Goal: Task Accomplishment & Management: Manage account settings

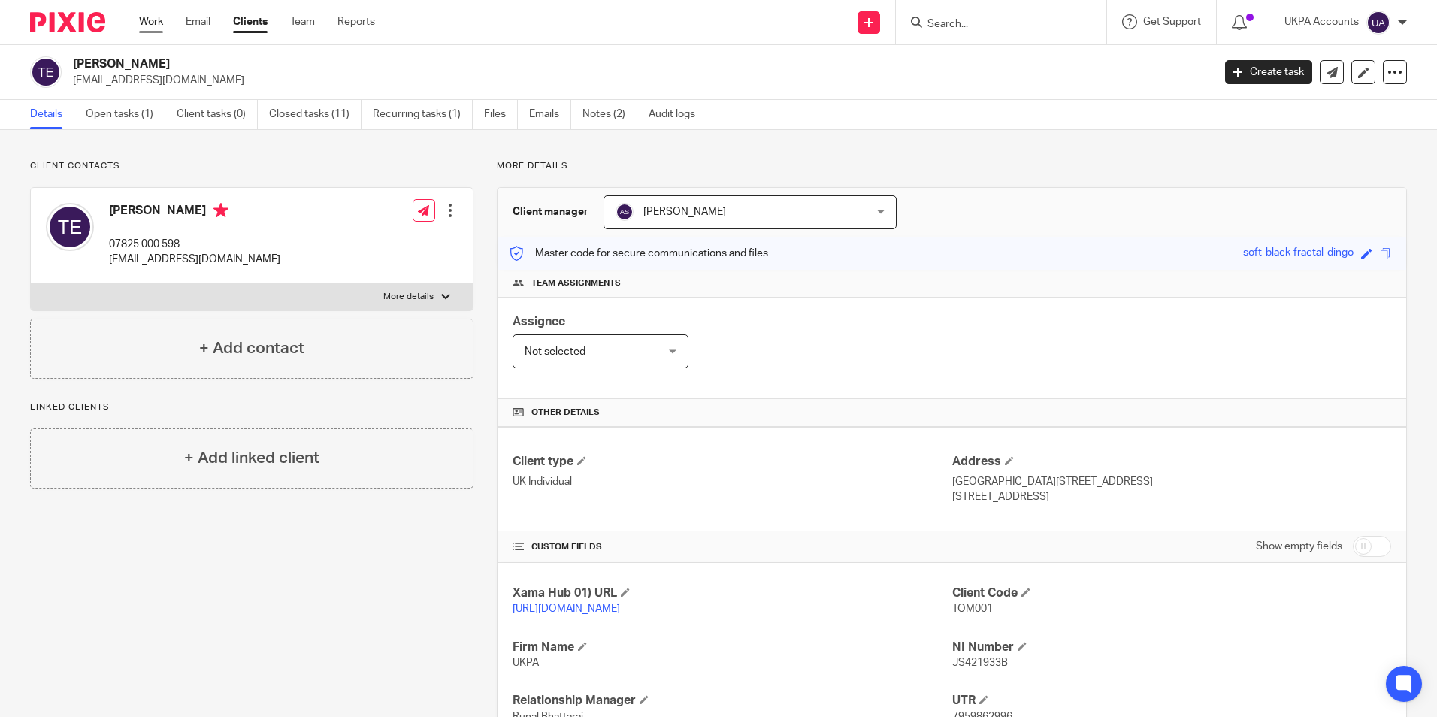
click at [148, 19] on link "Work" at bounding box center [151, 21] width 24 height 15
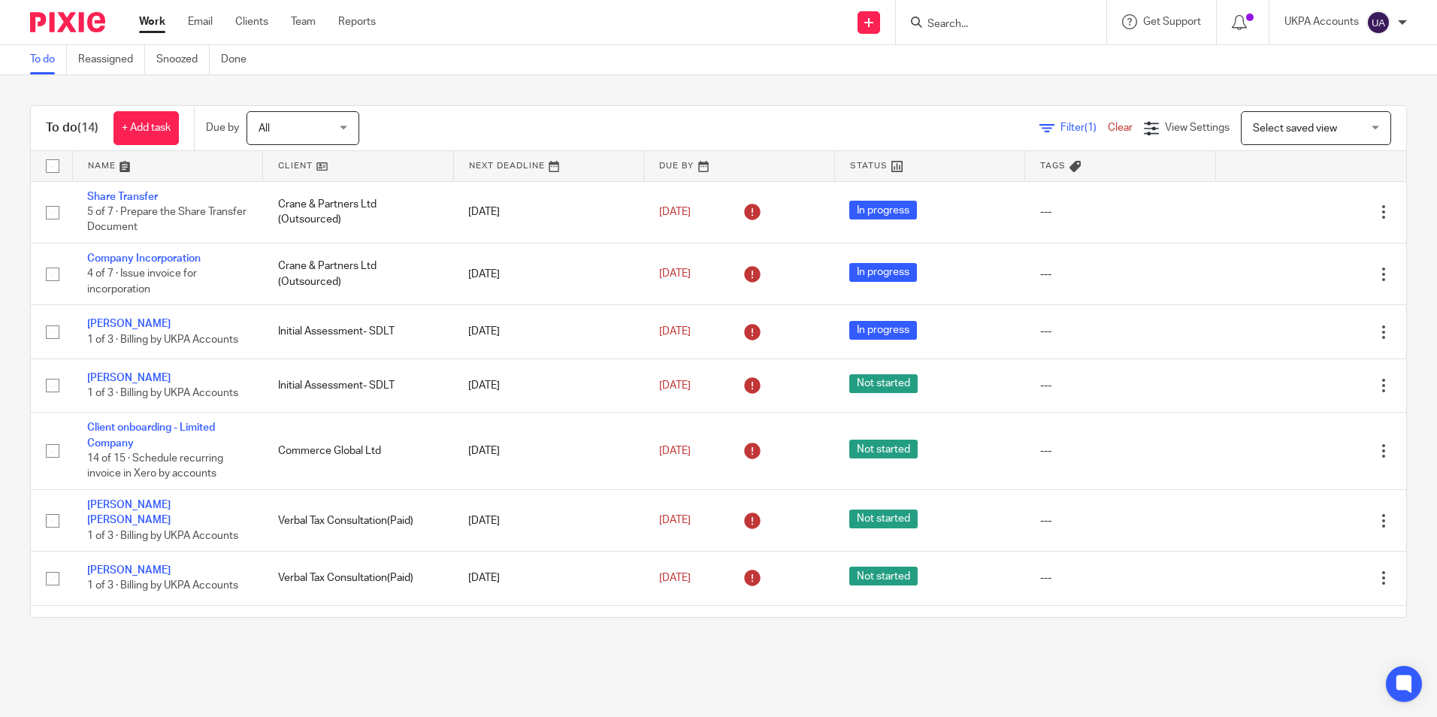
click at [253, 634] on div "To do (14) + Add task Due by All All Today Tomorrow This week Next week This mo…" at bounding box center [718, 361] width 1437 height 573
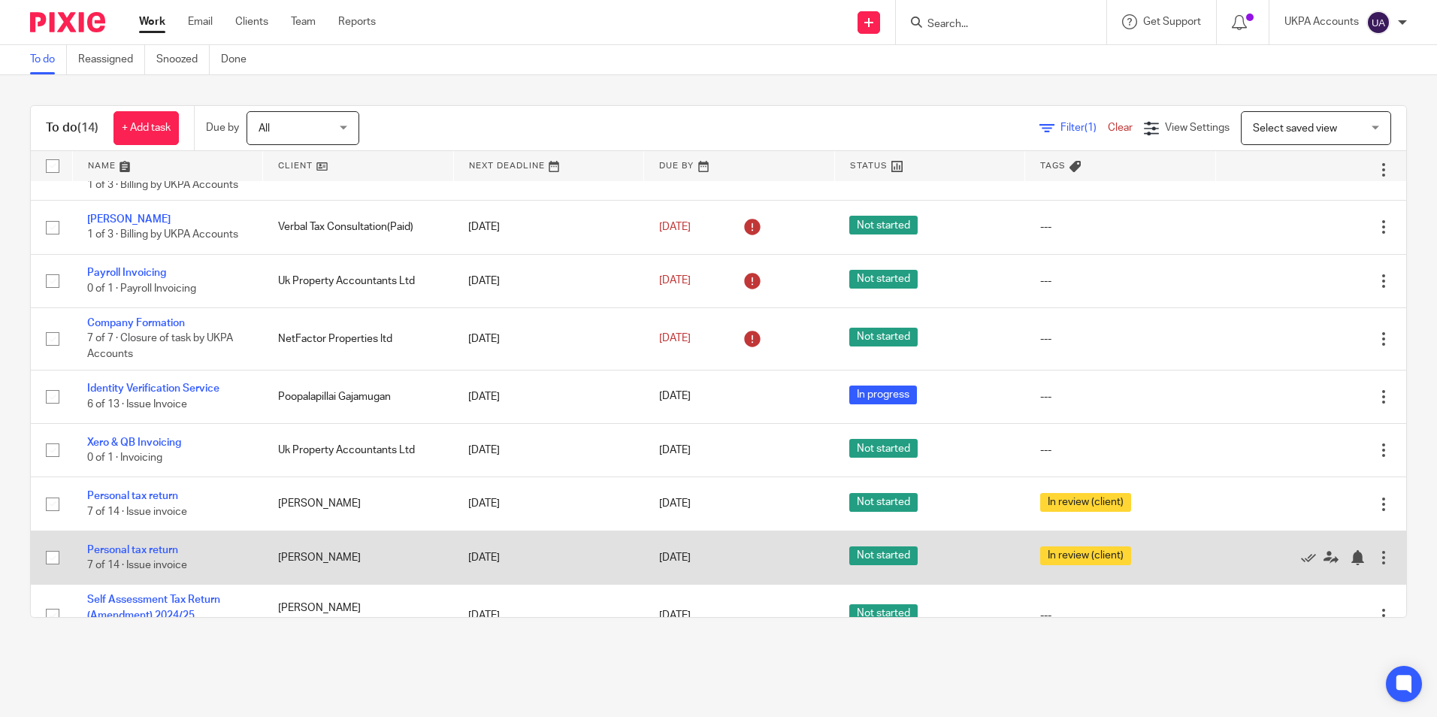
scroll to position [372, 0]
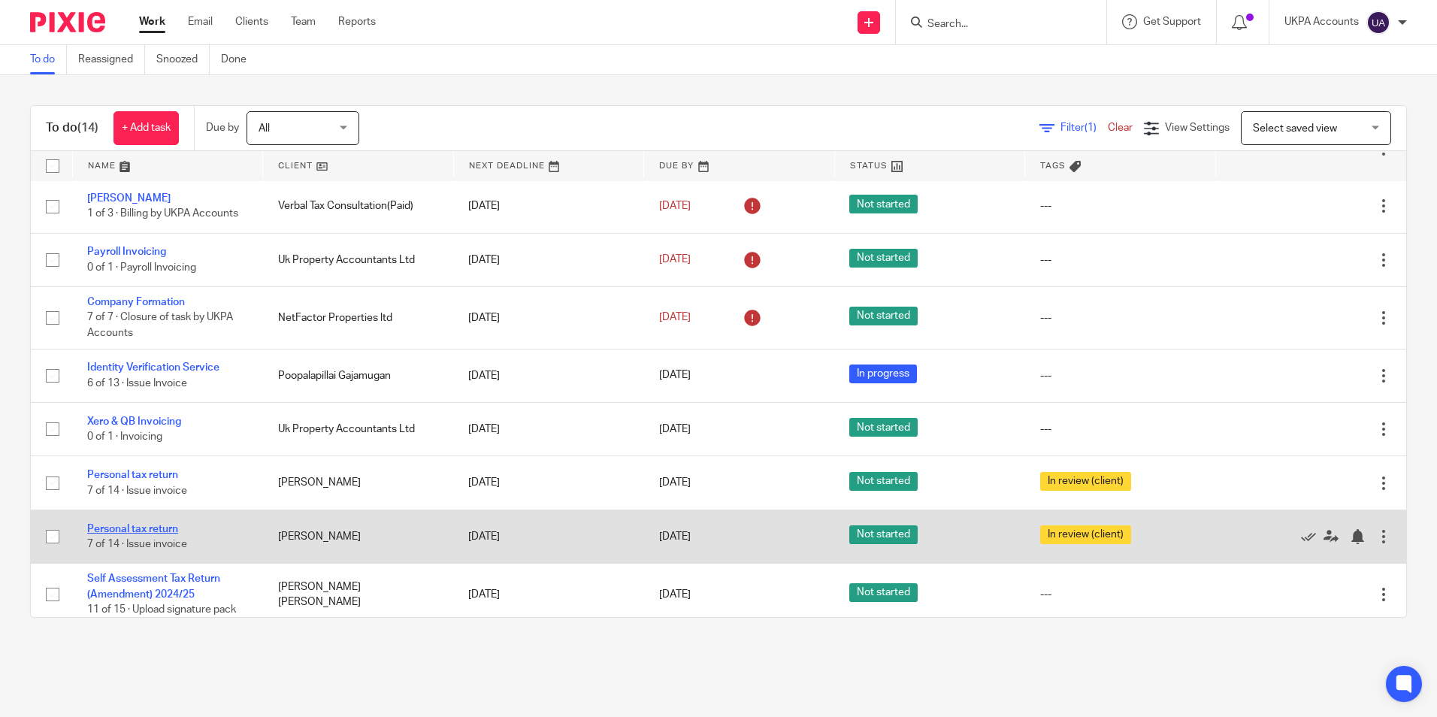
click at [170, 524] on link "Personal tax return" at bounding box center [132, 529] width 91 height 11
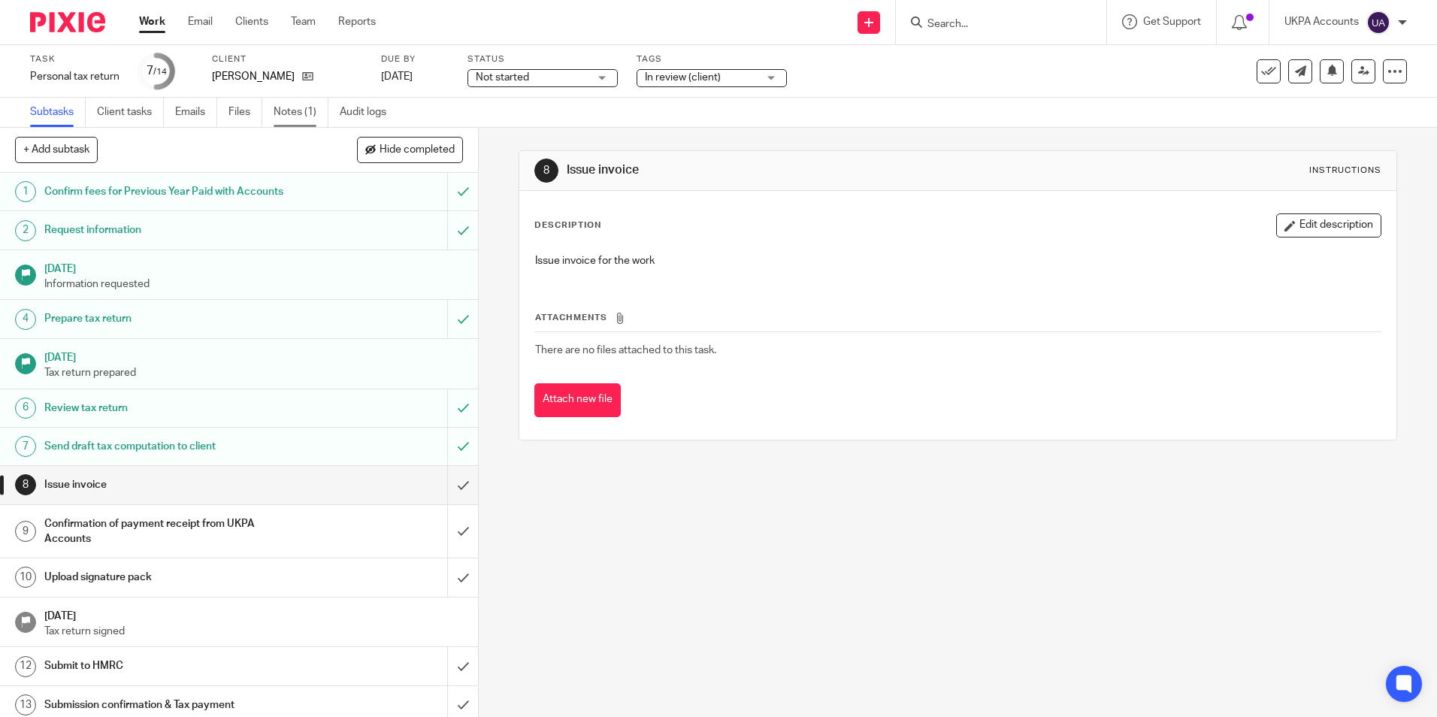
click at [299, 114] on link "Notes (1)" at bounding box center [301, 112] width 55 height 29
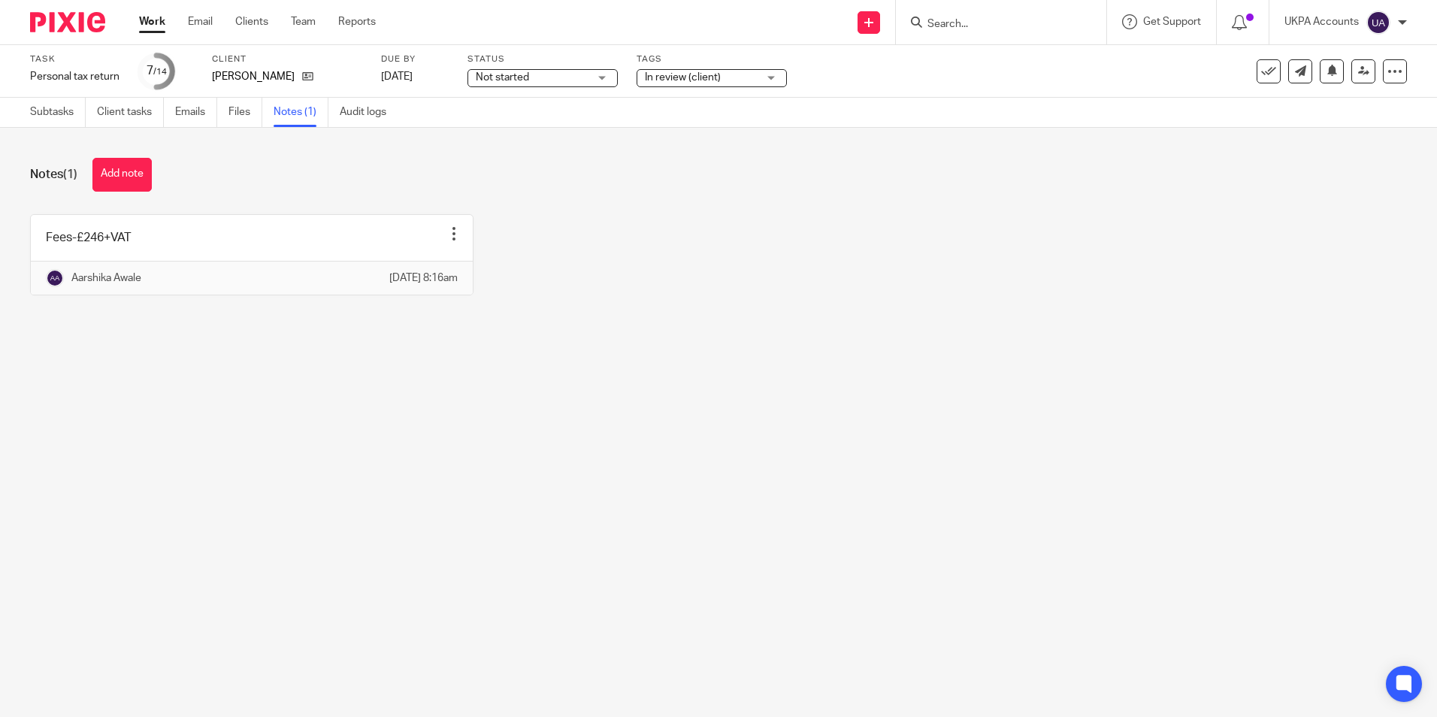
click at [177, 458] on main "Task Personal tax return Save Personal tax return 7 /14 Client Estelle Baylis D…" at bounding box center [718, 358] width 1437 height 717
click at [302, 77] on icon at bounding box center [307, 76] width 11 height 11
click at [509, 555] on main "Task Personal tax return Save Personal tax return 7 /14 Client Estelle Baylis D…" at bounding box center [718, 358] width 1437 height 717
click at [775, 496] on main "Task Personal tax return Save Personal tax return 7 /14 Client Estelle Baylis D…" at bounding box center [718, 358] width 1437 height 717
click at [152, 173] on button "Add note" at bounding box center [121, 175] width 59 height 34
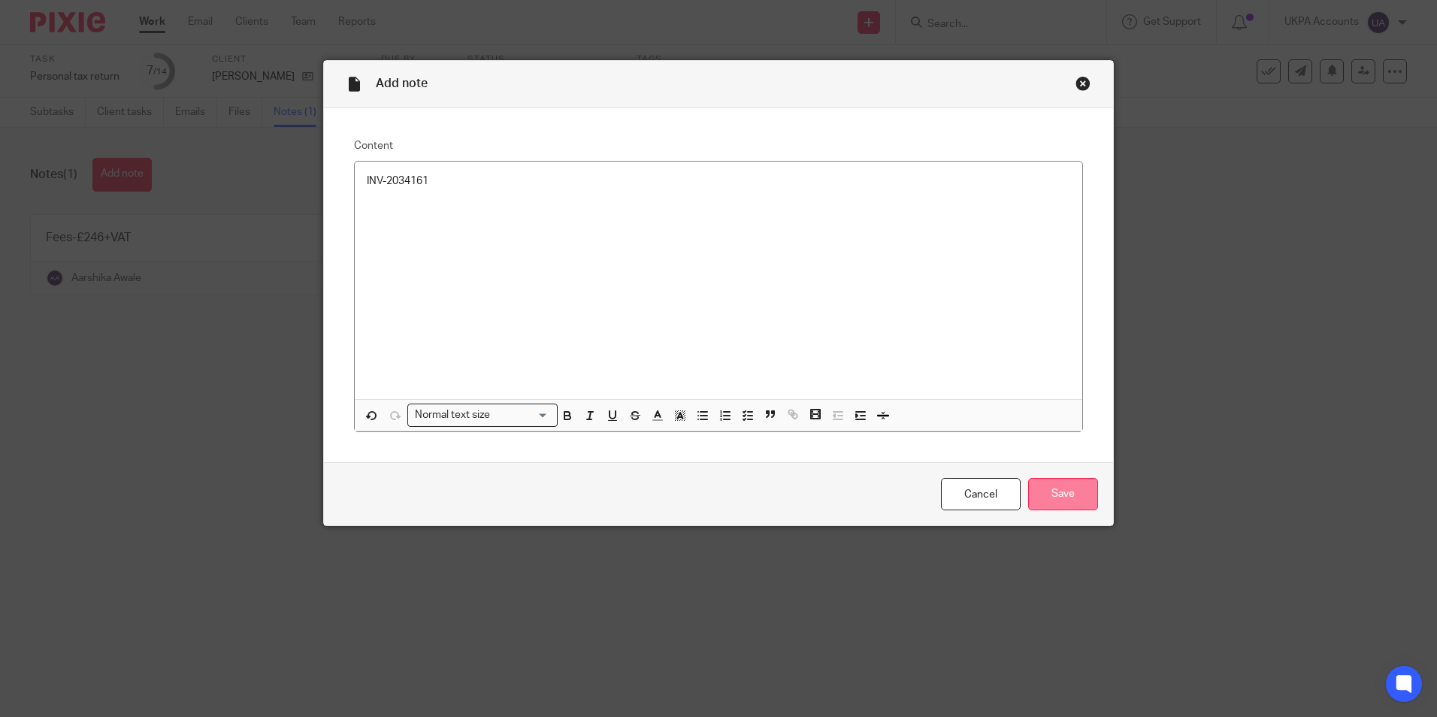
click at [1050, 498] on input "Save" at bounding box center [1063, 494] width 70 height 32
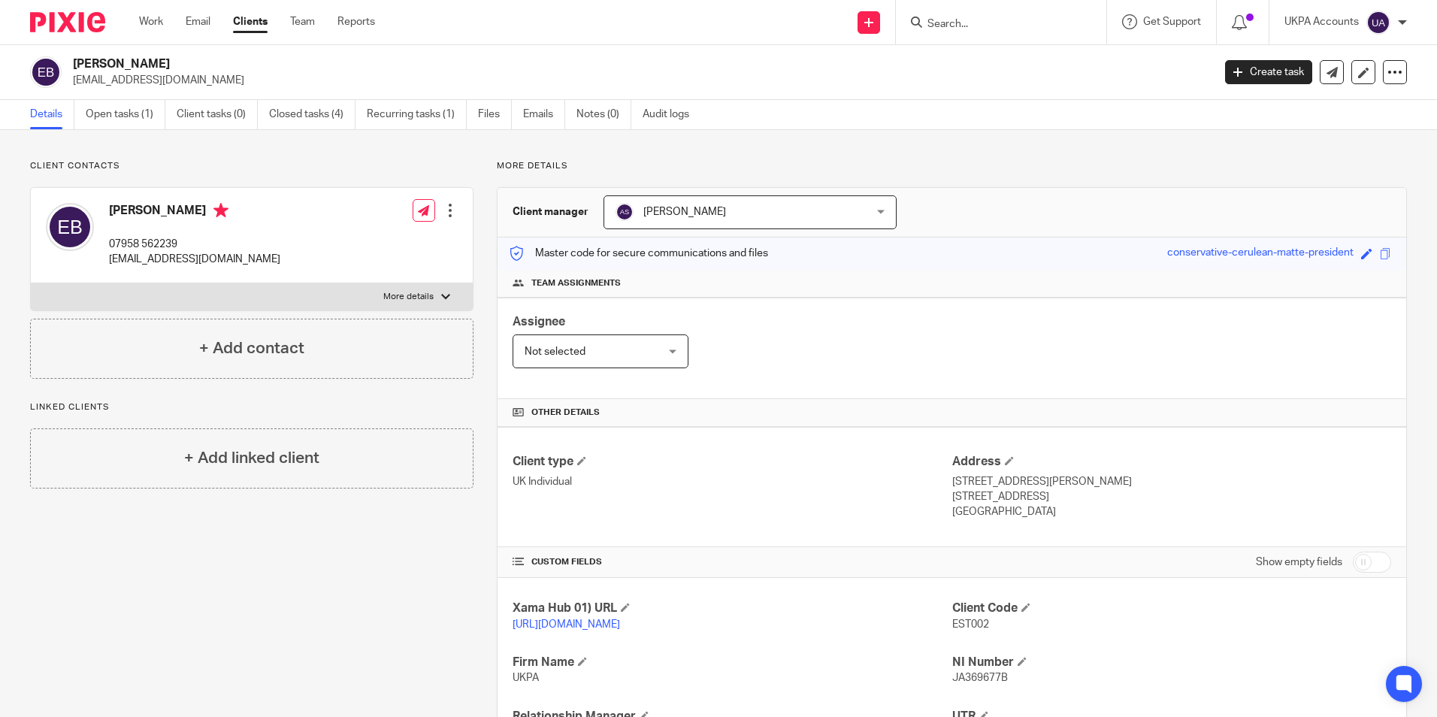
drag, startPoint x: 75, startPoint y: 62, endPoint x: 173, endPoint y: 65, distance: 97.7
click at [173, 65] on div "[PERSON_NAME] [EMAIL_ADDRESS][DOMAIN_NAME]" at bounding box center [616, 72] width 1173 height 32
copy h2 "[PERSON_NAME]"
click at [129, 110] on link "Open tasks (1)" at bounding box center [126, 114] width 80 height 29
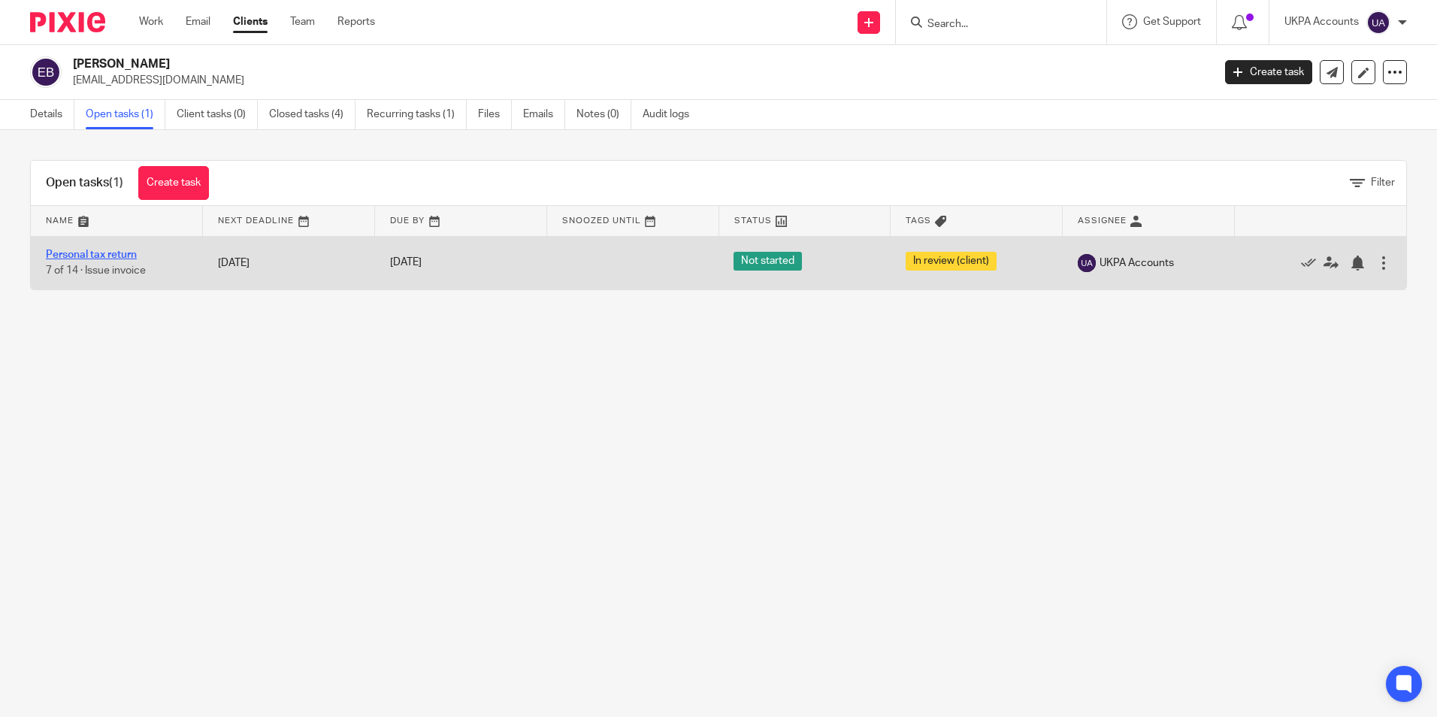
click at [67, 253] on link "Personal tax return" at bounding box center [91, 255] width 91 height 11
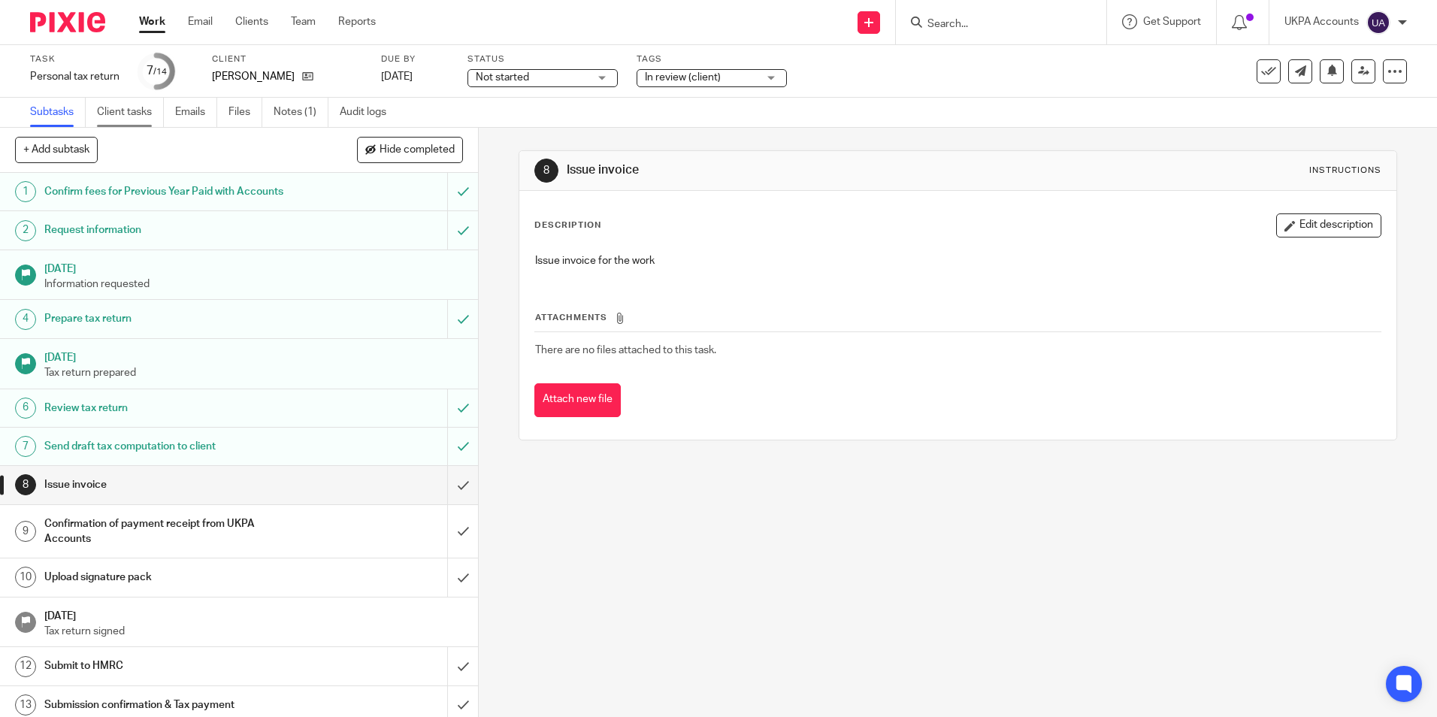
click at [138, 111] on link "Client tasks" at bounding box center [130, 112] width 67 height 29
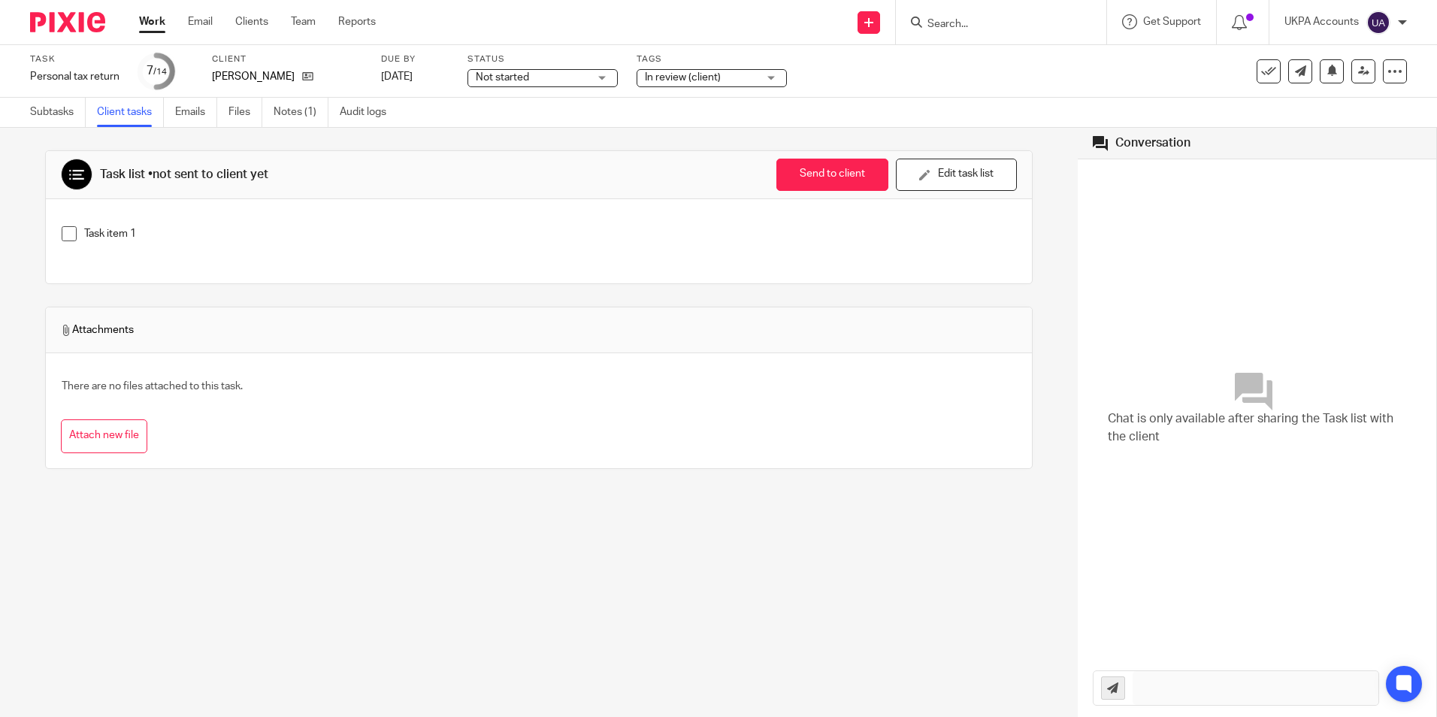
click at [292, 84] on div "Client Estelle Baylis" at bounding box center [287, 71] width 150 height 36
click at [302, 77] on icon at bounding box center [307, 76] width 11 height 11
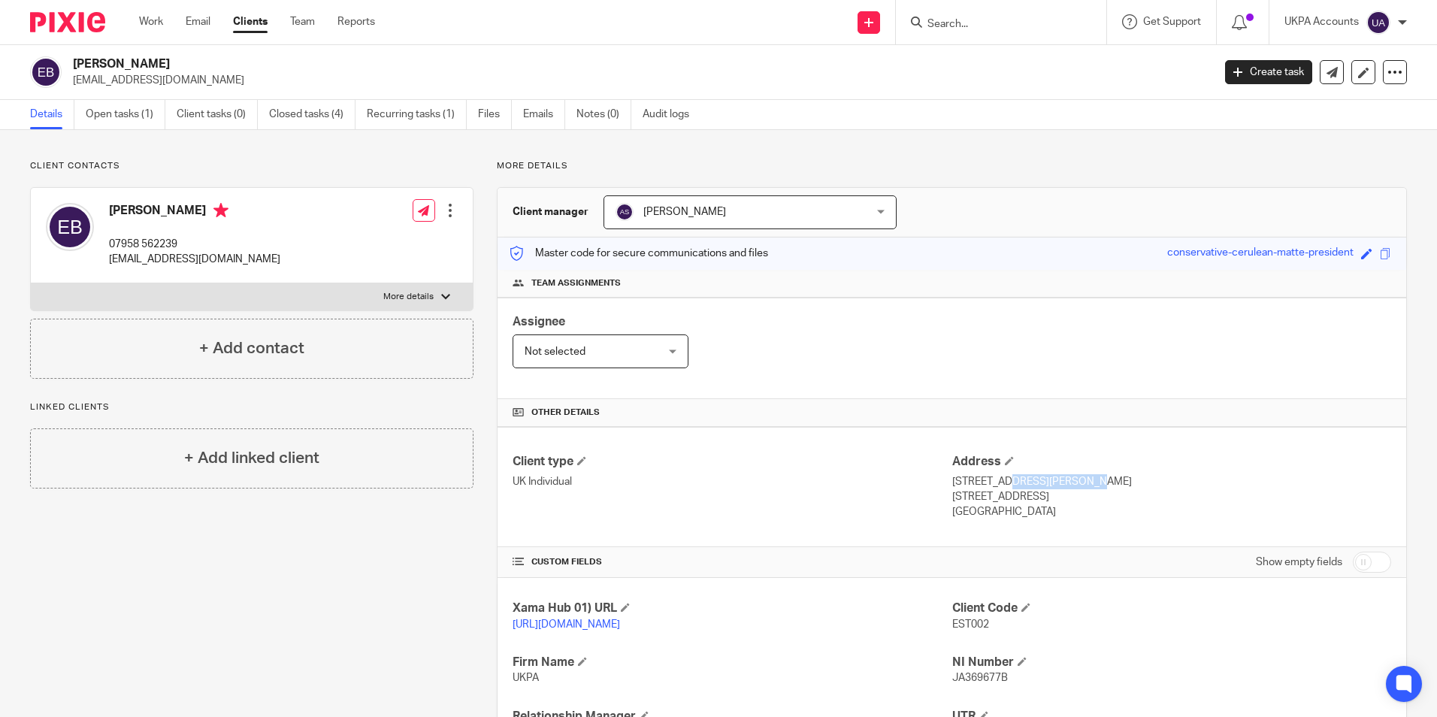
drag, startPoint x: 949, startPoint y: 479, endPoint x: 1014, endPoint y: 484, distance: 65.6
click at [1016, 486] on p "[STREET_ADDRESS][PERSON_NAME]" at bounding box center [1171, 481] width 439 height 15
drag, startPoint x: 1014, startPoint y: 484, endPoint x: 1028, endPoint y: 483, distance: 13.6
click at [1028, 483] on p "[STREET_ADDRESS][PERSON_NAME]" at bounding box center [1171, 481] width 439 height 15
copy p "[STREET_ADDRESS][PERSON_NAME]"
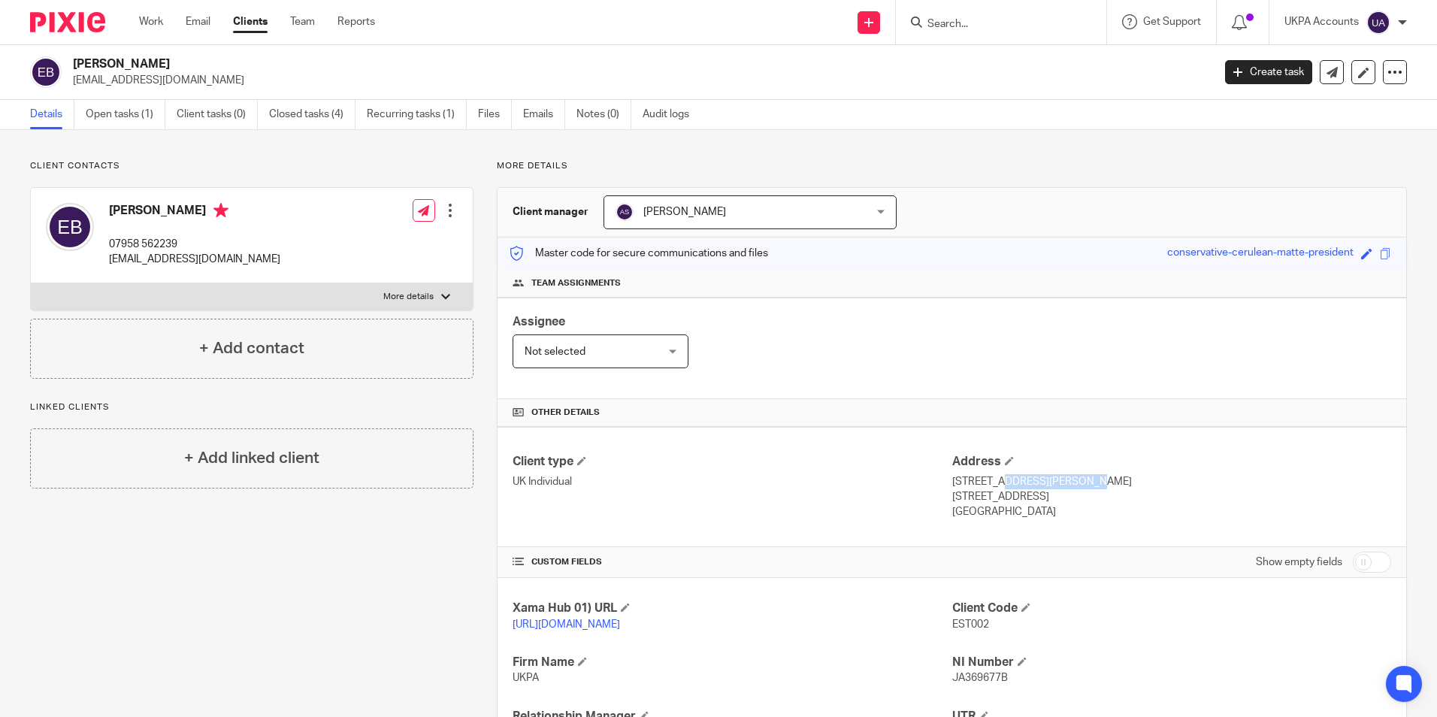
drag, startPoint x: 943, startPoint y: 494, endPoint x: 978, endPoint y: 500, distance: 35.1
click at [978, 500] on div "Client type UK Individual Address [STREET_ADDRESS][PERSON_NAME] [STREET_ADDRESS…" at bounding box center [952, 487] width 909 height 120
drag, startPoint x: 978, startPoint y: 500, endPoint x: 888, endPoint y: 499, distance: 90.2
click at [882, 499] on div "Client type UK Individual" at bounding box center [732, 487] width 439 height 66
drag, startPoint x: 943, startPoint y: 495, endPoint x: 977, endPoint y: 497, distance: 34.6
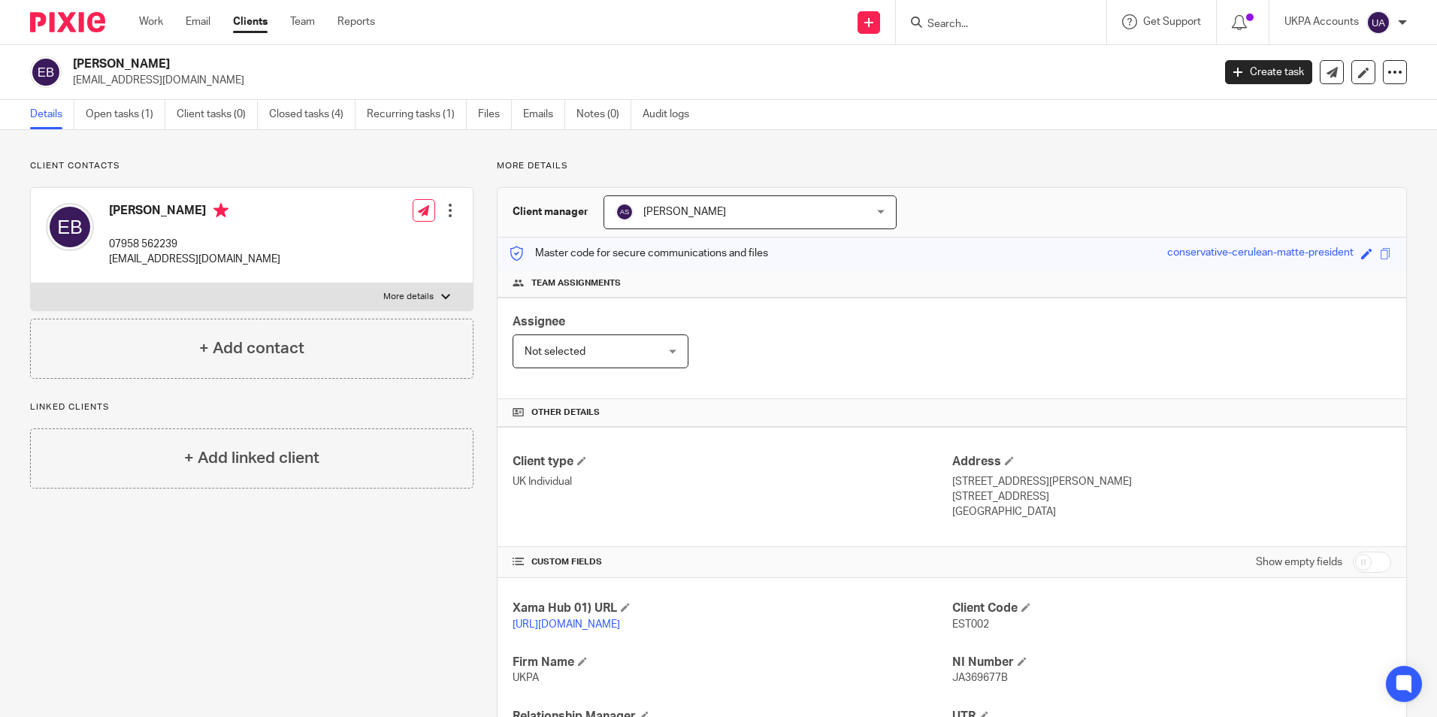
click at [977, 497] on div "Client type UK Individual Address [STREET_ADDRESS][PERSON_NAME] [STREET_ADDRESS…" at bounding box center [952, 487] width 909 height 120
drag, startPoint x: 977, startPoint y: 497, endPoint x: 1097, endPoint y: 510, distance: 120.2
click at [1144, 510] on p "[GEOGRAPHIC_DATA]" at bounding box center [1171, 511] width 439 height 15
drag, startPoint x: 943, startPoint y: 498, endPoint x: 952, endPoint y: 497, distance: 9.1
click at [952, 497] on div "Client type UK Individual Address [STREET_ADDRESS][PERSON_NAME] [STREET_ADDRESS…" at bounding box center [952, 487] width 909 height 120
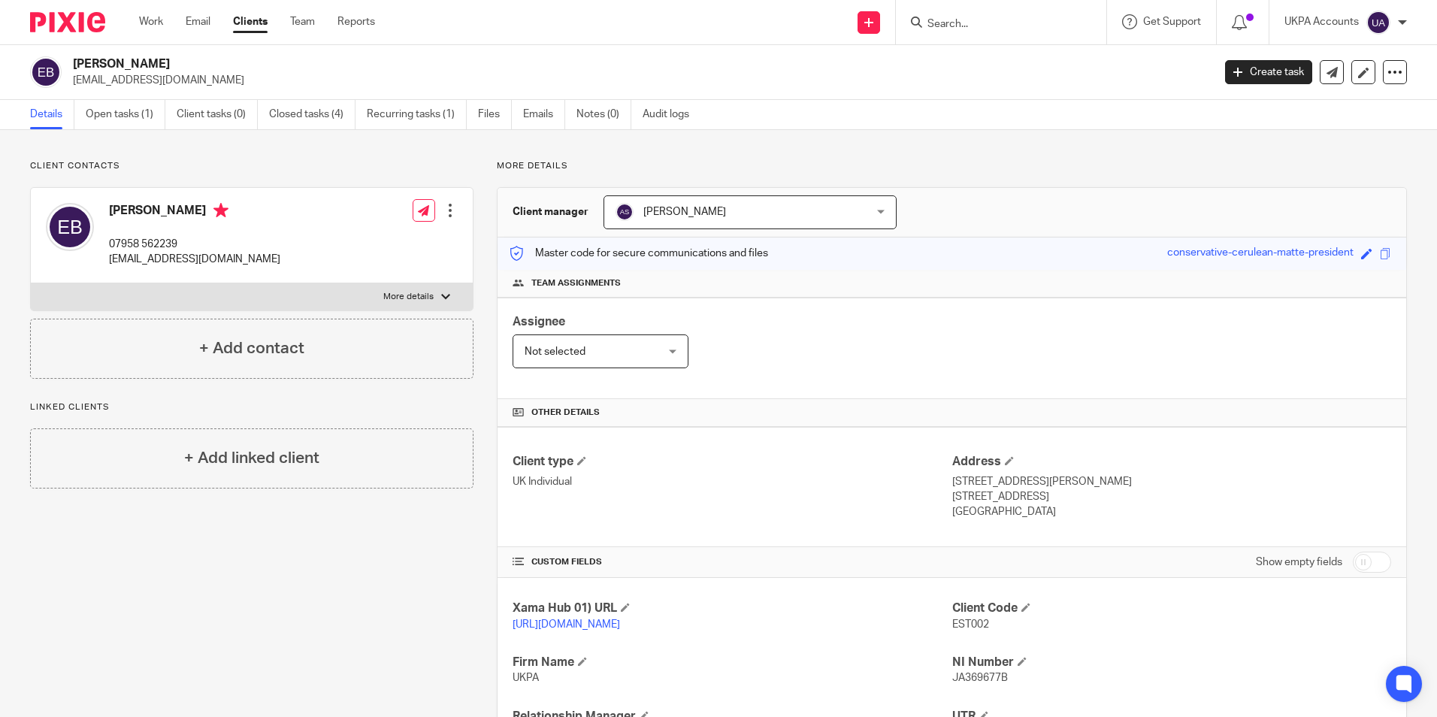
drag, startPoint x: 952, startPoint y: 497, endPoint x: 920, endPoint y: 502, distance: 32.7
click at [902, 512] on div "Client type UK Individual" at bounding box center [732, 487] width 439 height 66
drag, startPoint x: 945, startPoint y: 497, endPoint x: 979, endPoint y: 498, distance: 33.9
click at [979, 498] on p "London, SE25 6QA" at bounding box center [1171, 496] width 439 height 15
copy p "London"
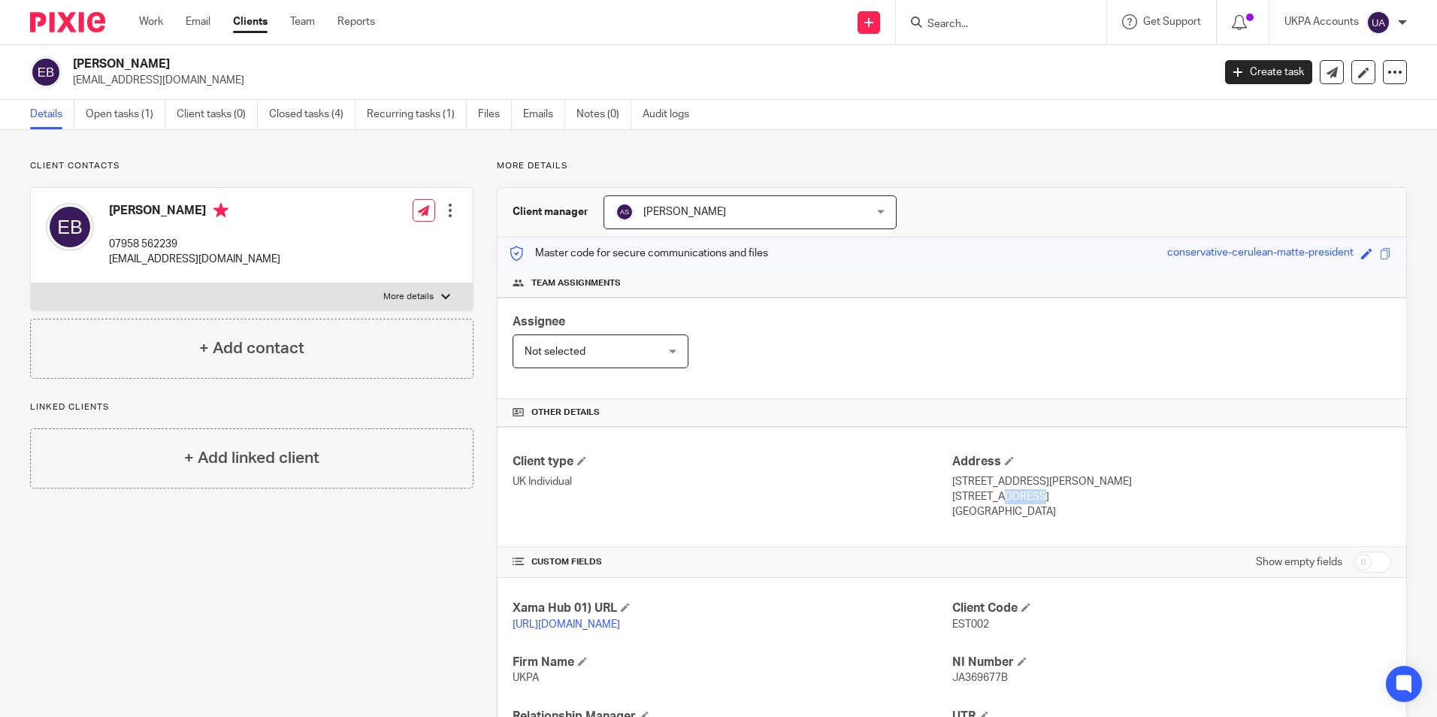
drag, startPoint x: 986, startPoint y: 494, endPoint x: 1040, endPoint y: 497, distance: 53.5
click at [1040, 497] on p "London, SE25 6QA" at bounding box center [1171, 496] width 439 height 15
copy p "SE25 6QA"
drag, startPoint x: 942, startPoint y: 512, endPoint x: 1006, endPoint y: 514, distance: 63.9
click at [1006, 514] on div "Client type UK Individual Address 120 Clifton Road London, SE25 6QA United King…" at bounding box center [952, 487] width 909 height 120
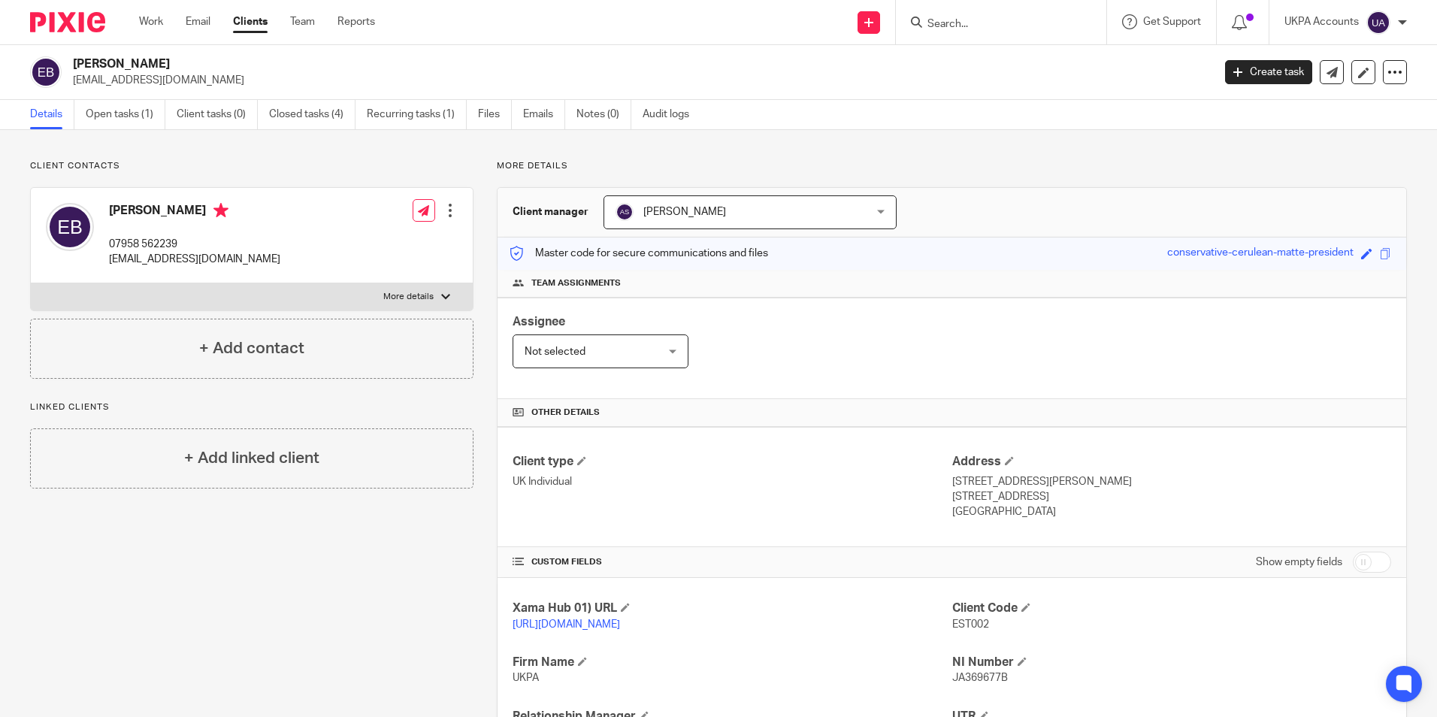
drag, startPoint x: 1006, startPoint y: 514, endPoint x: 1070, endPoint y: 518, distance: 64.8
click at [1070, 518] on p "United Kingdom" at bounding box center [1171, 511] width 439 height 15
drag, startPoint x: 946, startPoint y: 511, endPoint x: 1018, endPoint y: 513, distance: 72.9
click at [1018, 513] on p "United Kingdom" at bounding box center [1171, 511] width 439 height 15
copy p "United Kingdom"
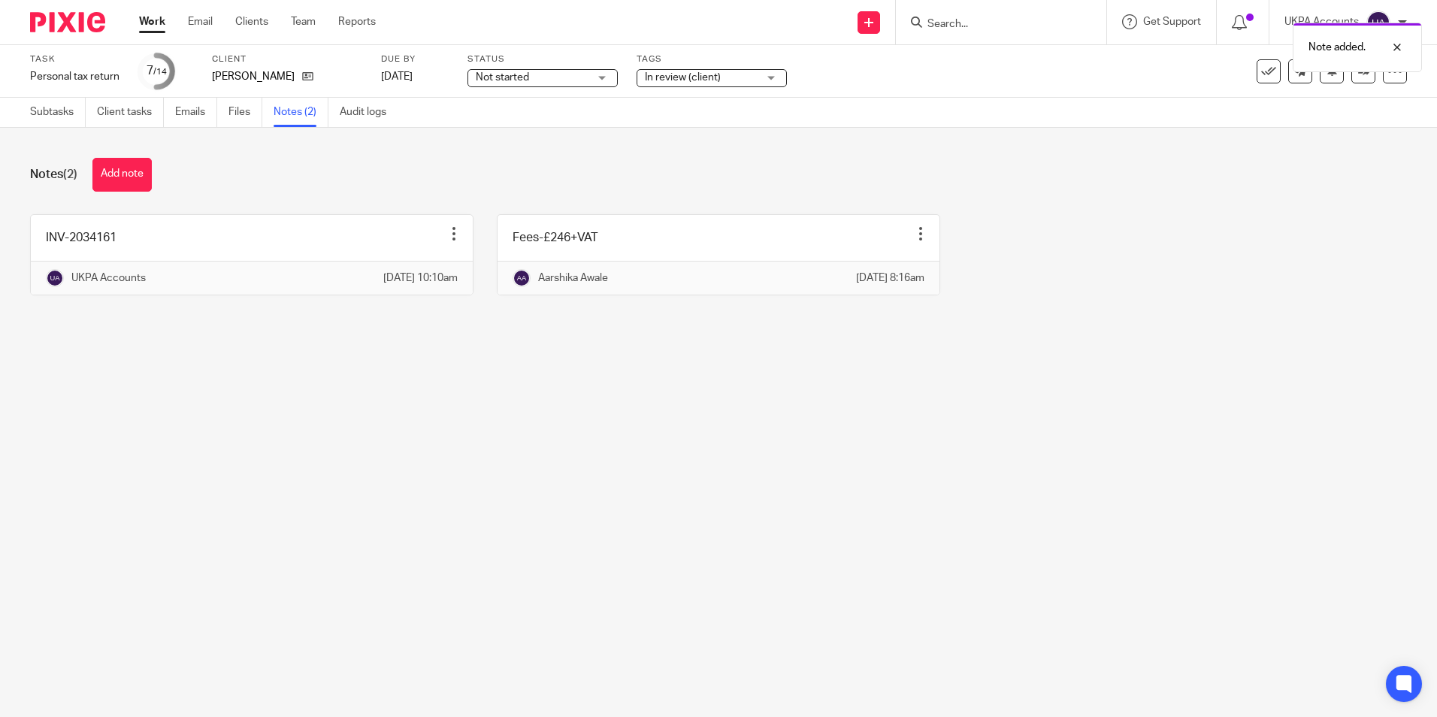
click at [156, 20] on link "Work" at bounding box center [152, 21] width 26 height 15
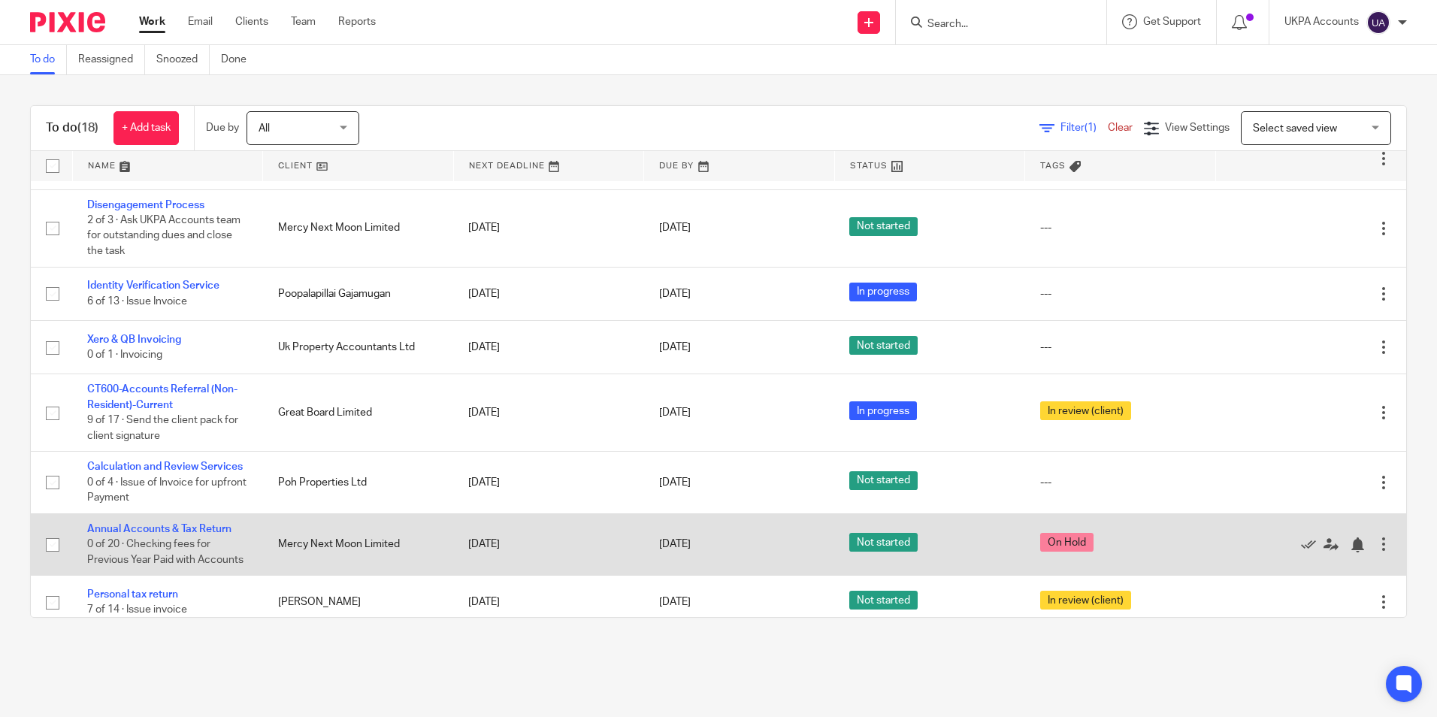
scroll to position [681, 0]
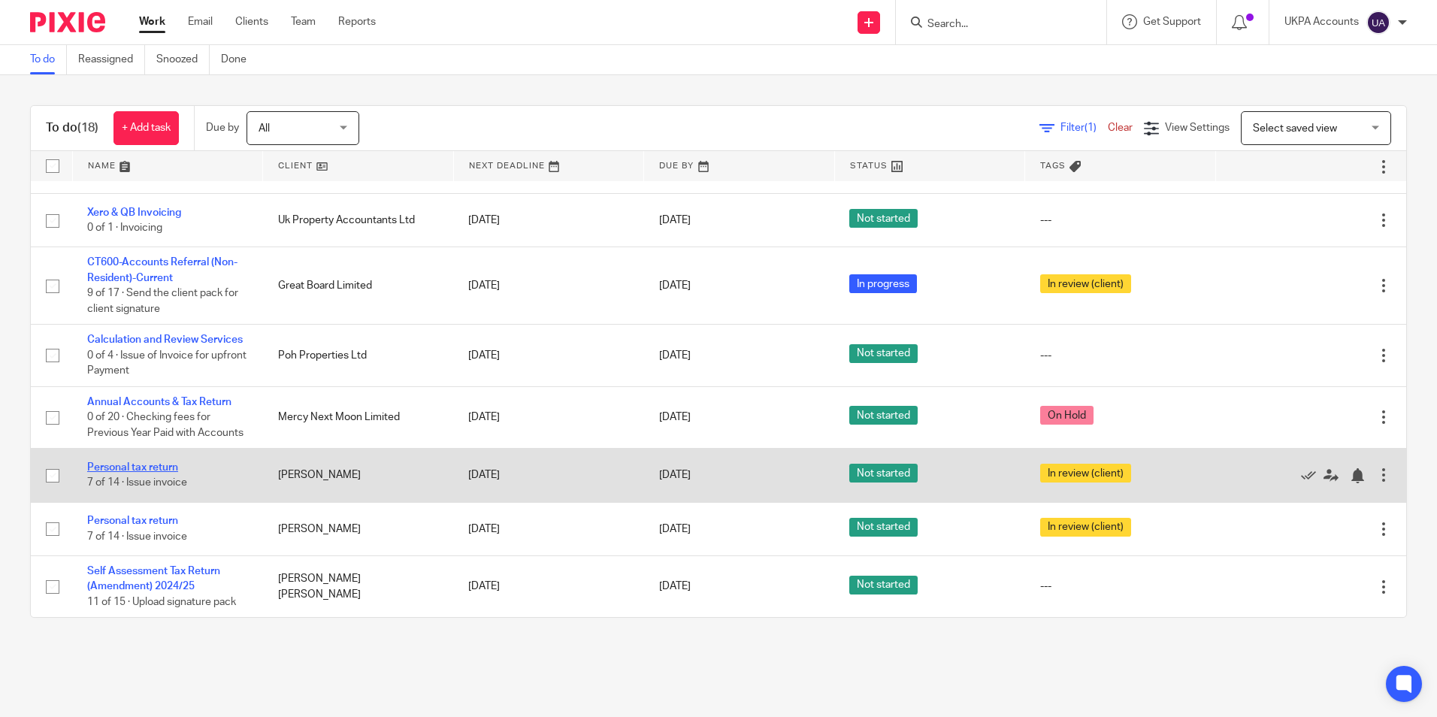
click at [129, 468] on link "Personal tax return" at bounding box center [132, 467] width 91 height 11
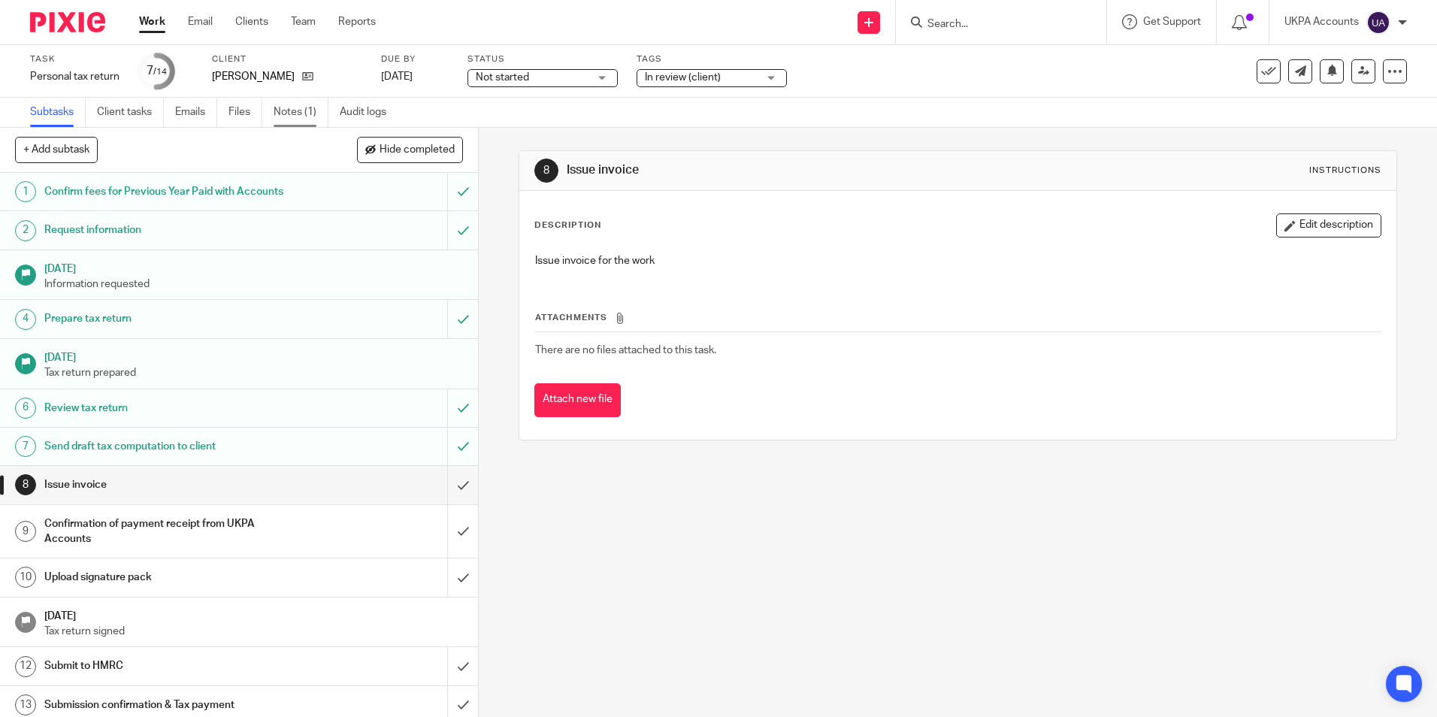
click at [296, 119] on link "Notes (1)" at bounding box center [301, 112] width 55 height 29
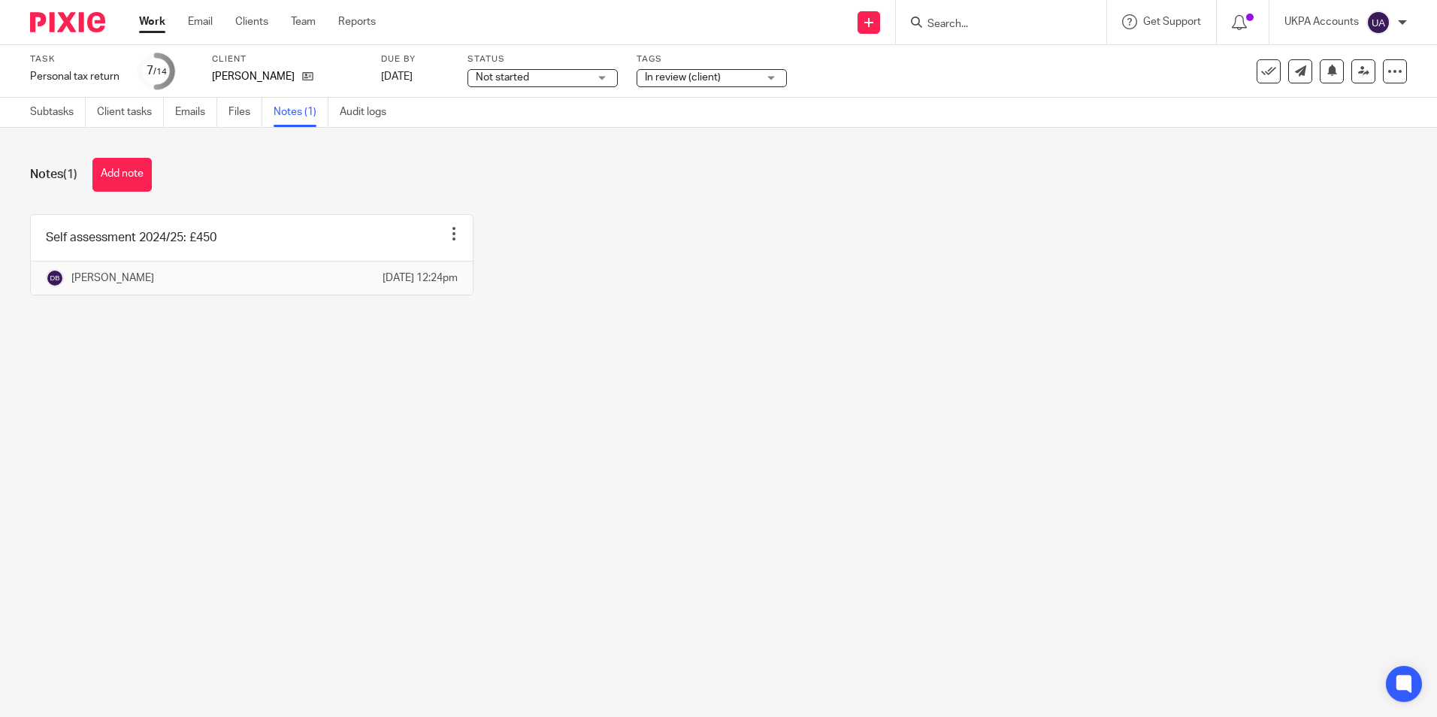
click at [593, 318] on div "Self assessment 2024/25: £450 Edit note Delete note [PERSON_NAME] [DATE] 12:24pm" at bounding box center [707, 266] width 1400 height 104
click at [130, 173] on button "Add note" at bounding box center [121, 175] width 59 height 34
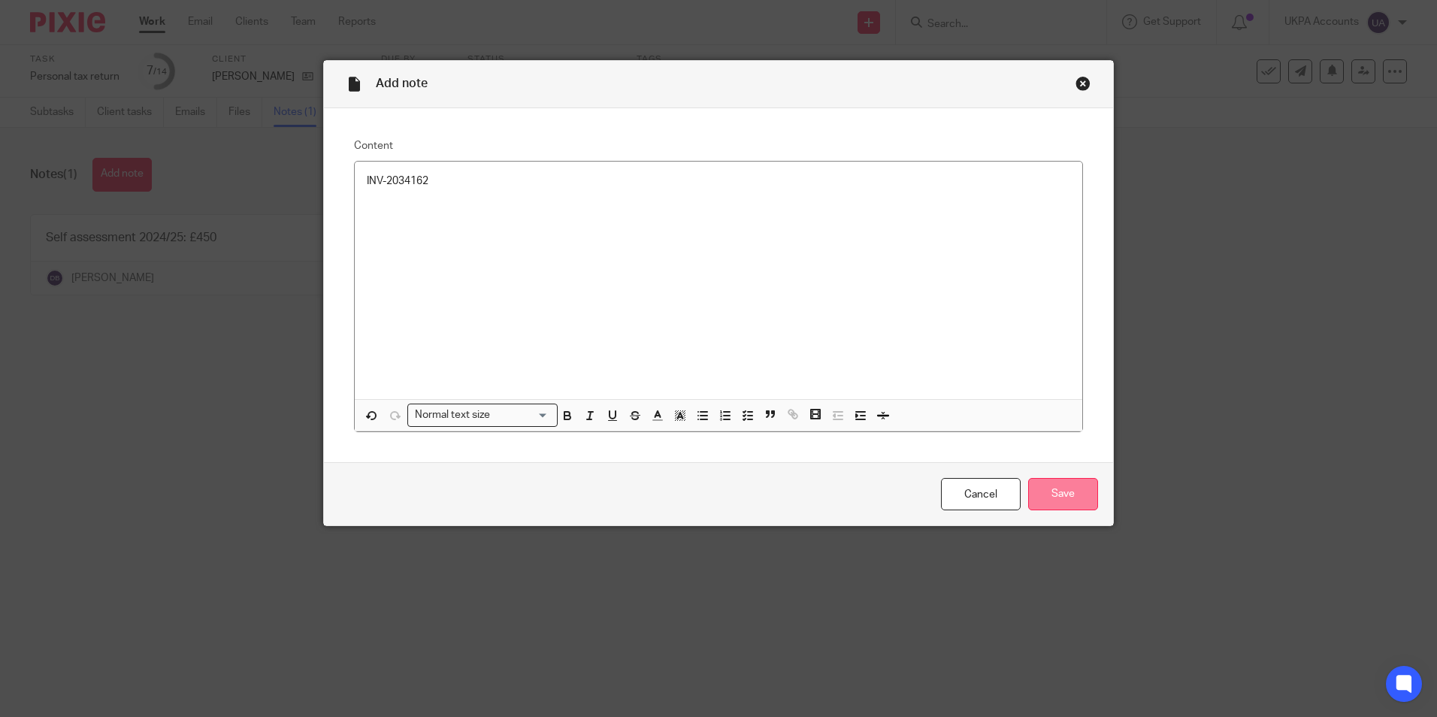
click at [1049, 495] on input "Save" at bounding box center [1063, 494] width 70 height 32
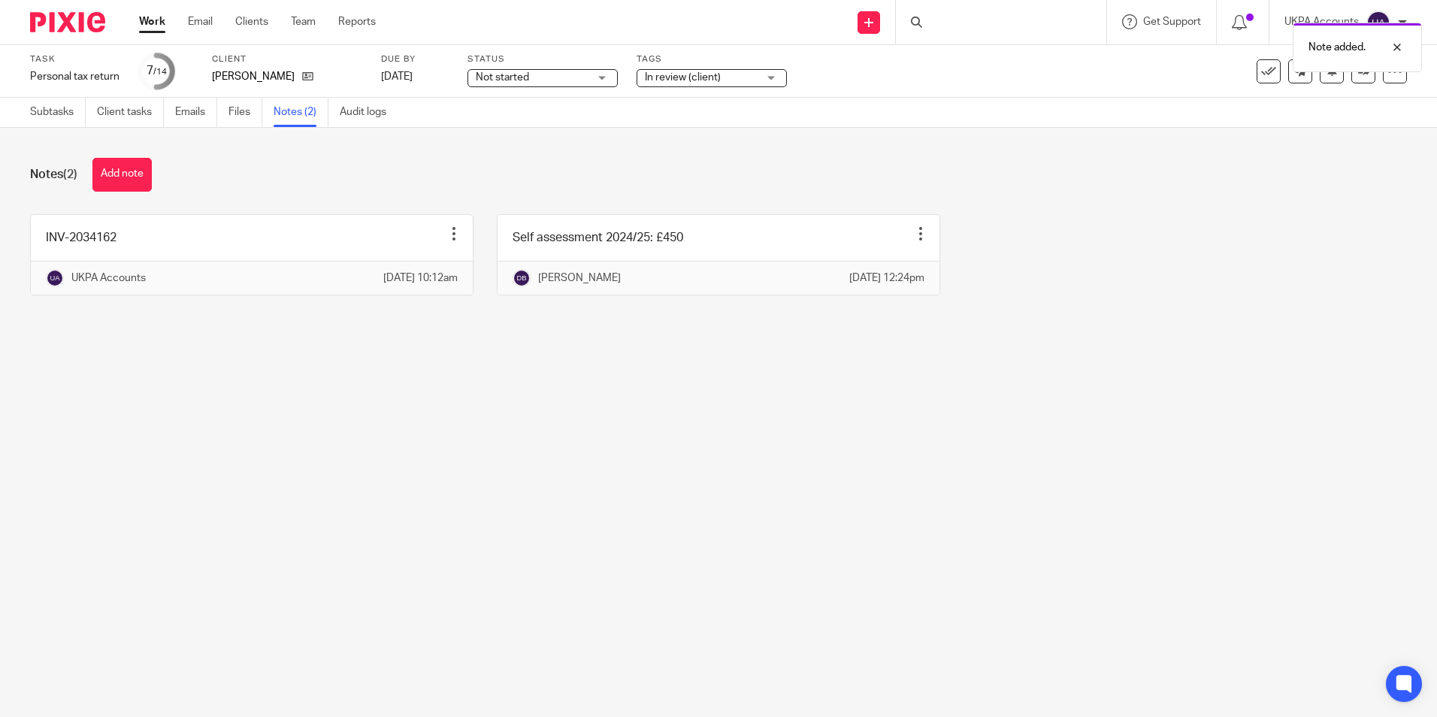
click at [150, 20] on link "Work" at bounding box center [152, 21] width 26 height 15
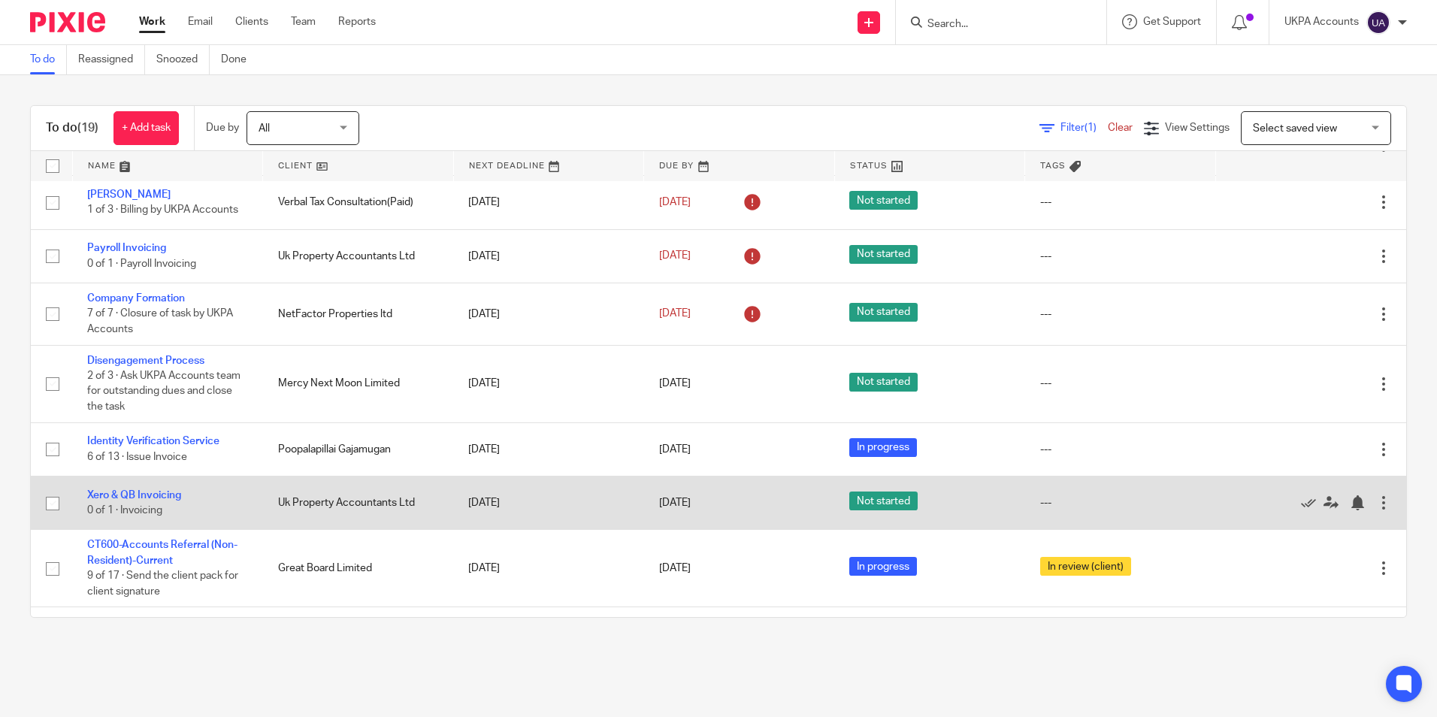
scroll to position [743, 0]
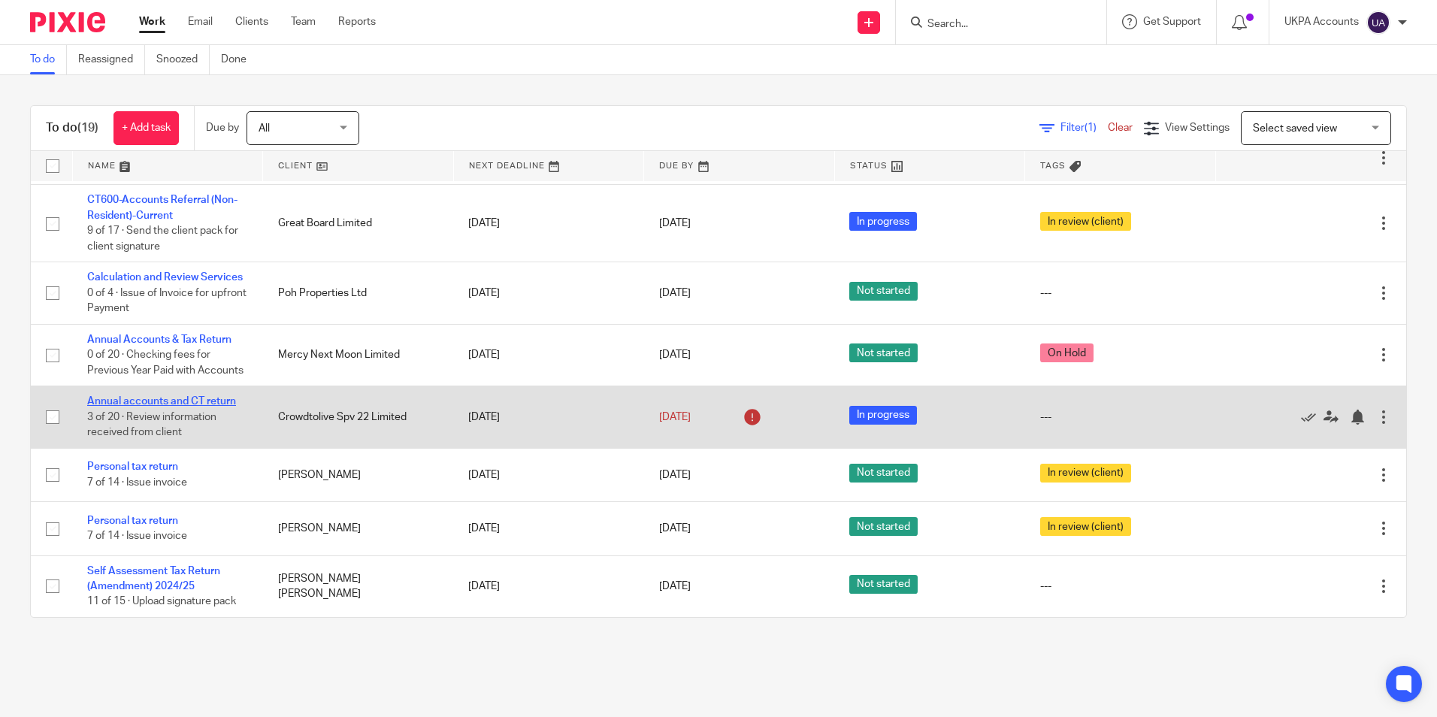
click at [201, 399] on link "Annual accounts and CT return" at bounding box center [161, 401] width 149 height 11
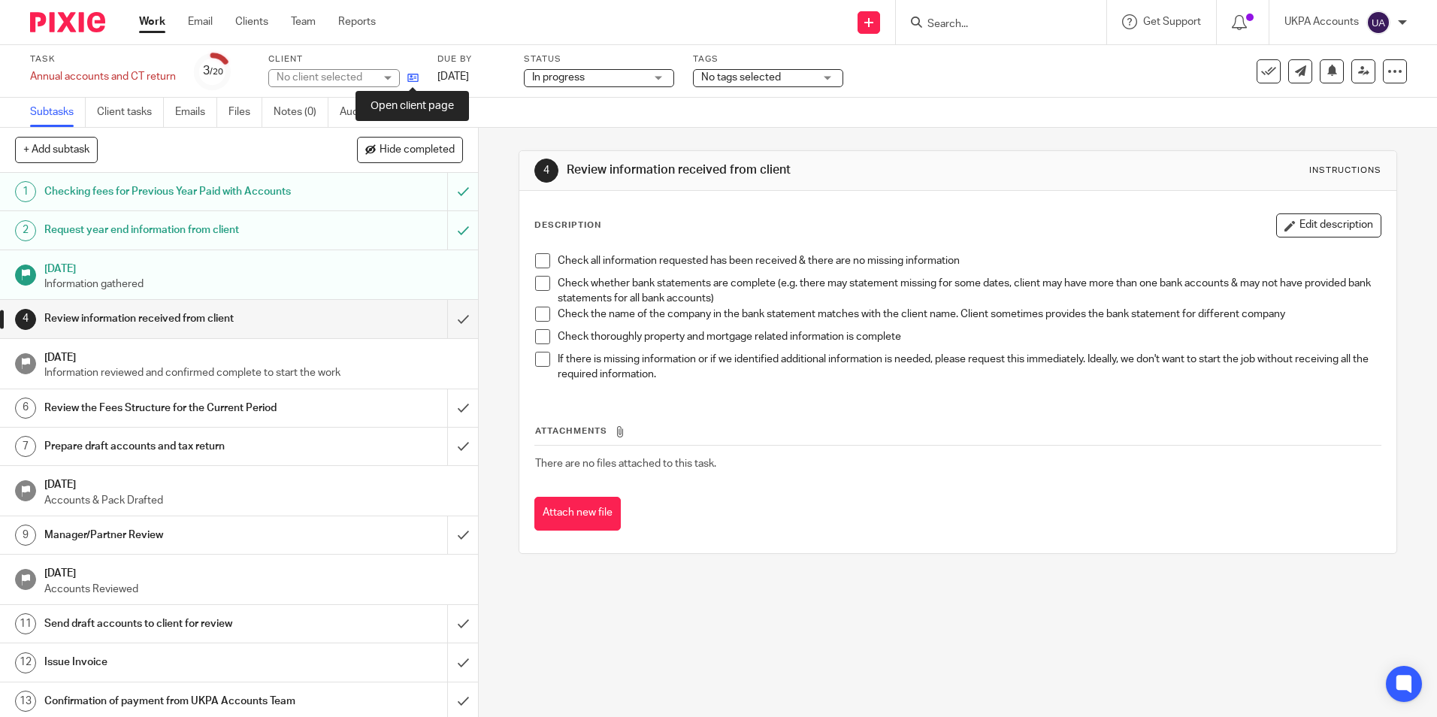
click at [418, 80] on icon at bounding box center [412, 77] width 11 height 11
click at [158, 28] on link "Work" at bounding box center [152, 21] width 26 height 15
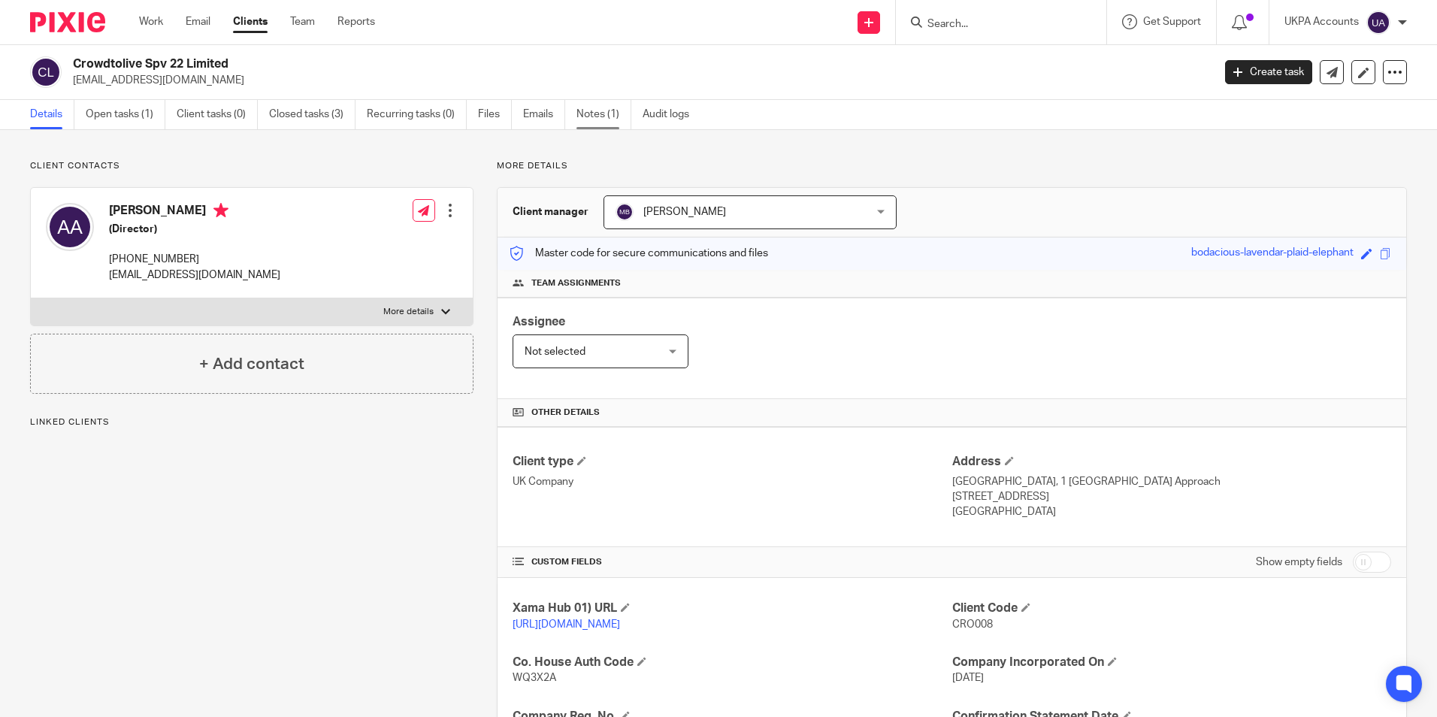
click at [587, 115] on link "Notes (1)" at bounding box center [604, 114] width 55 height 29
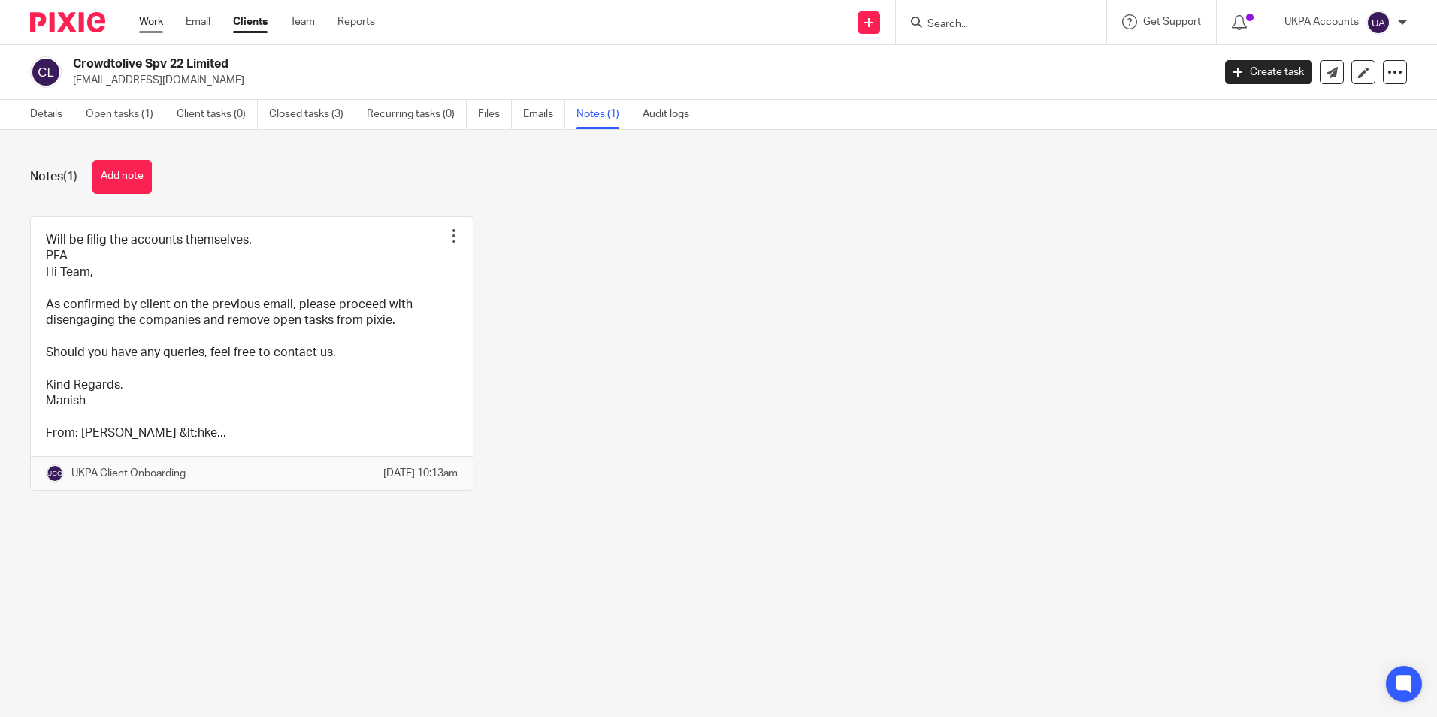
click at [147, 20] on link "Work" at bounding box center [151, 21] width 24 height 15
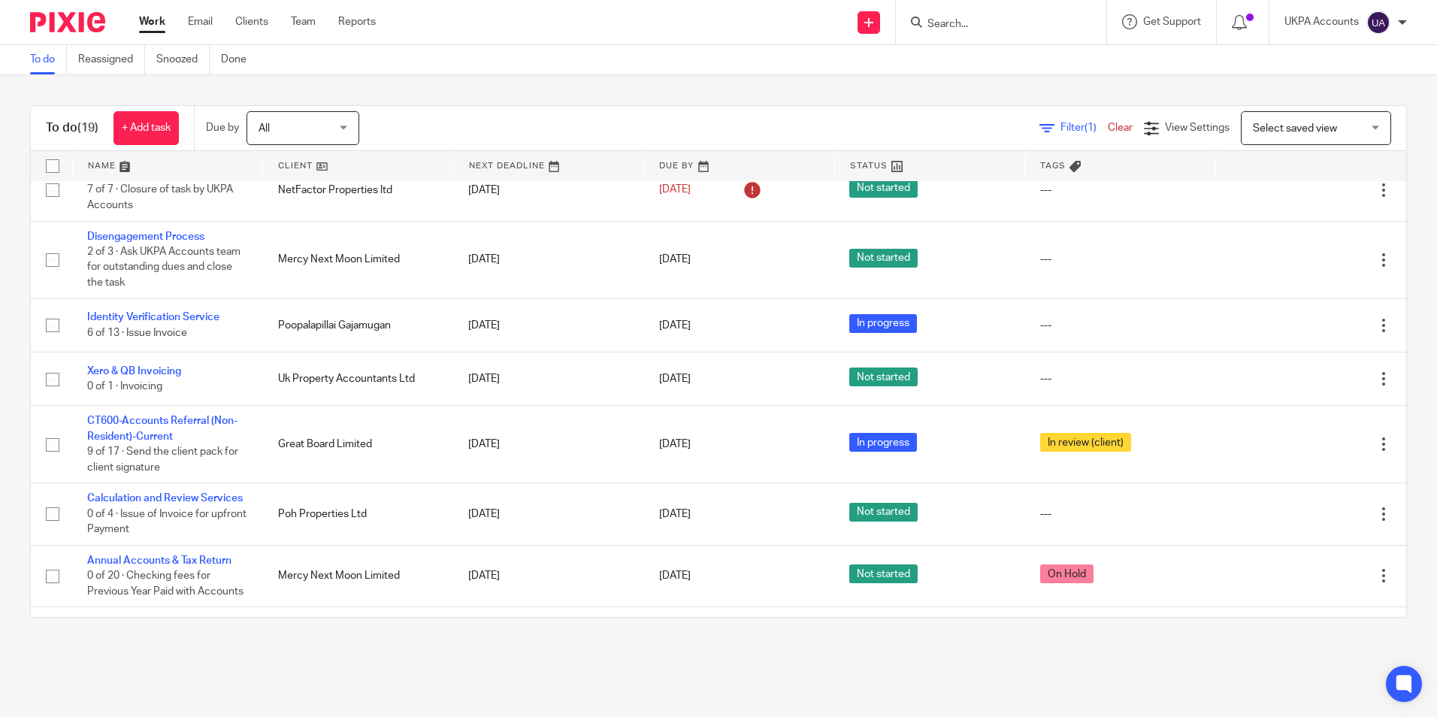
scroll to position [743, 0]
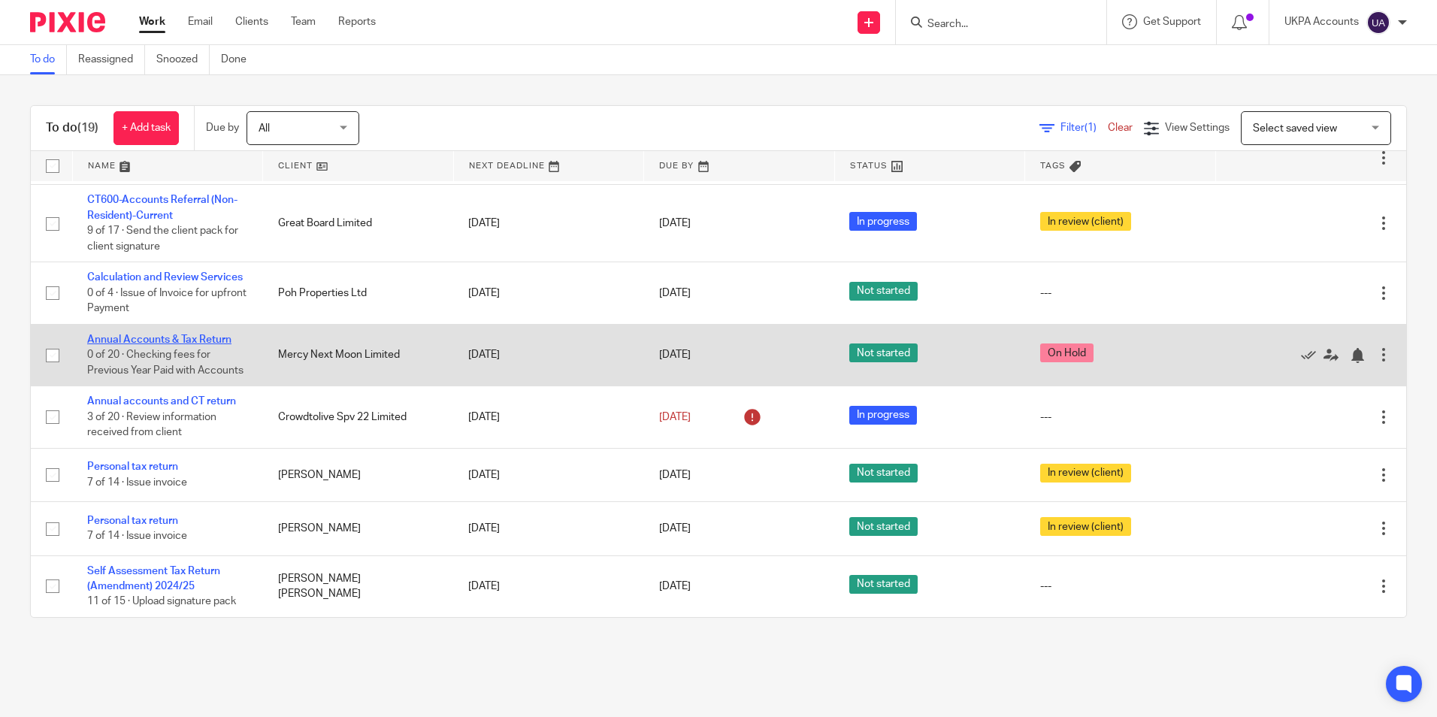
click at [163, 334] on link "Annual Accounts & Tax Return" at bounding box center [159, 339] width 144 height 11
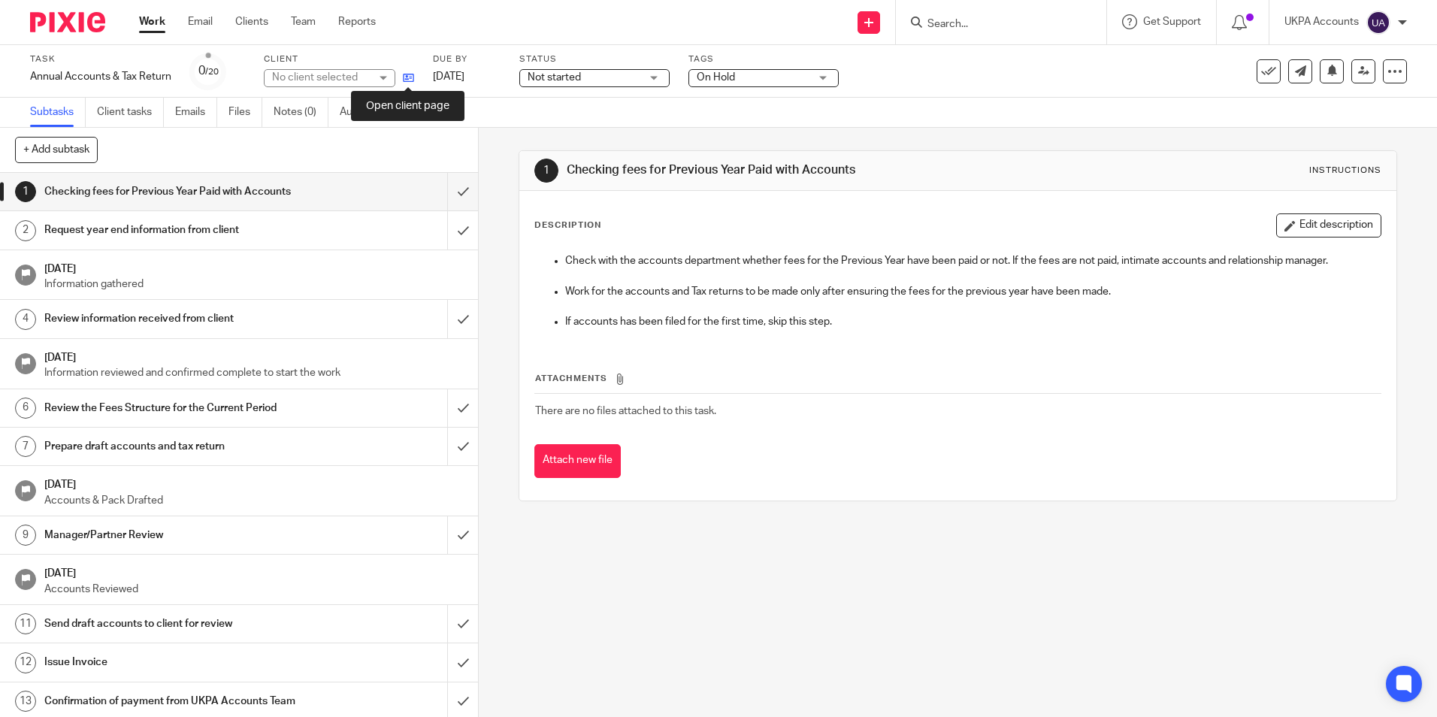
click at [413, 80] on icon at bounding box center [408, 77] width 11 height 11
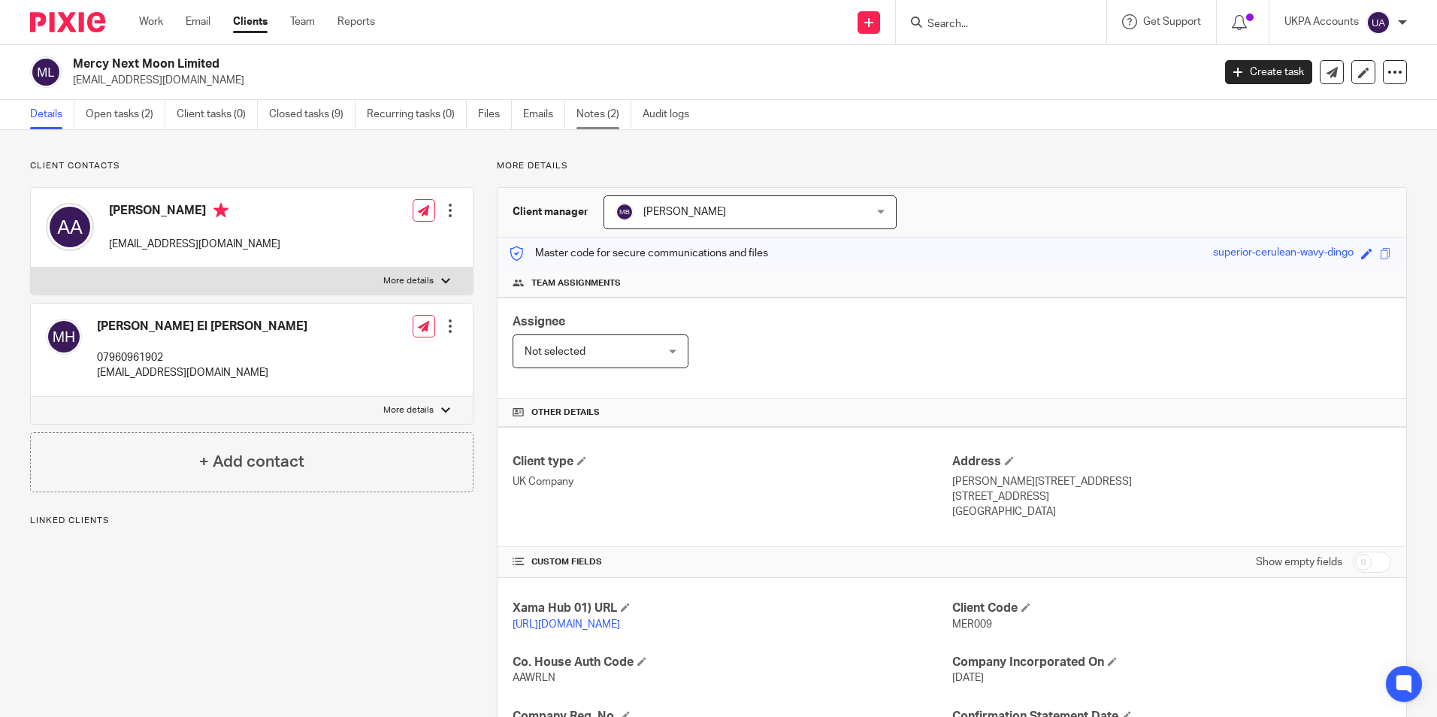
click at [605, 110] on link "Notes (2)" at bounding box center [604, 114] width 55 height 29
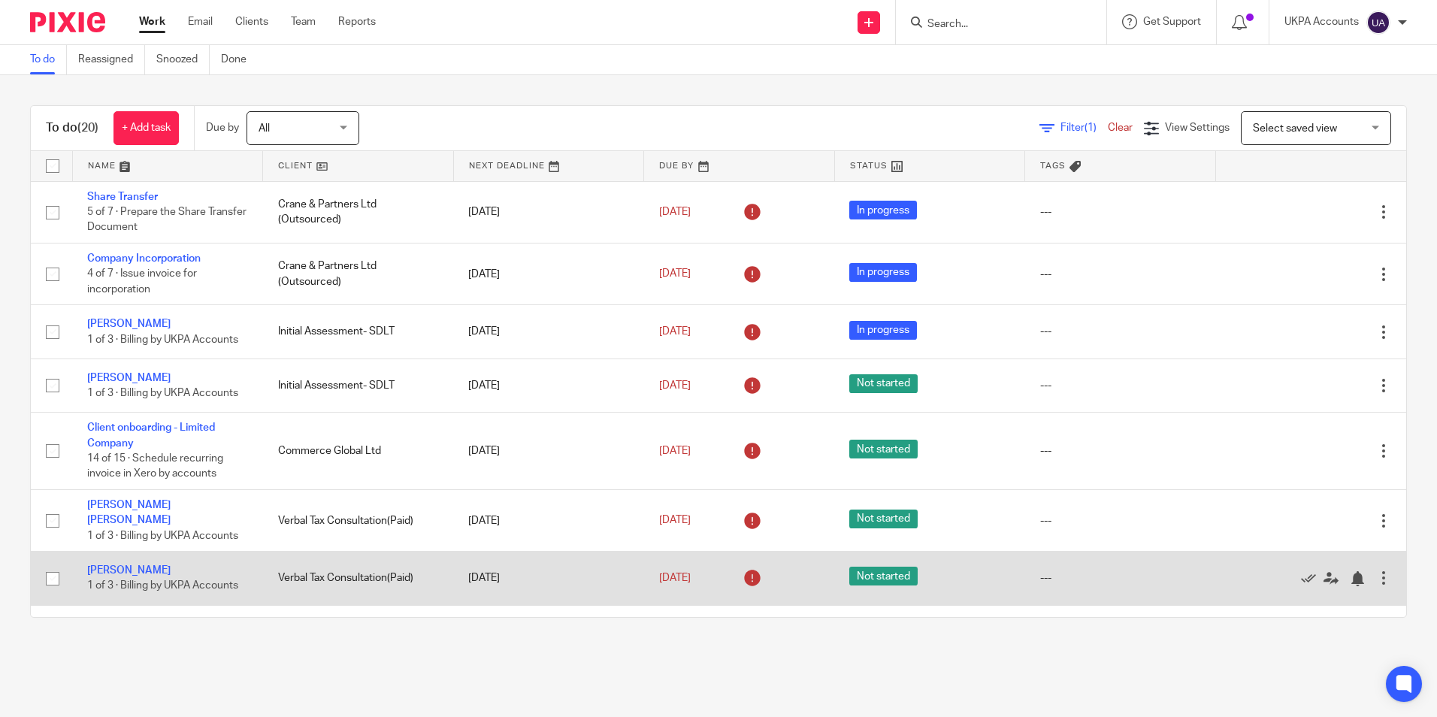
drag, startPoint x: 156, startPoint y: 681, endPoint x: 192, endPoint y: 584, distance: 103.5
click at [158, 679] on main "To do Reassigned Snoozed Done To do (20) + Add task Due by All All [DATE] [DATE…" at bounding box center [718, 358] width 1437 height 717
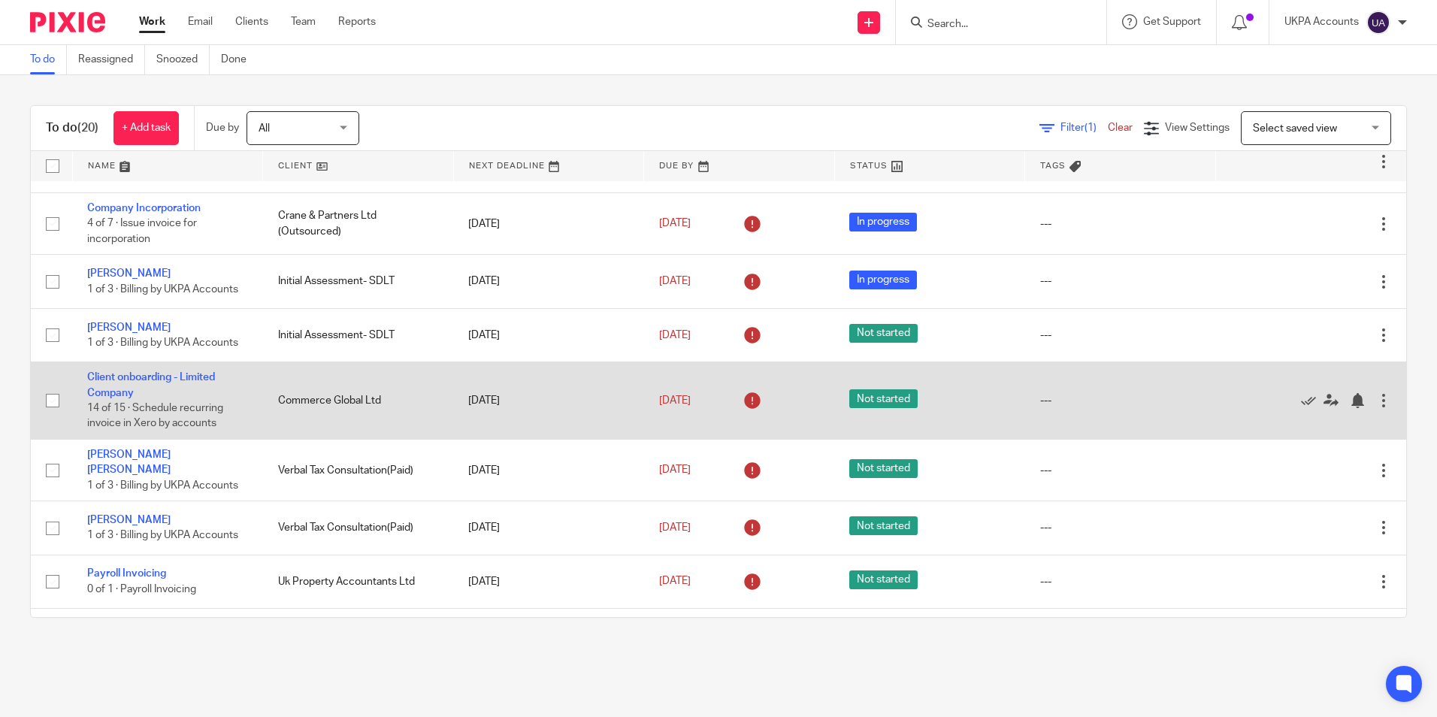
scroll to position [75, 0]
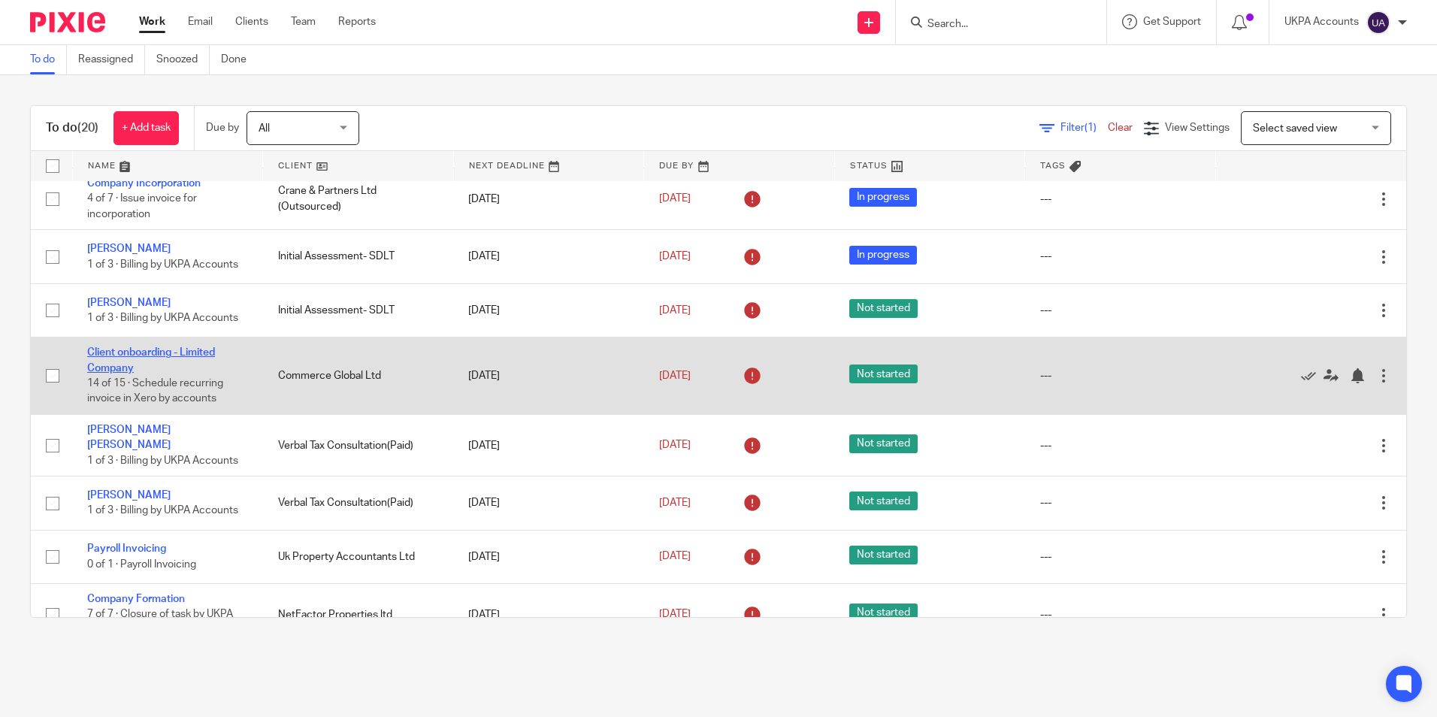
click at [193, 357] on link "Client onboarding - Limited Company" at bounding box center [151, 360] width 128 height 26
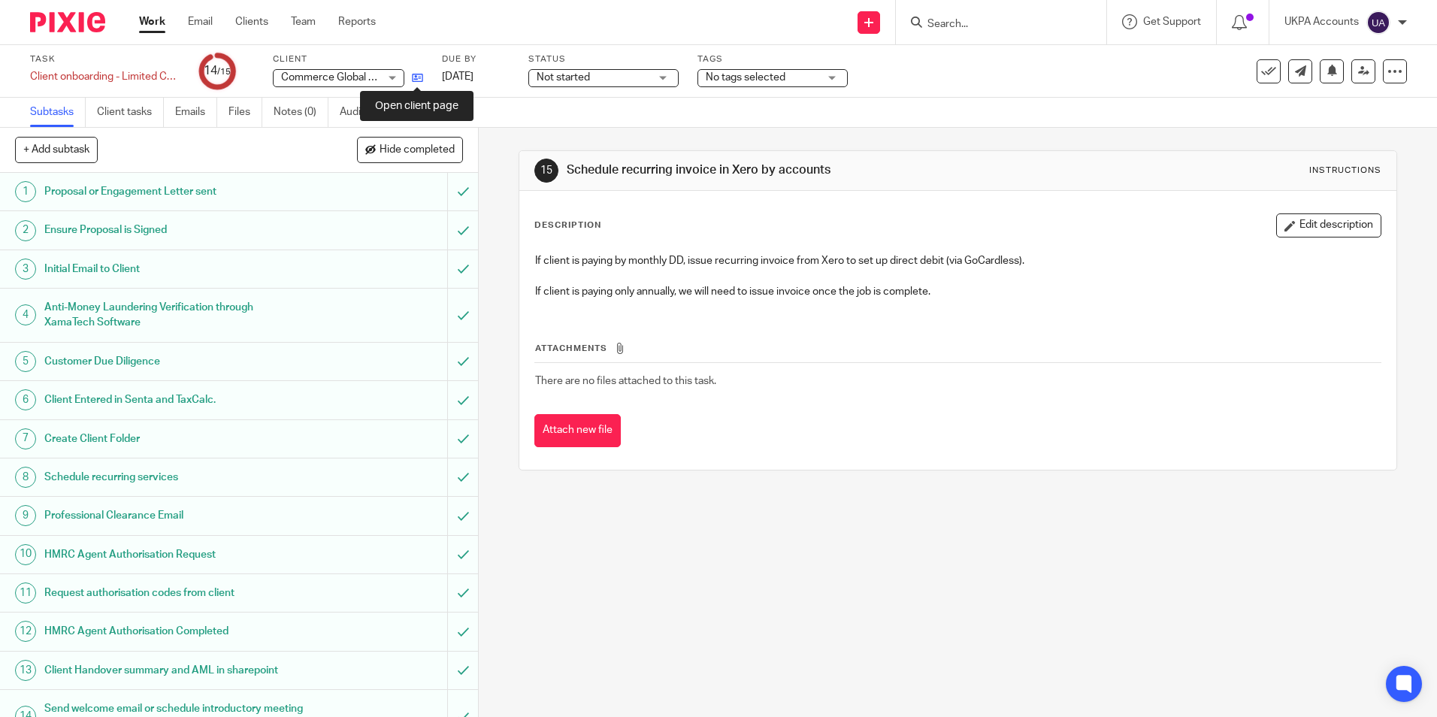
click at [416, 80] on icon at bounding box center [417, 77] width 11 height 11
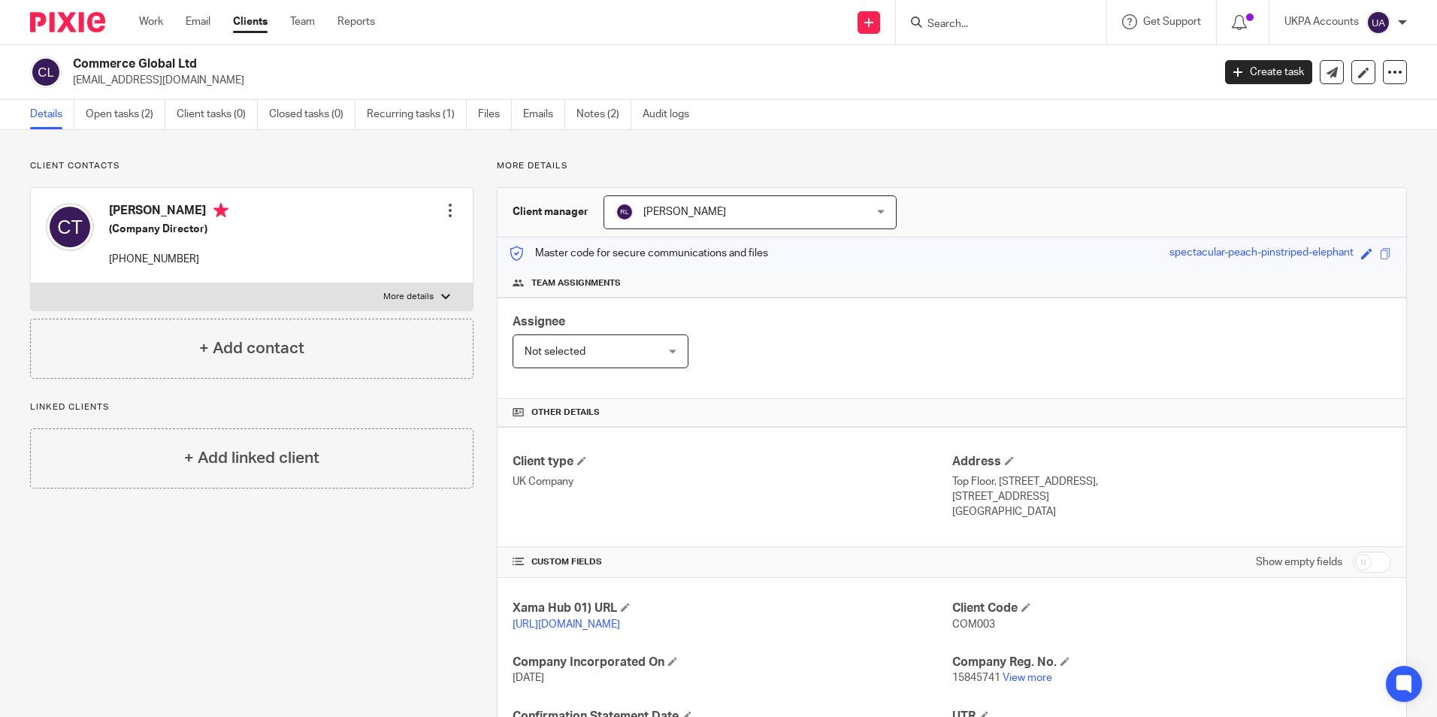
drag, startPoint x: 73, startPoint y: 61, endPoint x: 213, endPoint y: 69, distance: 140.1
click at [213, 69] on h2 "Commerce Global Ltd" at bounding box center [524, 64] width 903 height 16
copy h2 "Commerce Global Ltd"
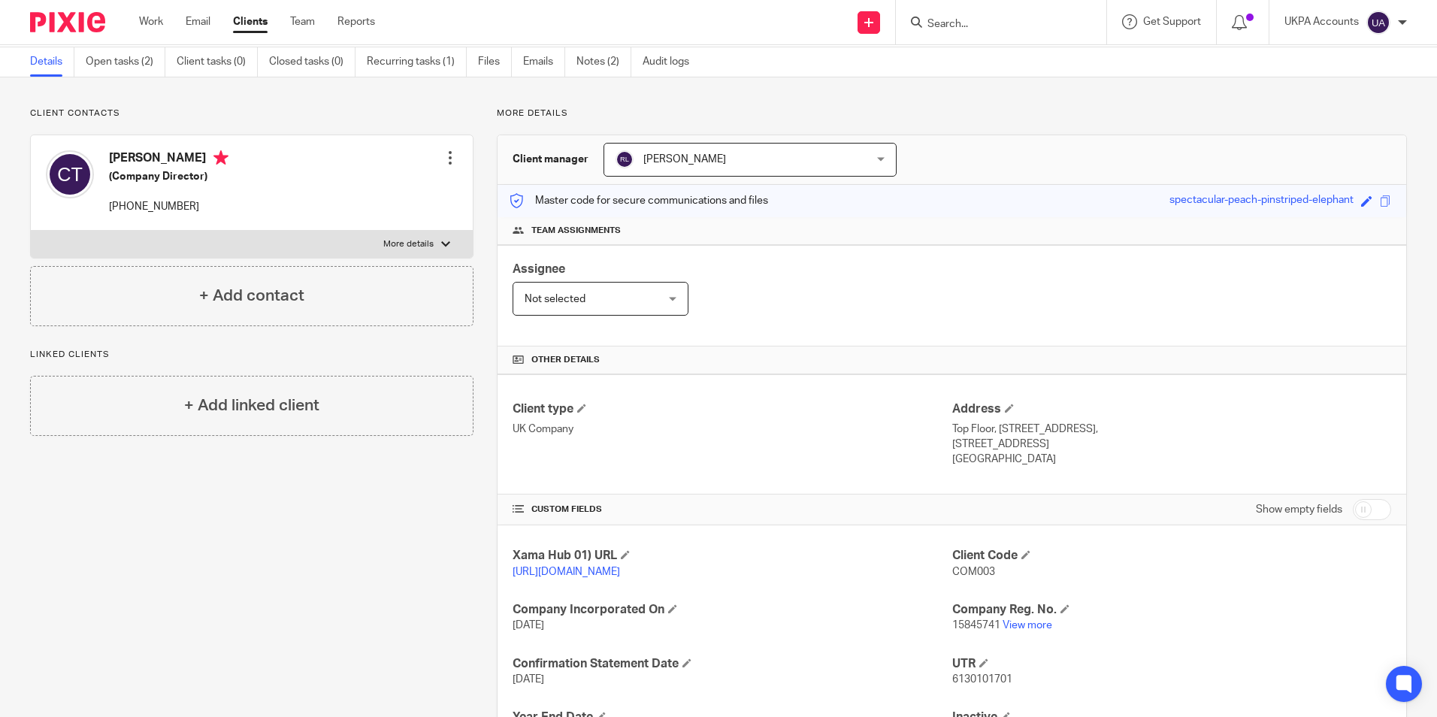
scroll to position [75, 0]
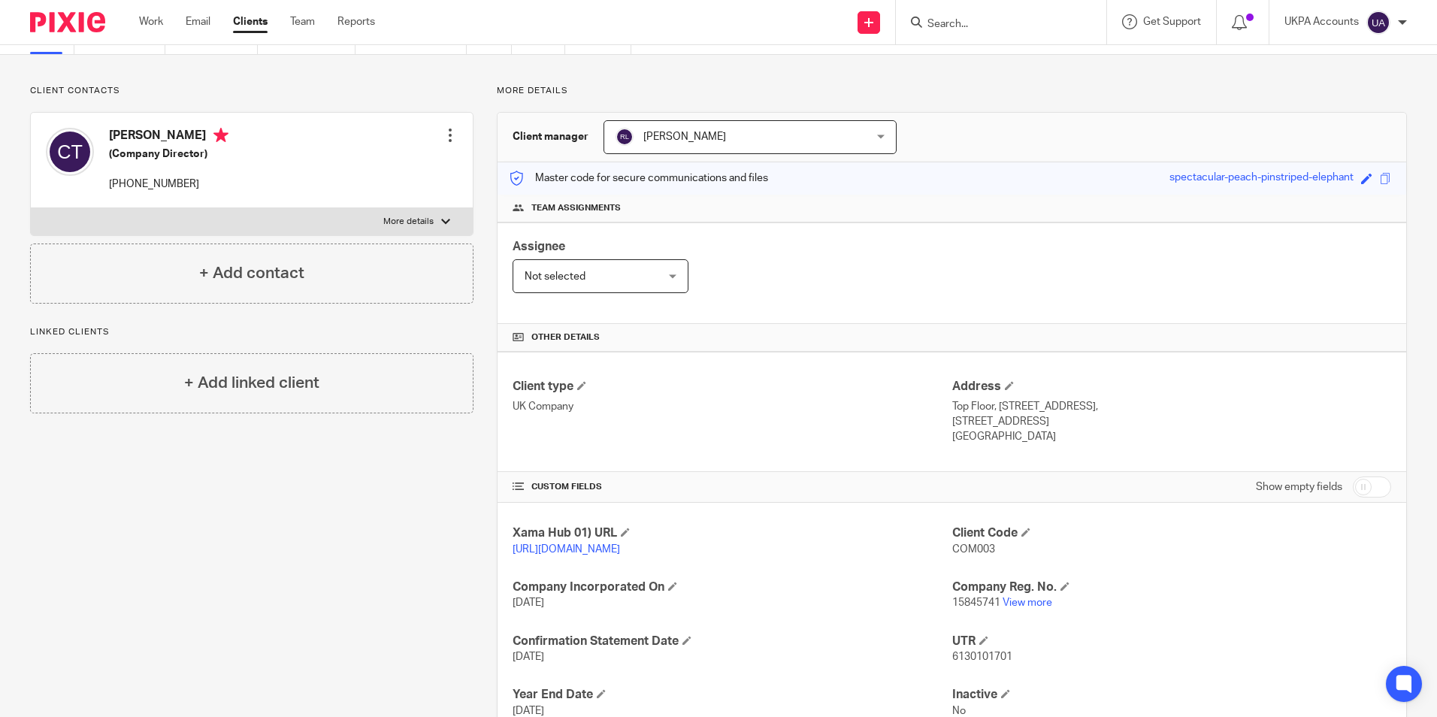
drag, startPoint x: 943, startPoint y: 546, endPoint x: 991, endPoint y: 549, distance: 48.9
click at [991, 549] on div "Xama Hub 01) URL https://platform.xamatech.com/portal/crm/clients/a8890530-458e…" at bounding box center [952, 649] width 909 height 292
drag, startPoint x: 991, startPoint y: 549, endPoint x: 1063, endPoint y: 560, distance: 72.3
click at [1063, 557] on div "Client Code COM003" at bounding box center [1171, 541] width 439 height 32
drag, startPoint x: 946, startPoint y: 549, endPoint x: 997, endPoint y: 553, distance: 51.3
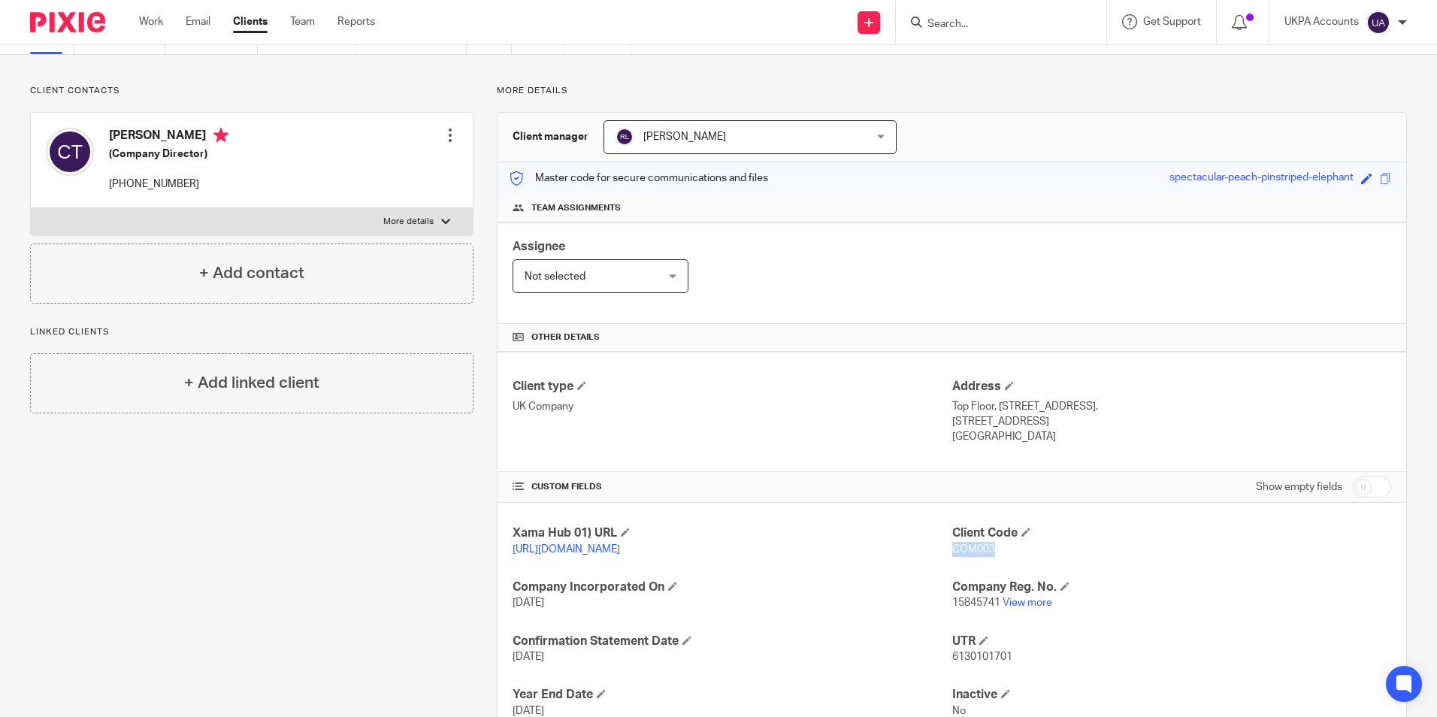
click at [997, 553] on p "COM003" at bounding box center [1171, 549] width 439 height 15
copy span "COM003"
drag, startPoint x: 120, startPoint y: 136, endPoint x: 146, endPoint y: 138, distance: 25.7
click at [146, 138] on h4 "[PERSON_NAME]" at bounding box center [169, 137] width 120 height 19
click at [150, 138] on div "Cezara Tofan (Company Director) +44 746 039 9912" at bounding box center [137, 160] width 183 height 80
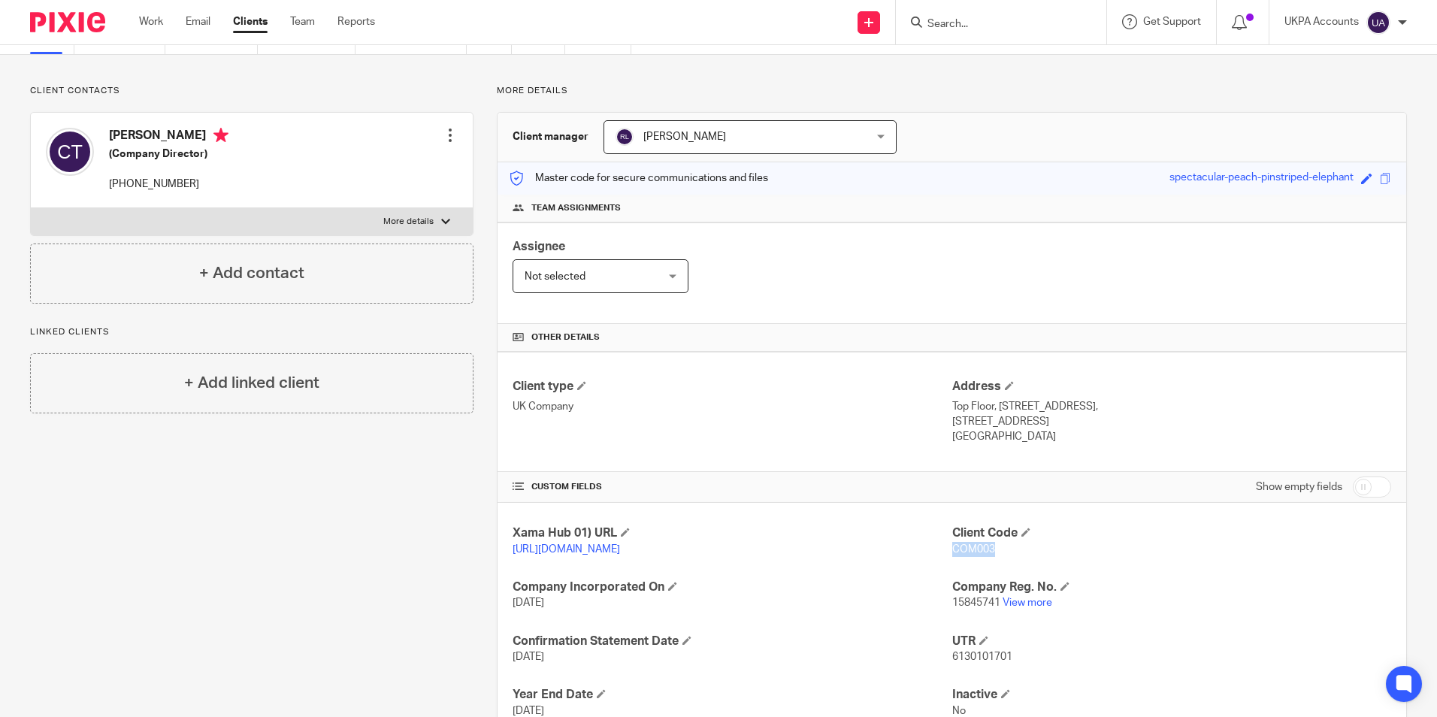
copy h4 "Cezara"
drag, startPoint x: 153, startPoint y: 137, endPoint x: 183, endPoint y: 143, distance: 30.7
click at [183, 143] on h4 "[PERSON_NAME]" at bounding box center [169, 137] width 120 height 19
copy h4 "Tofan"
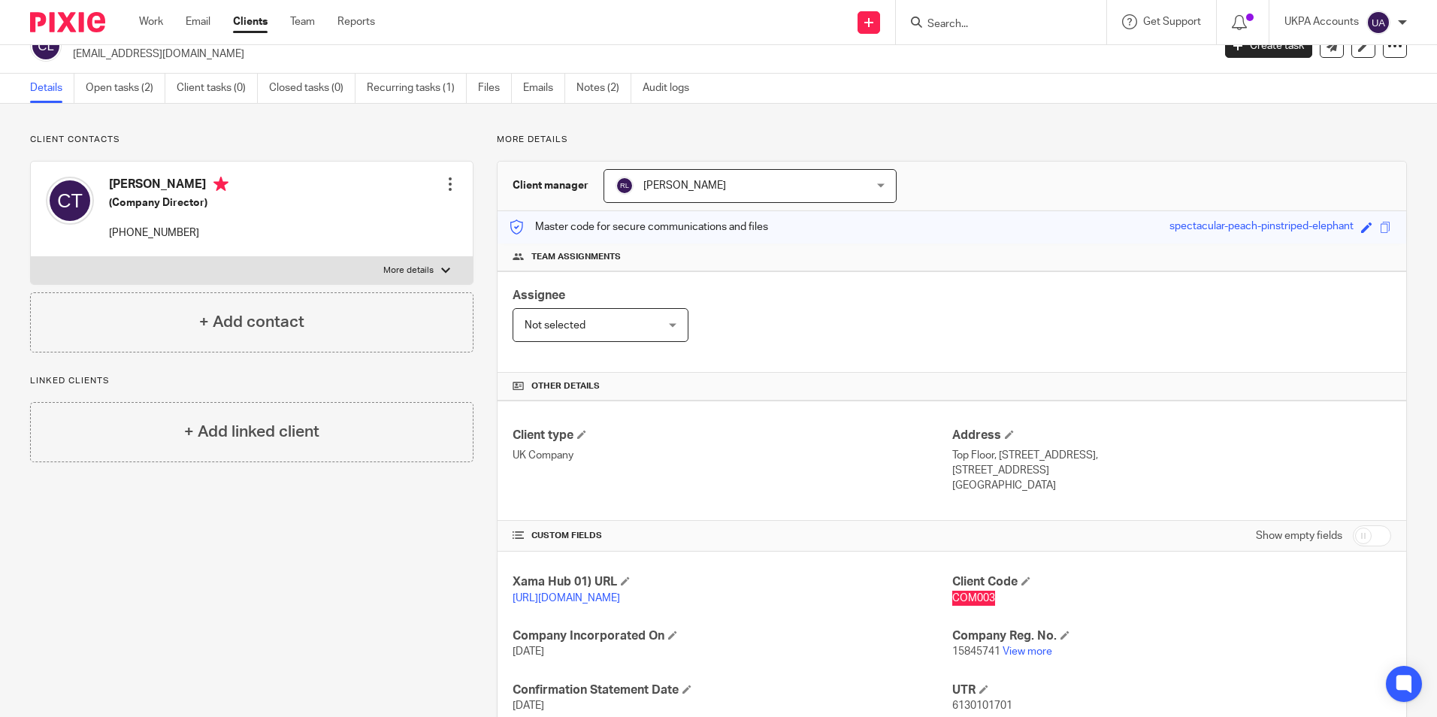
scroll to position [0, 0]
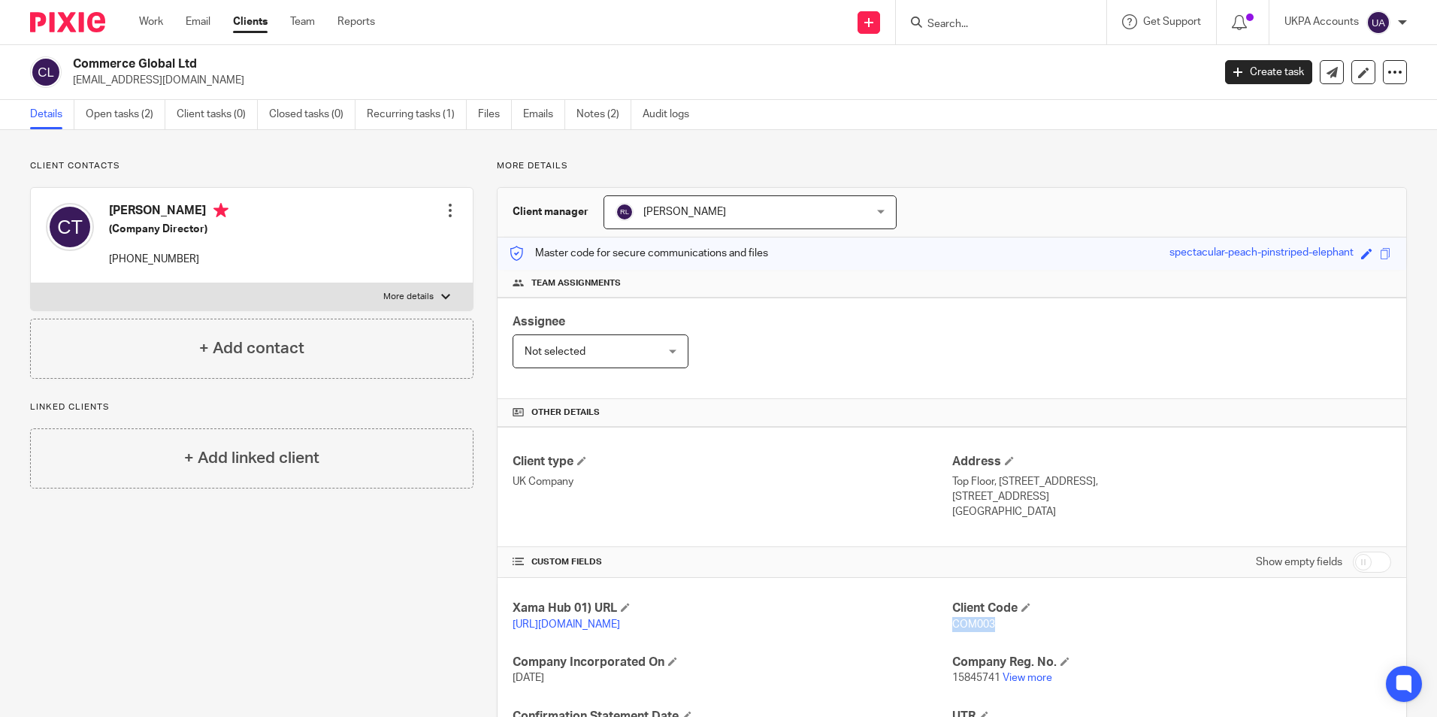
drag, startPoint x: 79, startPoint y: 79, endPoint x: 171, endPoint y: 92, distance: 93.3
click at [171, 92] on div "Commerce Global Ltd cezara.tofan@yahoo.co.uk Create task Update from Companies …" at bounding box center [718, 72] width 1437 height 55
drag, startPoint x: 72, startPoint y: 78, endPoint x: 209, endPoint y: 87, distance: 137.1
click at [209, 87] on div "Commerce Global Ltd cezara.tofan@yahoo.co.uk" at bounding box center [616, 72] width 1173 height 32
copy p "cezara.tofan@yahoo.co.uk"
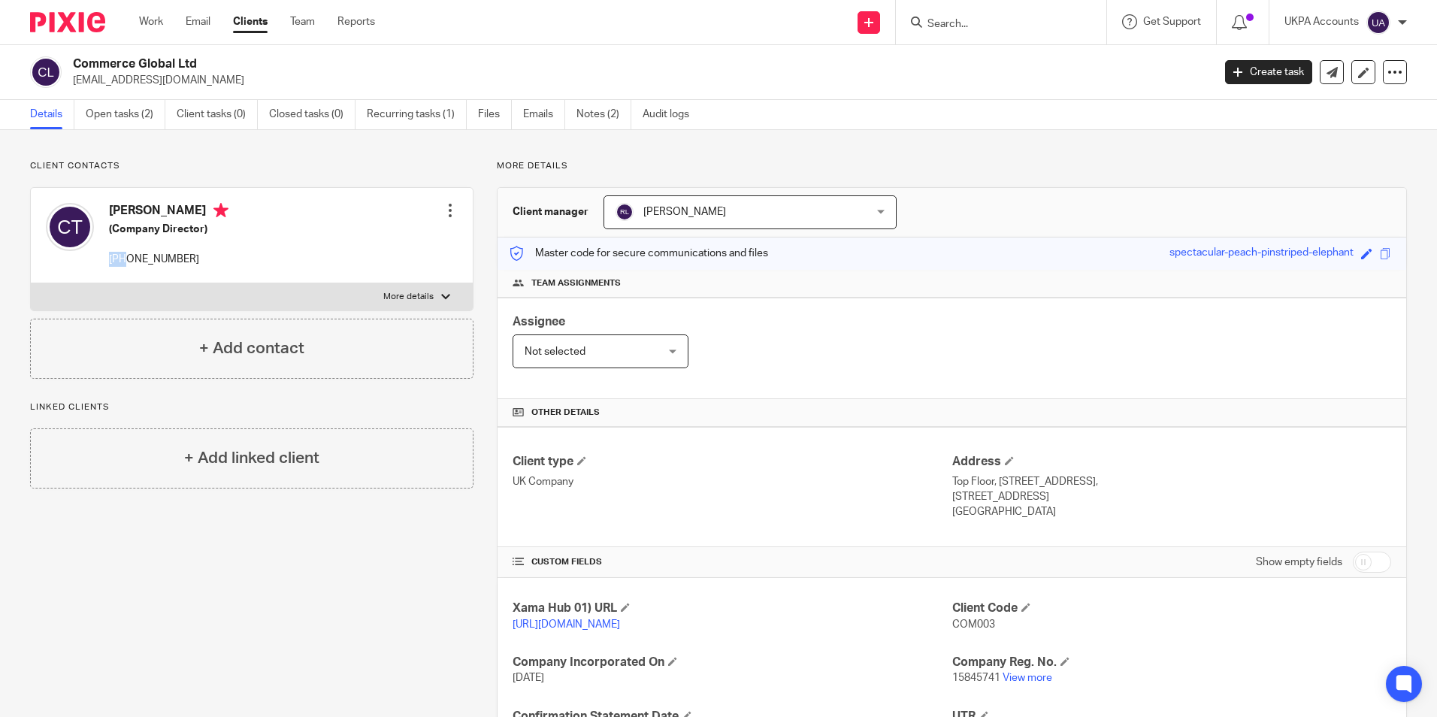
drag, startPoint x: 110, startPoint y: 260, endPoint x: 127, endPoint y: 262, distance: 17.4
click at [127, 262] on p "+44 746 039 9912" at bounding box center [169, 259] width 120 height 15
copy p "+44"
drag, startPoint x: 132, startPoint y: 256, endPoint x: 201, endPoint y: 266, distance: 69.2
click at [201, 266] on p "+44 746 039 9912" at bounding box center [169, 259] width 120 height 15
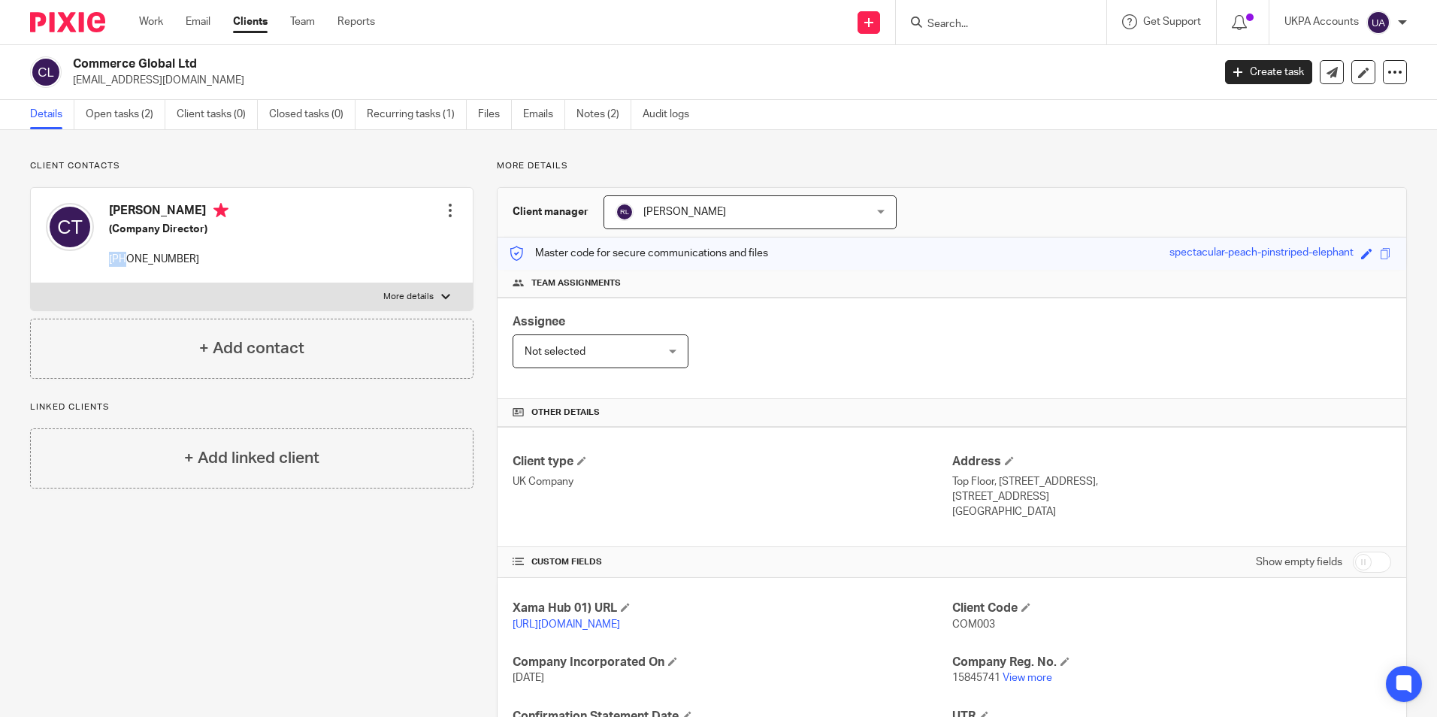
copy p "746 039 9912"
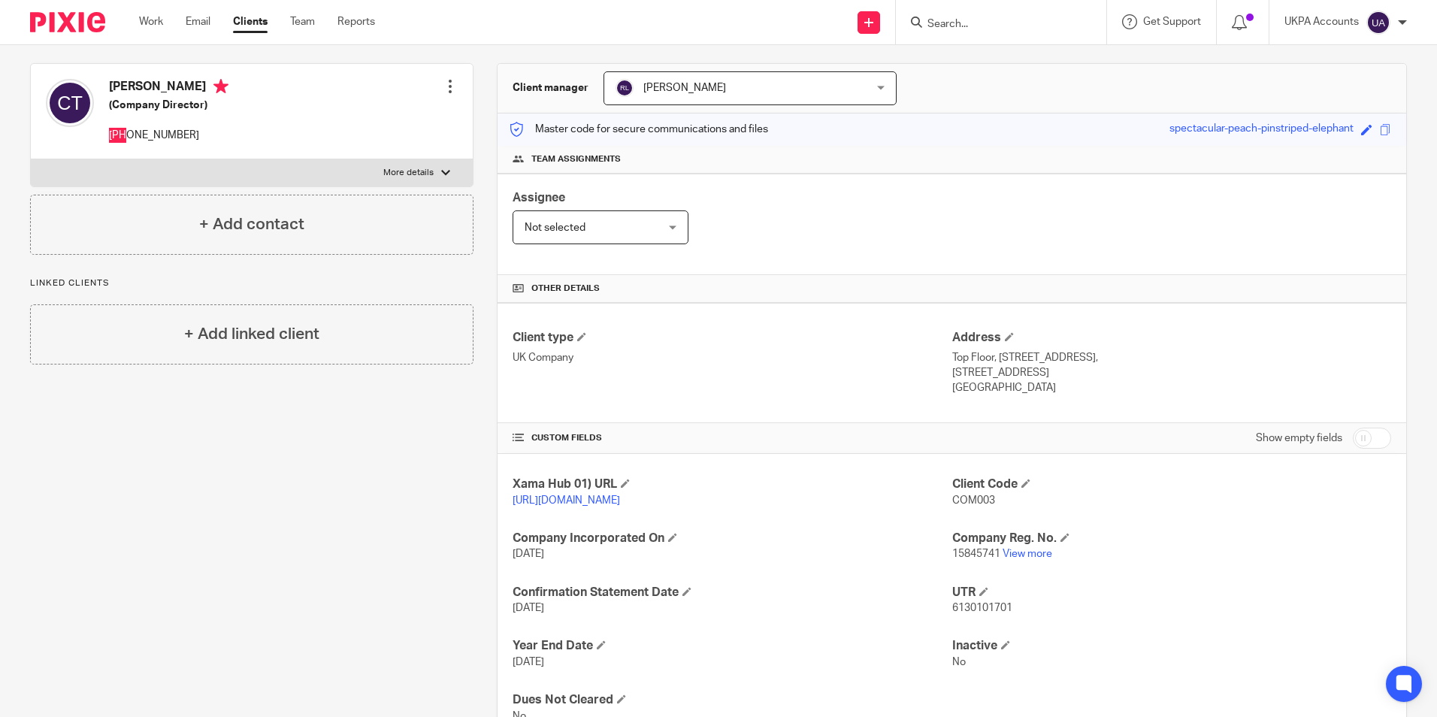
scroll to position [150, 0]
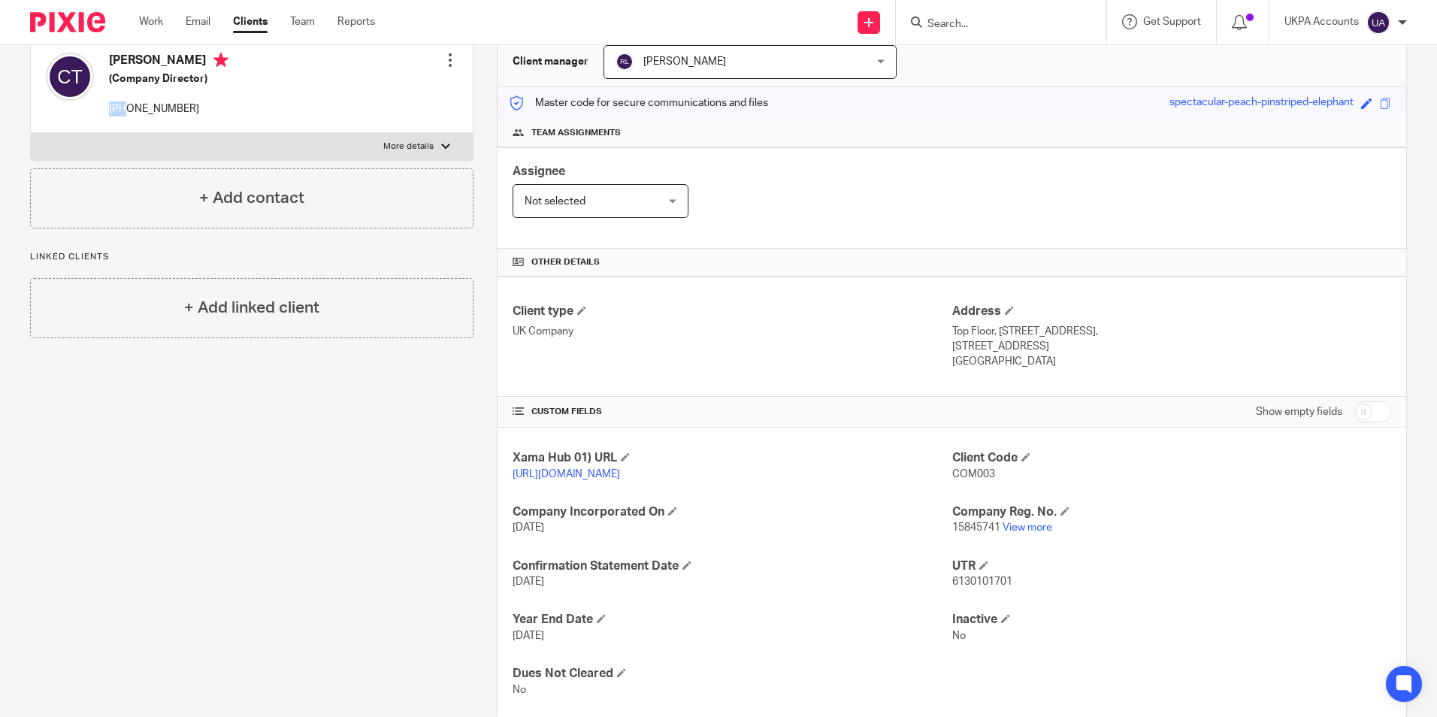
drag, startPoint x: 943, startPoint y: 332, endPoint x: 980, endPoint y: 334, distance: 36.9
click at [980, 334] on div "Client type UK Company Address Top Floor, 59 Kensington Gardens Square, London,…" at bounding box center [952, 337] width 909 height 120
drag, startPoint x: 980, startPoint y: 334, endPoint x: 1188, endPoint y: 419, distance: 223.9
click at [1188, 419] on div "Show empty fields" at bounding box center [1171, 412] width 439 height 30
drag, startPoint x: 947, startPoint y: 330, endPoint x: 982, endPoint y: 334, distance: 35.6
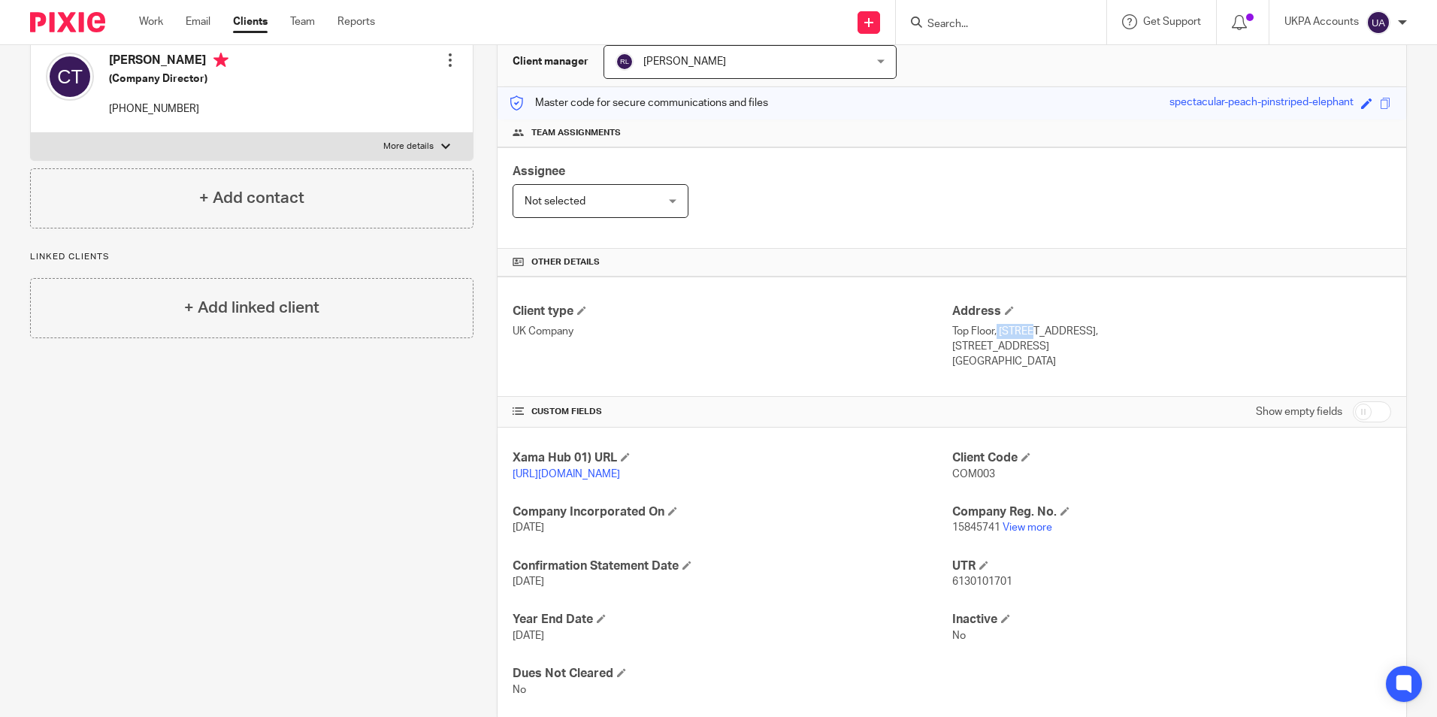
click at [984, 334] on p "Top Floor, 59 Kensington Gardens Square, London, Greater London," at bounding box center [1171, 331] width 439 height 15
drag, startPoint x: 982, startPoint y: 334, endPoint x: 991, endPoint y: 356, distance: 23.6
click at [991, 356] on div "Address Top Floor, 59 Kensington Gardens Square, London, Greater London, London…" at bounding box center [1171, 337] width 439 height 66
copy div "Top Floor, 59 Kensington Gardens Square, London, Greater London, London, W2 4BA…"
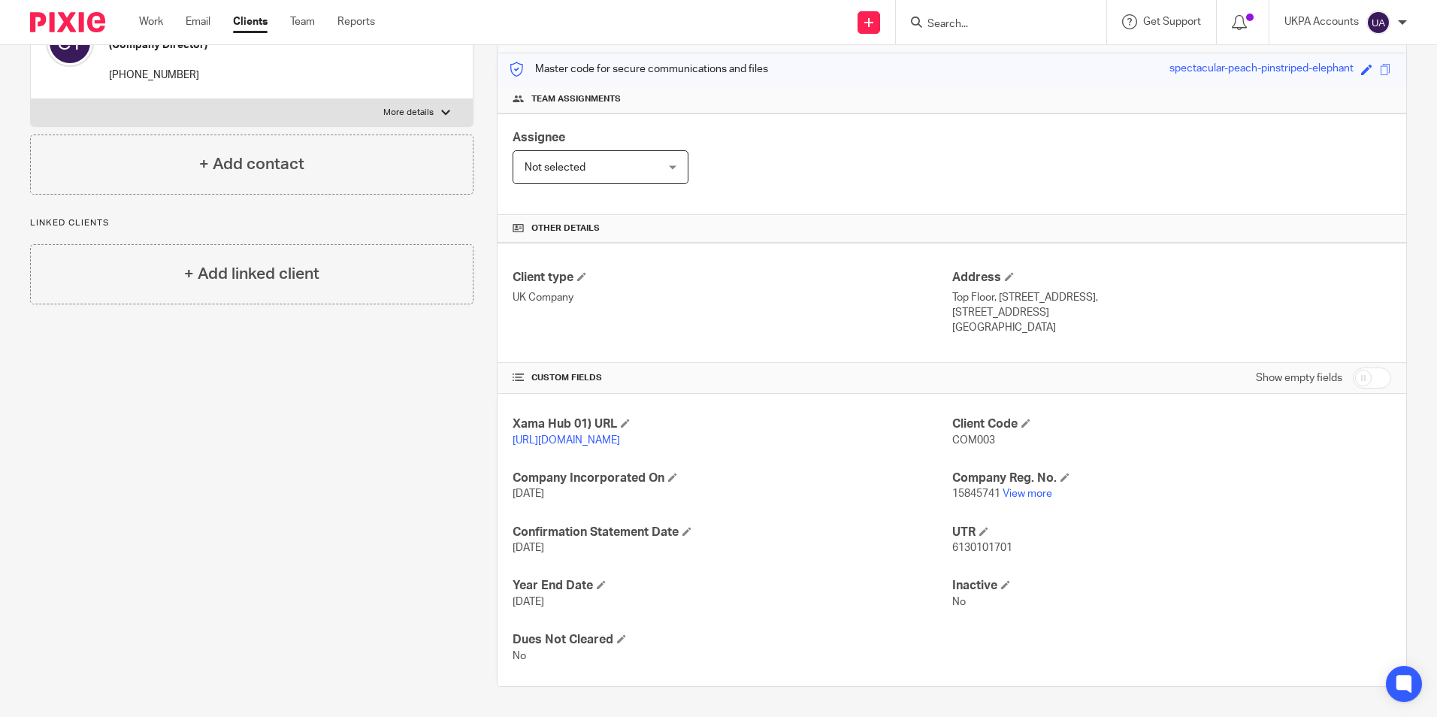
click at [892, 319] on div "Client type UK Company" at bounding box center [732, 303] width 439 height 66
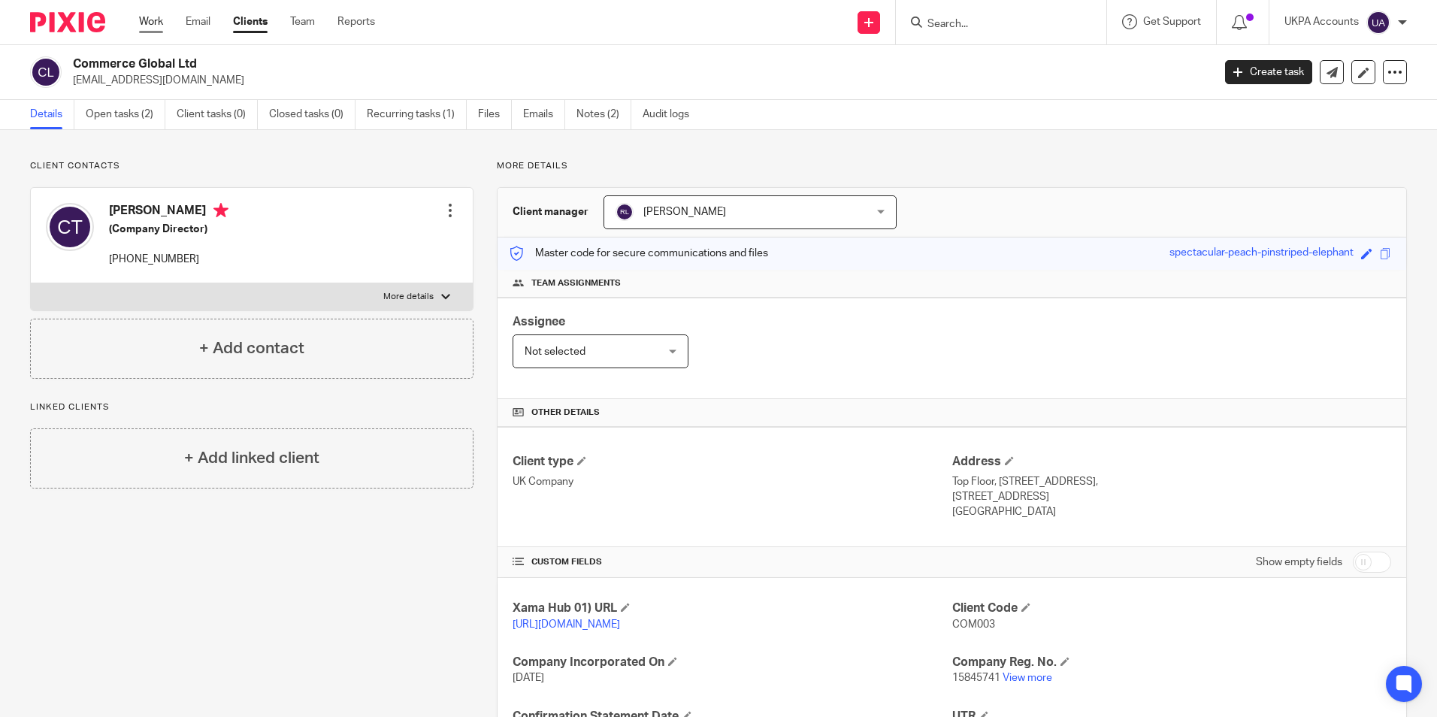
click at [143, 20] on link "Work" at bounding box center [151, 21] width 24 height 15
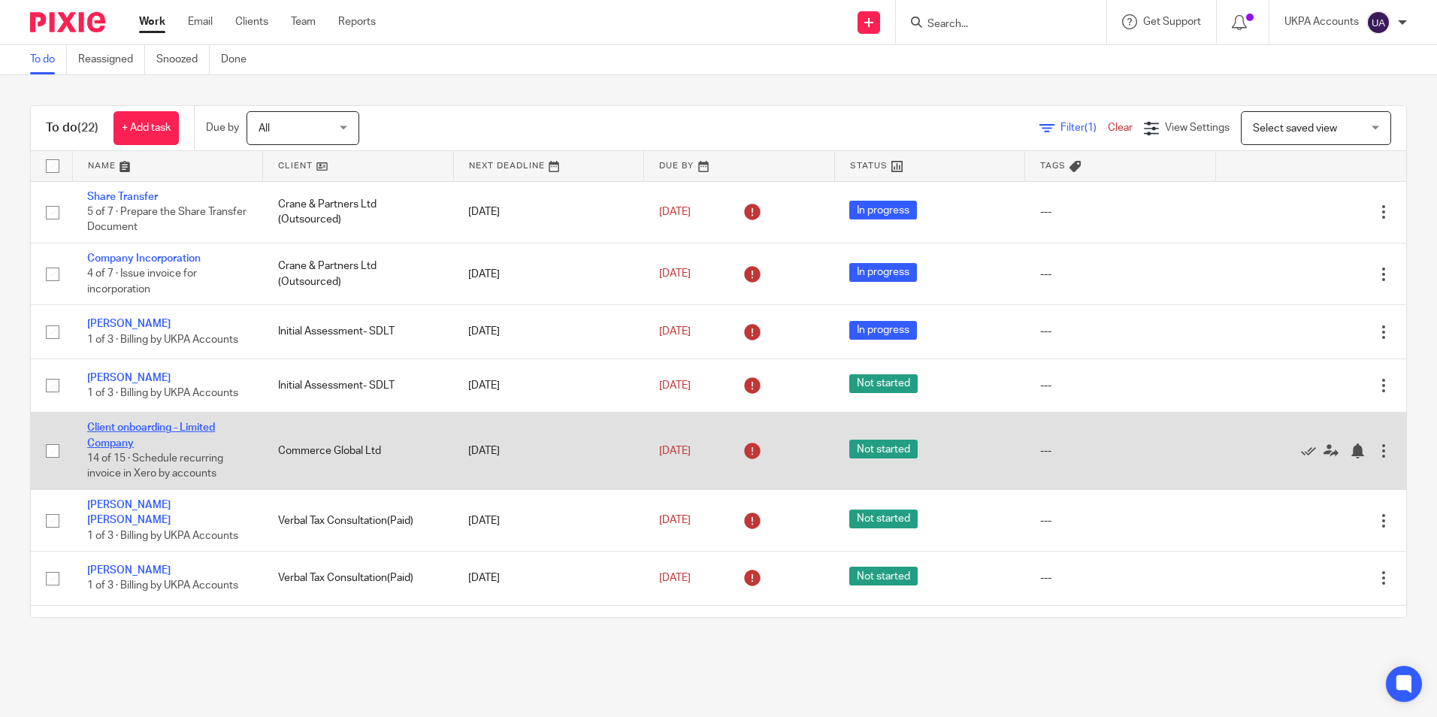
click at [210, 428] on link "Client onboarding - Limited Company" at bounding box center [151, 435] width 128 height 26
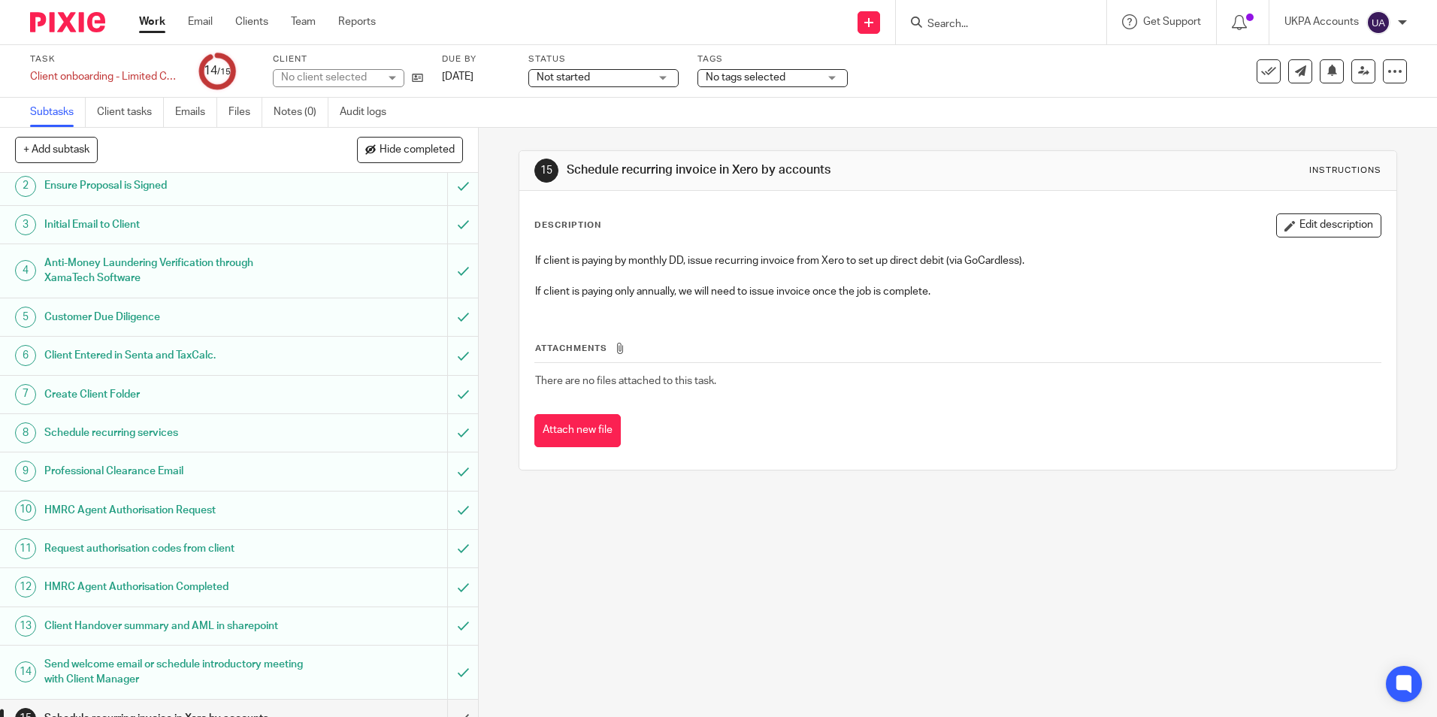
scroll to position [65, 0]
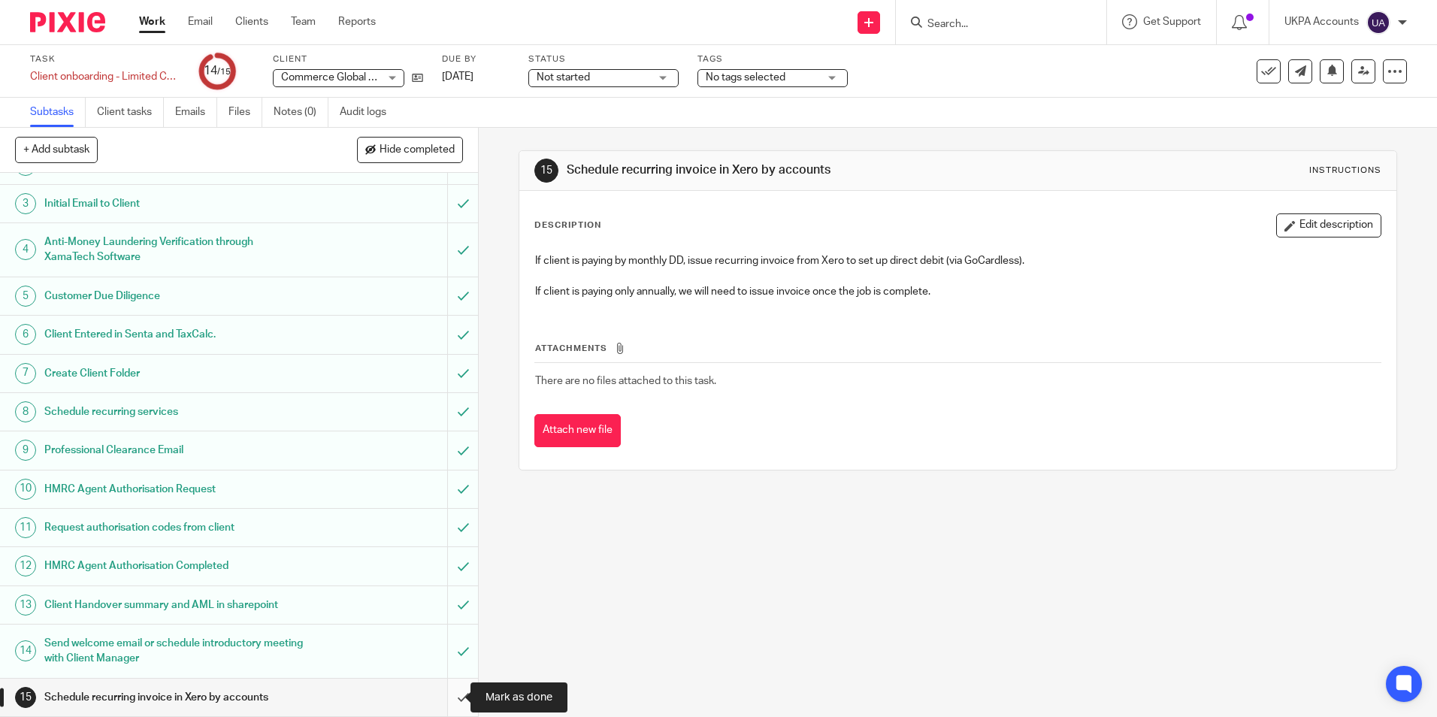
click at [450, 700] on input "submit" at bounding box center [239, 698] width 478 height 38
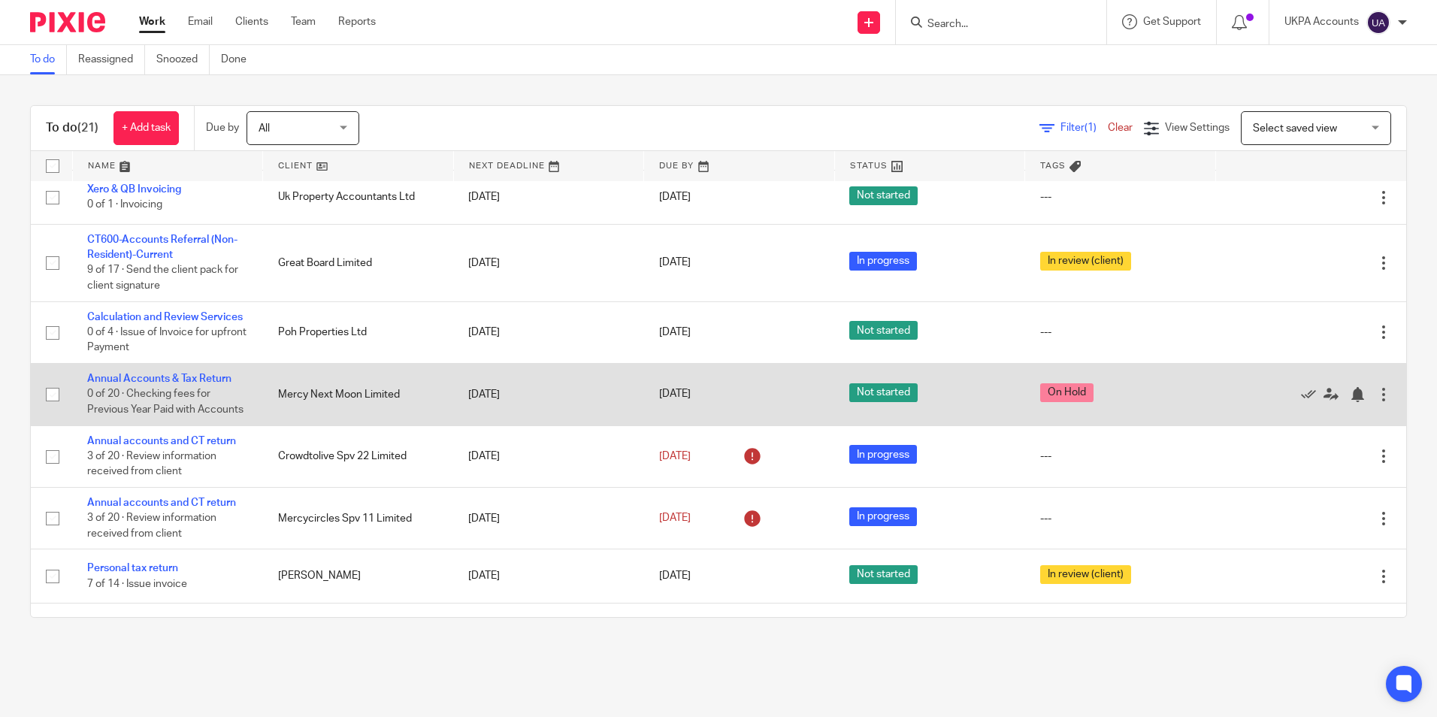
scroll to position [733, 0]
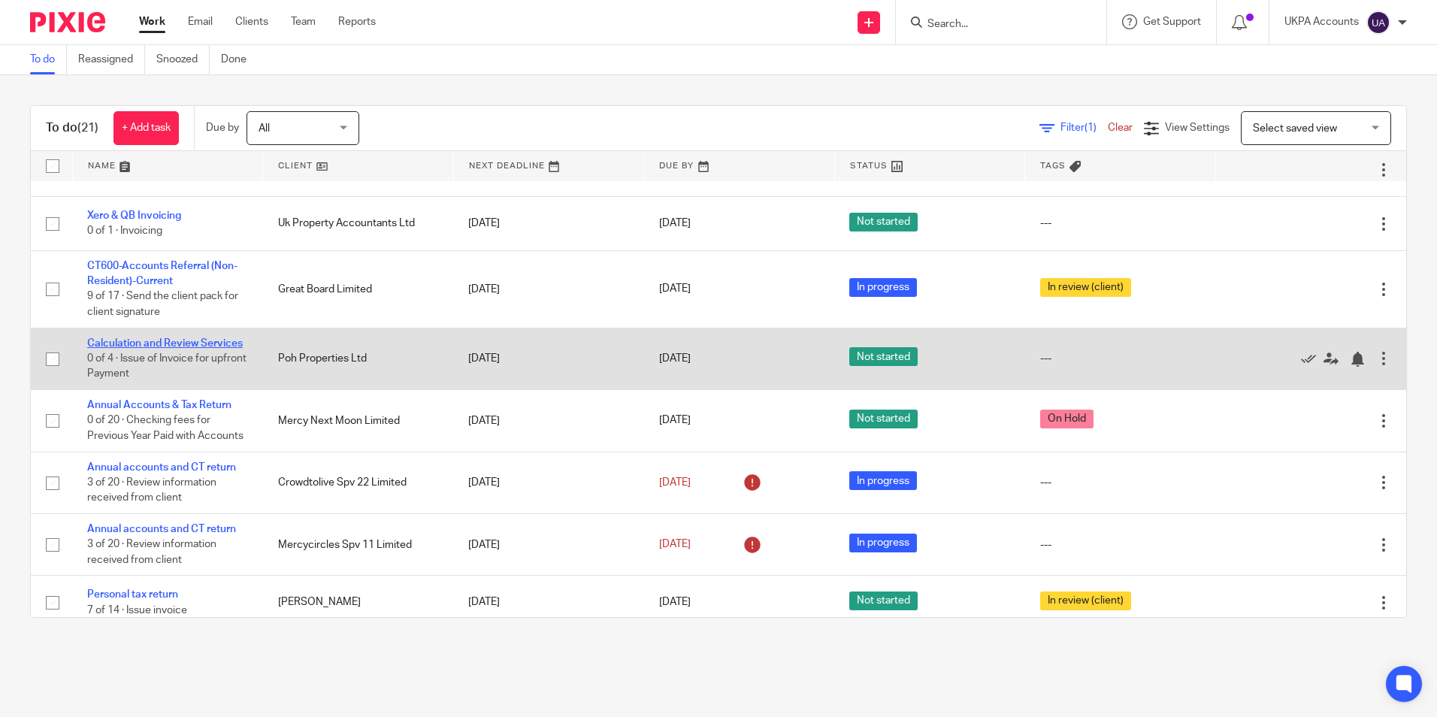
click at [158, 338] on link "Calculation and Review Services" at bounding box center [165, 343] width 156 height 11
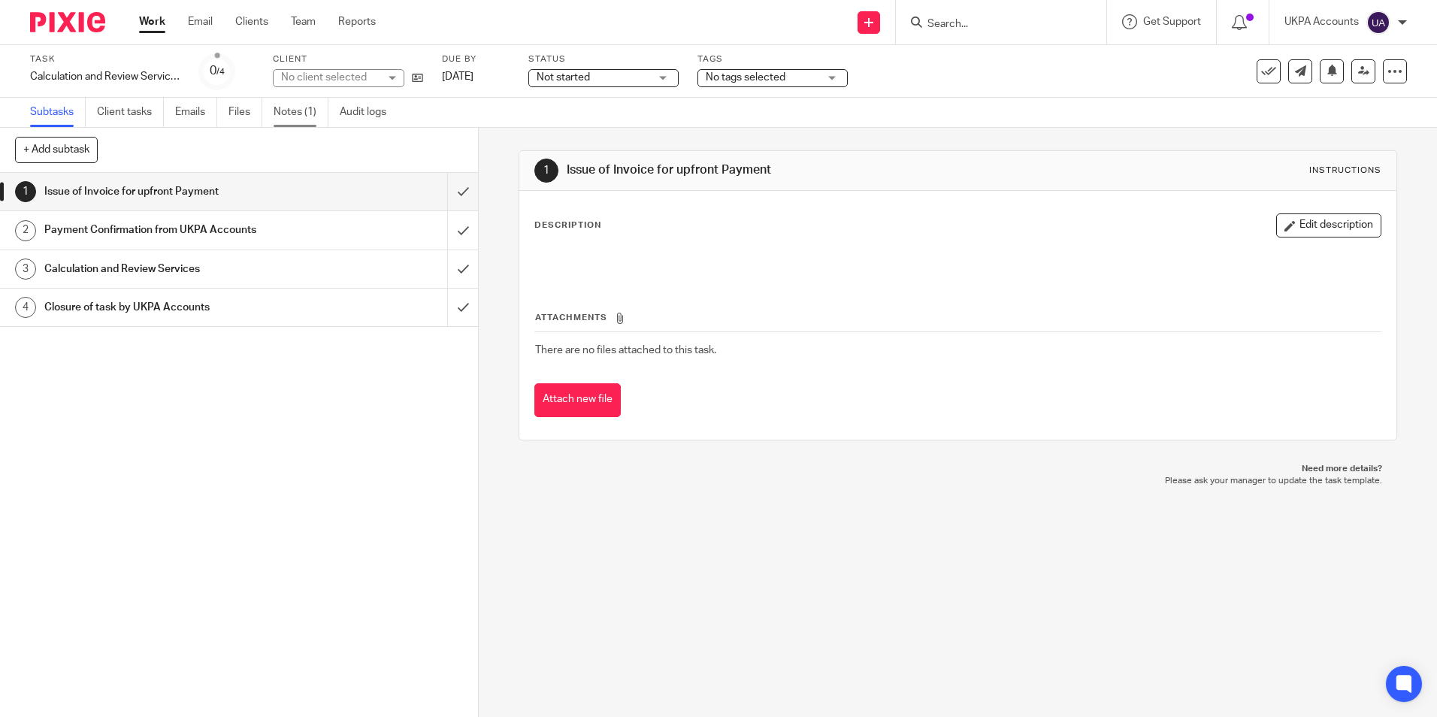
click at [298, 117] on link "Notes (1)" at bounding box center [301, 112] width 55 height 29
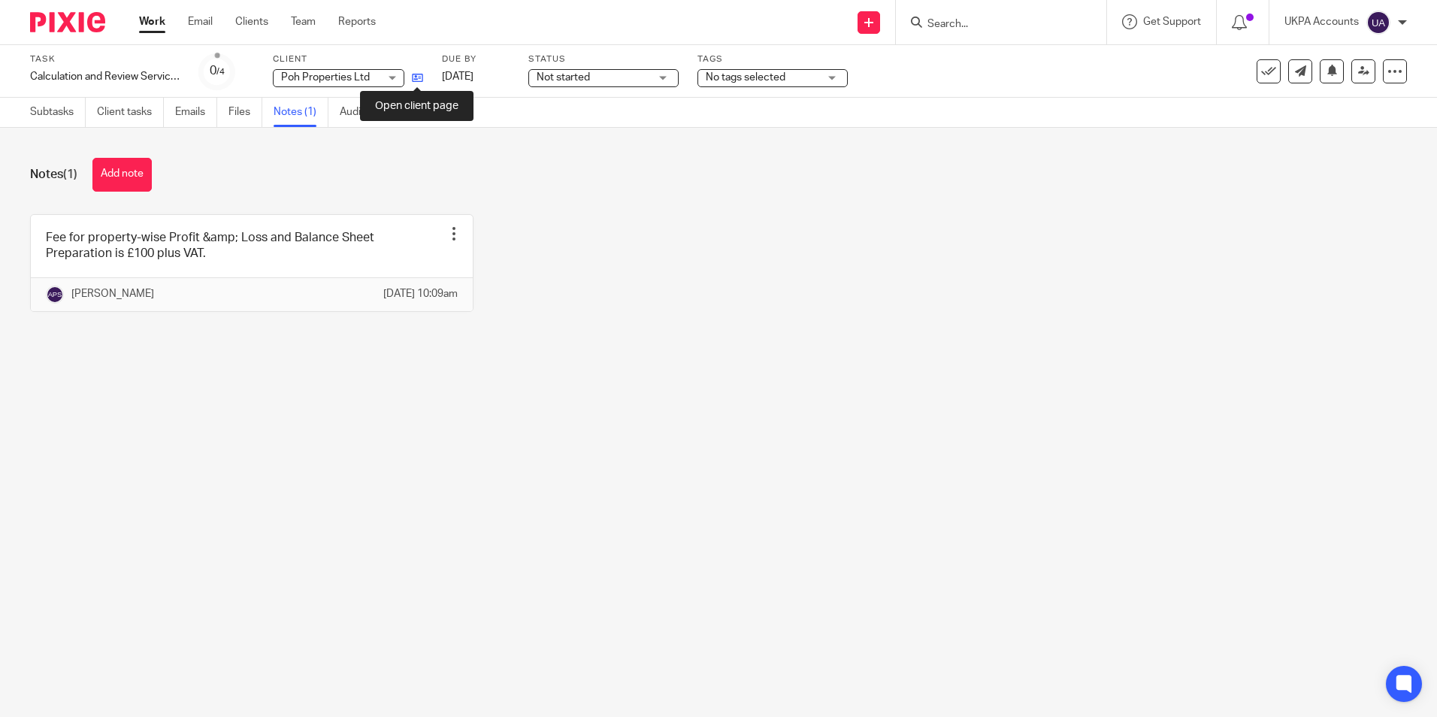
click at [416, 80] on icon at bounding box center [417, 77] width 11 height 11
click at [133, 176] on button "Add note" at bounding box center [121, 175] width 59 height 34
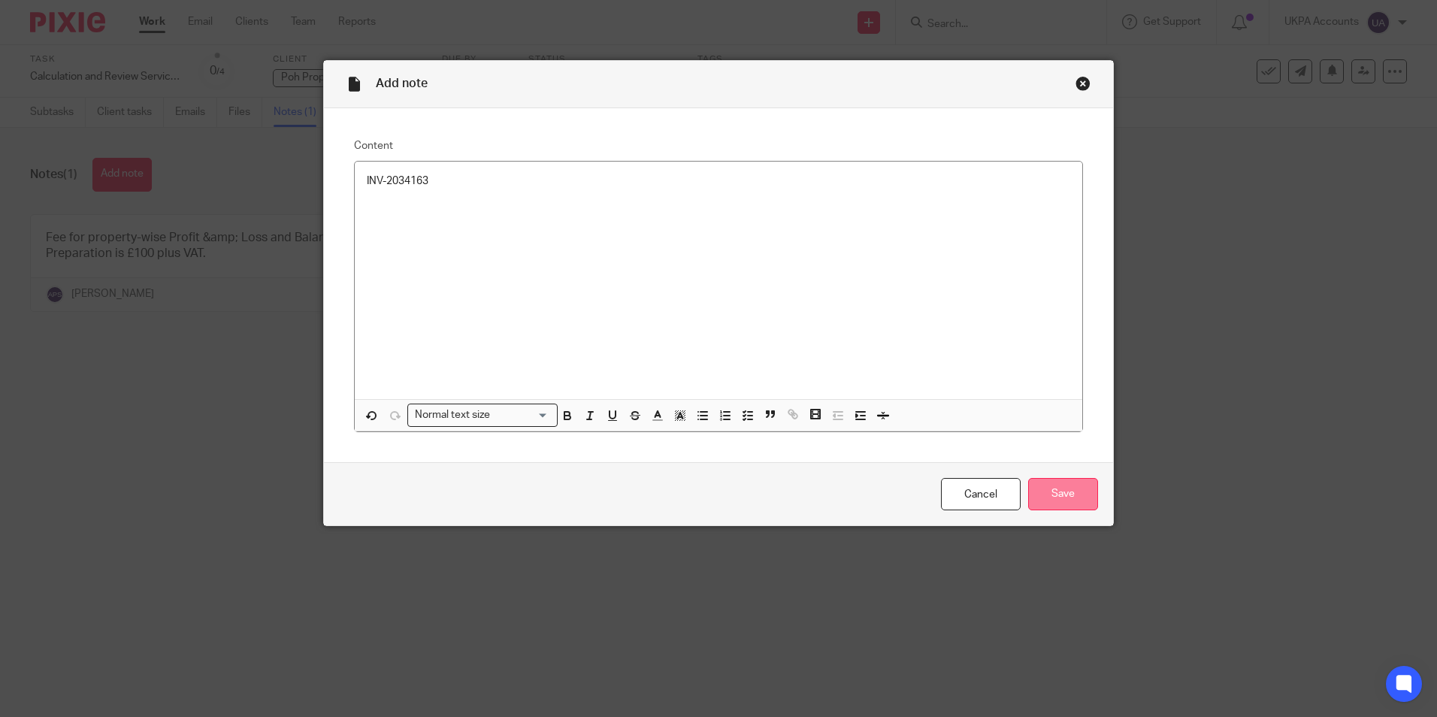
click at [1088, 497] on input "Save" at bounding box center [1063, 494] width 70 height 32
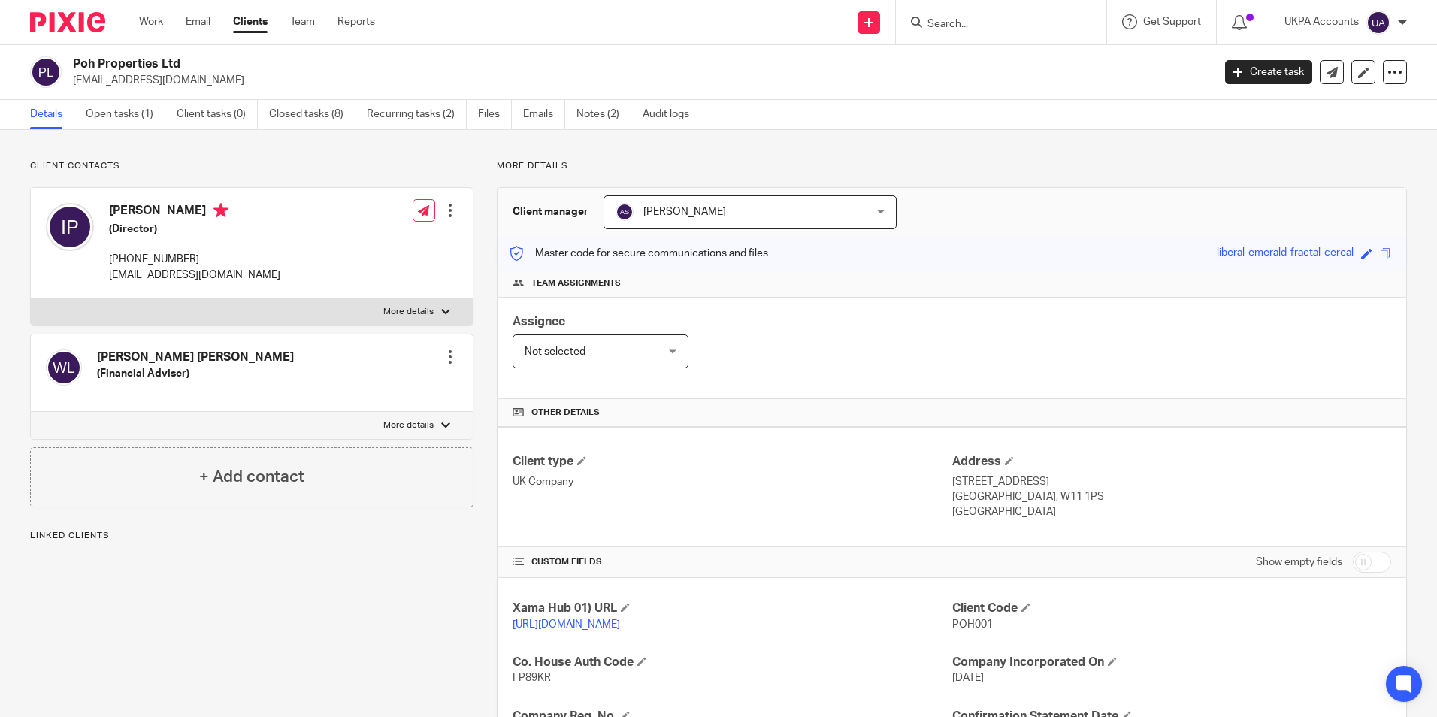
drag, startPoint x: 0, startPoint y: 0, endPoint x: 236, endPoint y: 77, distance: 248.4
click at [236, 77] on p "[EMAIL_ADDRESS][DOMAIN_NAME]" at bounding box center [638, 80] width 1130 height 15
copy p "[EMAIL_ADDRESS][DOMAIN_NAME]"
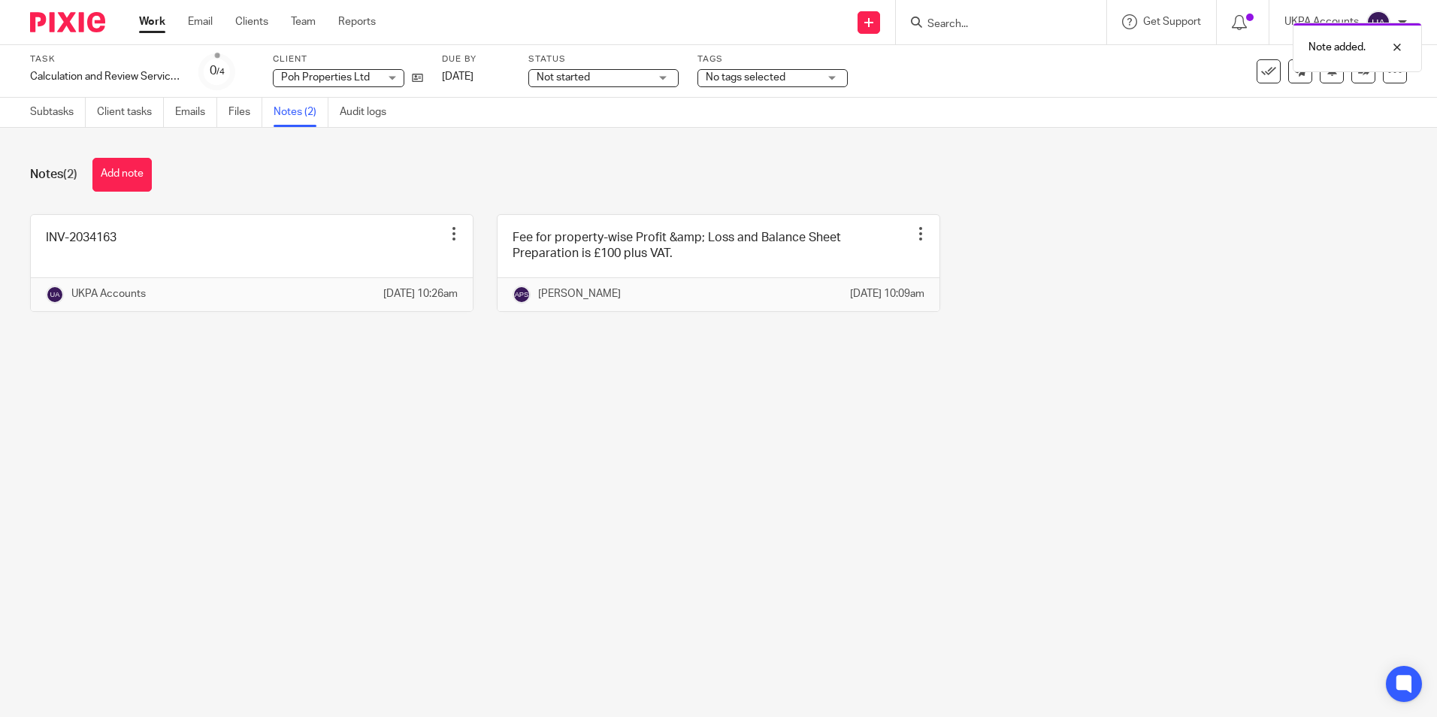
click at [153, 24] on link "Work" at bounding box center [152, 21] width 26 height 15
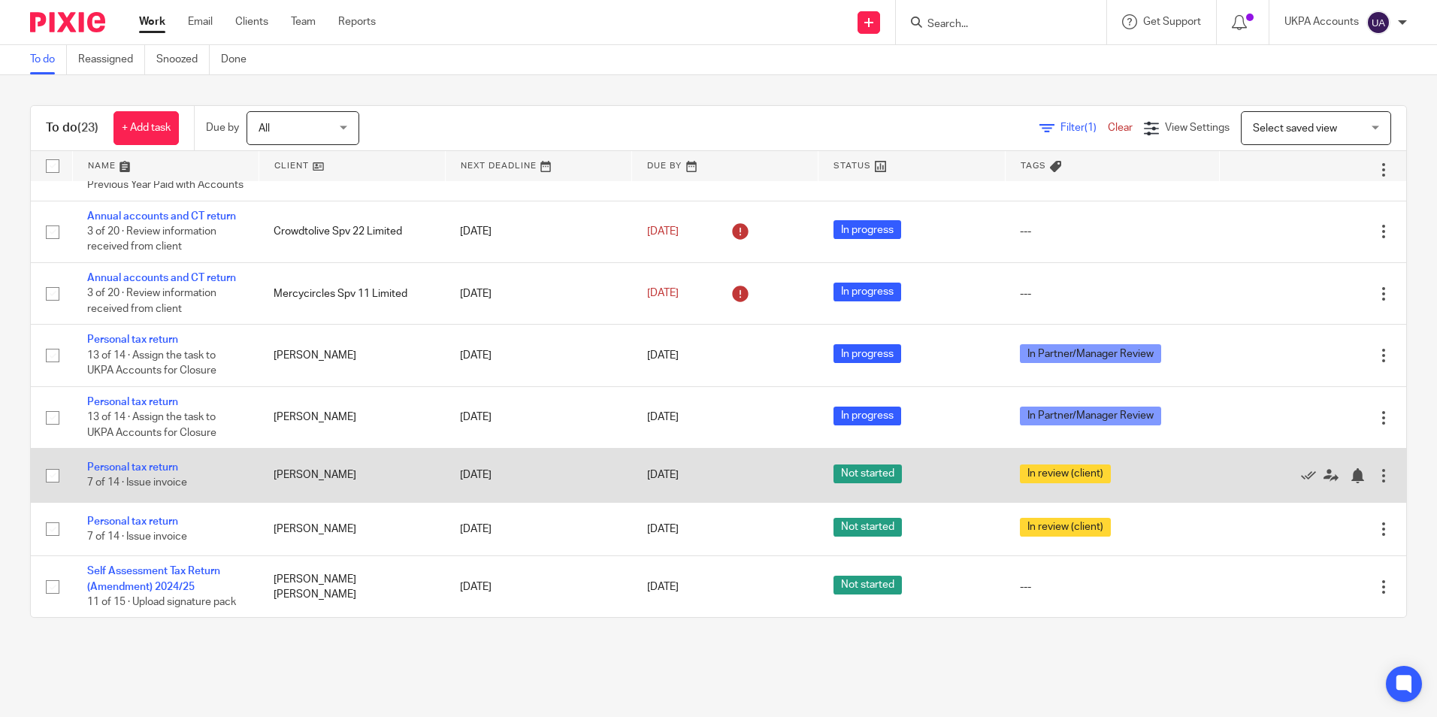
scroll to position [1055, 0]
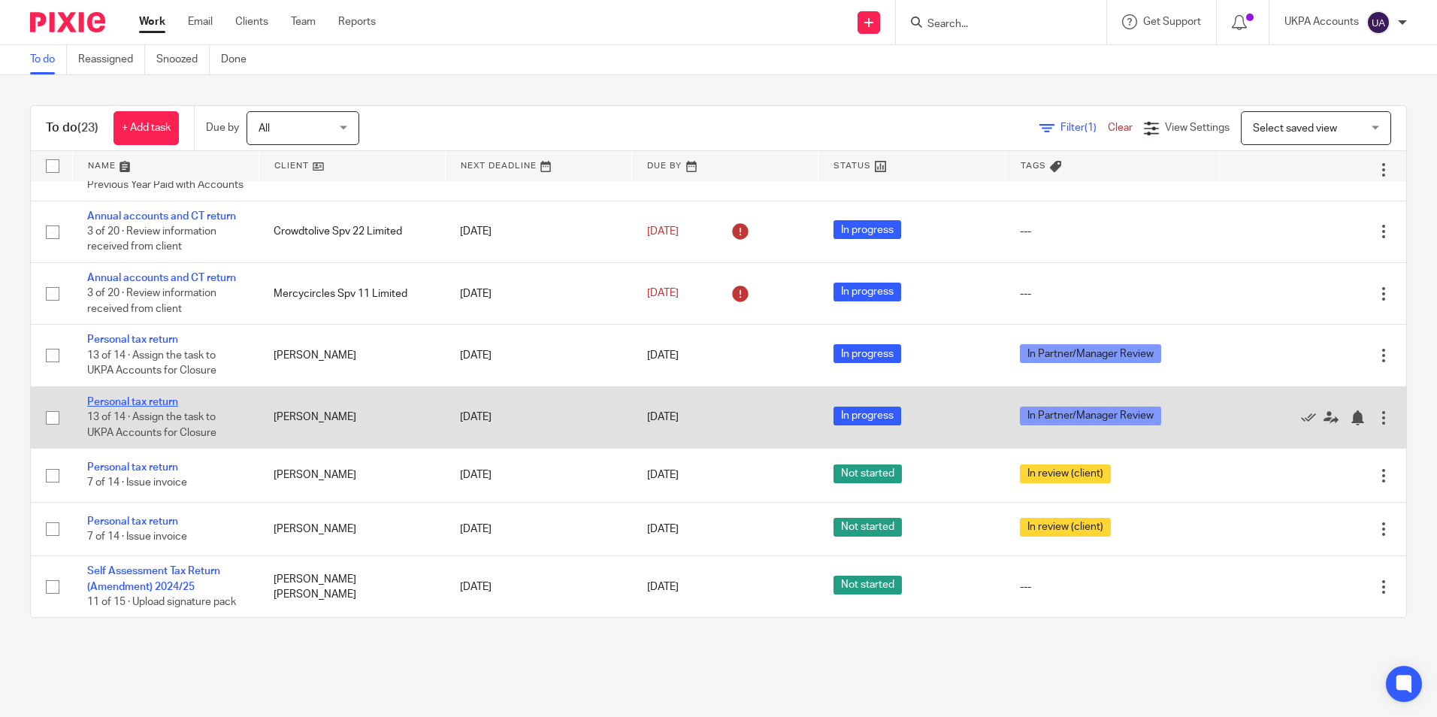
click at [139, 397] on link "Personal tax return" at bounding box center [132, 402] width 91 height 11
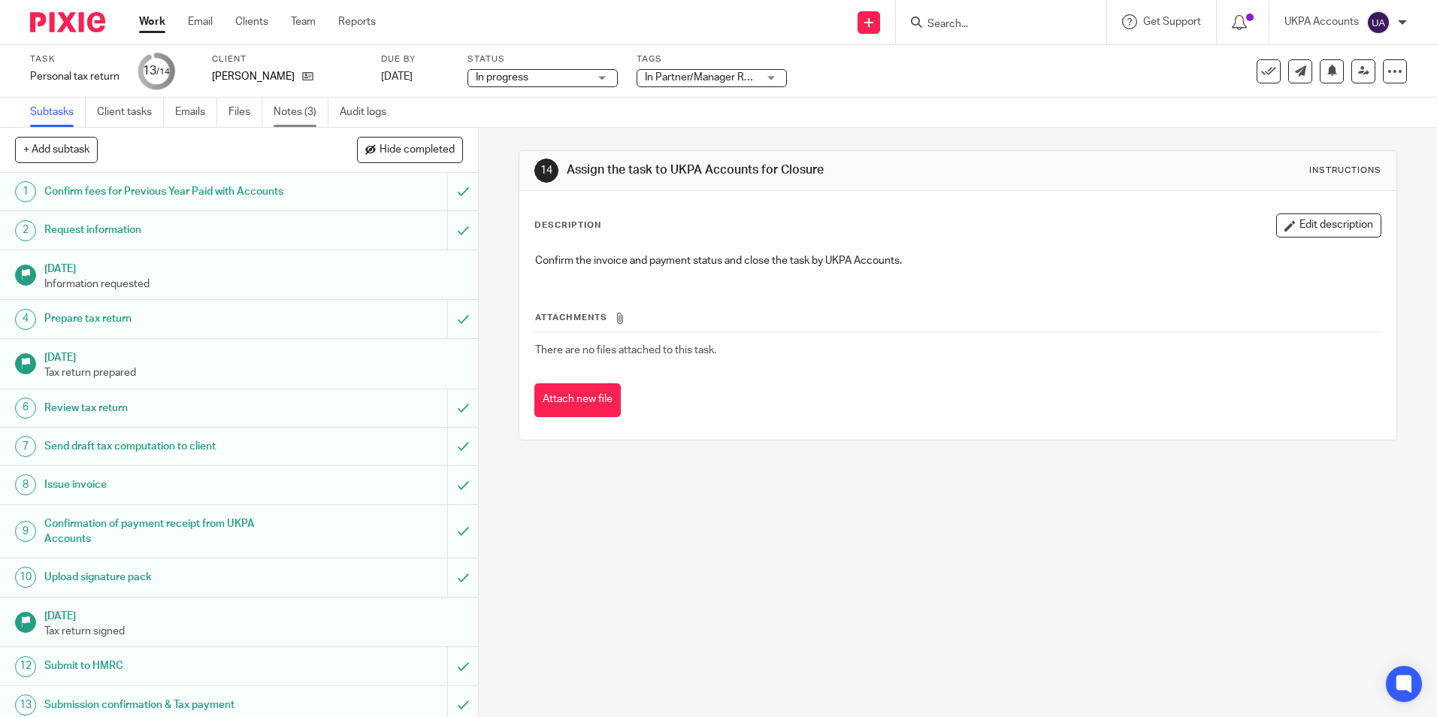
click at [299, 111] on link "Notes (3)" at bounding box center [301, 112] width 55 height 29
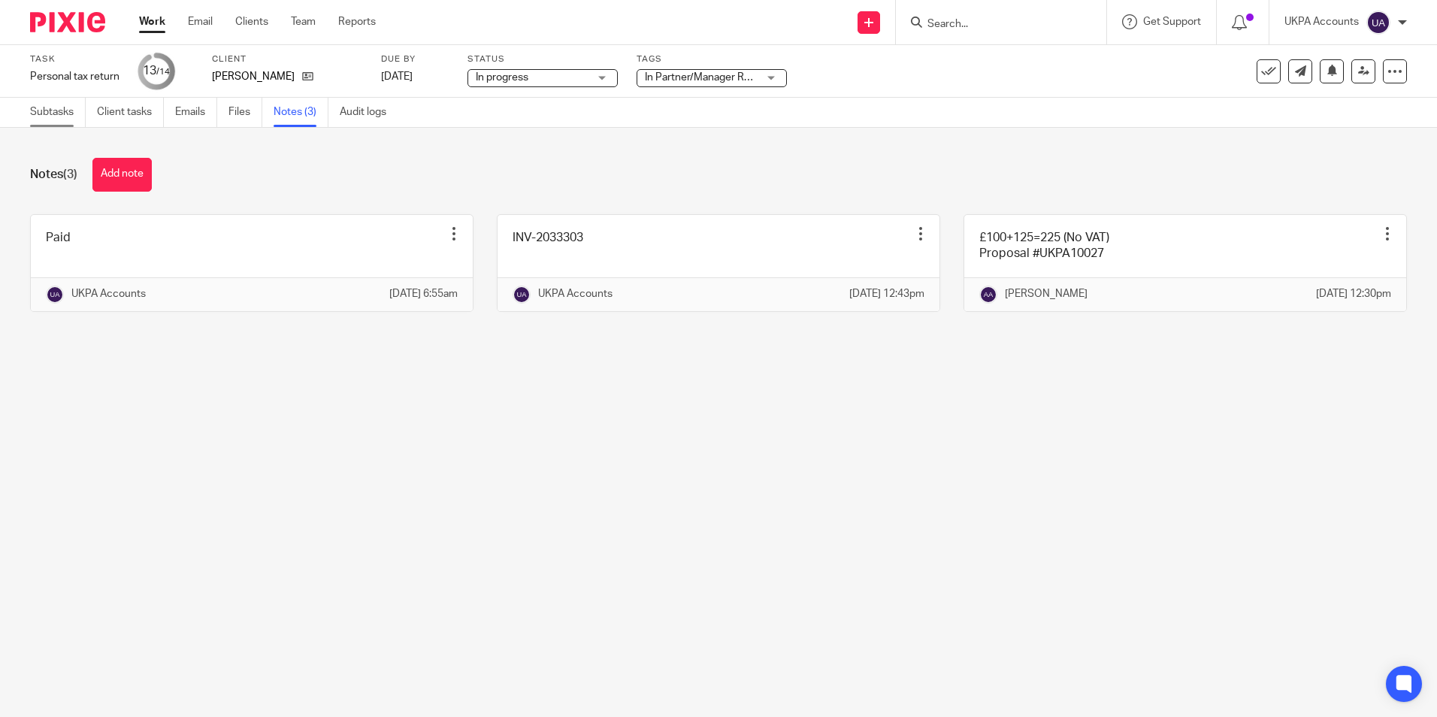
click at [56, 118] on link "Subtasks" at bounding box center [58, 112] width 56 height 29
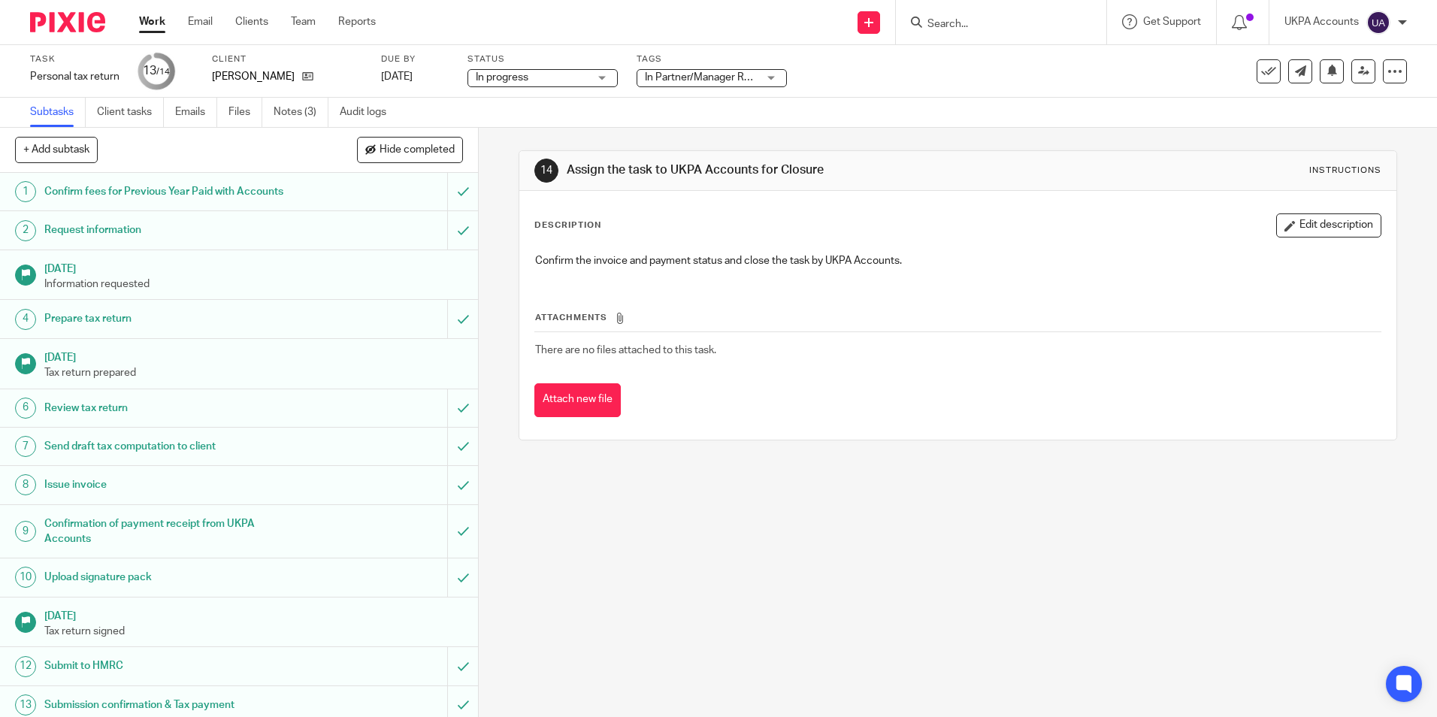
scroll to position [46, 0]
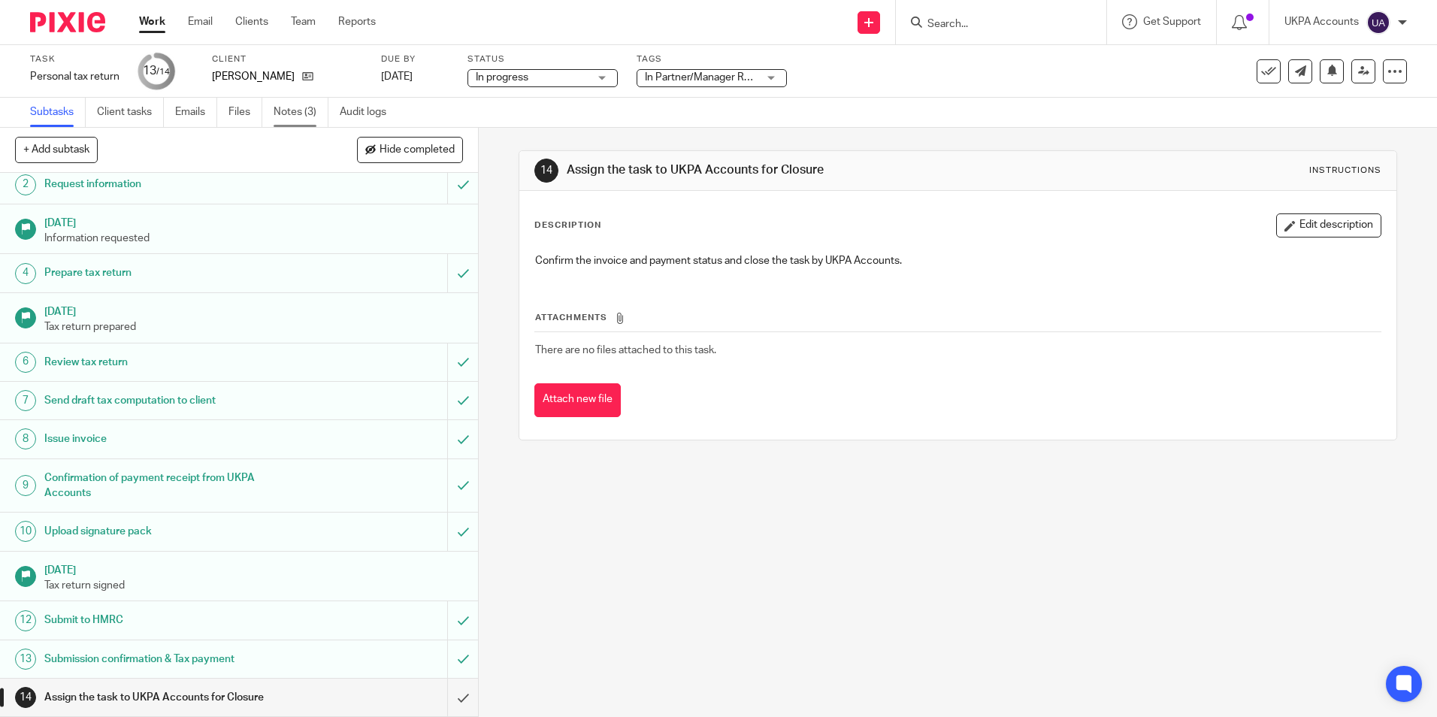
click at [317, 118] on link "Notes (3)" at bounding box center [301, 112] width 55 height 29
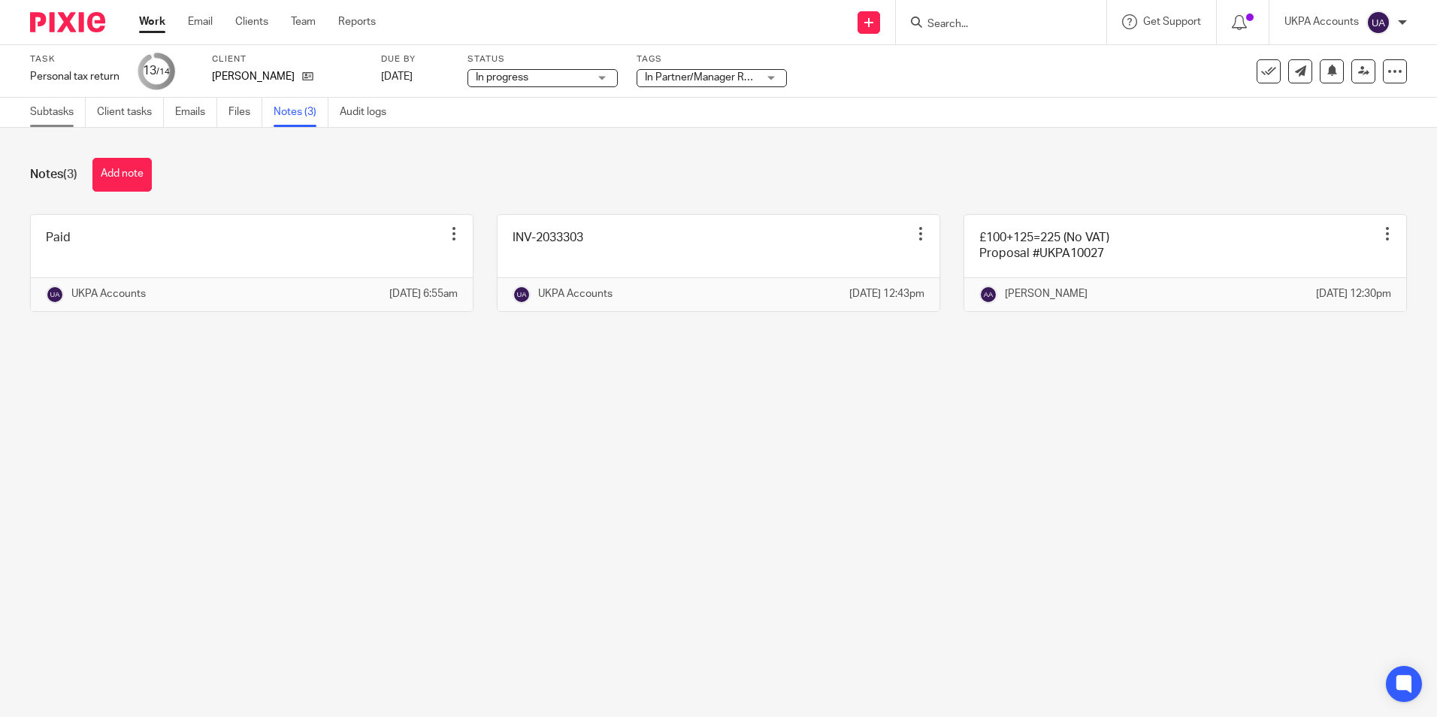
click at [56, 110] on link "Subtasks" at bounding box center [58, 112] width 56 height 29
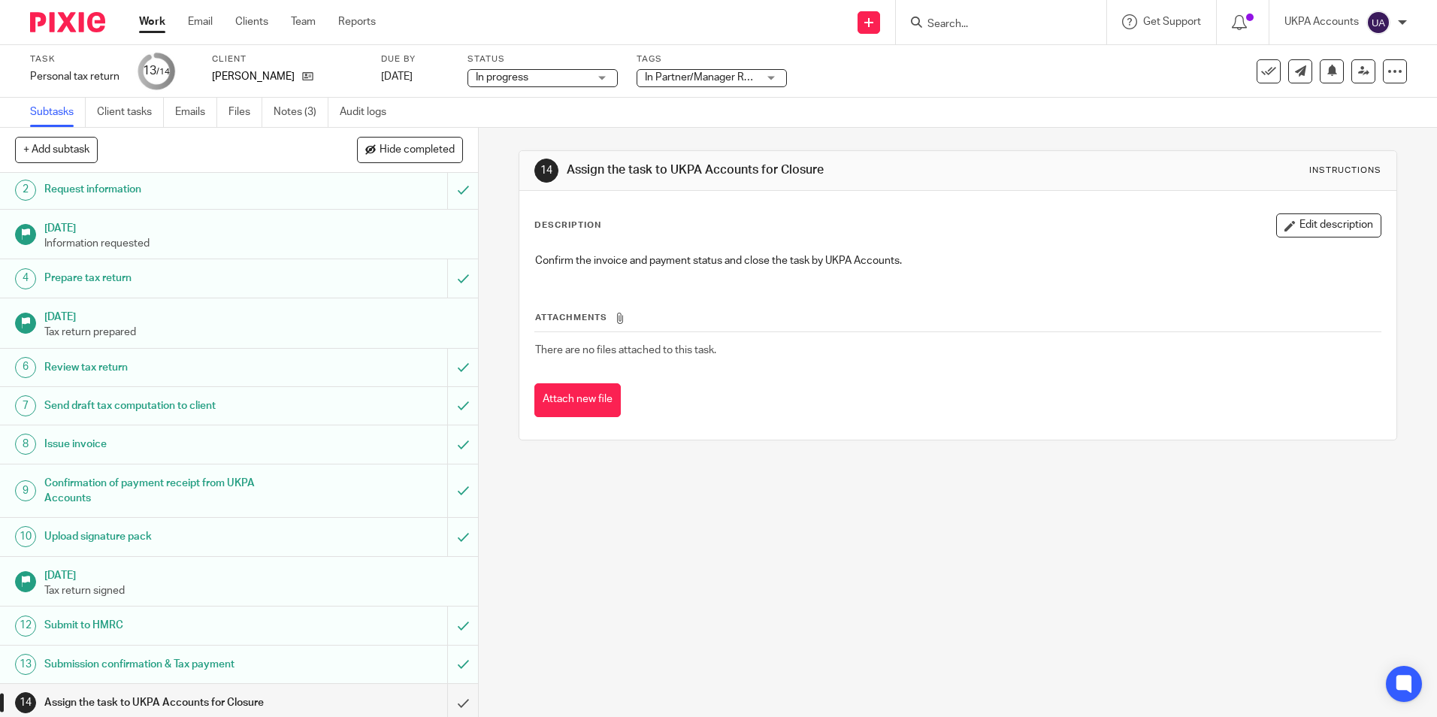
scroll to position [46, 0]
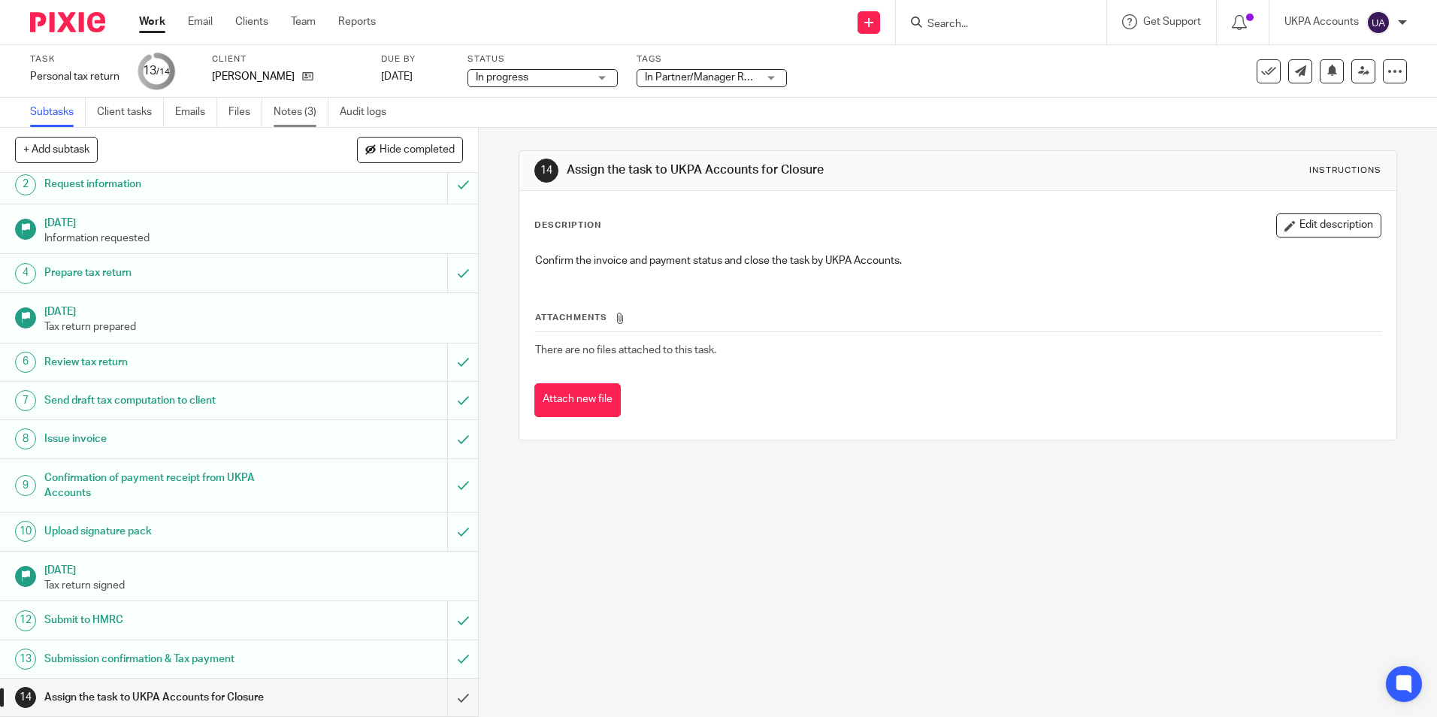
click at [296, 112] on link "Notes (3)" at bounding box center [301, 112] width 55 height 29
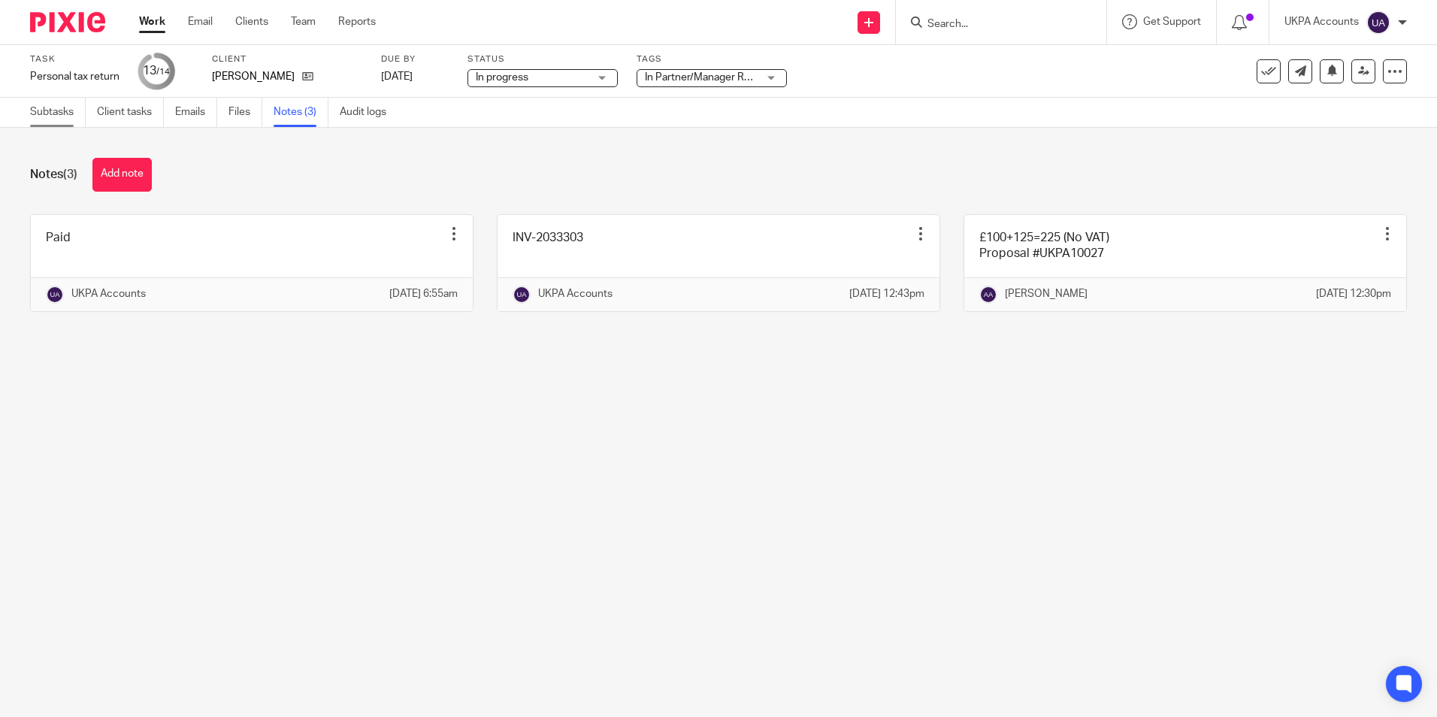
click at [55, 110] on link "Subtasks" at bounding box center [58, 112] width 56 height 29
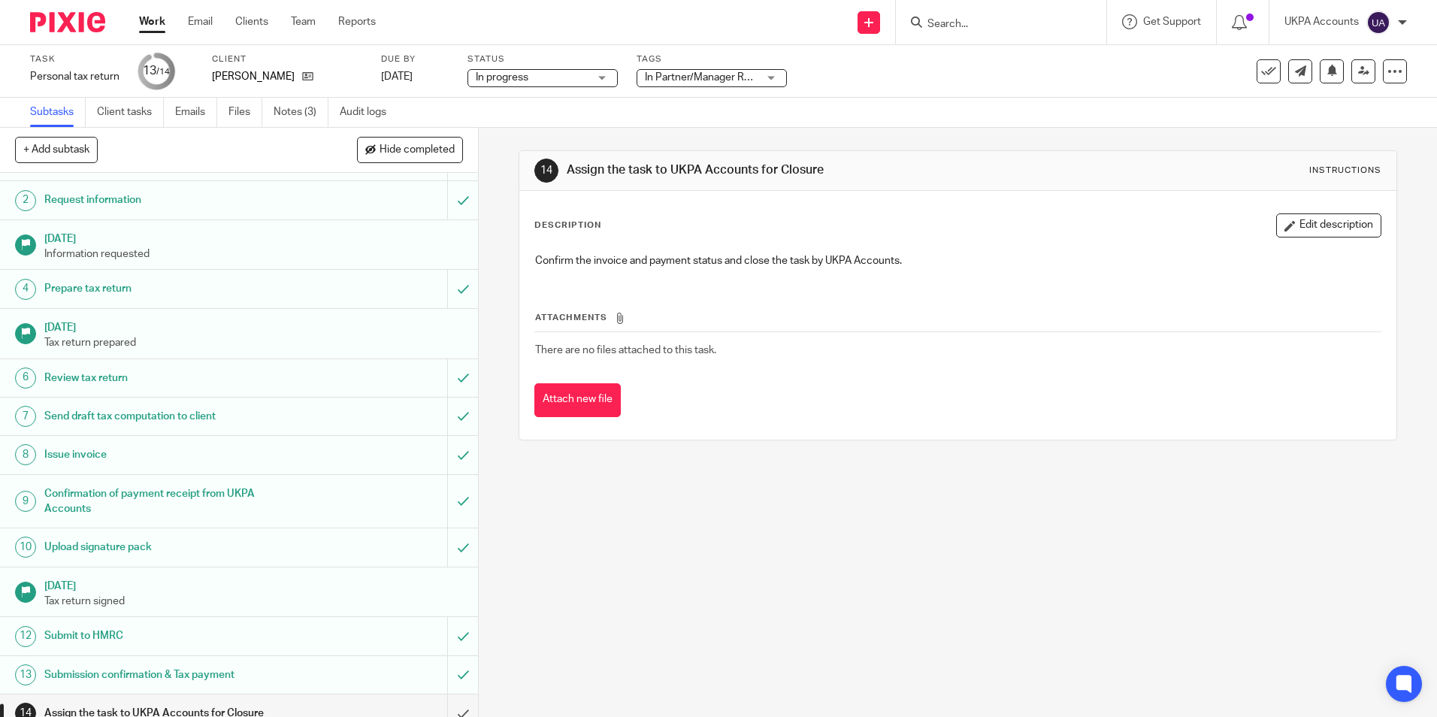
scroll to position [46, 0]
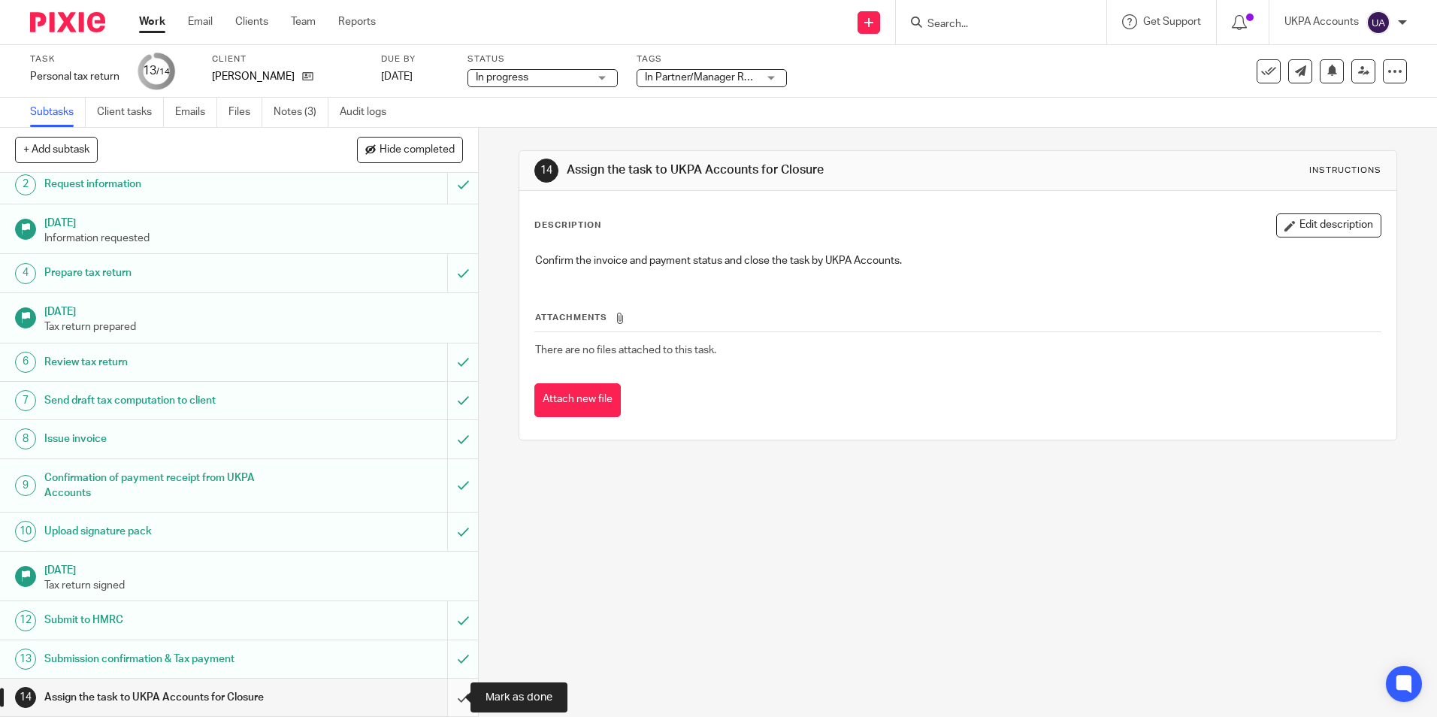
click at [452, 697] on input "submit" at bounding box center [239, 698] width 478 height 38
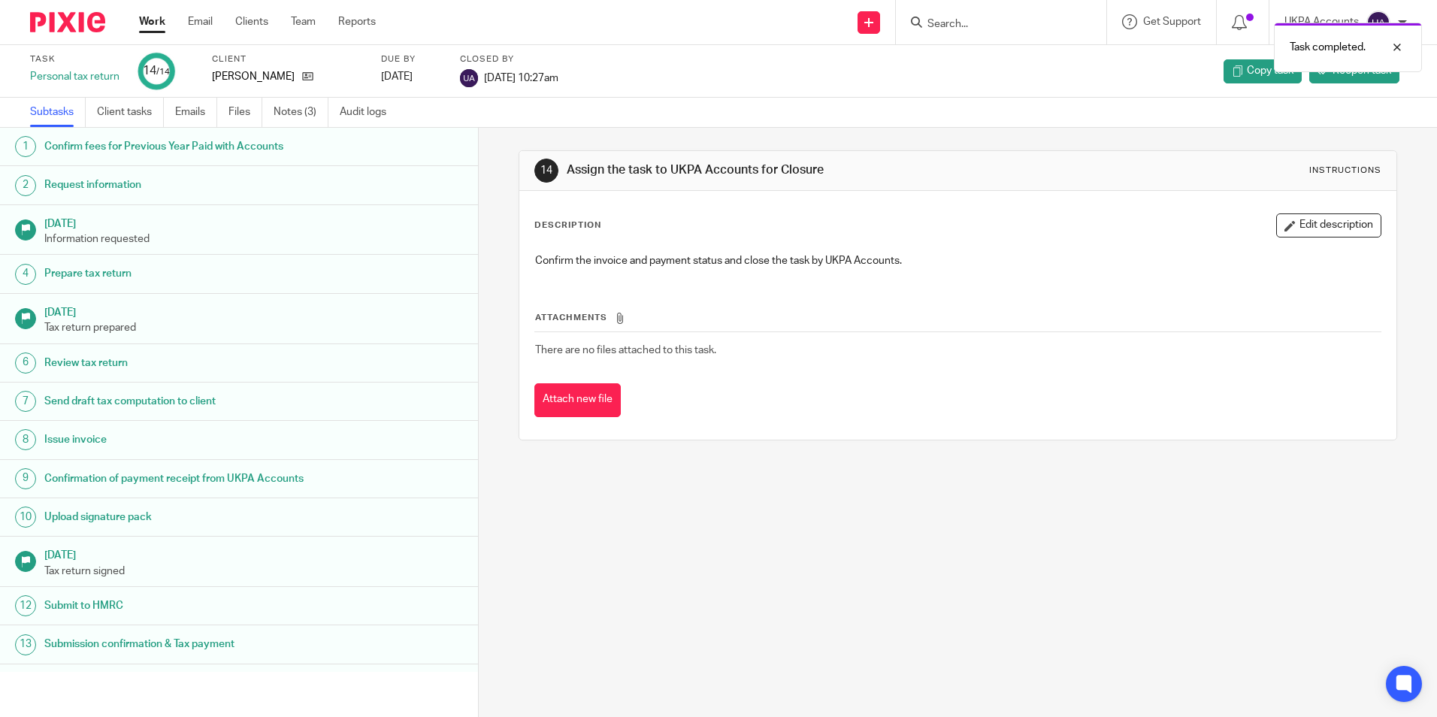
click at [159, 28] on link "Work" at bounding box center [152, 21] width 26 height 15
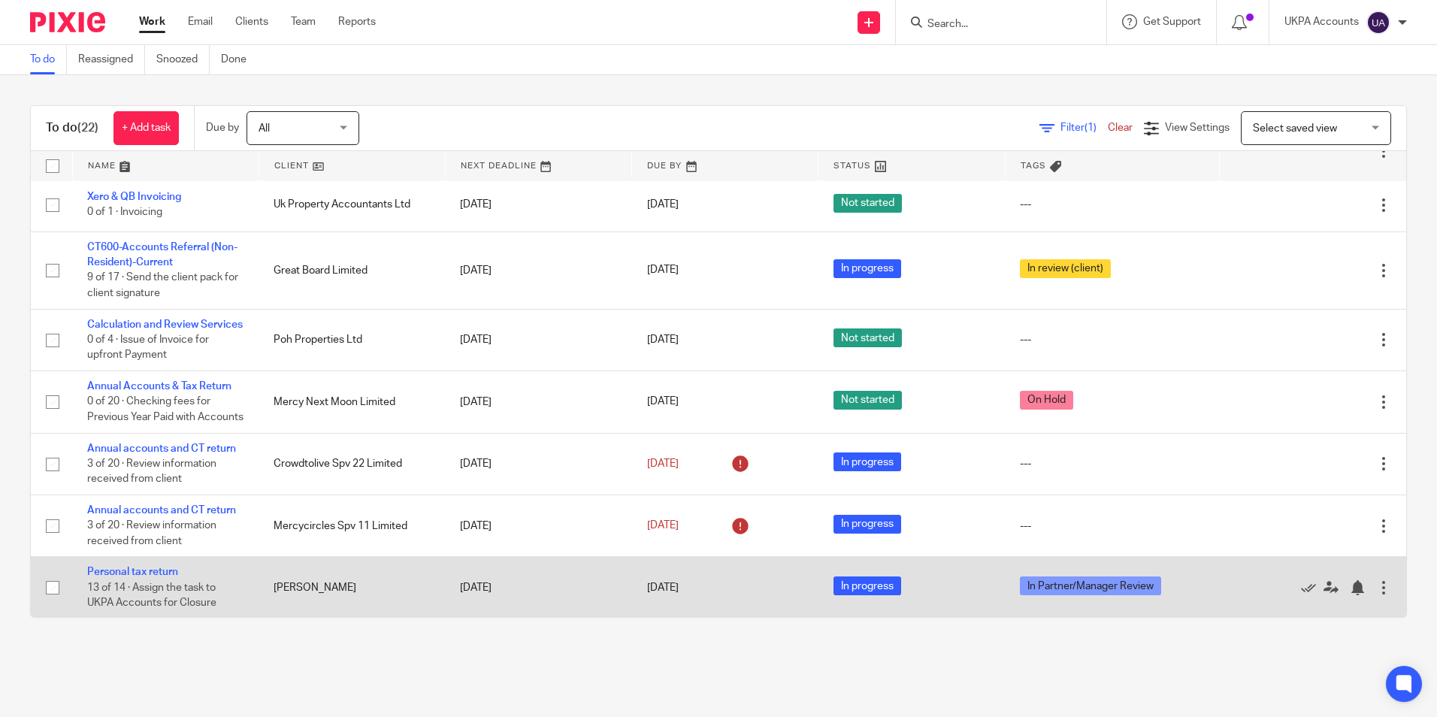
scroll to position [994, 0]
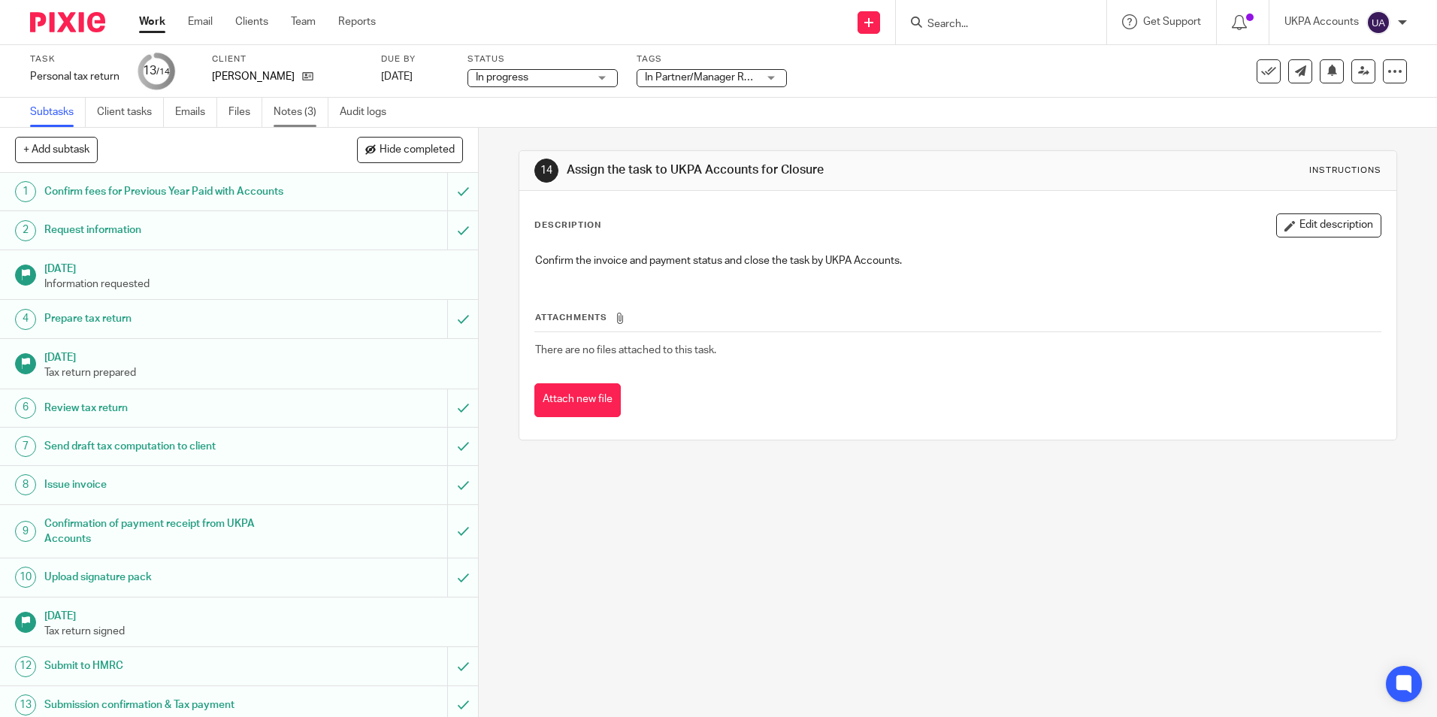
click at [295, 114] on link "Notes (3)" at bounding box center [301, 112] width 55 height 29
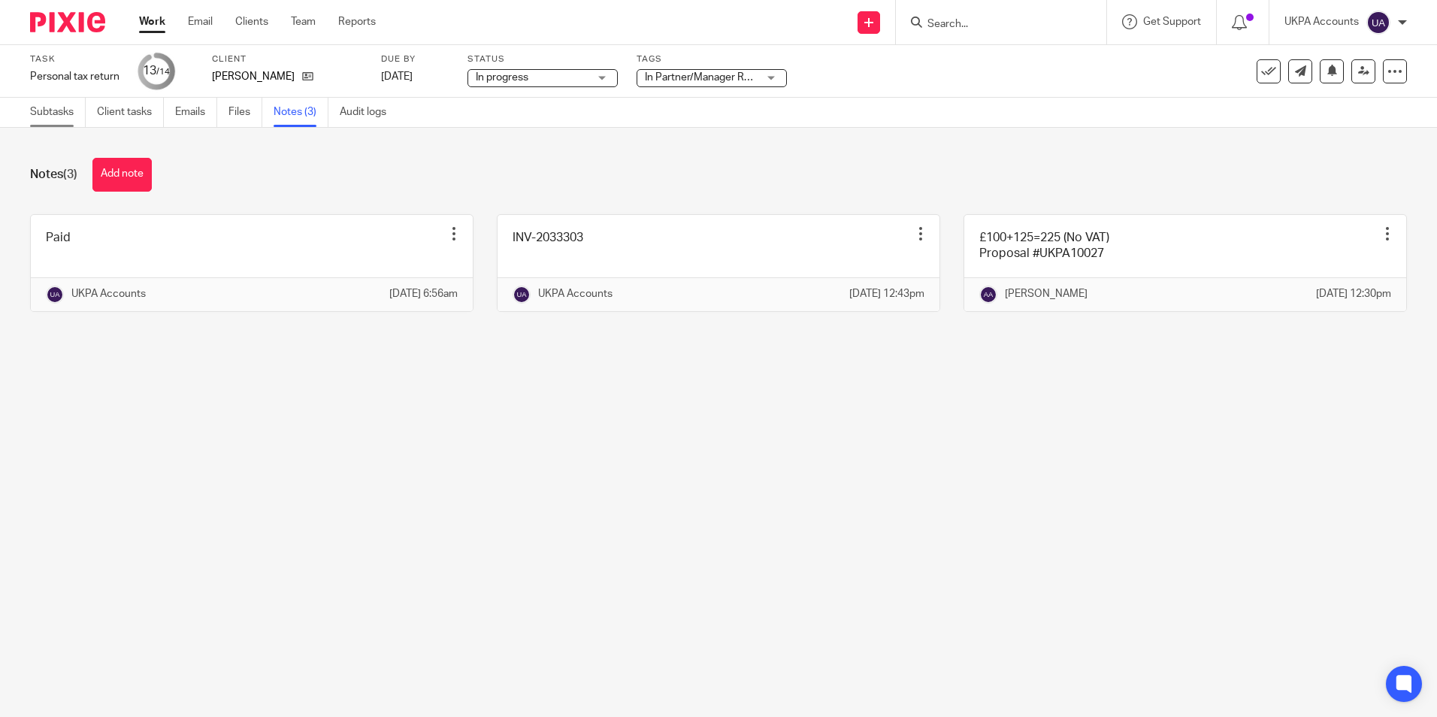
click at [53, 104] on link "Subtasks" at bounding box center [58, 112] width 56 height 29
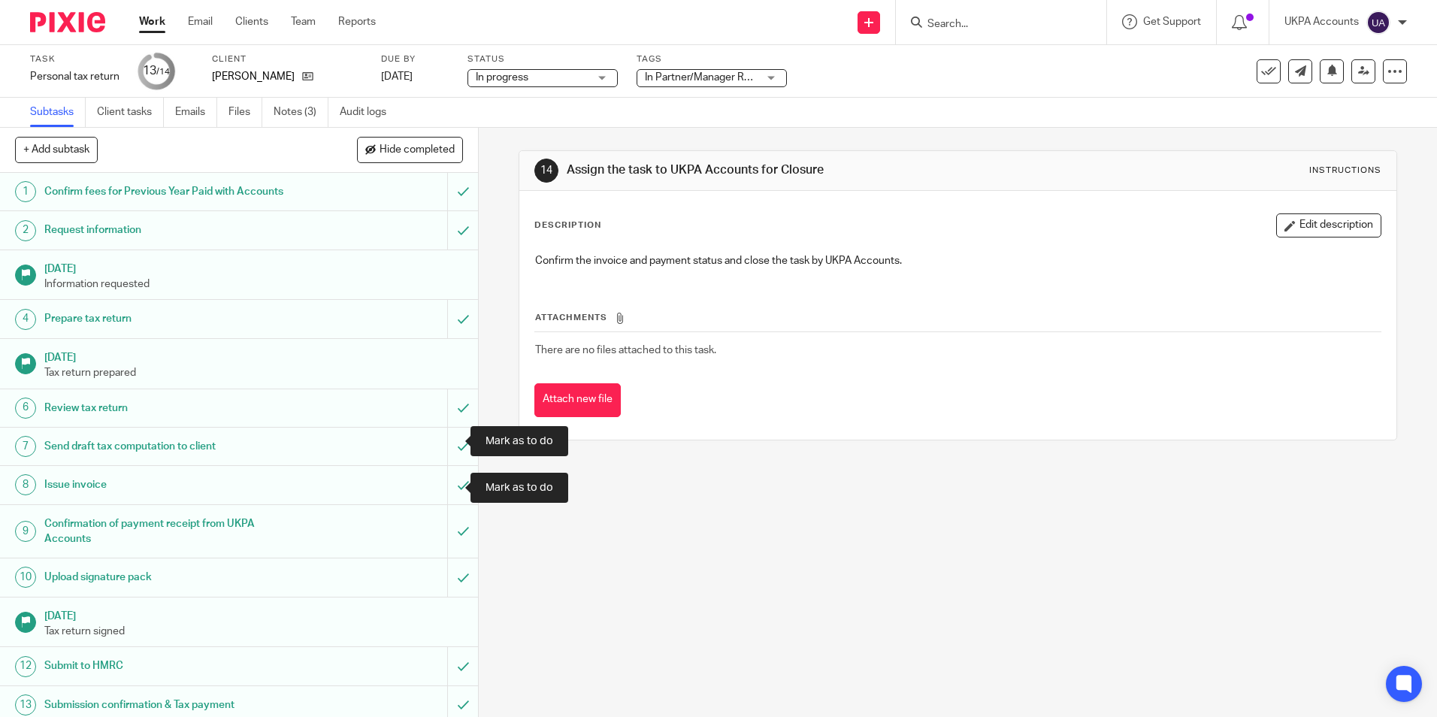
scroll to position [46, 0]
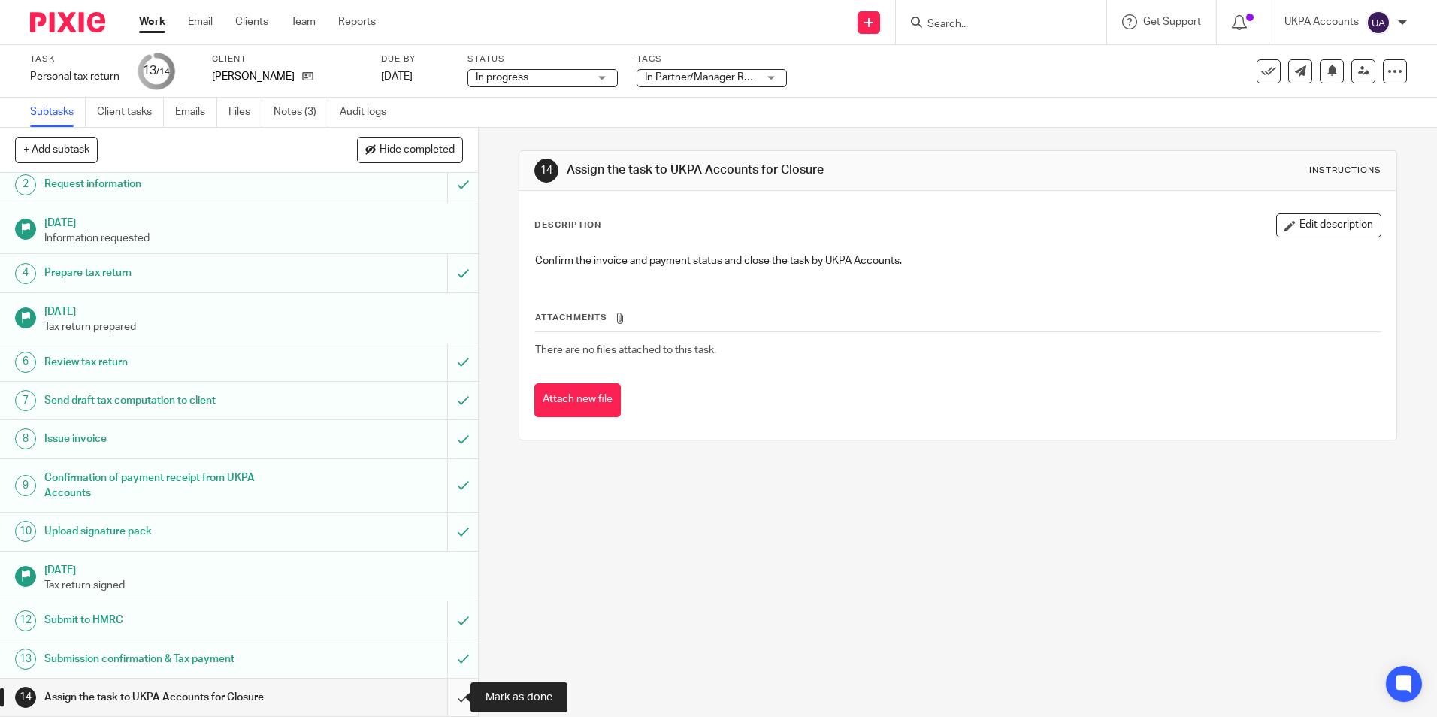
click at [450, 701] on input "submit" at bounding box center [239, 698] width 478 height 38
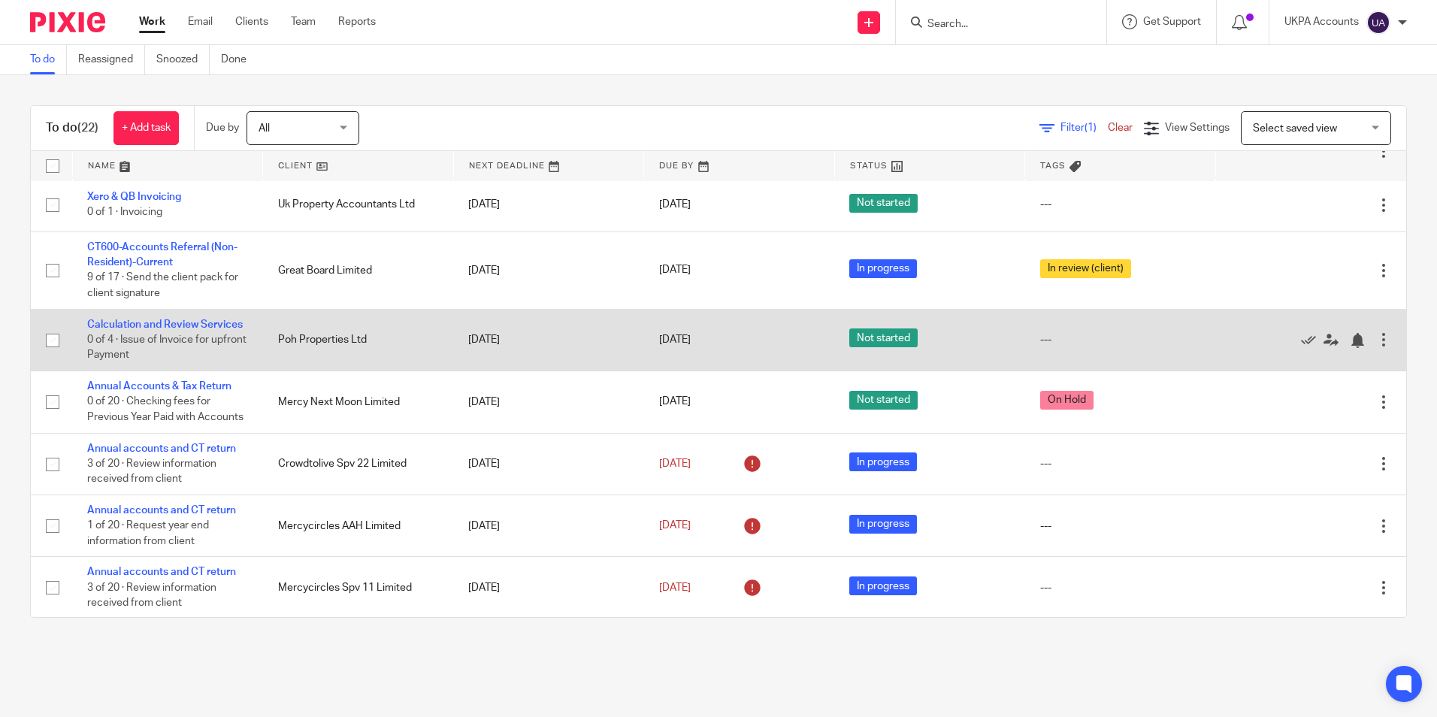
scroll to position [676, 0]
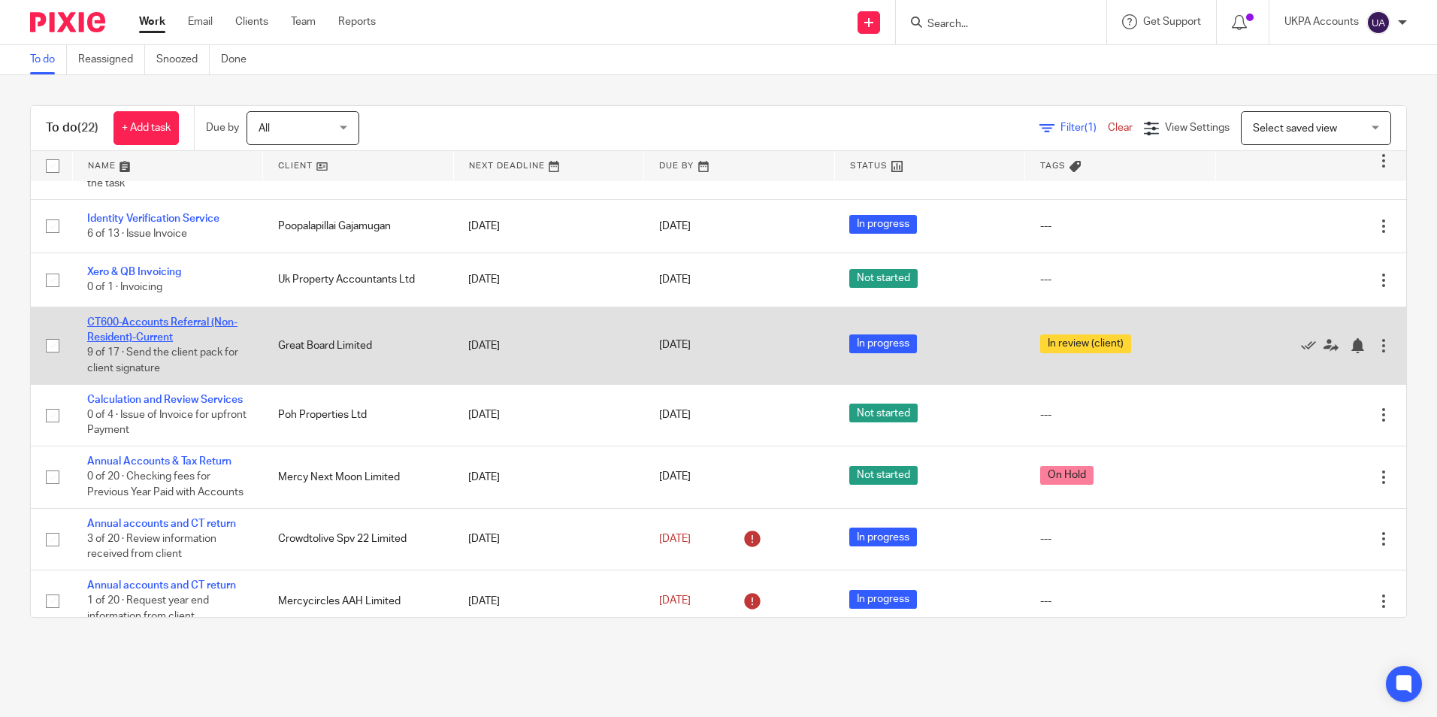
click at [215, 317] on link "CT600-Accounts Referral (Non-Resident)-Current" at bounding box center [162, 330] width 150 height 26
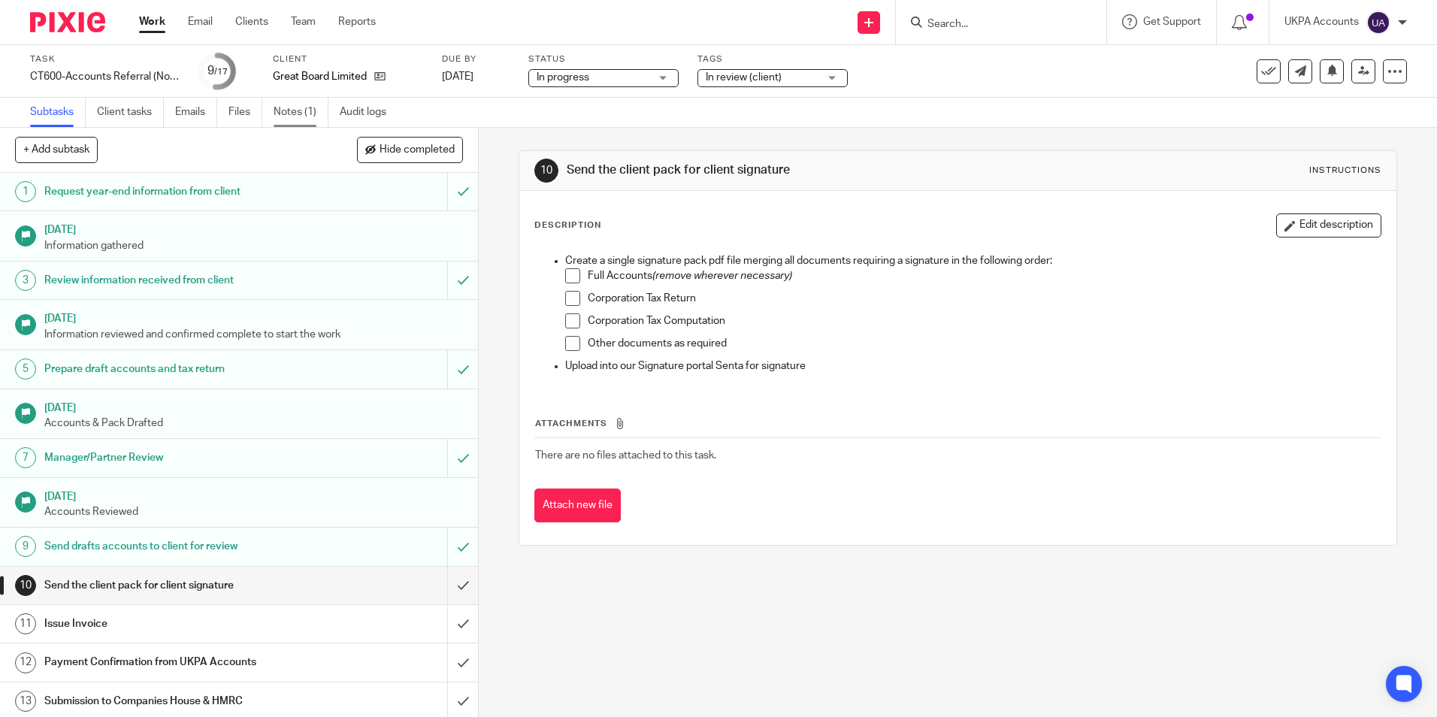
click at [302, 117] on link "Notes (1)" at bounding box center [301, 112] width 55 height 29
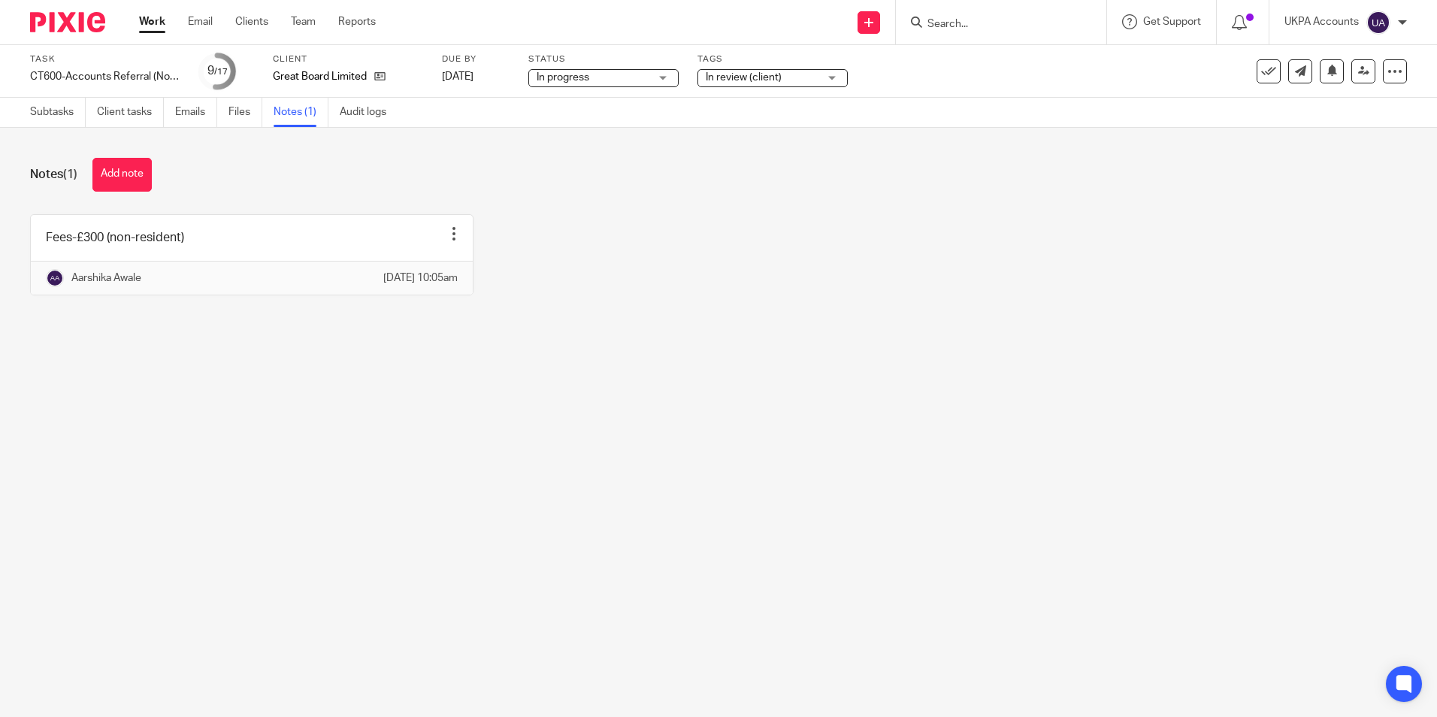
click at [180, 475] on main "Task CT600-Accounts Referral (Non-Resident)-Current Save CT600-Accounts Referra…" at bounding box center [718, 358] width 1437 height 717
click at [384, 80] on icon at bounding box center [379, 76] width 11 height 11
click at [386, 456] on main "Task CT600-Accounts Referral (Non-Resident)-Current Save CT600-Accounts Referra…" at bounding box center [718, 358] width 1437 height 717
click at [382, 431] on main "Task CT600-Accounts Referral (Non-Resident)-Current Save CT600-Accounts Referra…" at bounding box center [718, 358] width 1437 height 717
click at [383, 81] on icon at bounding box center [379, 76] width 11 height 11
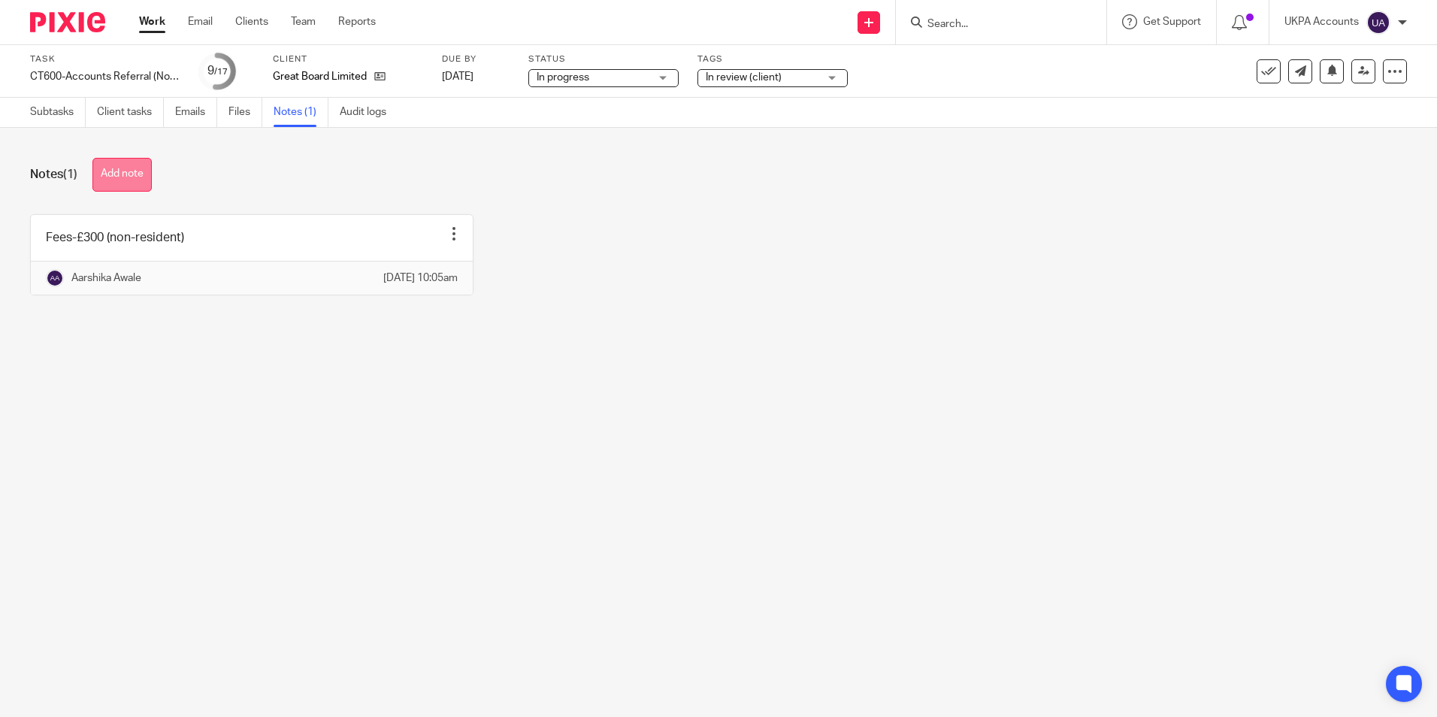
click at [122, 176] on button "Add note" at bounding box center [121, 175] width 59 height 34
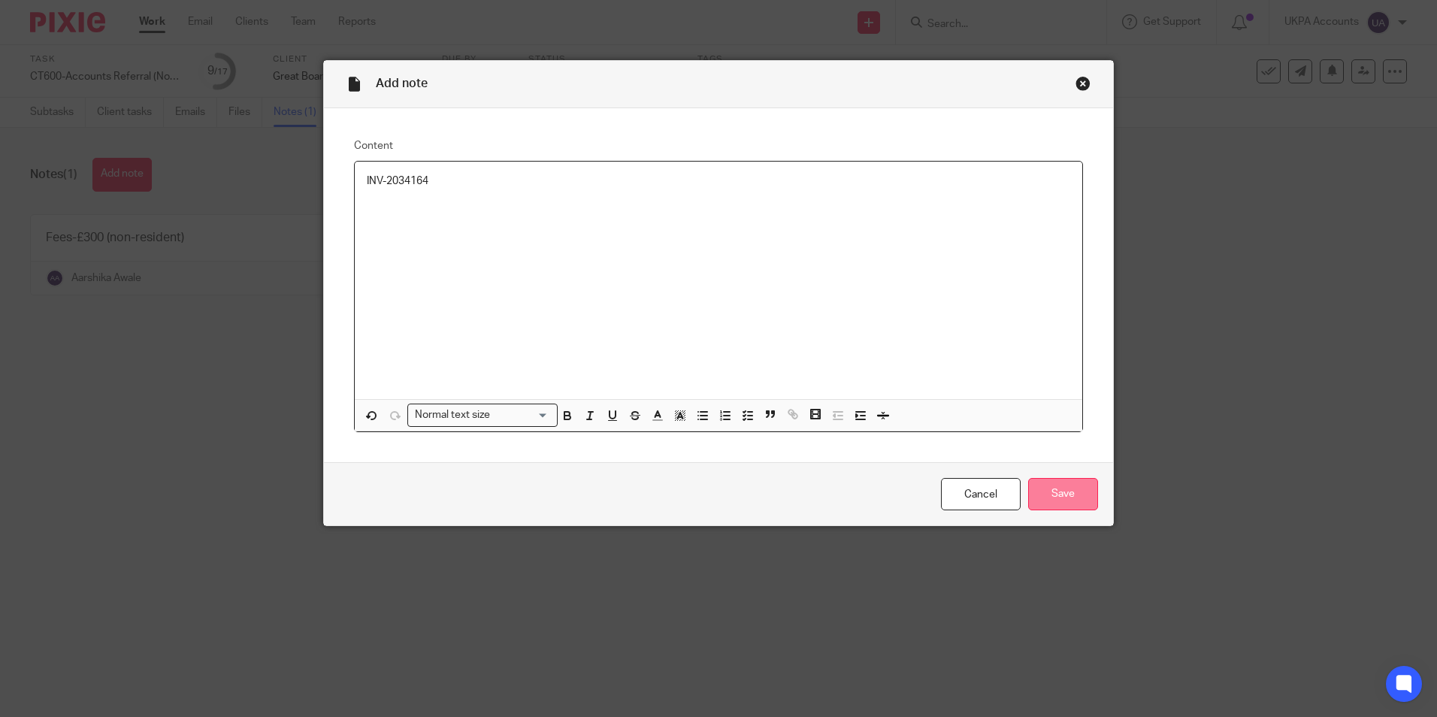
click at [1055, 502] on input "Save" at bounding box center [1063, 494] width 70 height 32
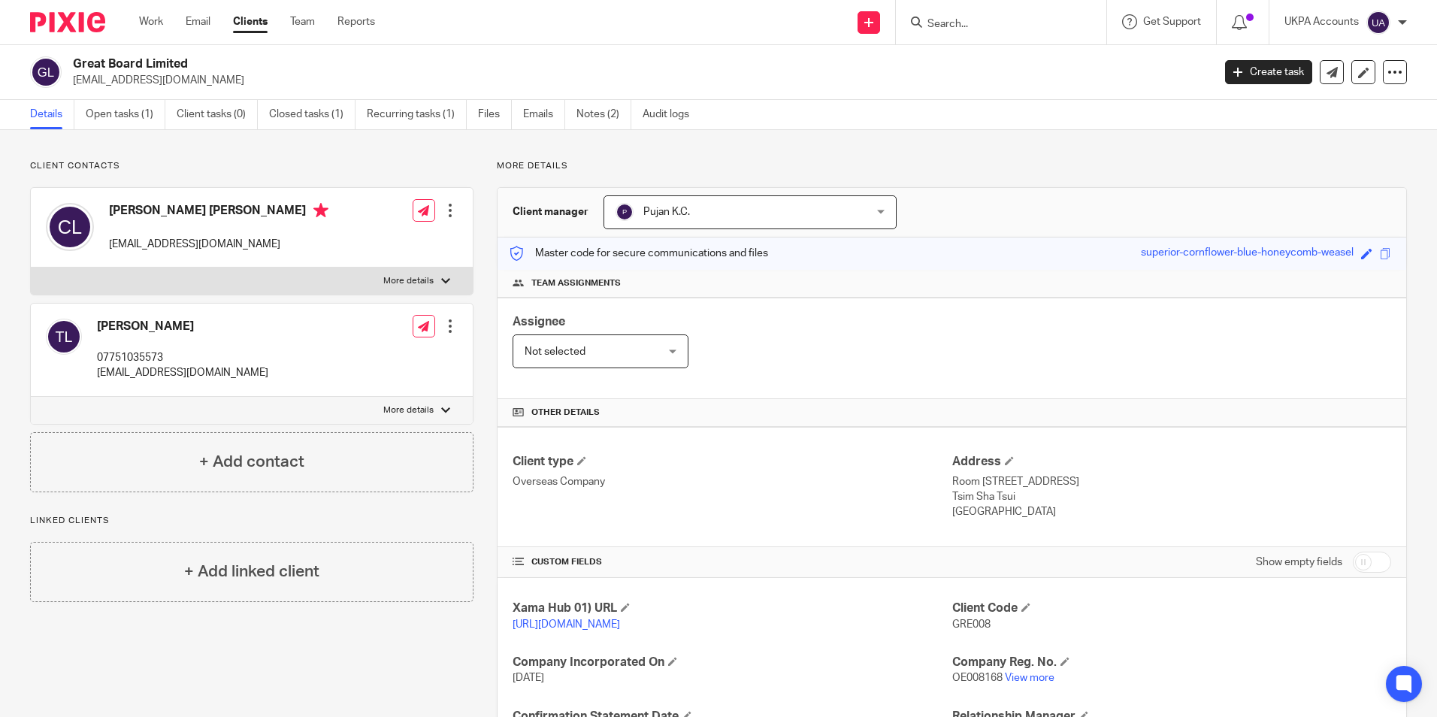
drag, startPoint x: 81, startPoint y: 80, endPoint x: 237, endPoint y: 80, distance: 155.6
click at [237, 80] on p "[EMAIL_ADDRESS][DOMAIN_NAME]" at bounding box center [638, 80] width 1130 height 15
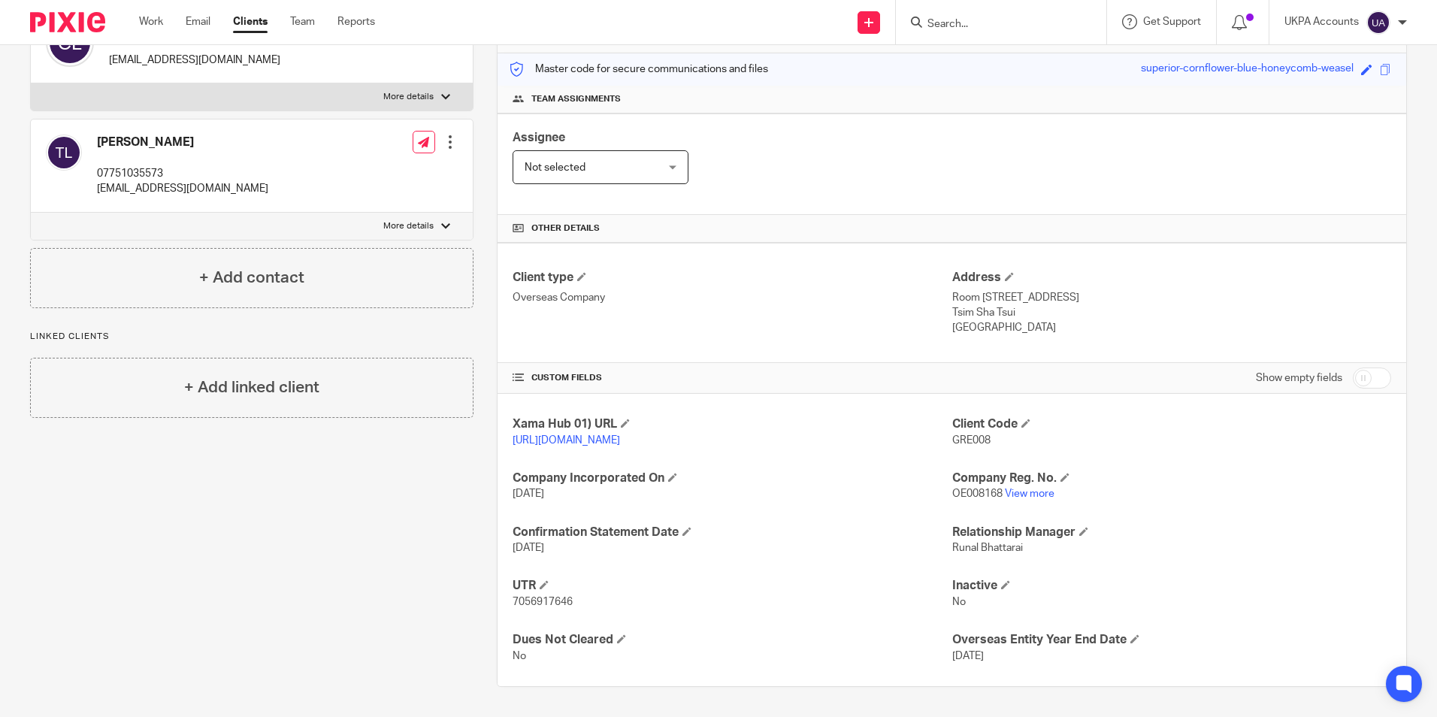
scroll to position [215, 0]
click at [1030, 495] on link "View more" at bounding box center [1030, 494] width 50 height 11
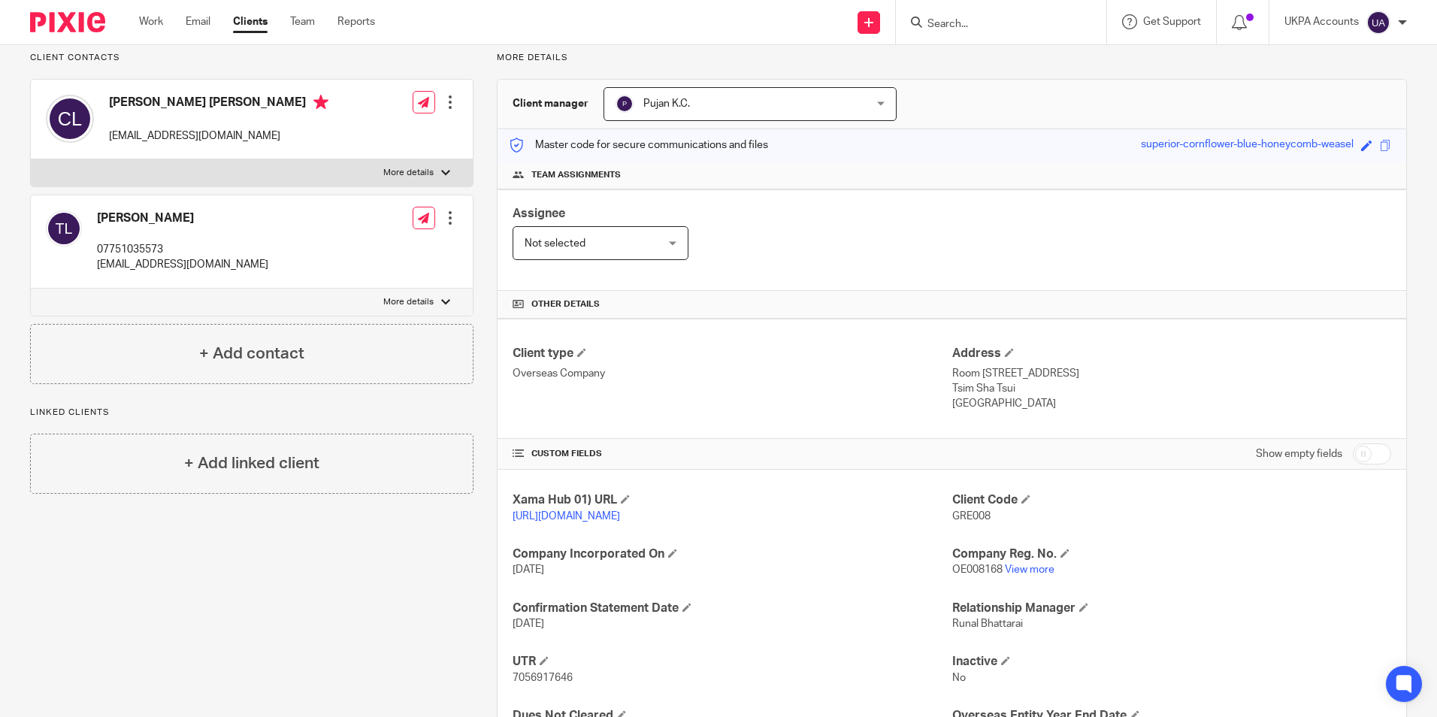
scroll to position [0, 0]
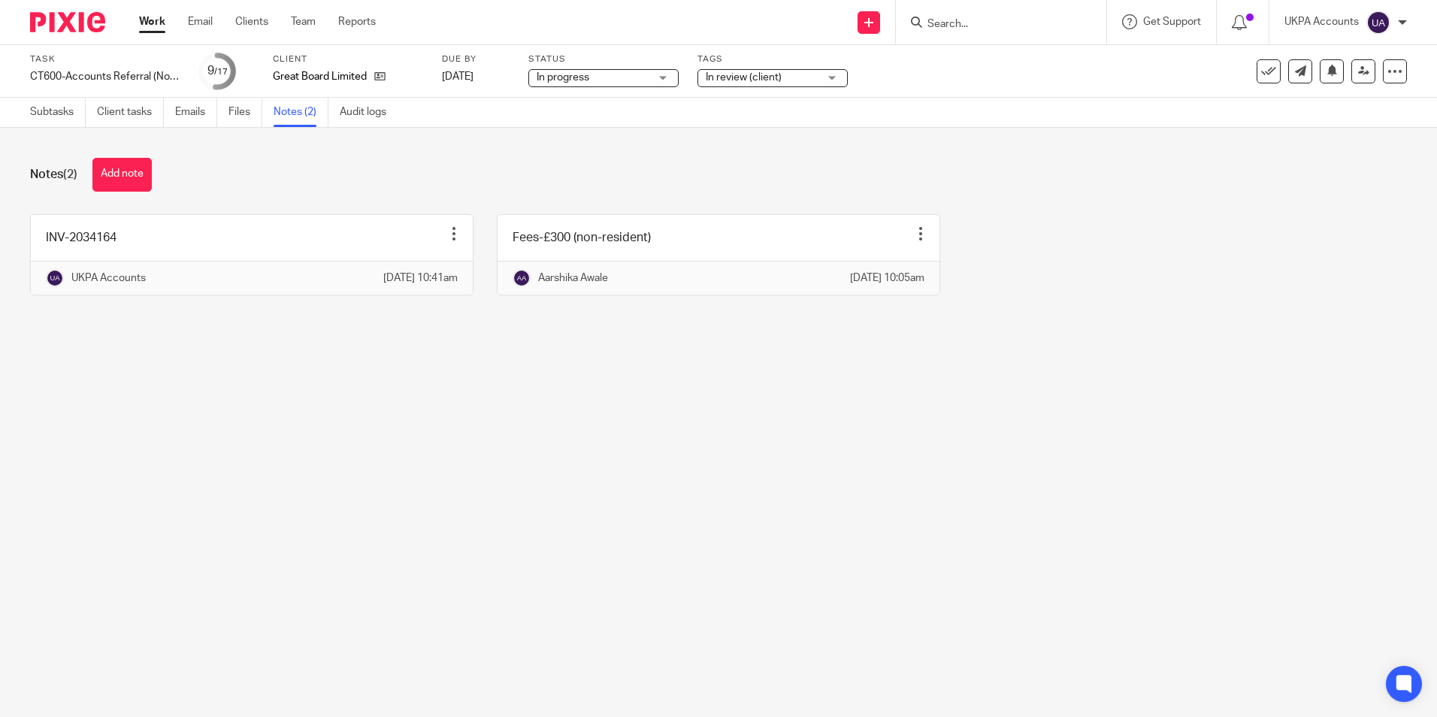
click at [154, 18] on link "Work" at bounding box center [152, 21] width 26 height 15
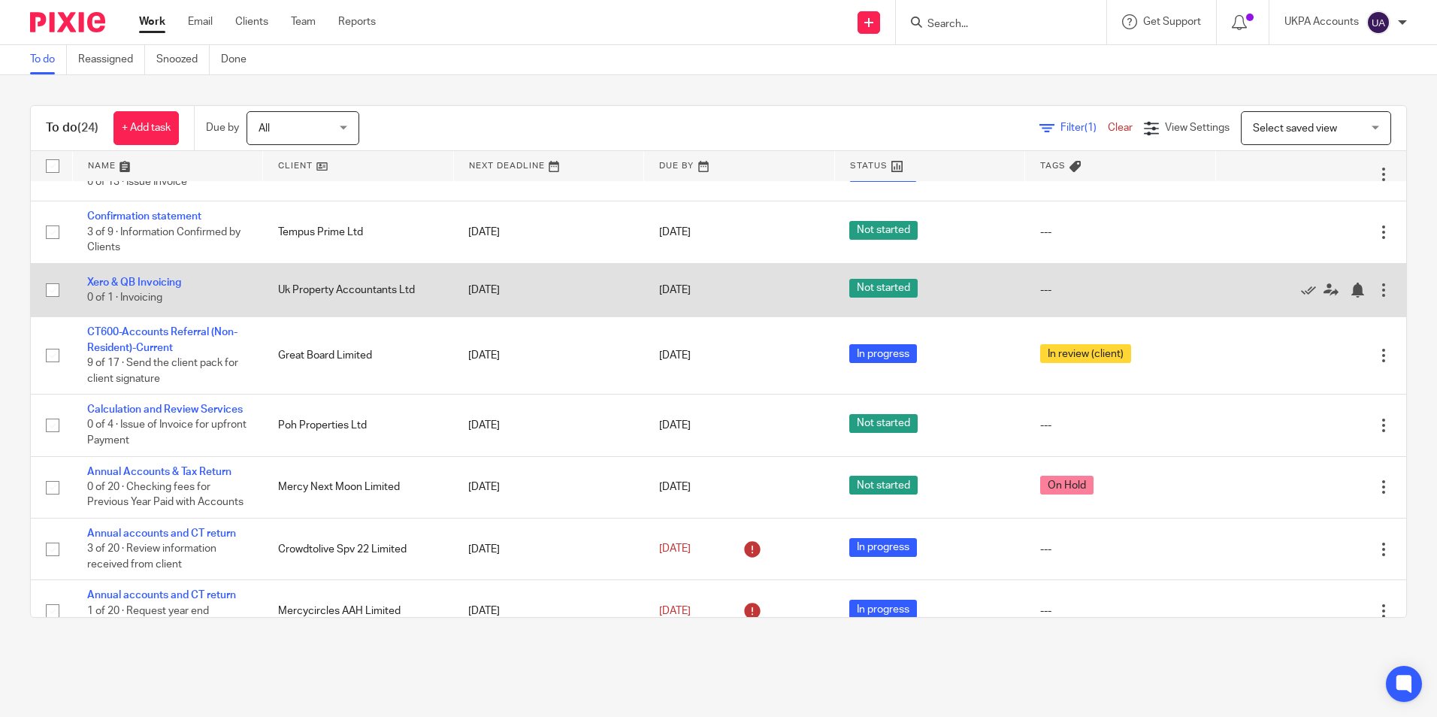
scroll to position [784, 0]
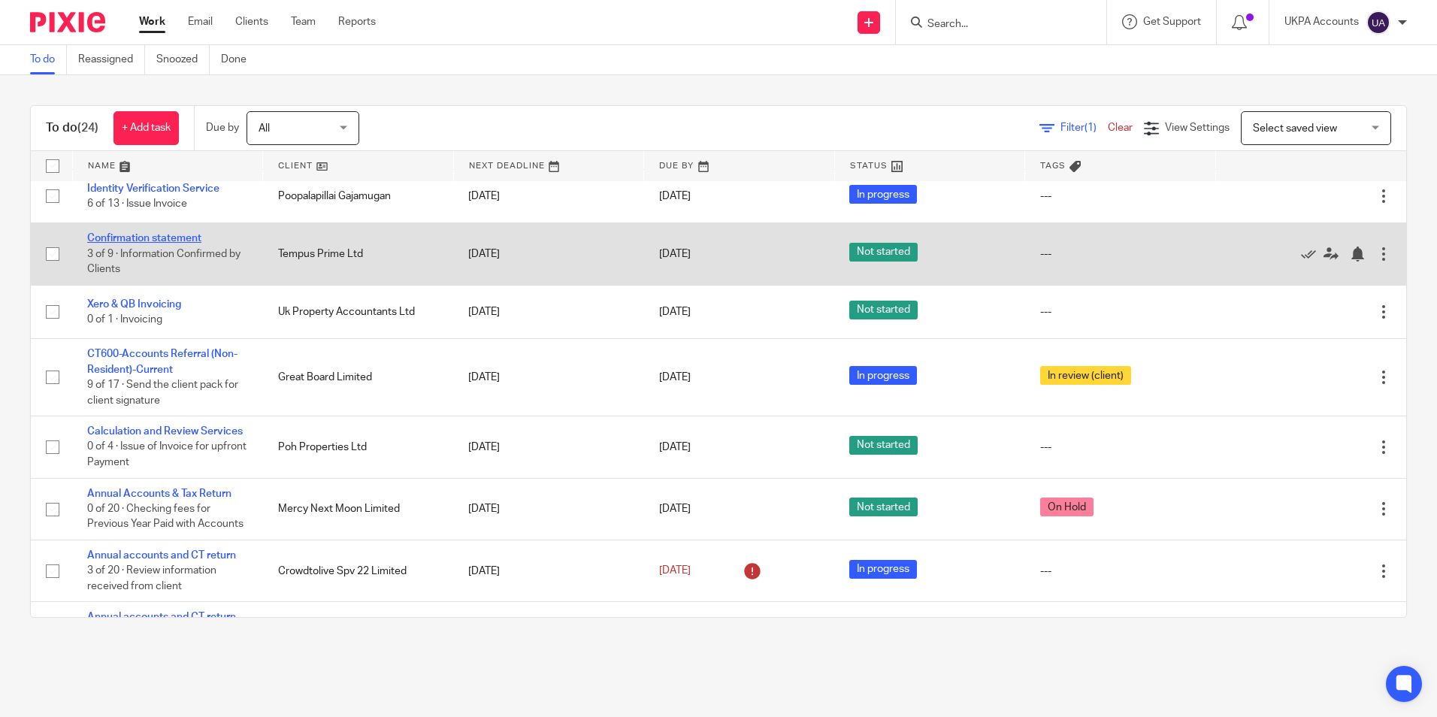
click at [187, 233] on link "Confirmation statement" at bounding box center [144, 238] width 114 height 11
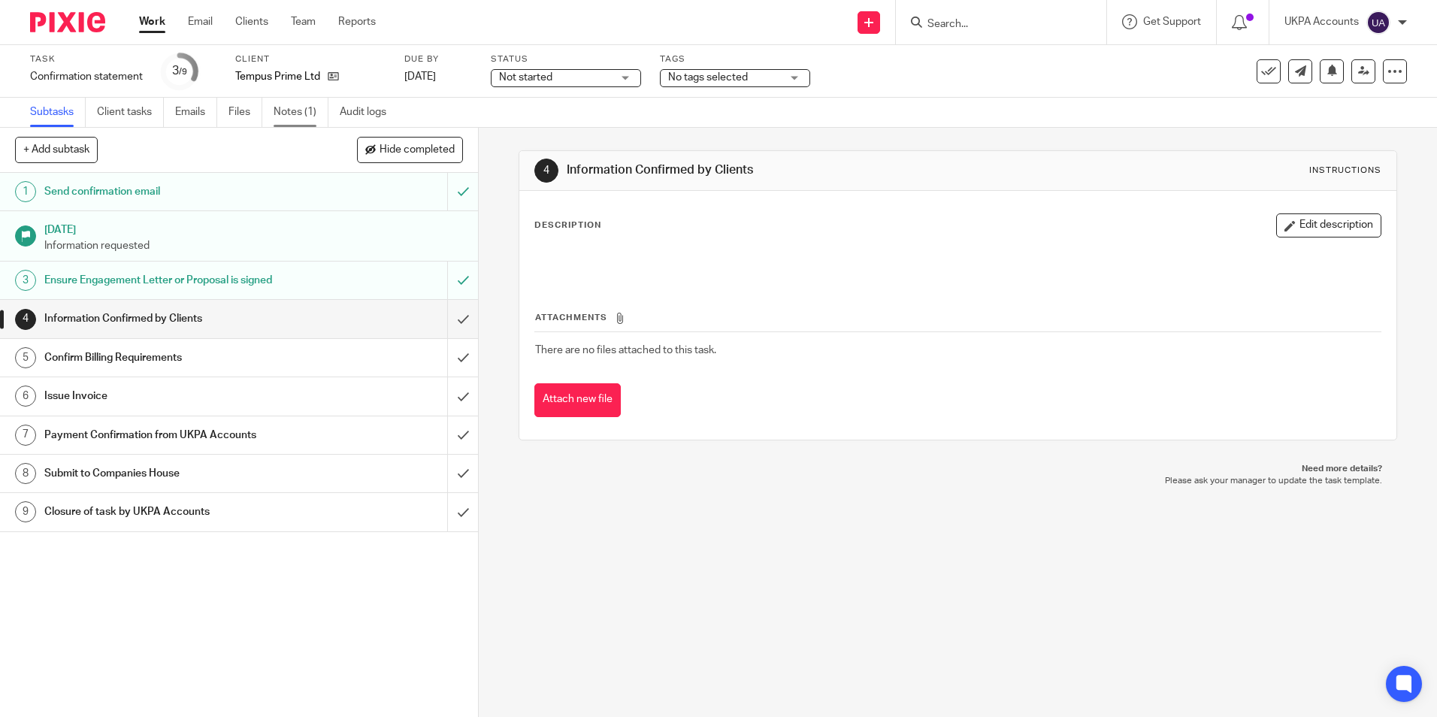
click at [292, 114] on link "Notes (1)" at bounding box center [301, 112] width 55 height 29
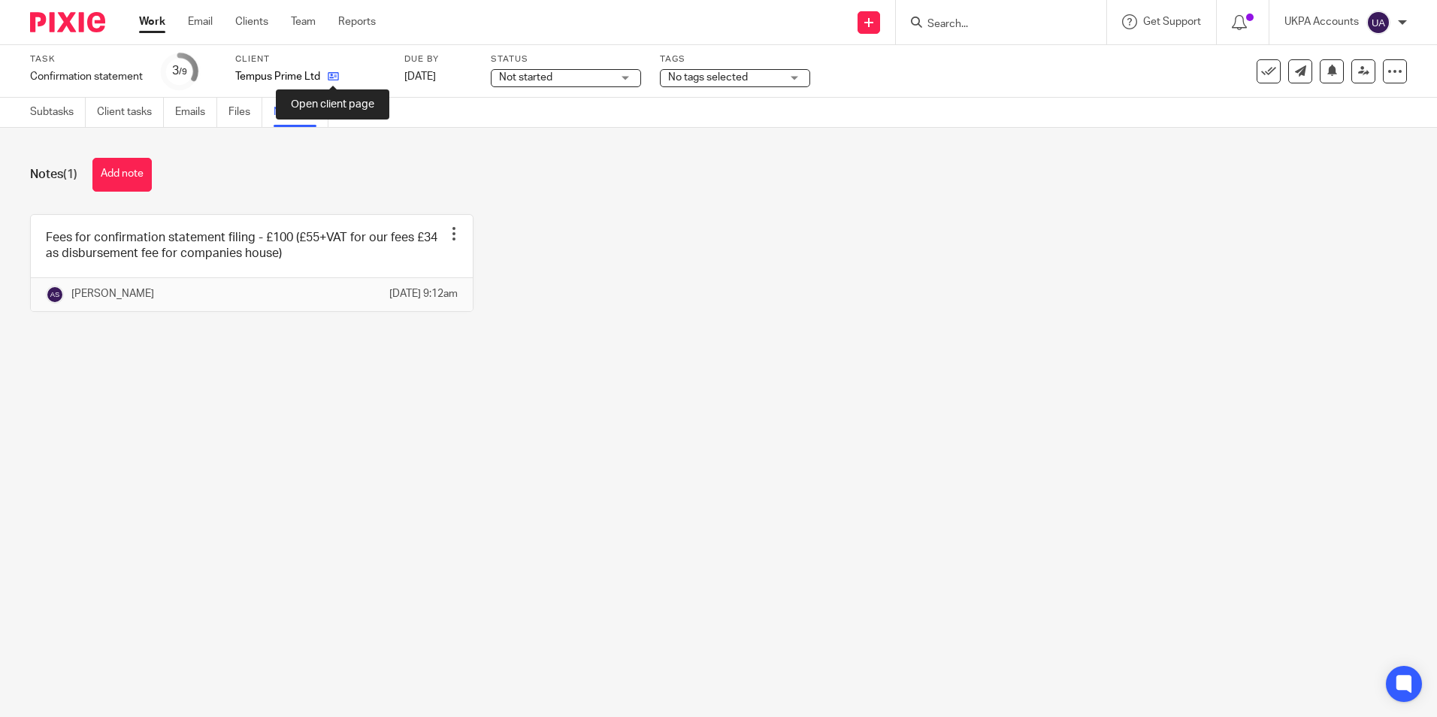
click at [333, 77] on icon at bounding box center [333, 76] width 11 height 11
drag, startPoint x: 134, startPoint y: 177, endPoint x: 142, endPoint y: 172, distance: 9.8
click at [134, 177] on button "Add note" at bounding box center [121, 175] width 59 height 34
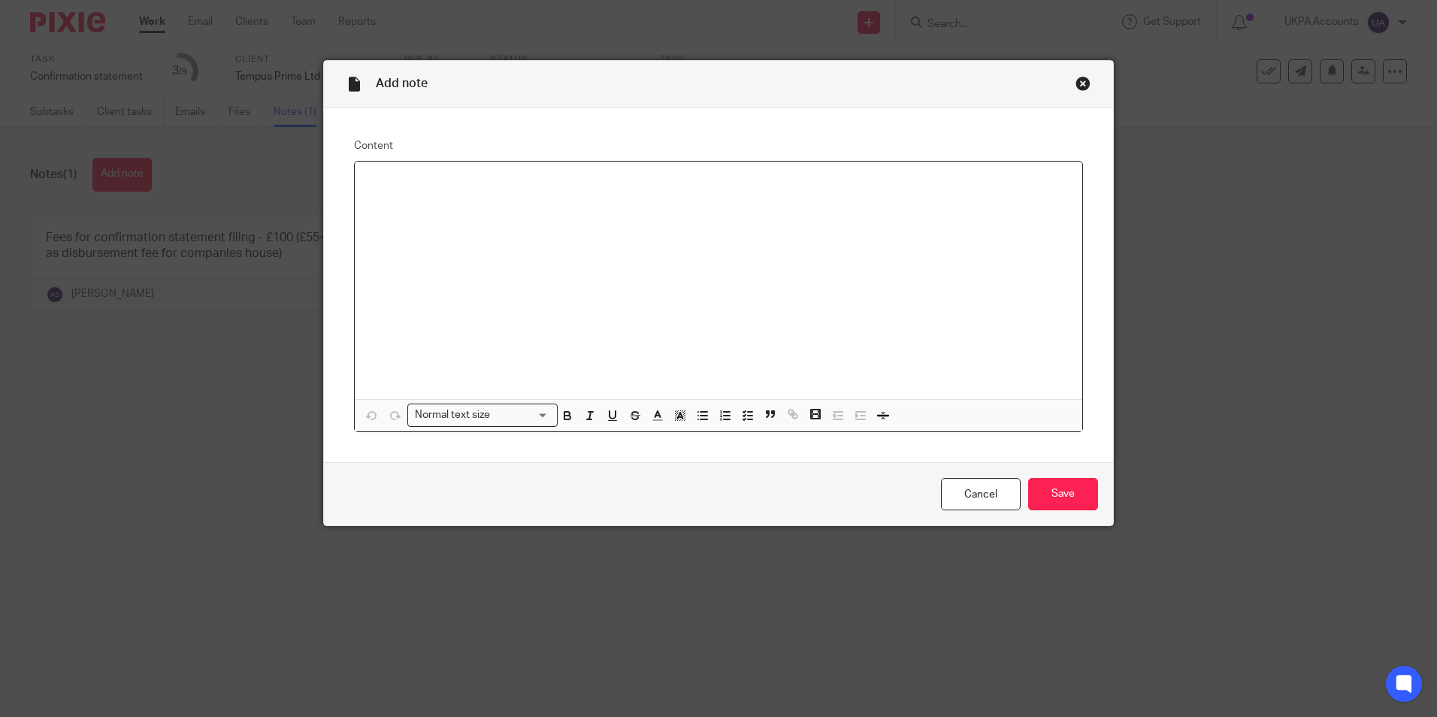
click at [684, 214] on div at bounding box center [719, 281] width 728 height 238
click at [1058, 498] on input "Save" at bounding box center [1063, 494] width 70 height 32
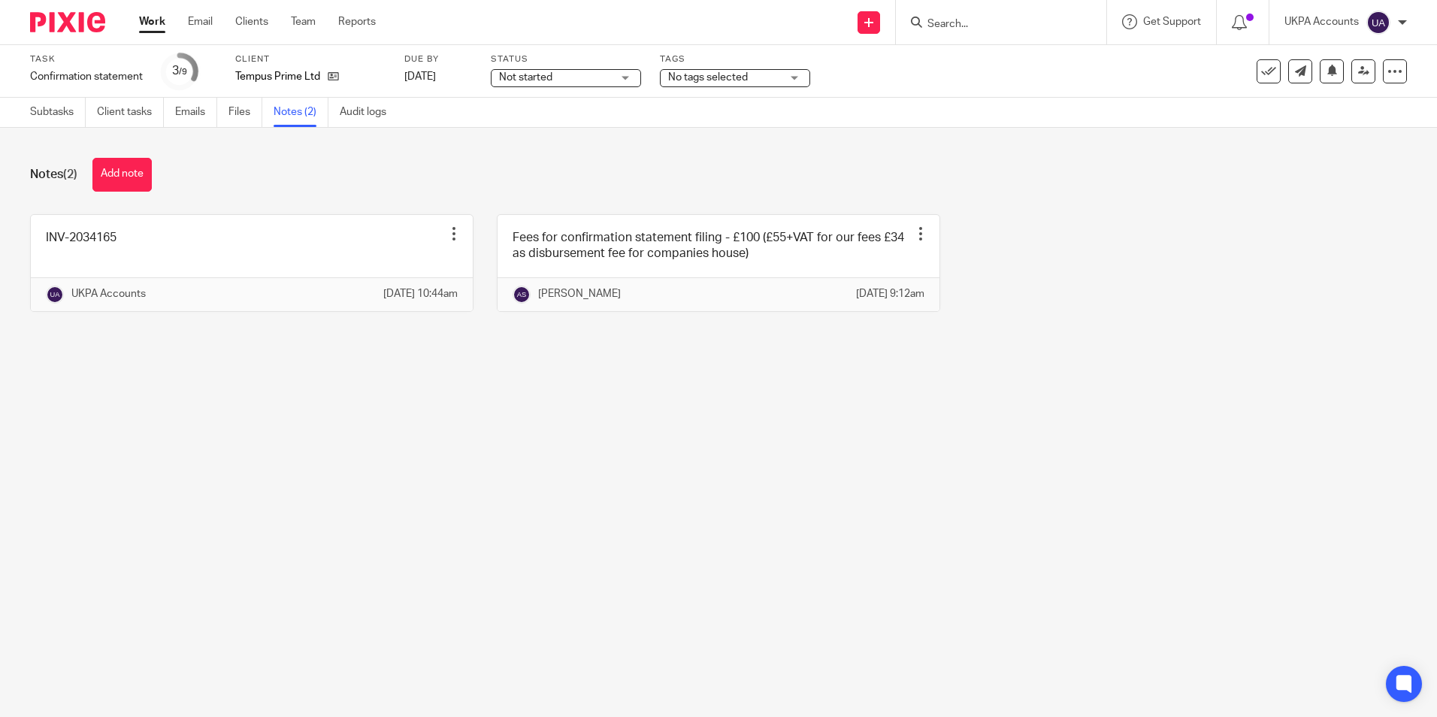
click at [150, 20] on link "Work" at bounding box center [152, 21] width 26 height 15
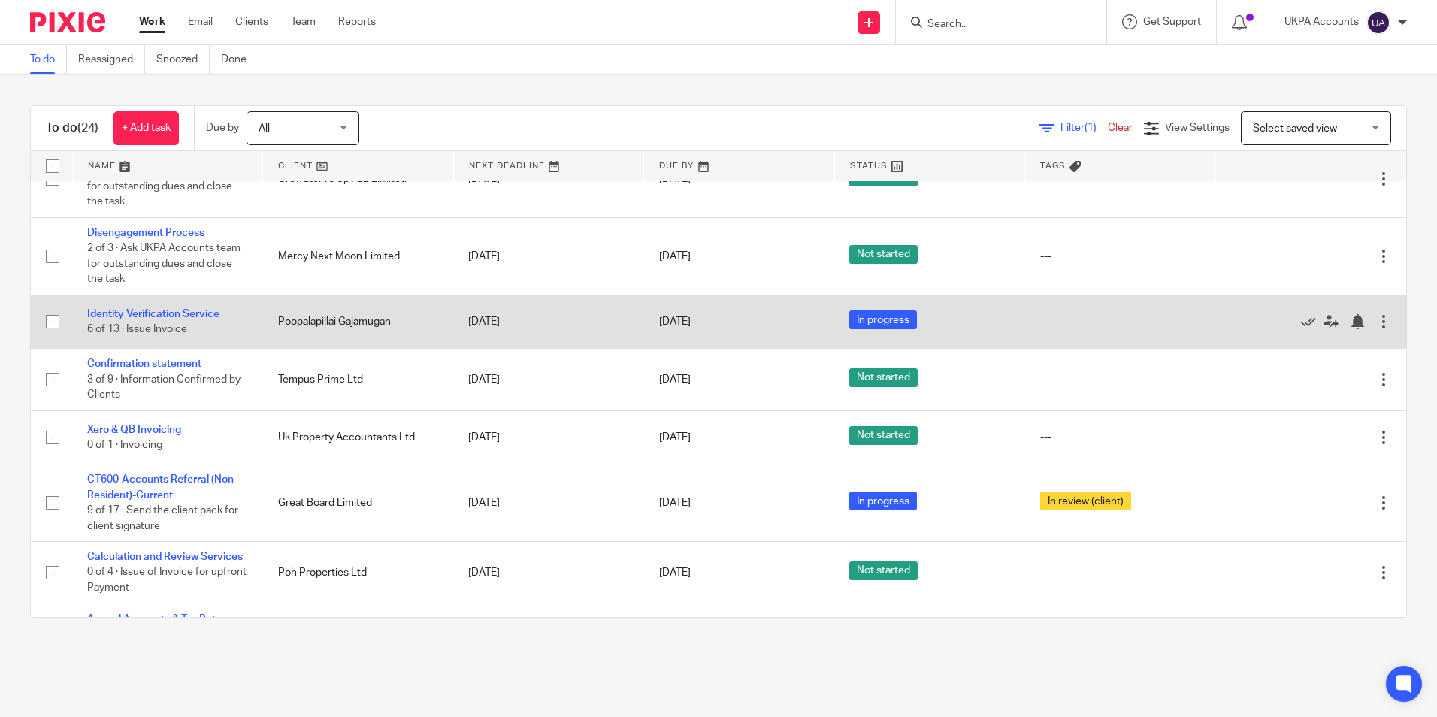
scroll to position [634, 0]
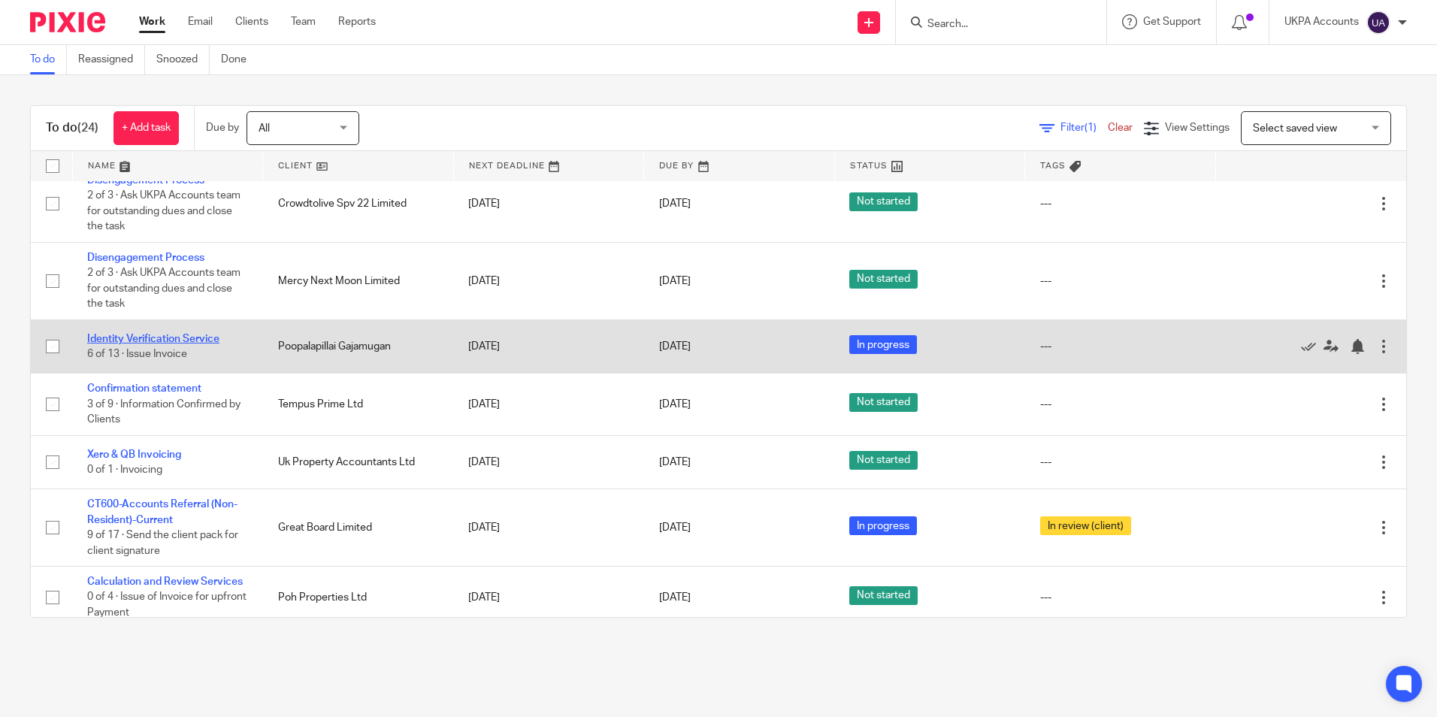
click at [192, 334] on link "Identity Verification Service" at bounding box center [153, 339] width 132 height 11
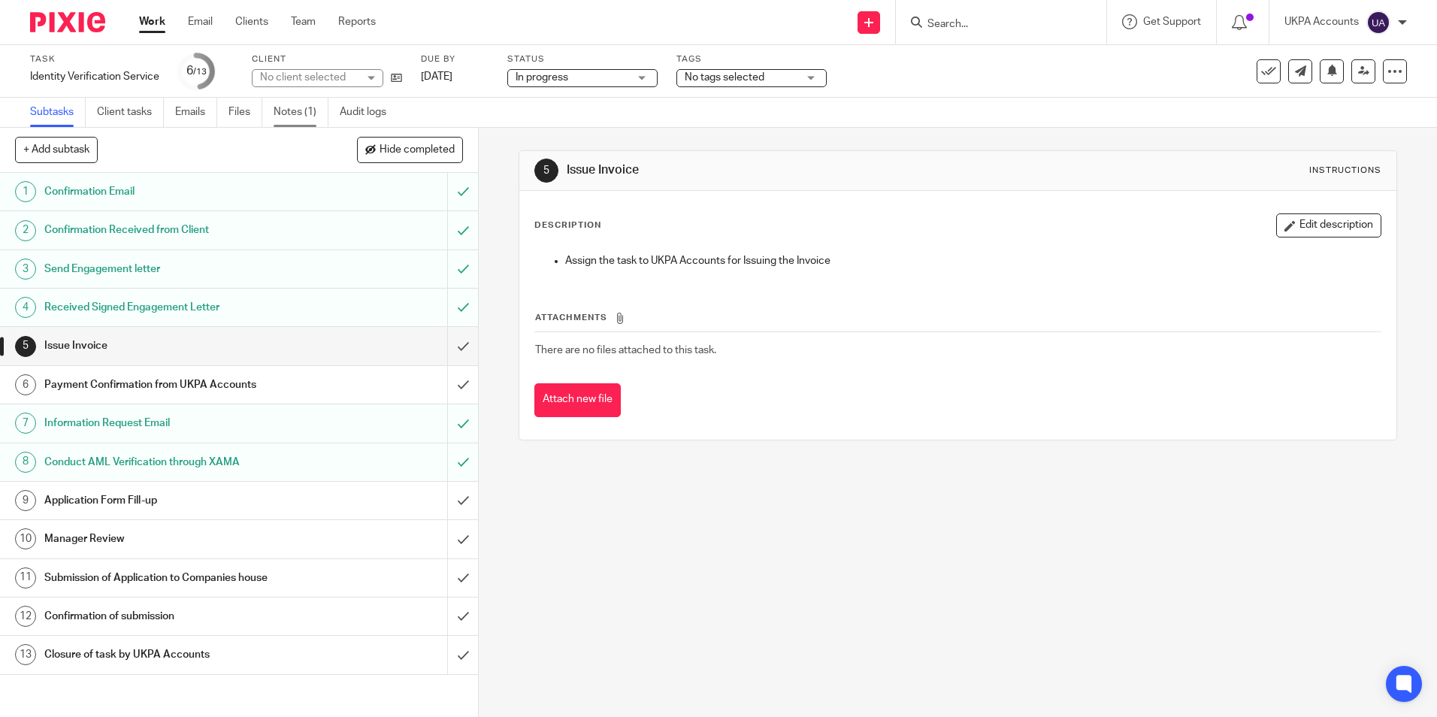
click at [281, 112] on link "Notes (1)" at bounding box center [301, 112] width 55 height 29
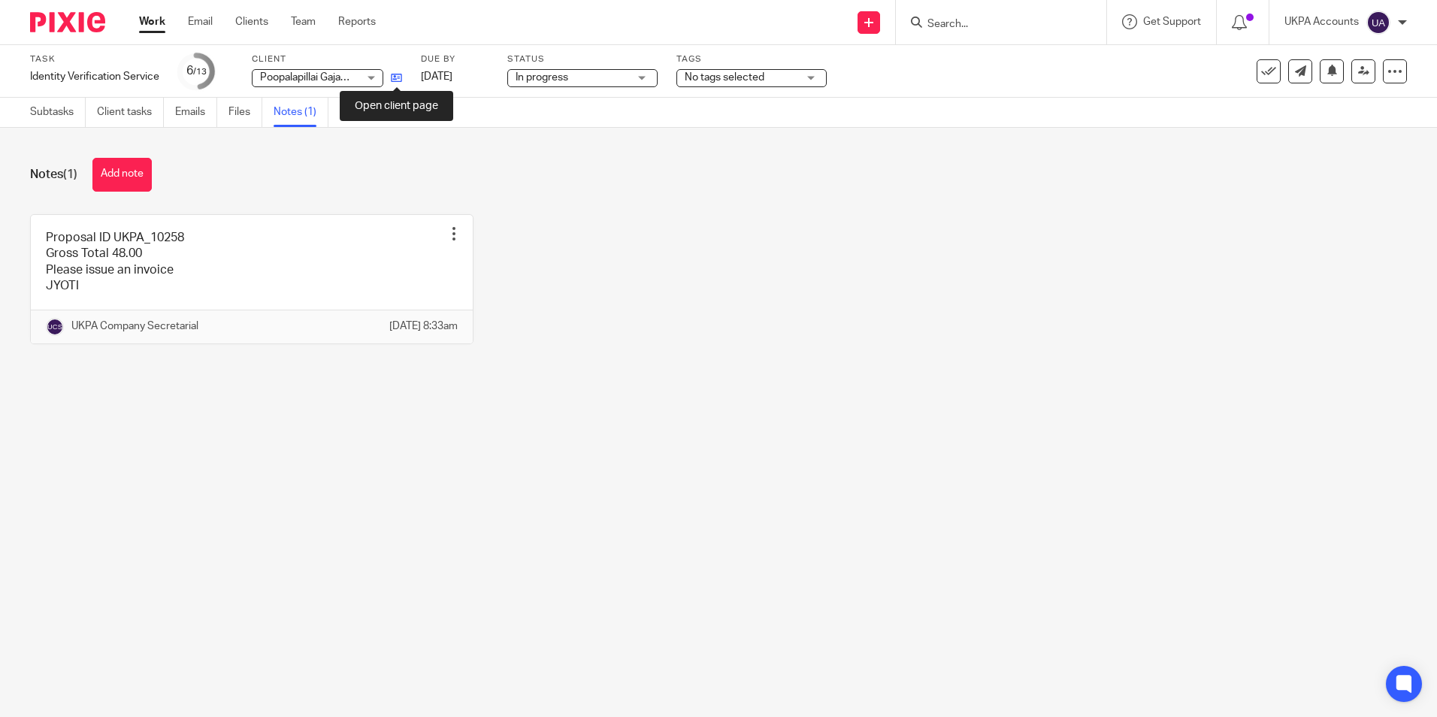
click at [393, 78] on icon at bounding box center [396, 77] width 11 height 11
click at [114, 177] on button "Add note" at bounding box center [121, 175] width 59 height 34
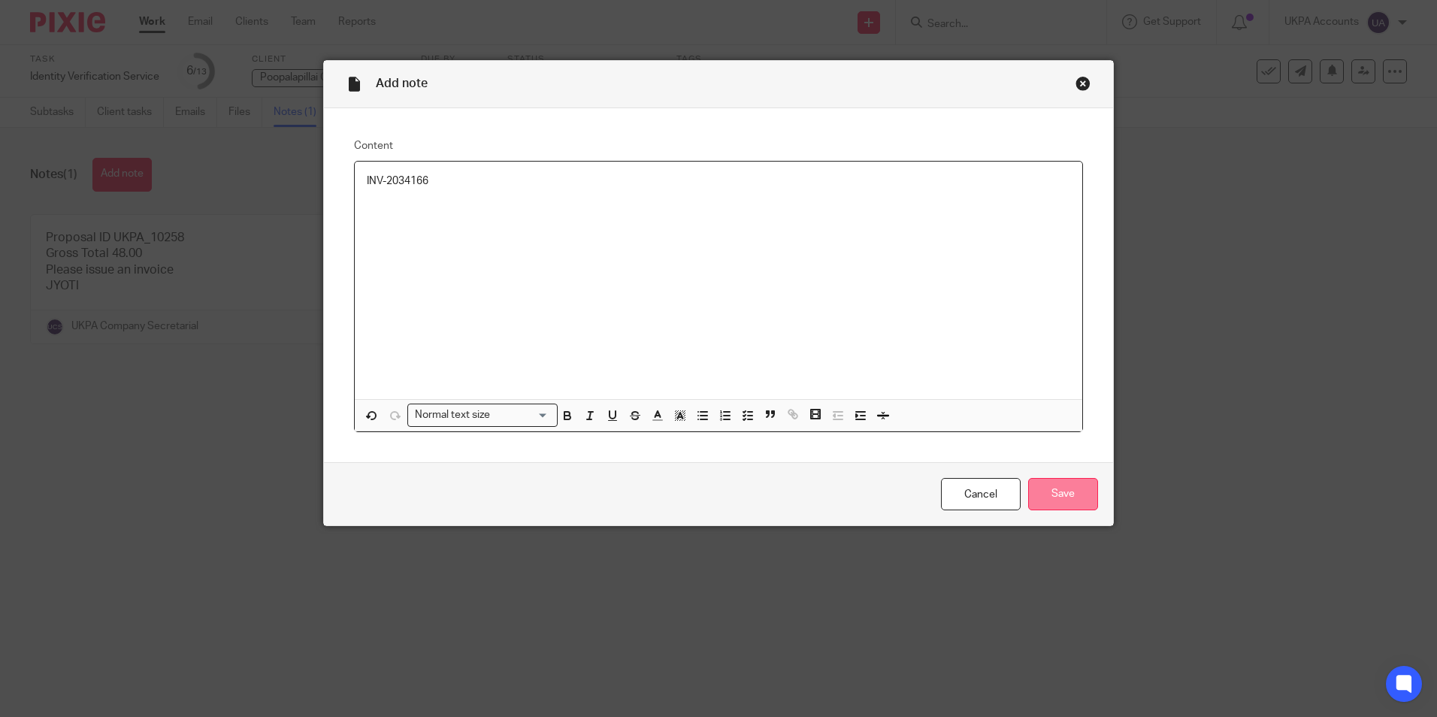
click at [1067, 489] on input "Save" at bounding box center [1063, 494] width 70 height 32
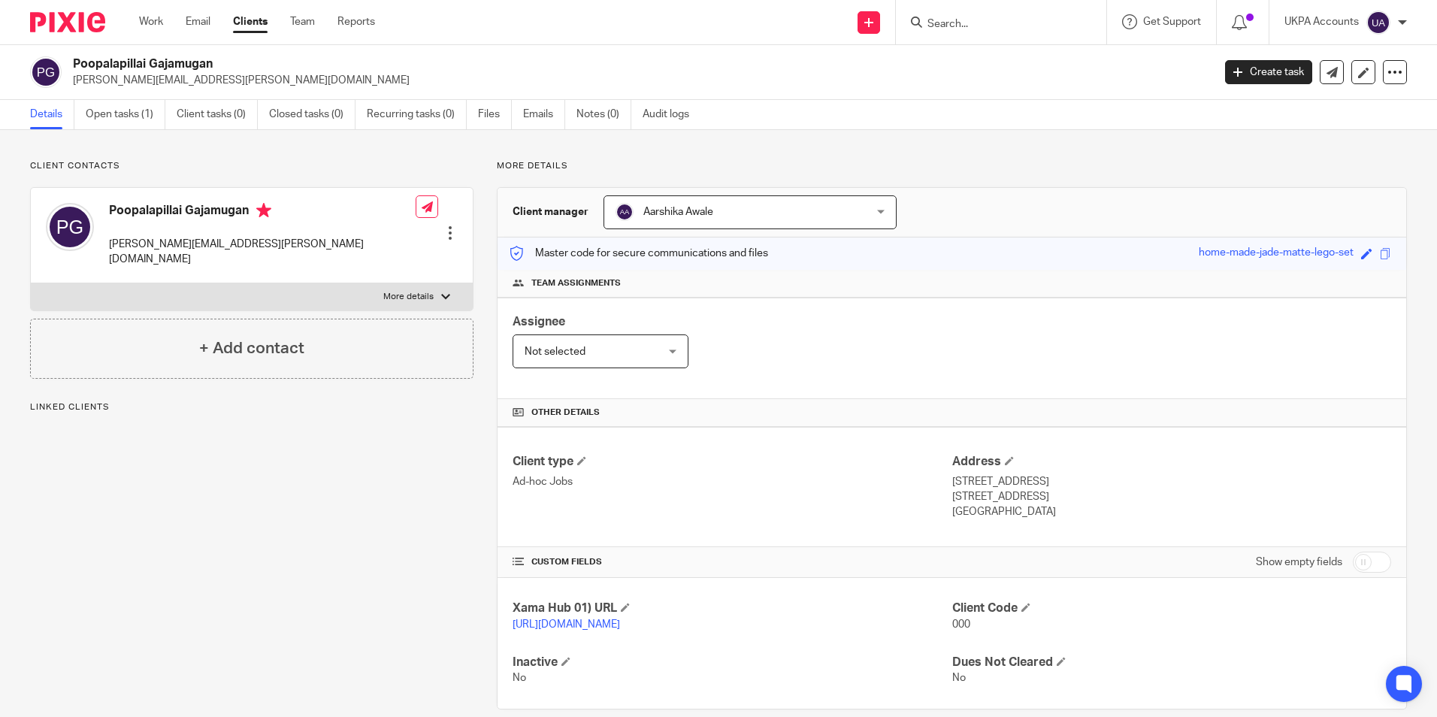
drag, startPoint x: 71, startPoint y: 61, endPoint x: 222, endPoint y: 61, distance: 151.8
click at [222, 61] on div "Poopalapillai Gajamugan [PERSON_NAME][EMAIL_ADDRESS][PERSON_NAME][DOMAIN_NAME]" at bounding box center [616, 72] width 1173 height 32
copy h2 "Poopalapillai Gajamugan"
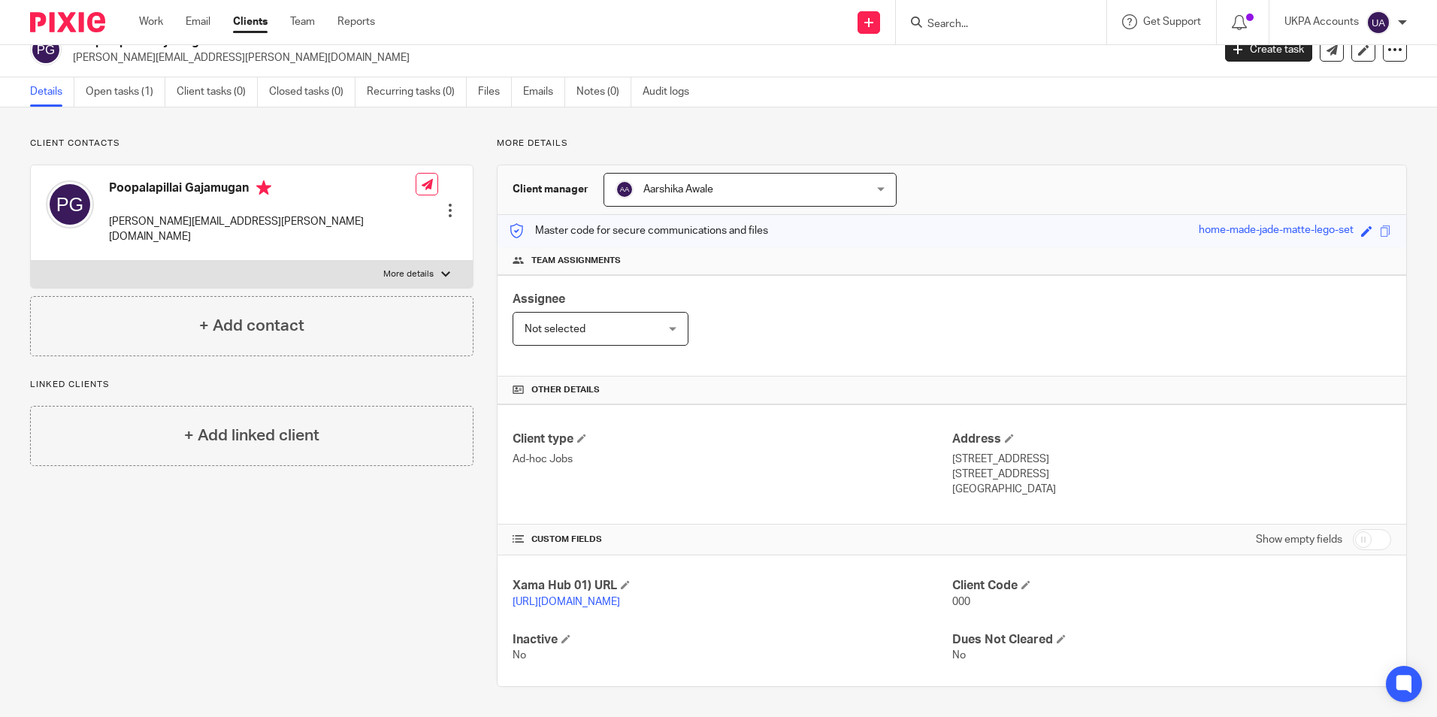
click at [1016, 595] on p "000" at bounding box center [1171, 602] width 439 height 15
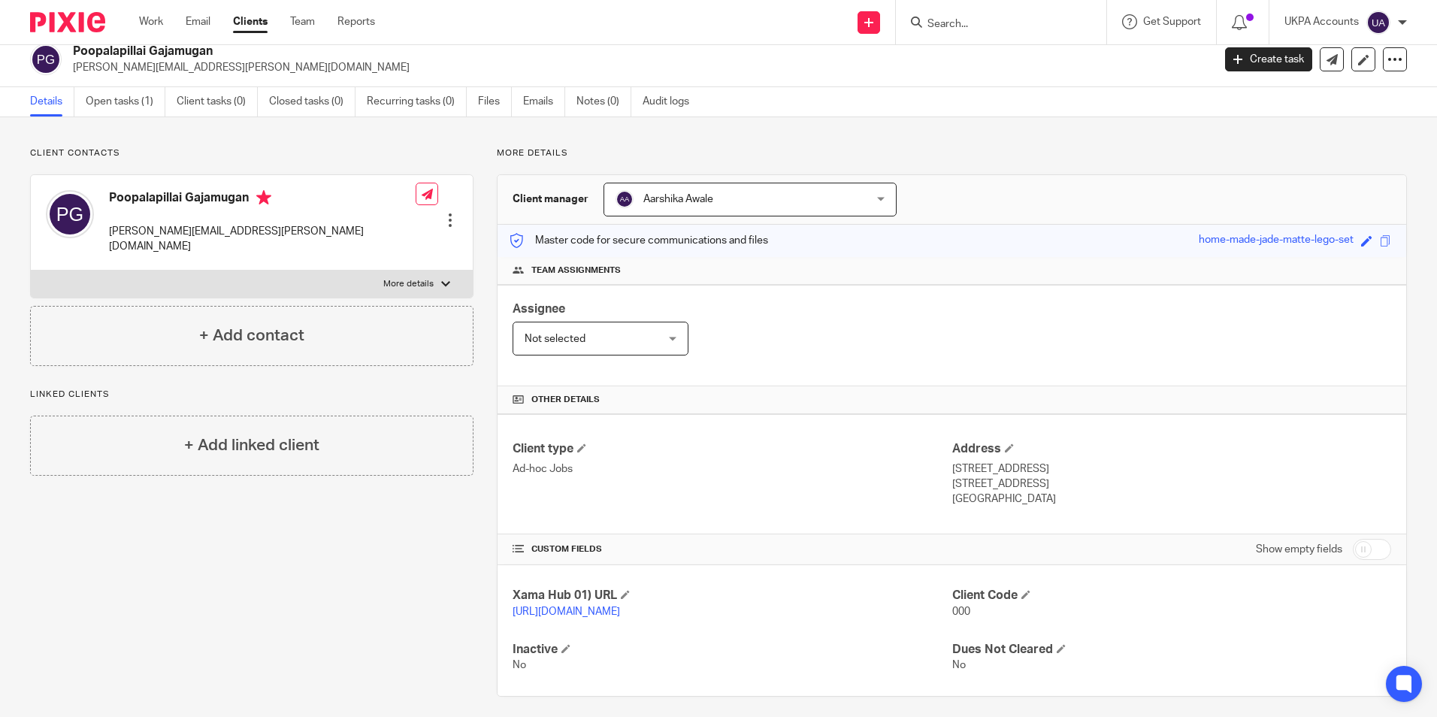
scroll to position [0, 0]
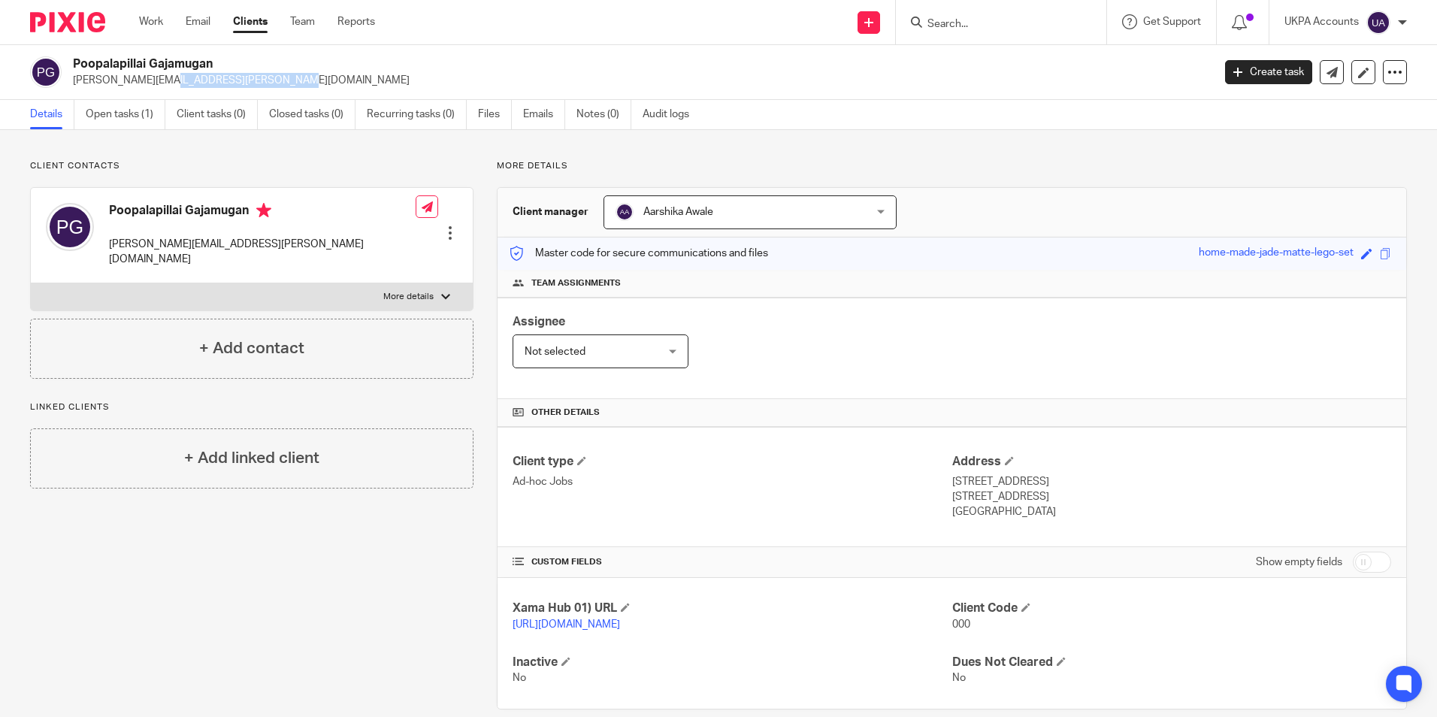
drag, startPoint x: 72, startPoint y: 79, endPoint x: 198, endPoint y: 86, distance: 126.5
click at [198, 86] on div "Poopalapillai Gajamugan [PERSON_NAME][EMAIL_ADDRESS][PERSON_NAME][DOMAIN_NAME]" at bounding box center [616, 72] width 1173 height 32
copy p "[PERSON_NAME][EMAIL_ADDRESS][PERSON_NAME][DOMAIN_NAME]"
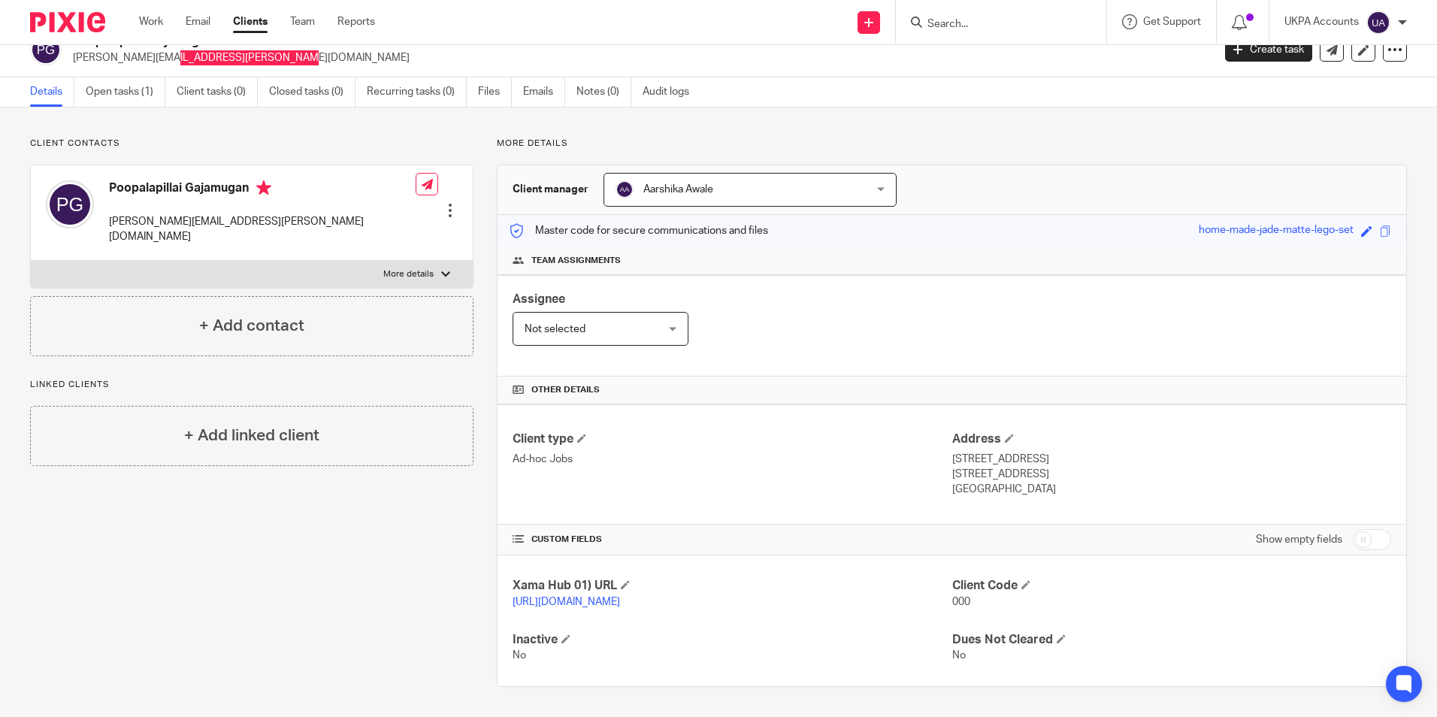
scroll to position [38, 0]
drag, startPoint x: 949, startPoint y: 441, endPoint x: 1029, endPoint y: 445, distance: 80.5
click at [1031, 452] on p "[STREET_ADDRESS]" at bounding box center [1171, 459] width 439 height 15
click at [1024, 446] on div "Client type Ad-hoc Jobs Address [STREET_ADDRESS] [STREET_ADDRESS] [GEOGRAPHIC_D…" at bounding box center [952, 464] width 909 height 120
drag, startPoint x: 1024, startPoint y: 446, endPoint x: 1155, endPoint y: 449, distance: 131.6
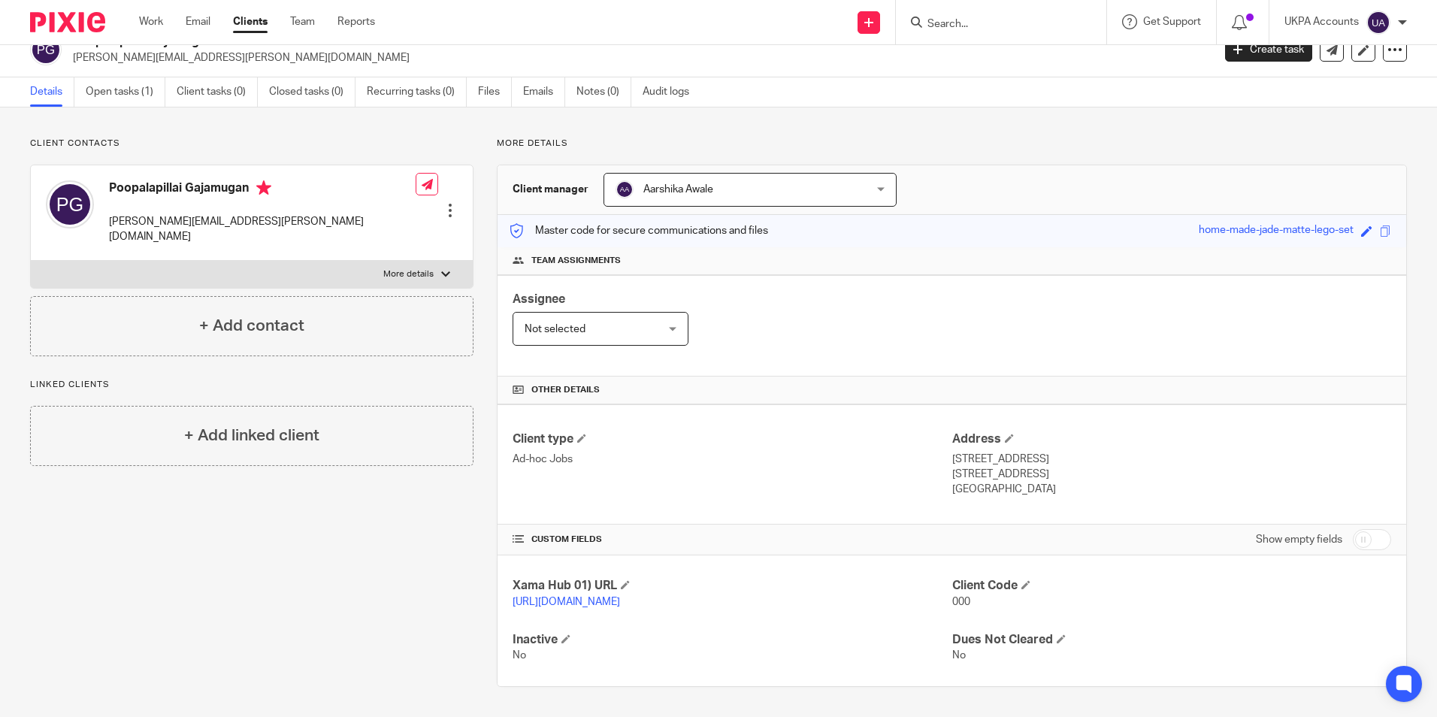
click at [1218, 452] on p "[STREET_ADDRESS]" at bounding box center [1171, 459] width 439 height 15
drag, startPoint x: 948, startPoint y: 441, endPoint x: 1015, endPoint y: 472, distance: 73.7
click at [1016, 472] on div "Address [STREET_ADDRESS] [STREET_ADDRESS] [GEOGRAPHIC_DATA]" at bounding box center [1171, 464] width 439 height 66
drag, startPoint x: 1015, startPoint y: 472, endPoint x: 949, endPoint y: 482, distance: 66.1
click at [949, 482] on div "Client type Ad-hoc Jobs Address [STREET_ADDRESS] [STREET_ADDRESS] [GEOGRAPHIC_D…" at bounding box center [952, 464] width 909 height 120
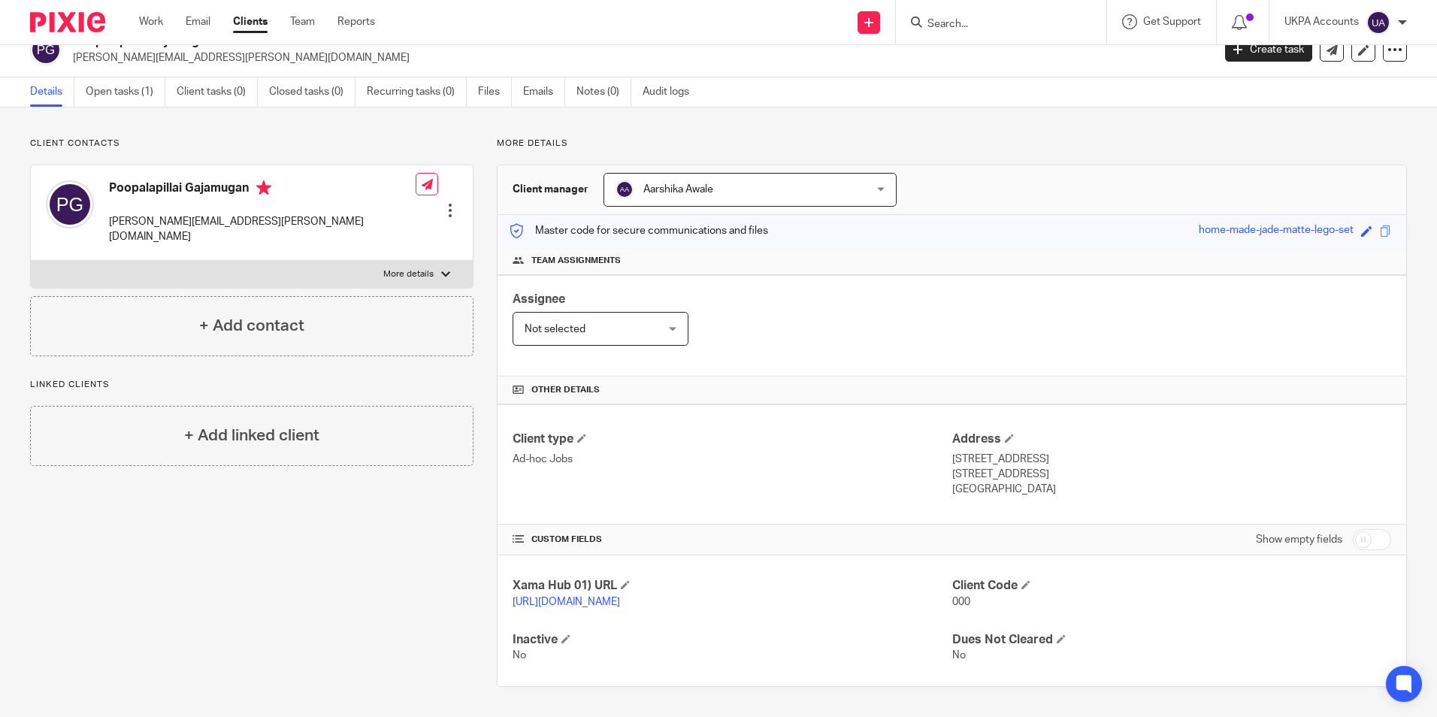
drag, startPoint x: 949, startPoint y: 482, endPoint x: 1078, endPoint y: 482, distance: 128.5
click at [1094, 482] on p "[GEOGRAPHIC_DATA]" at bounding box center [1171, 489] width 439 height 15
drag, startPoint x: 944, startPoint y: 444, endPoint x: 1026, endPoint y: 446, distance: 82.0
click at [1026, 452] on p "[STREET_ADDRESS]" at bounding box center [1171, 459] width 439 height 15
copy p "[STREET_ADDRESS]"
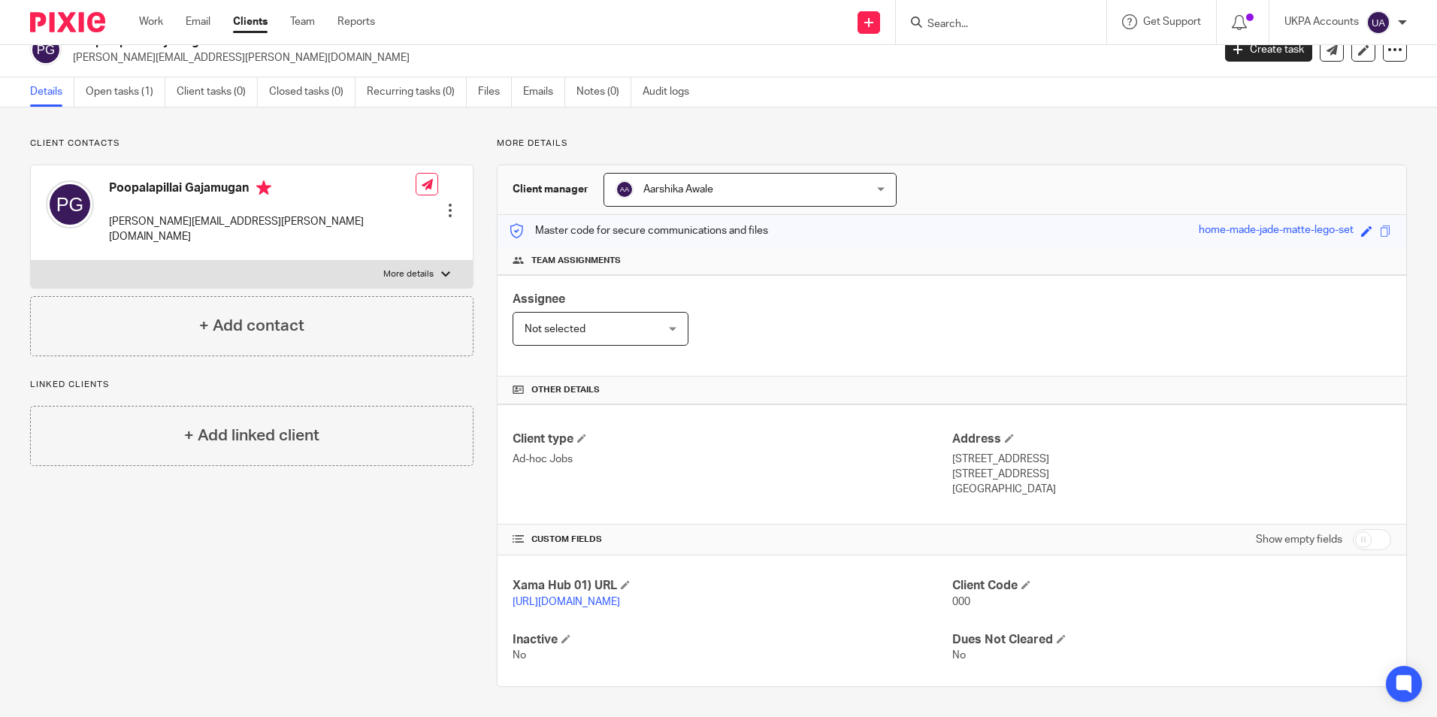
drag, startPoint x: 1043, startPoint y: 440, endPoint x: 1071, endPoint y: 446, distance: 29.2
click at [1072, 452] on p "[STREET_ADDRESS]" at bounding box center [1171, 459] width 439 height 15
drag, startPoint x: 1071, startPoint y: 446, endPoint x: 1009, endPoint y: 462, distance: 64.5
click at [1009, 462] on div "Address [STREET_ADDRESS] [STREET_ADDRESS] [GEOGRAPHIC_DATA]" at bounding box center [1171, 464] width 439 height 66
copy div "Watford [GEOGRAPHIC_DATA]"
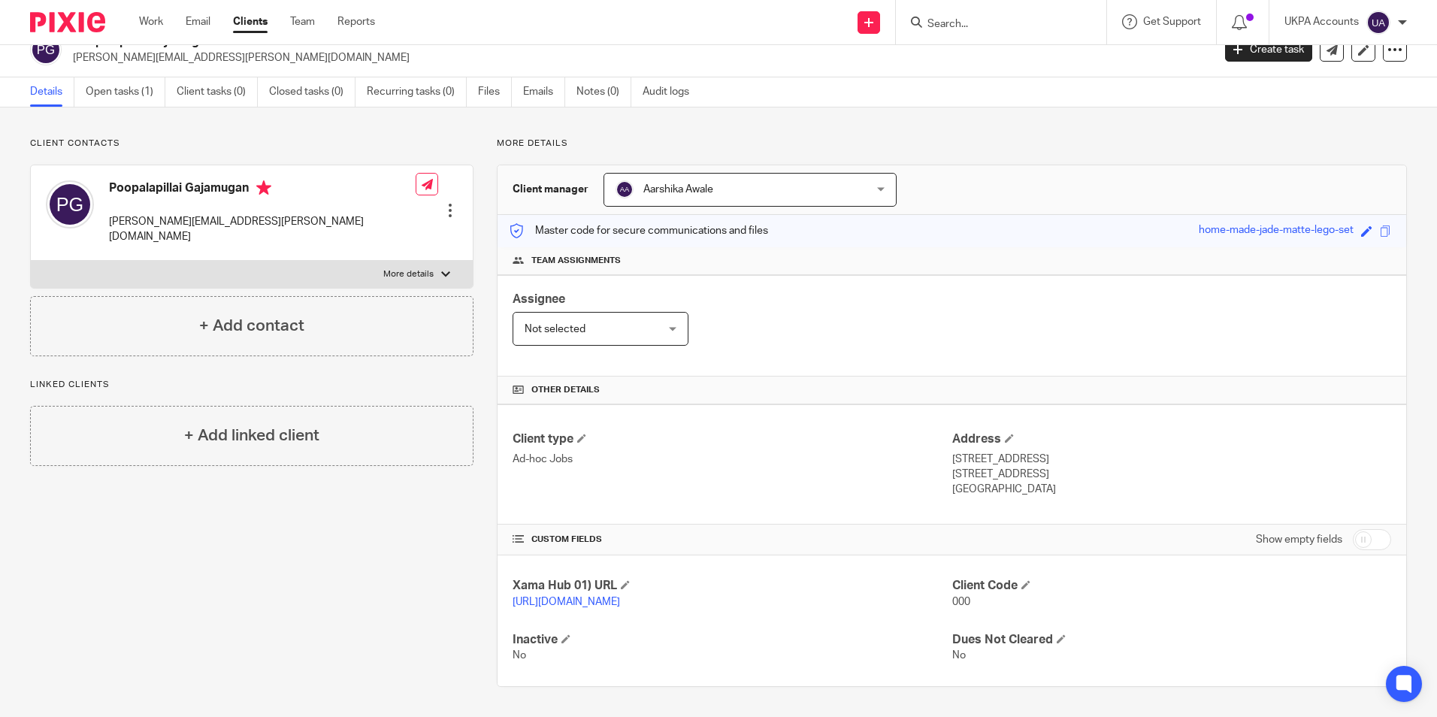
drag, startPoint x: 1016, startPoint y: 459, endPoint x: 1068, endPoint y: 461, distance: 51.9
click at [1068, 467] on p "[STREET_ADDRESS]" at bounding box center [1171, 474] width 439 height 15
copy p "WD24 6RW"
drag, startPoint x: 950, startPoint y: 474, endPoint x: 1025, endPoint y: 481, distance: 75.5
click at [1025, 482] on p "[GEOGRAPHIC_DATA]" at bounding box center [1171, 489] width 439 height 15
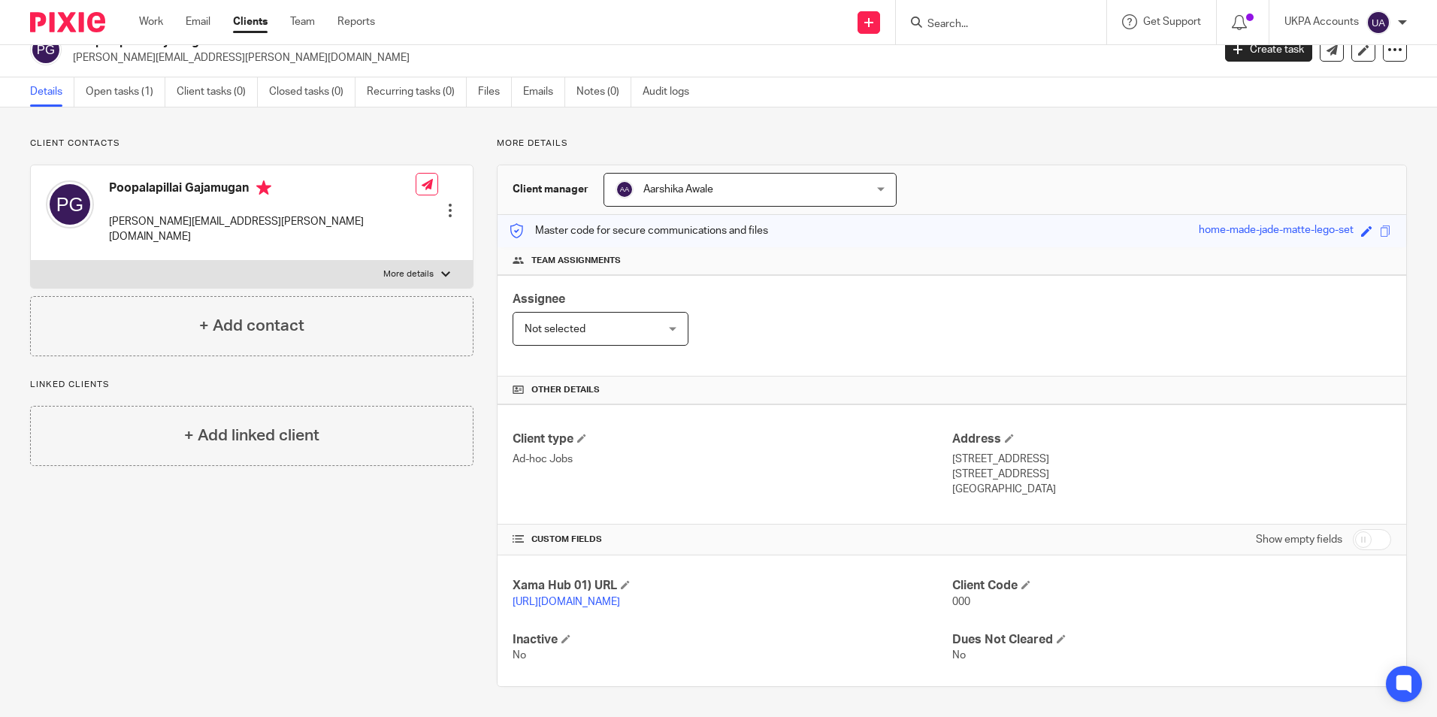
copy p "[GEOGRAPHIC_DATA]"
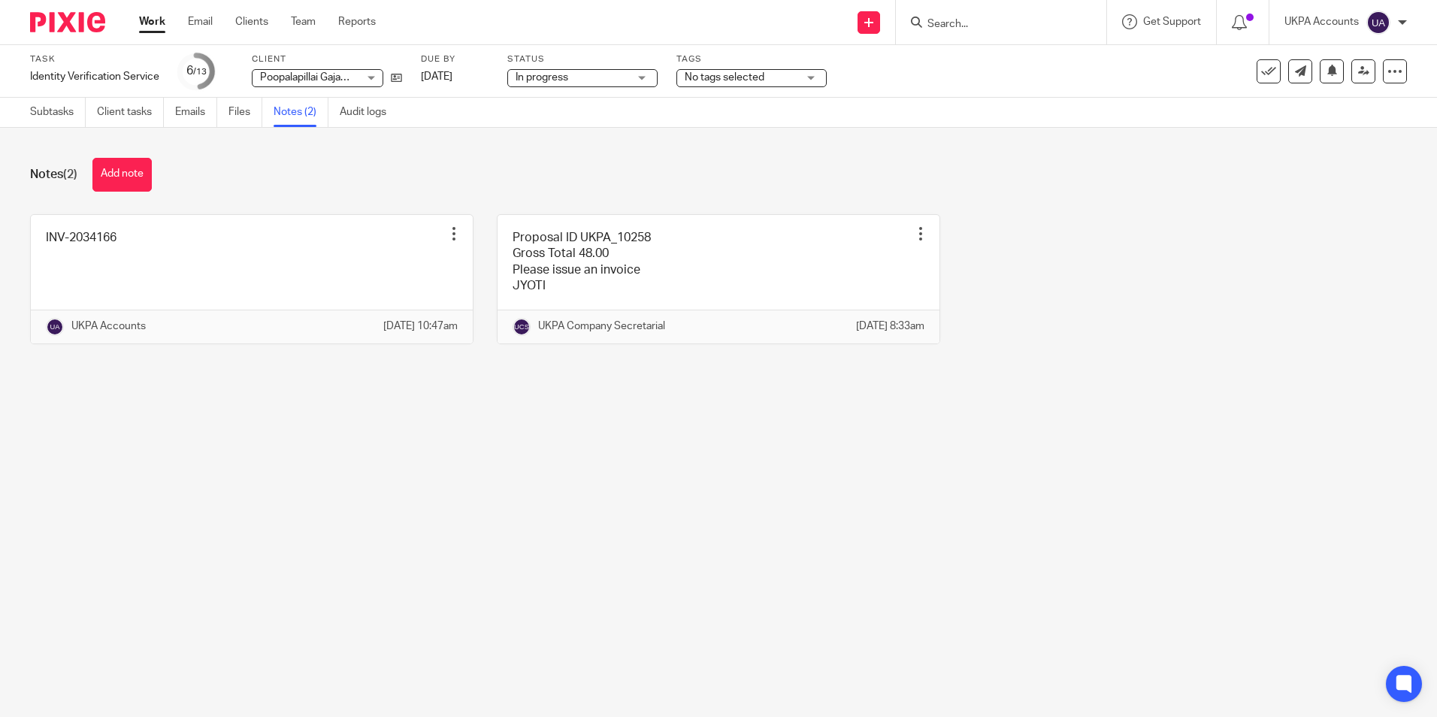
drag, startPoint x: 356, startPoint y: 517, endPoint x: 355, endPoint y: 505, distance: 12.1
click at [356, 517] on main "Task Identity Verification Service Save Identity Verification Service 6 /13 Cli…" at bounding box center [718, 358] width 1437 height 717
click at [157, 26] on link "Work" at bounding box center [152, 21] width 26 height 15
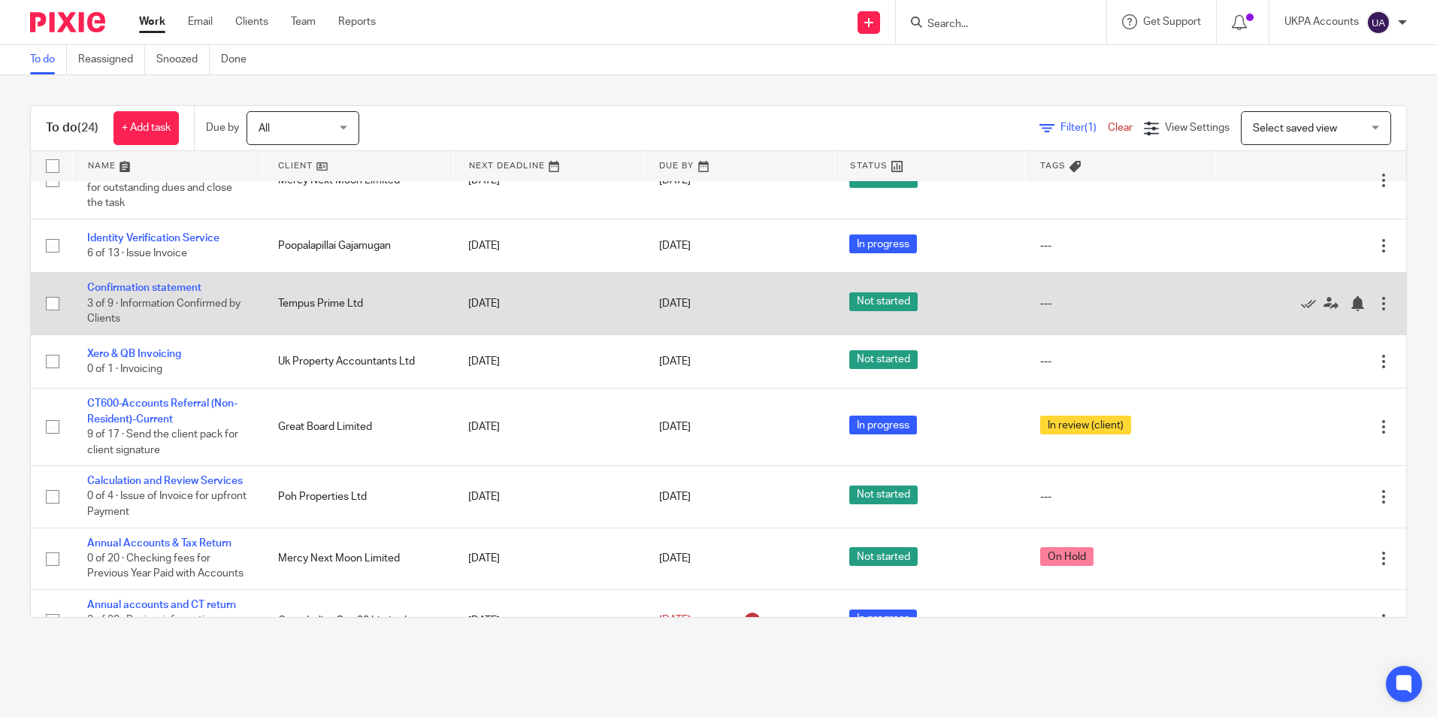
scroll to position [709, 0]
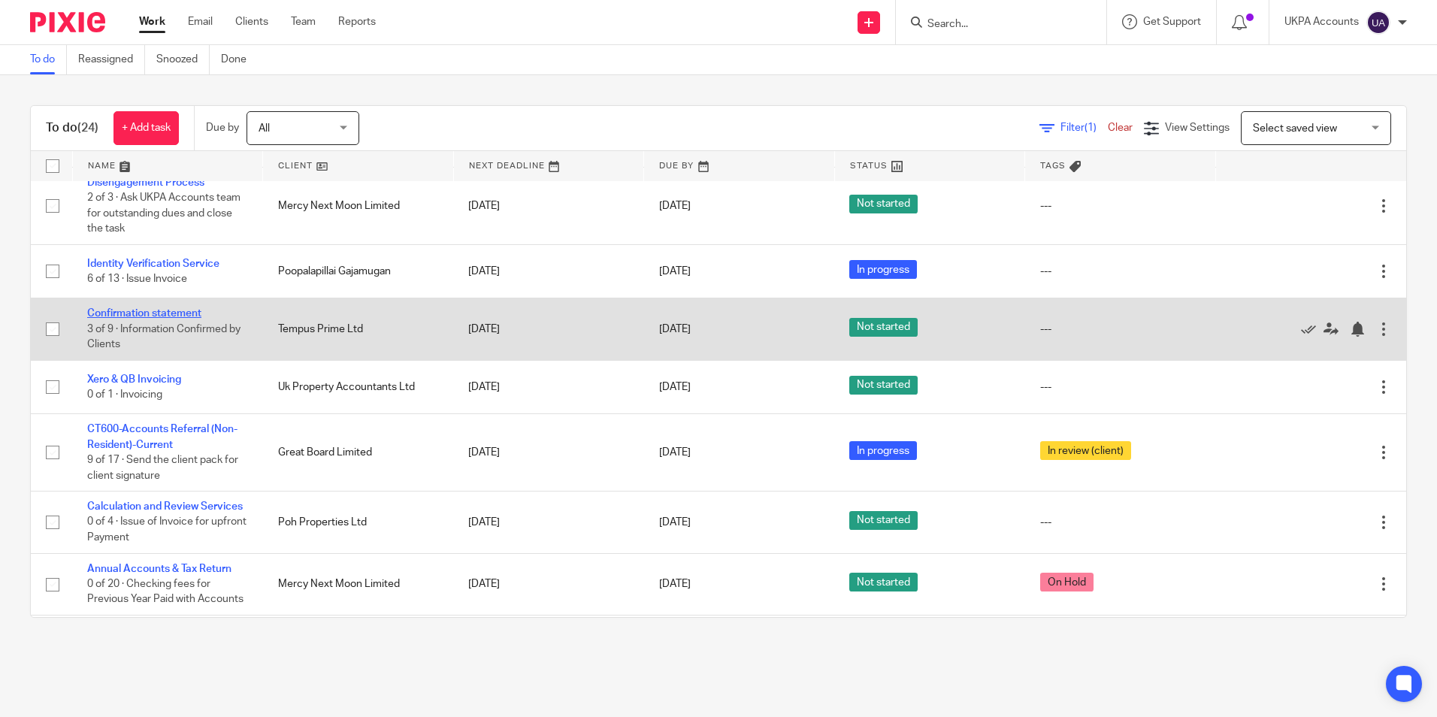
click at [187, 308] on link "Confirmation statement" at bounding box center [144, 313] width 114 height 11
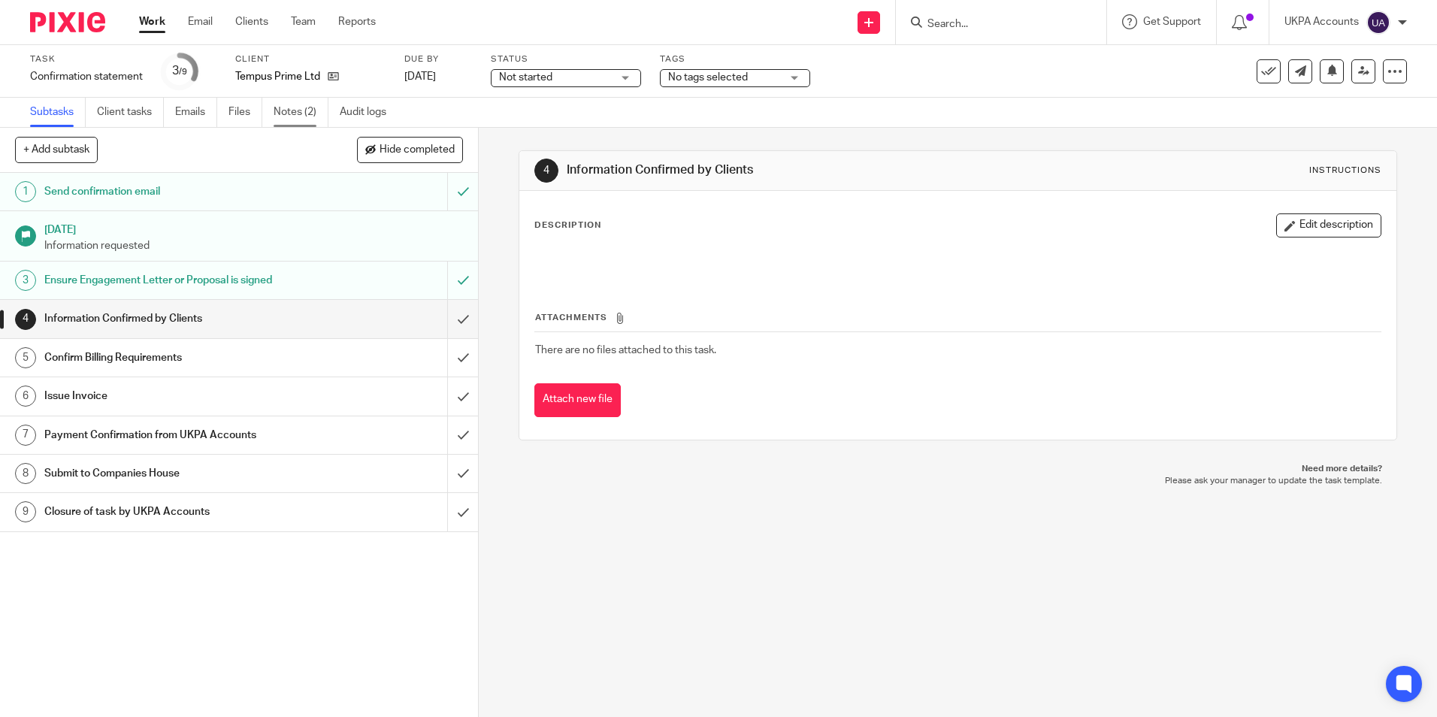
click at [302, 111] on link "Notes (2)" at bounding box center [301, 112] width 55 height 29
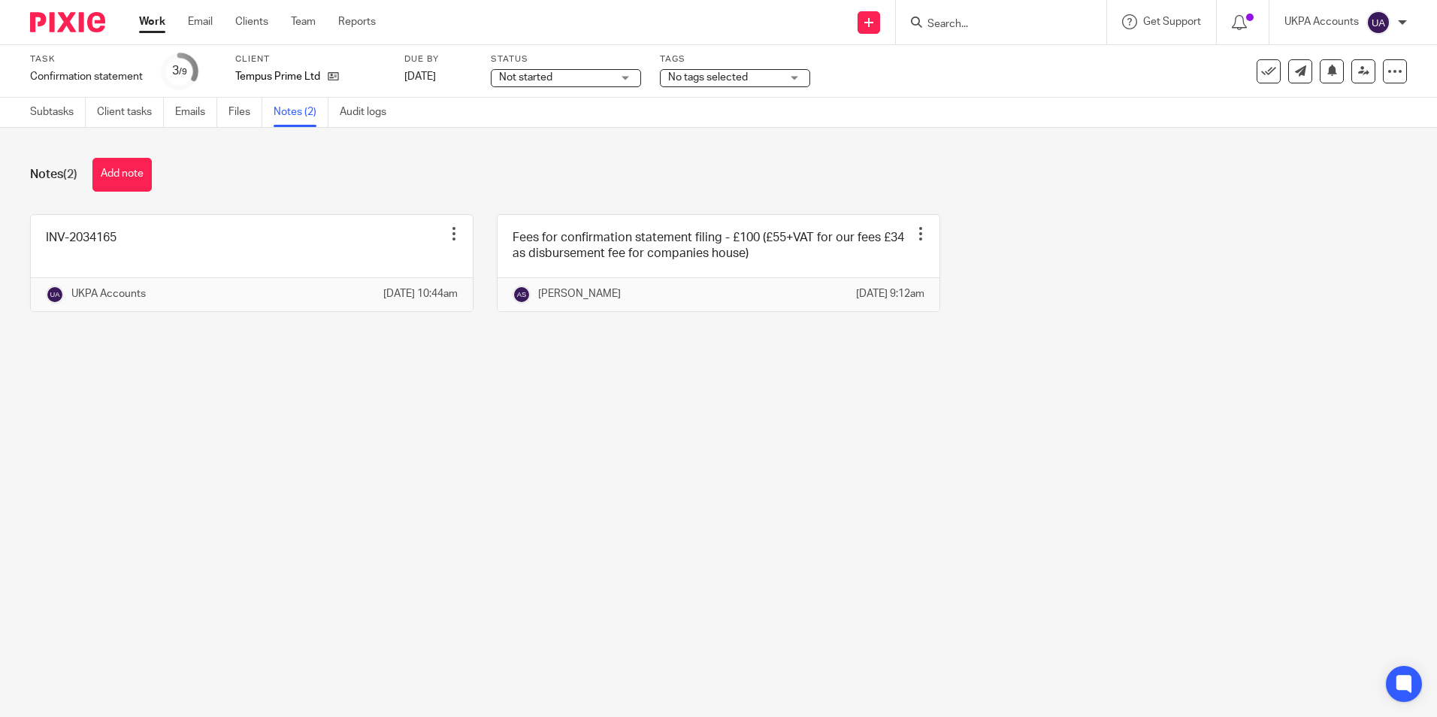
click at [156, 26] on link "Work" at bounding box center [152, 21] width 26 height 15
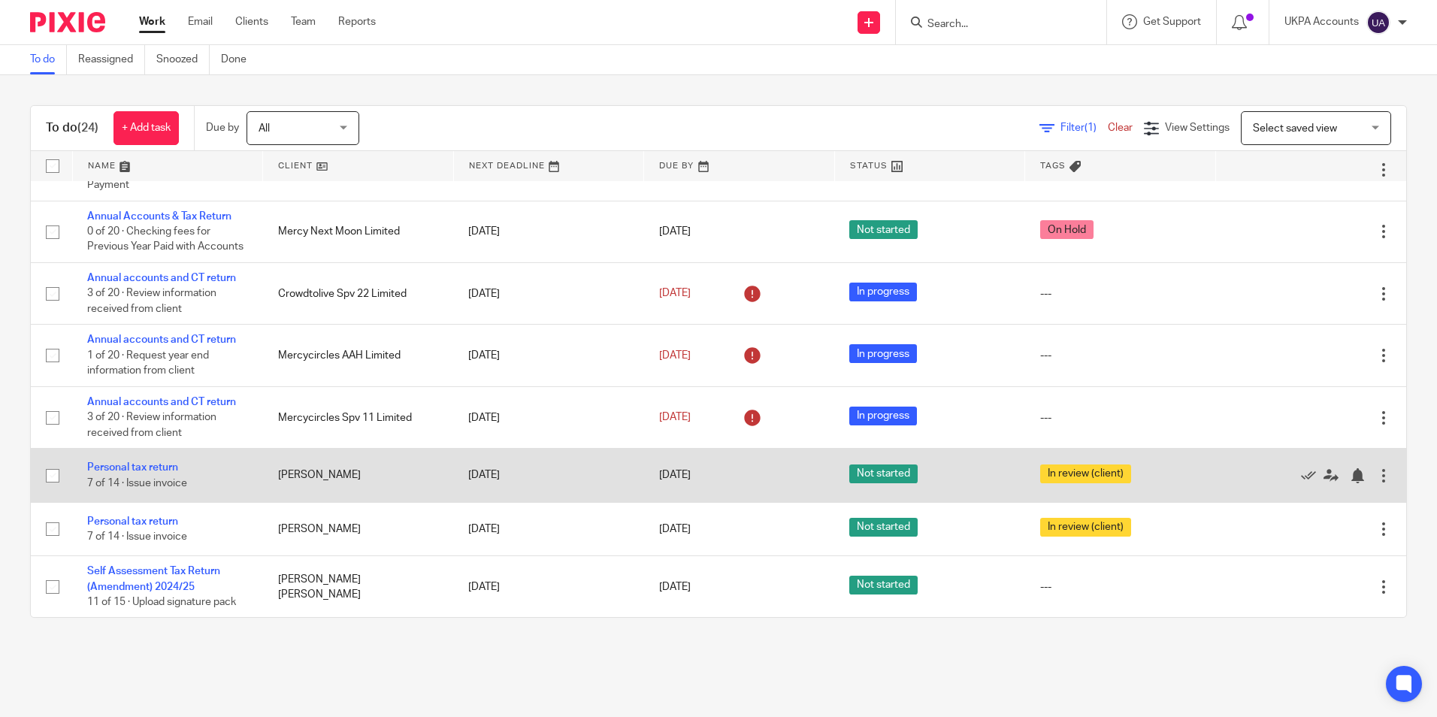
scroll to position [1085, 0]
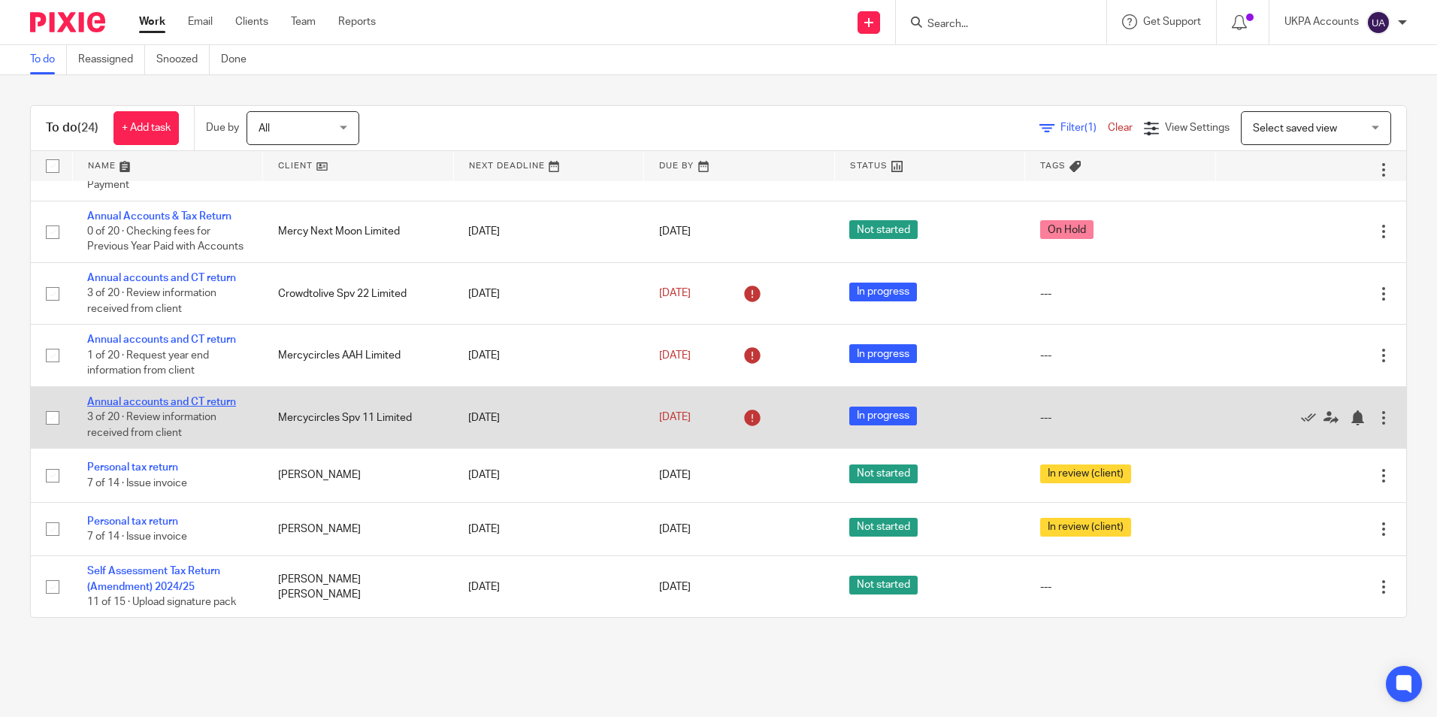
click at [193, 399] on link "Annual accounts and CT return" at bounding box center [161, 402] width 149 height 11
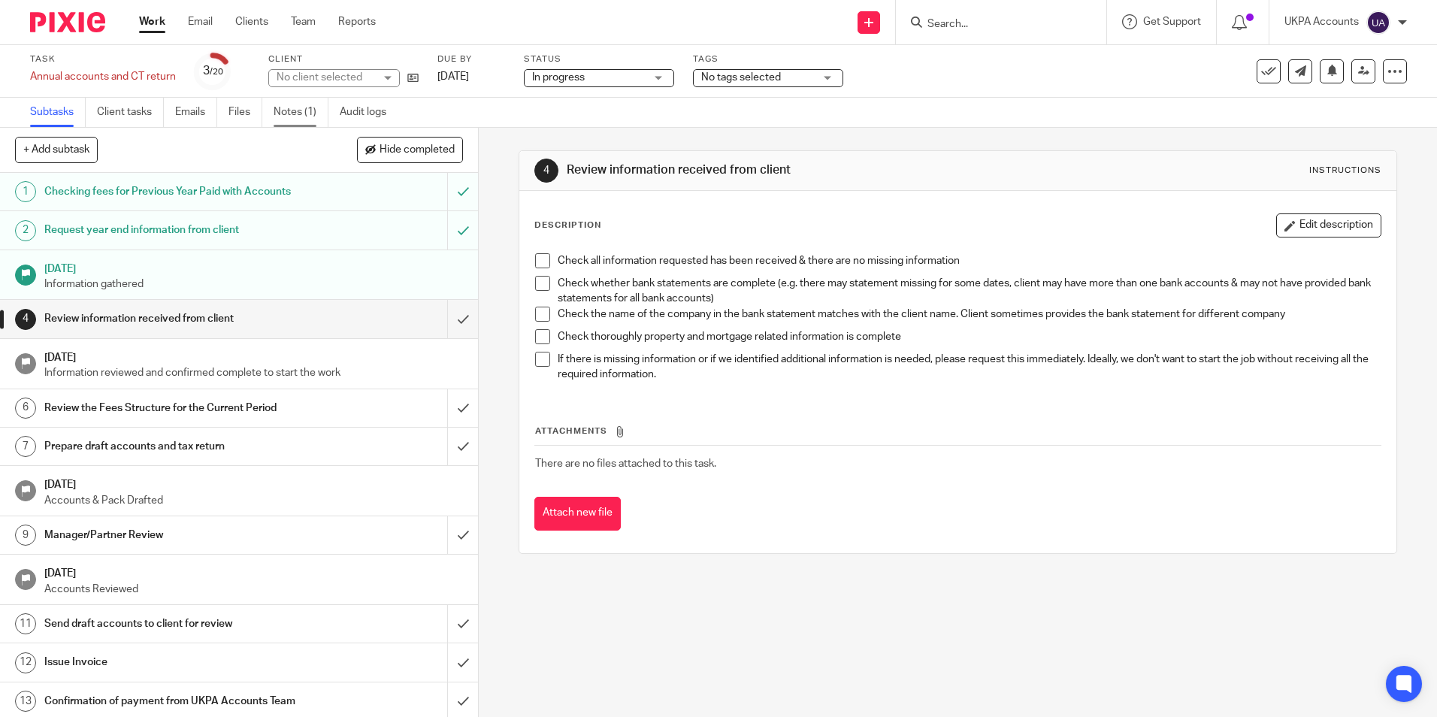
click at [283, 108] on link "Notes (1)" at bounding box center [301, 112] width 55 height 29
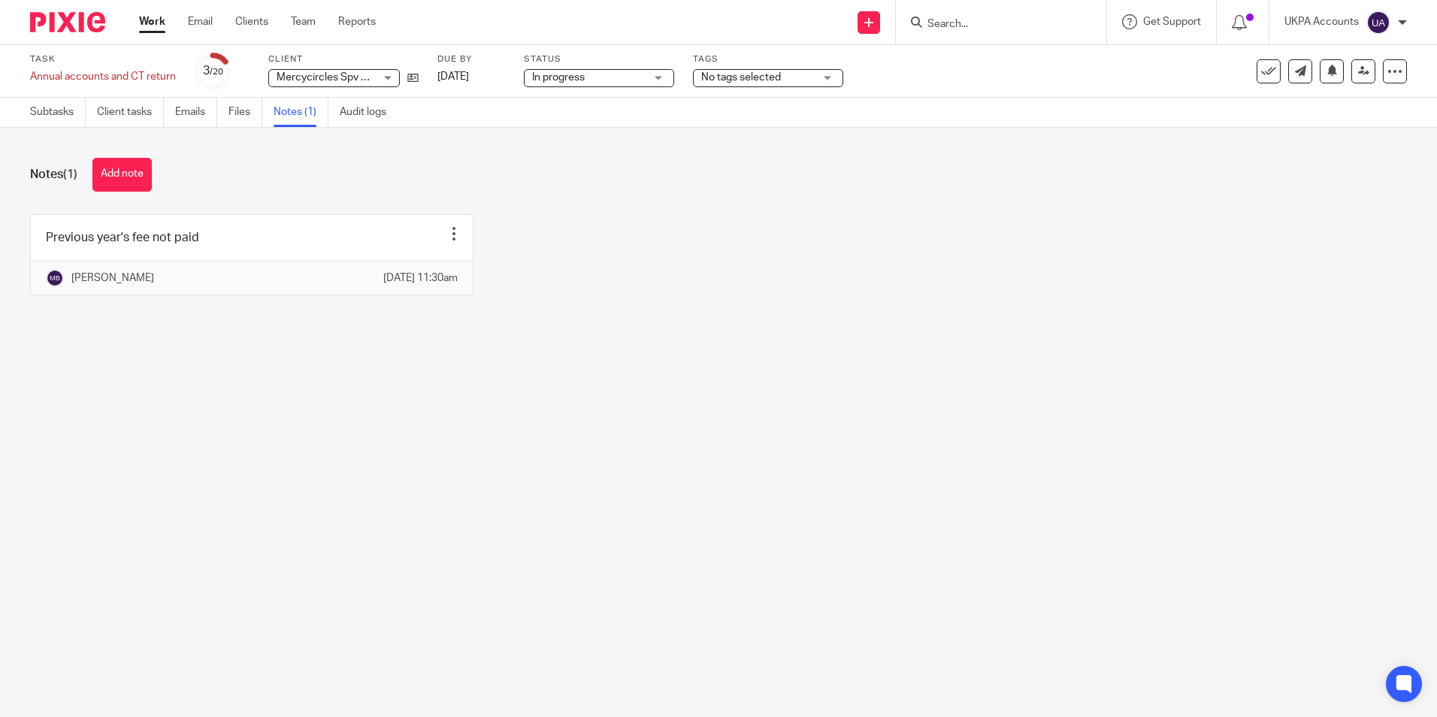
click at [150, 21] on link "Work" at bounding box center [152, 21] width 26 height 15
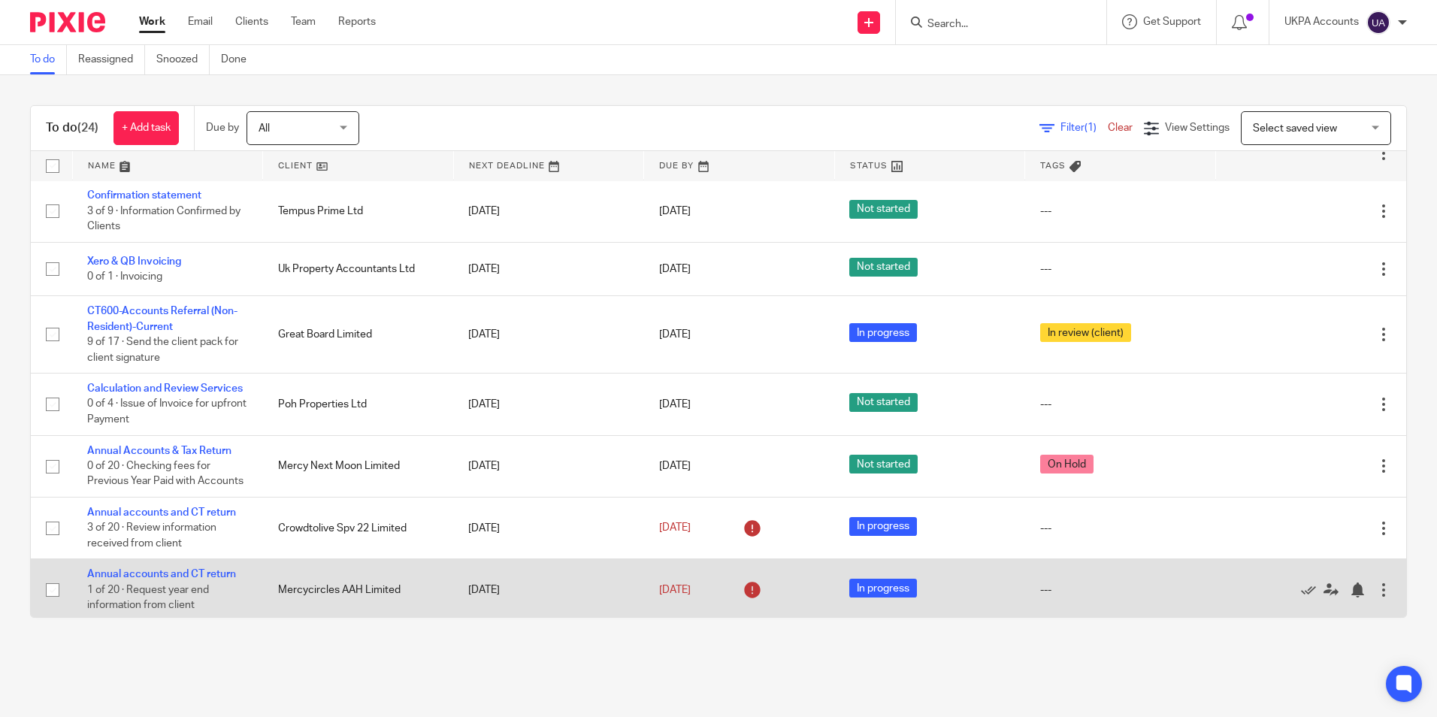
scroll to position [902, 0]
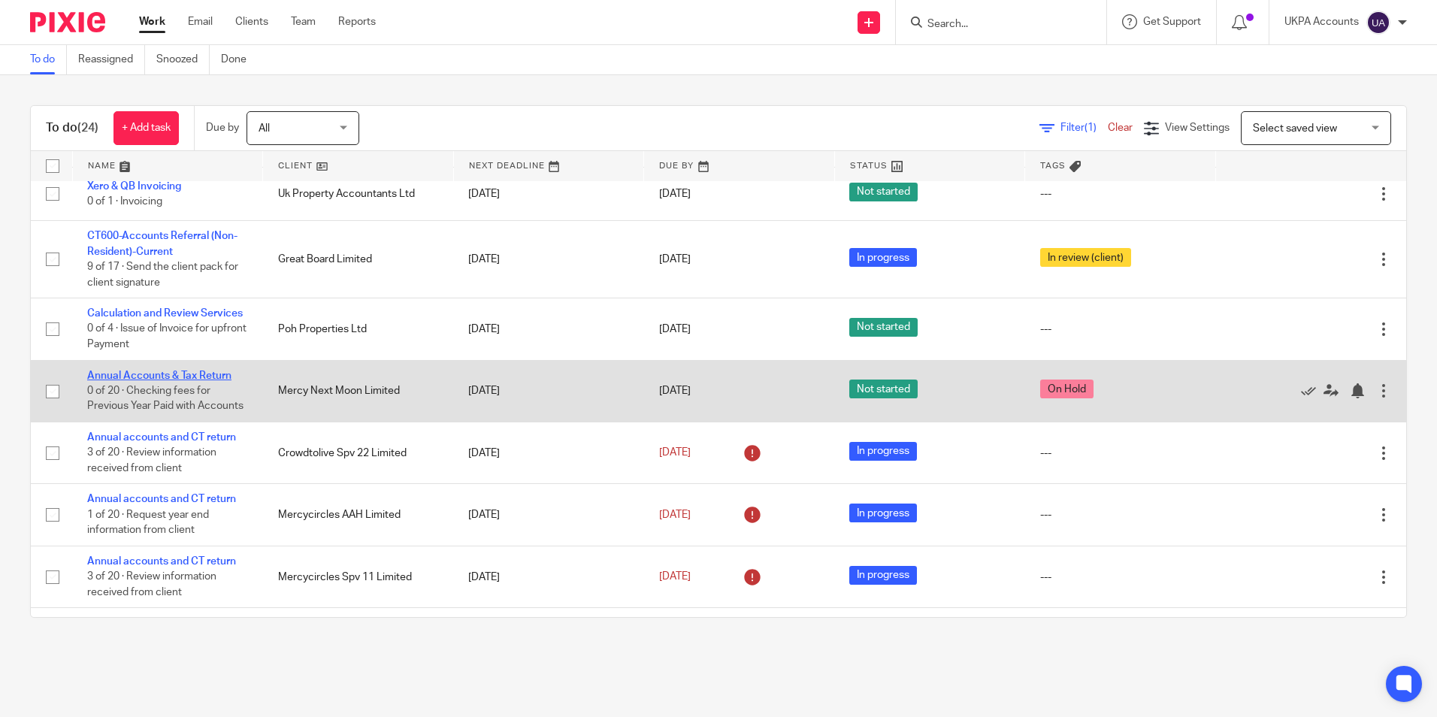
click at [177, 381] on link "Annual Accounts & Tax Return" at bounding box center [159, 376] width 144 height 11
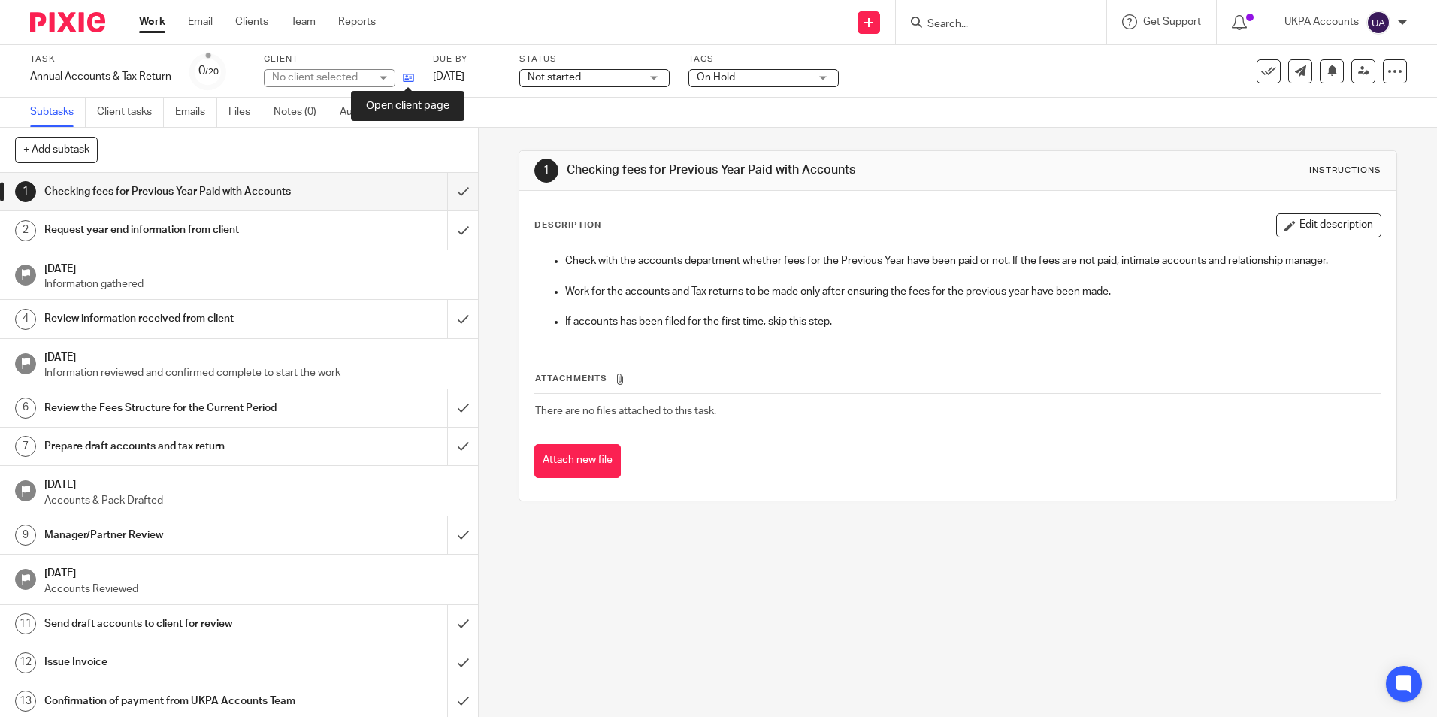
click at [404, 76] on icon at bounding box center [408, 77] width 11 height 11
click at [737, 614] on div "1 Checking fees for Previous Year Paid with Accounts Instructions Description E…" at bounding box center [958, 422] width 958 height 589
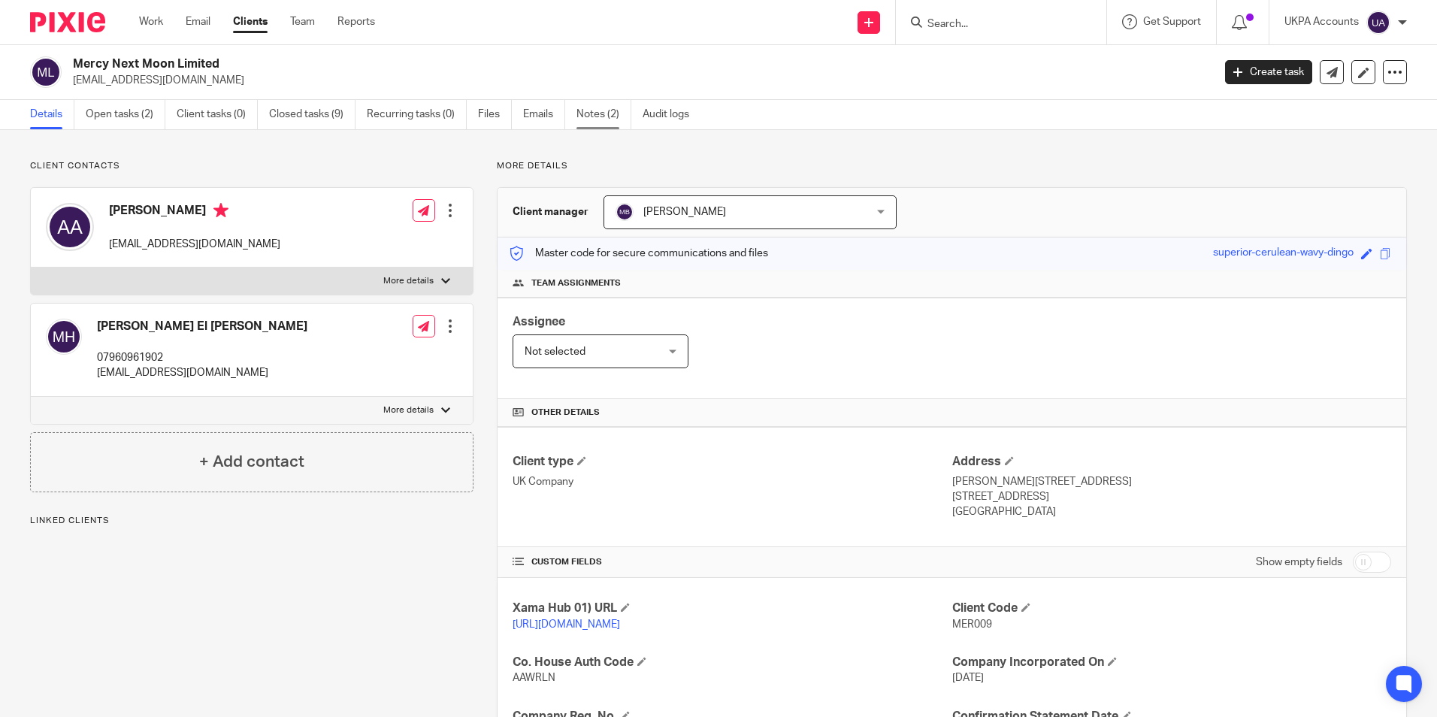
click at [590, 114] on link "Notes (2)" at bounding box center [604, 114] width 55 height 29
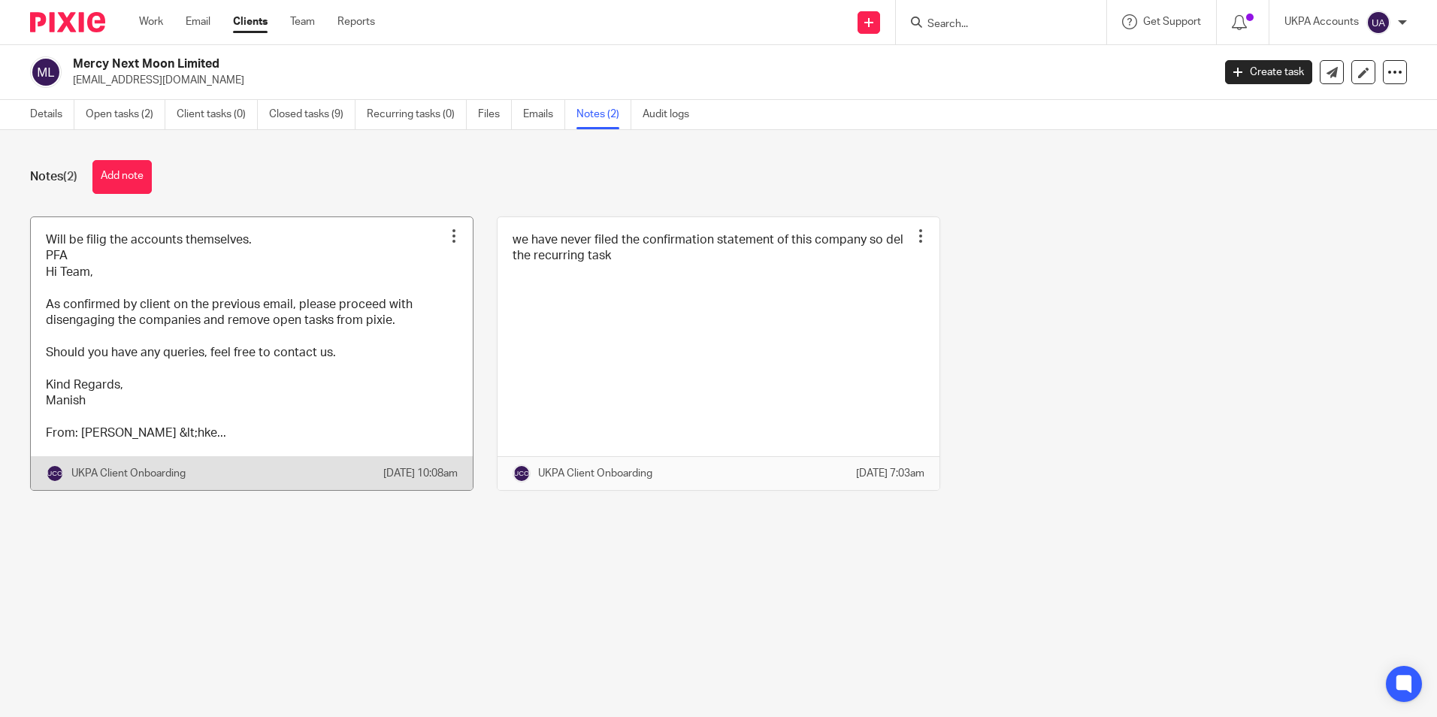
click at [256, 437] on link at bounding box center [252, 354] width 442 height 274
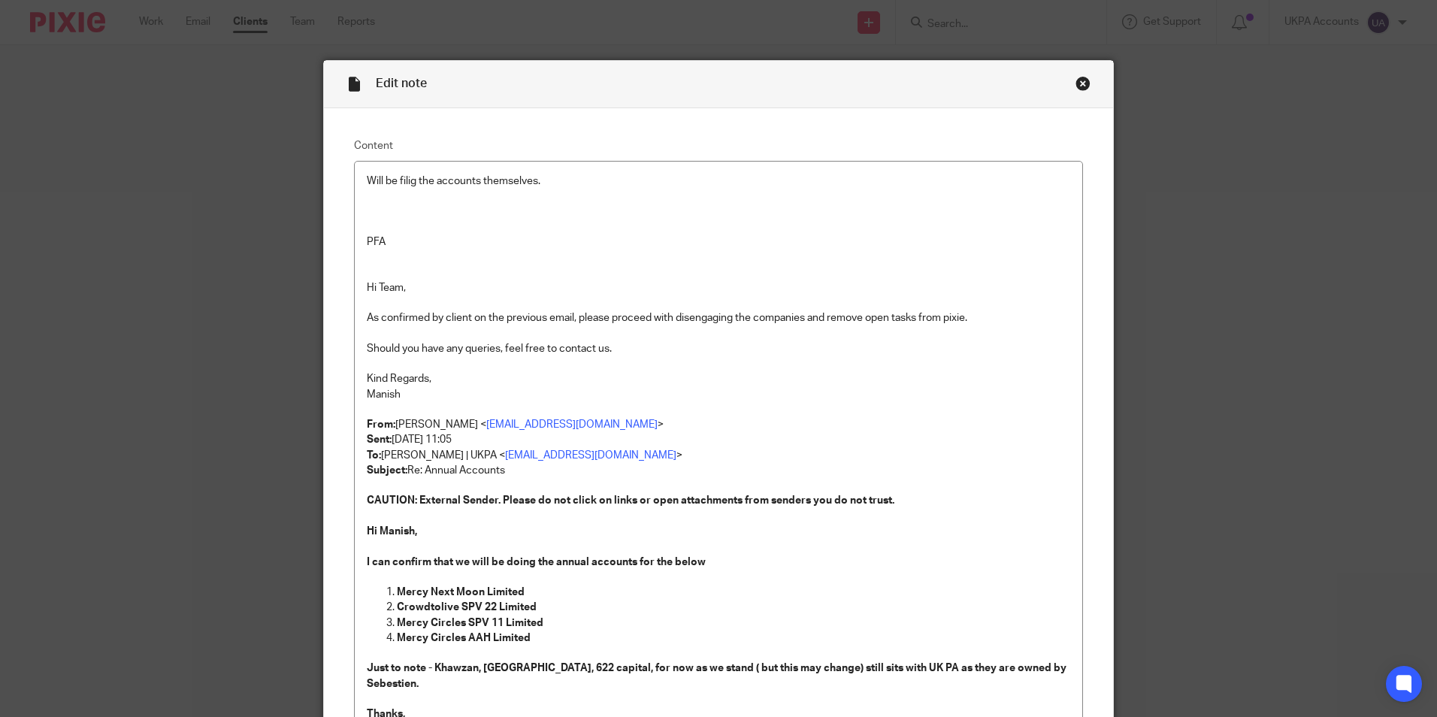
click at [1076, 84] on div "Close this dialog window" at bounding box center [1083, 83] width 15 height 15
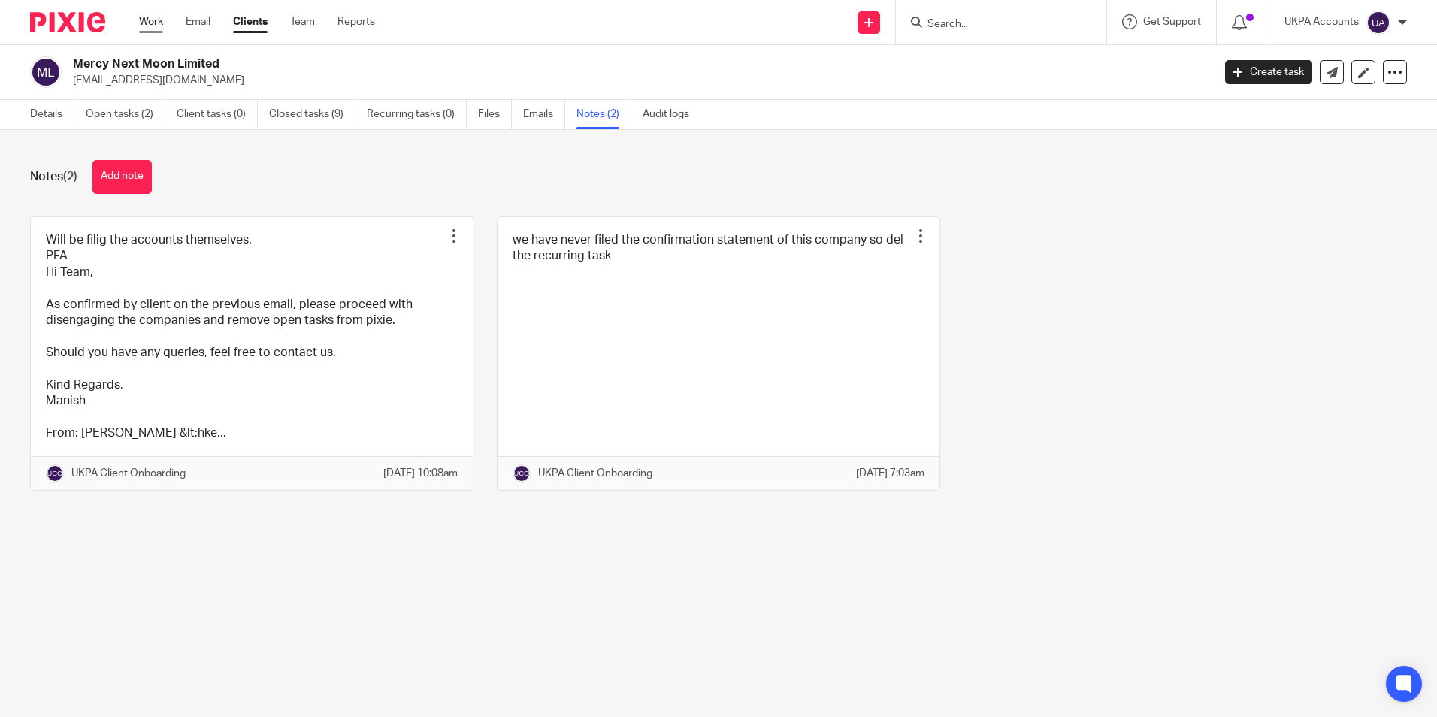
click at [161, 27] on link "Work" at bounding box center [151, 21] width 24 height 15
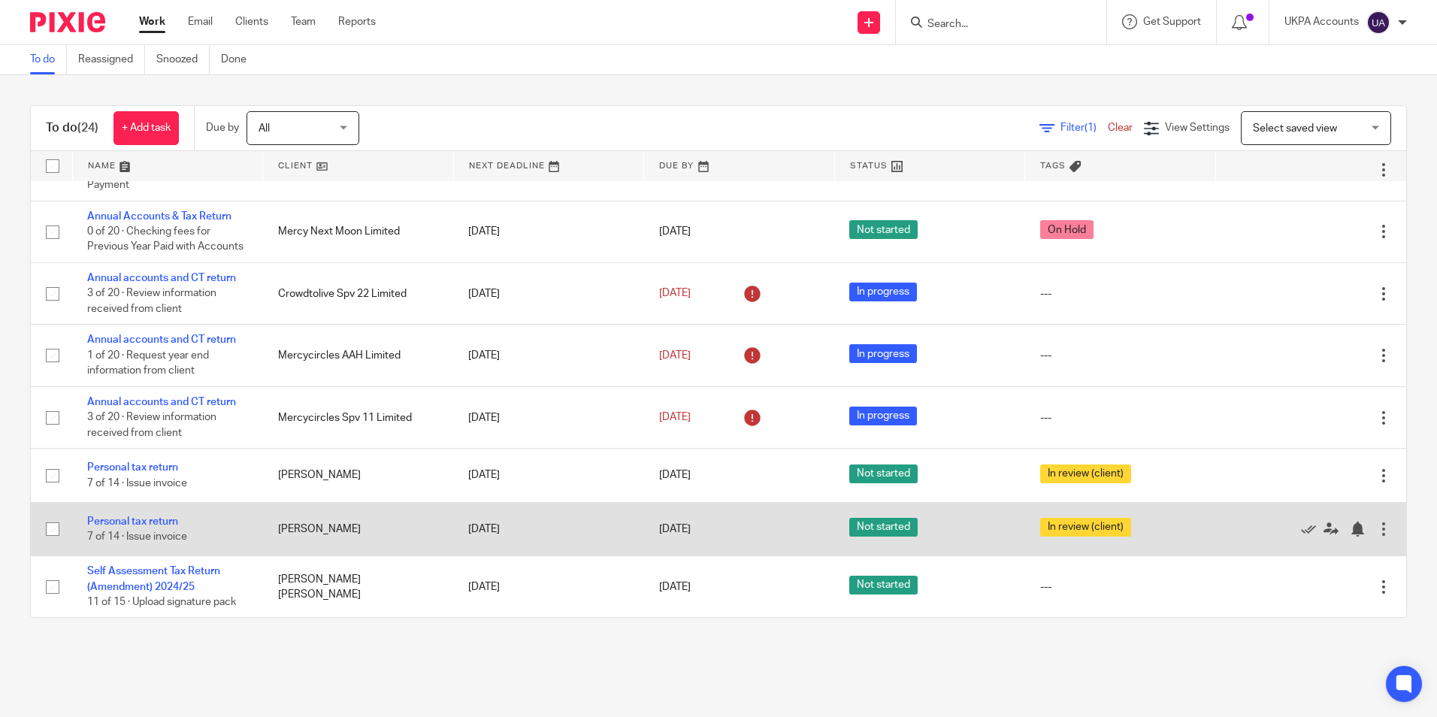
scroll to position [1085, 0]
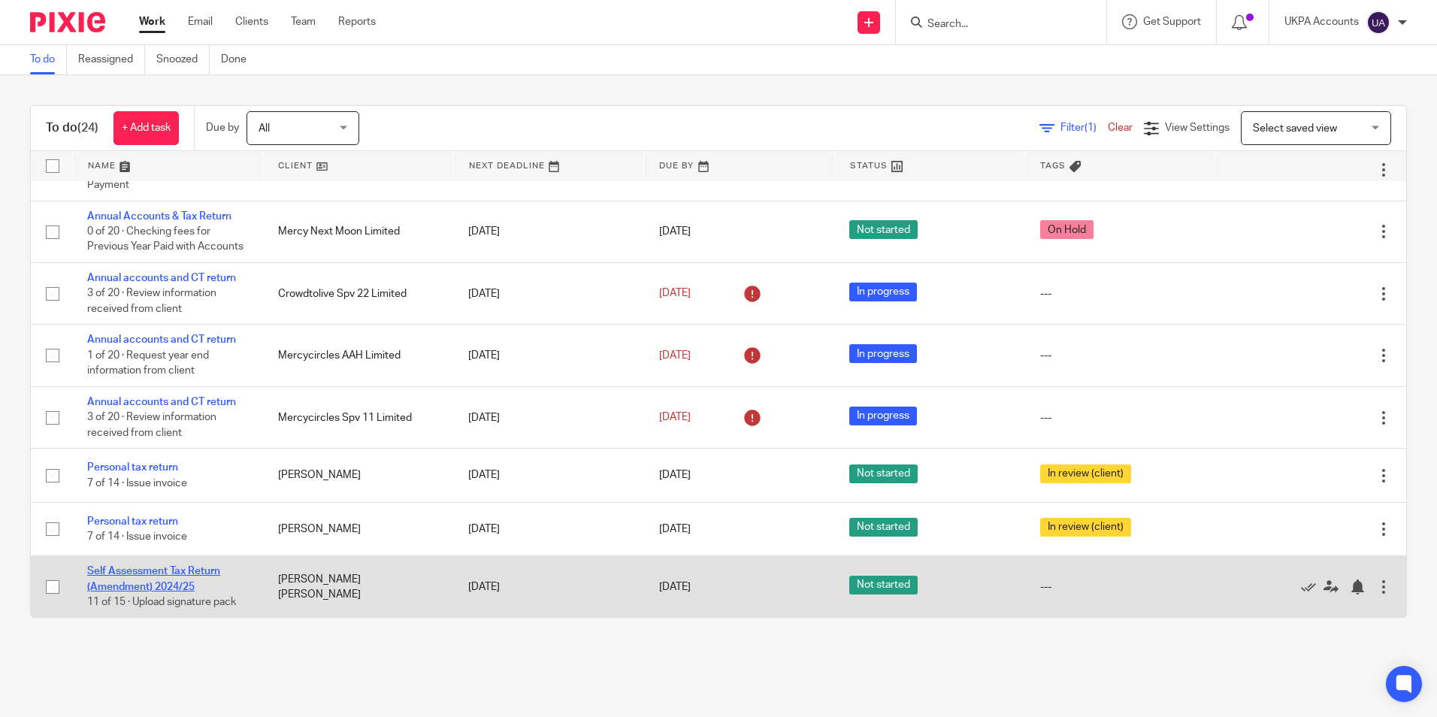
click at [154, 586] on link "Self Assessment Tax Return (Amendment) 2024/25" at bounding box center [153, 579] width 133 height 26
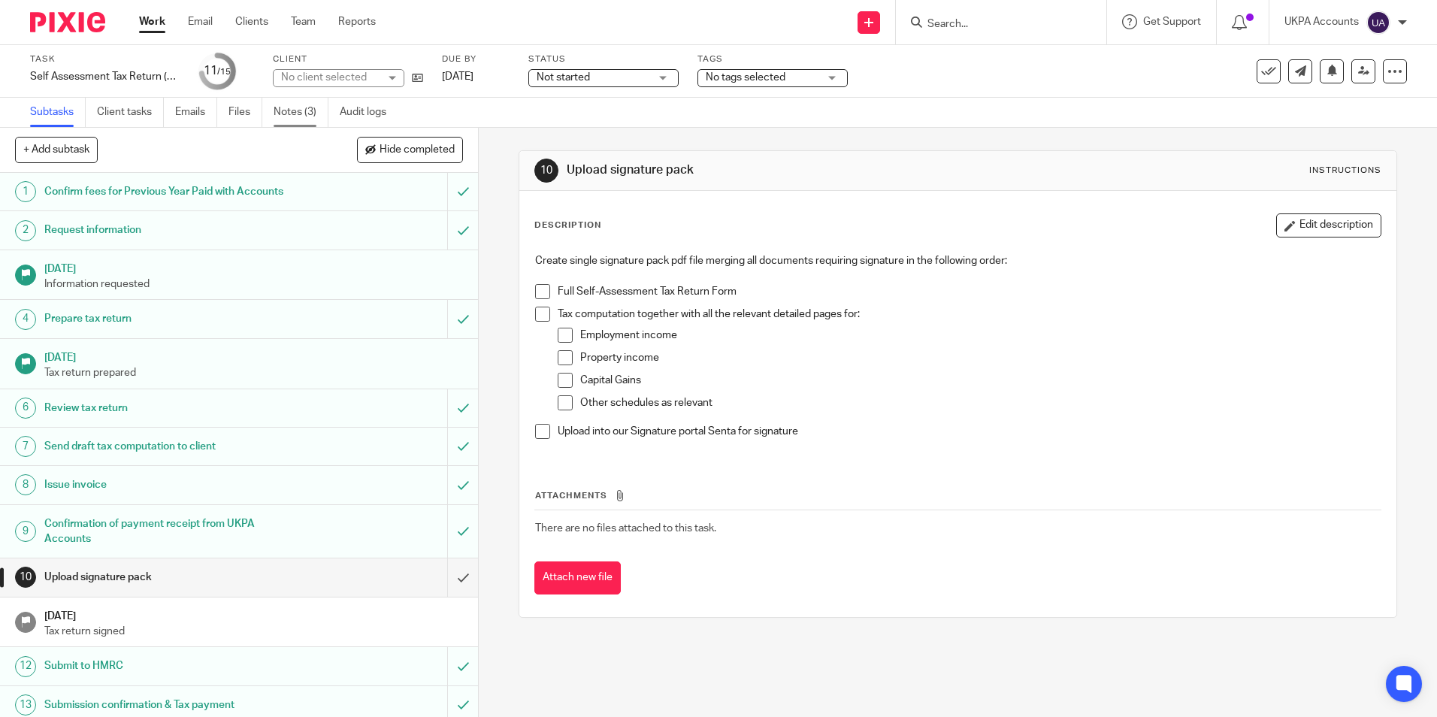
click at [307, 115] on link "Notes (3)" at bounding box center [301, 112] width 55 height 29
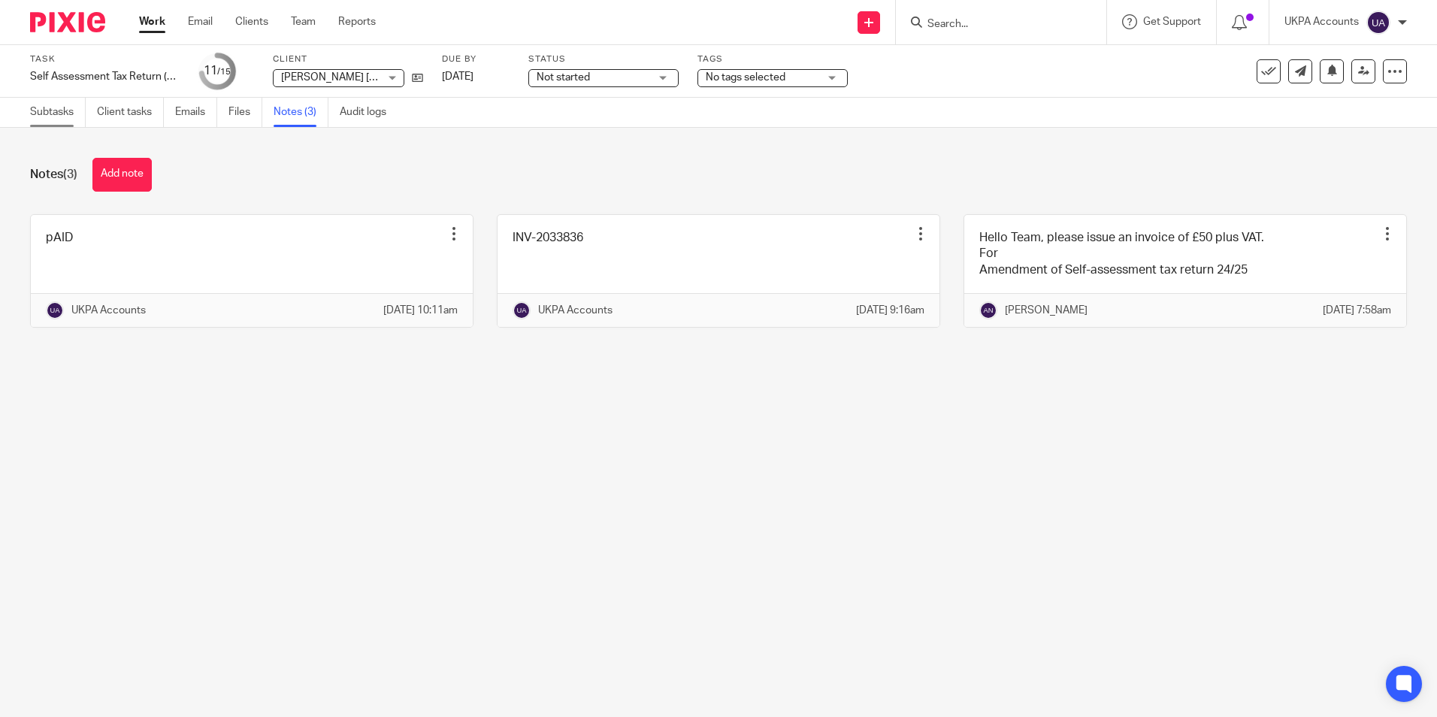
click at [83, 117] on link "Subtasks" at bounding box center [58, 112] width 56 height 29
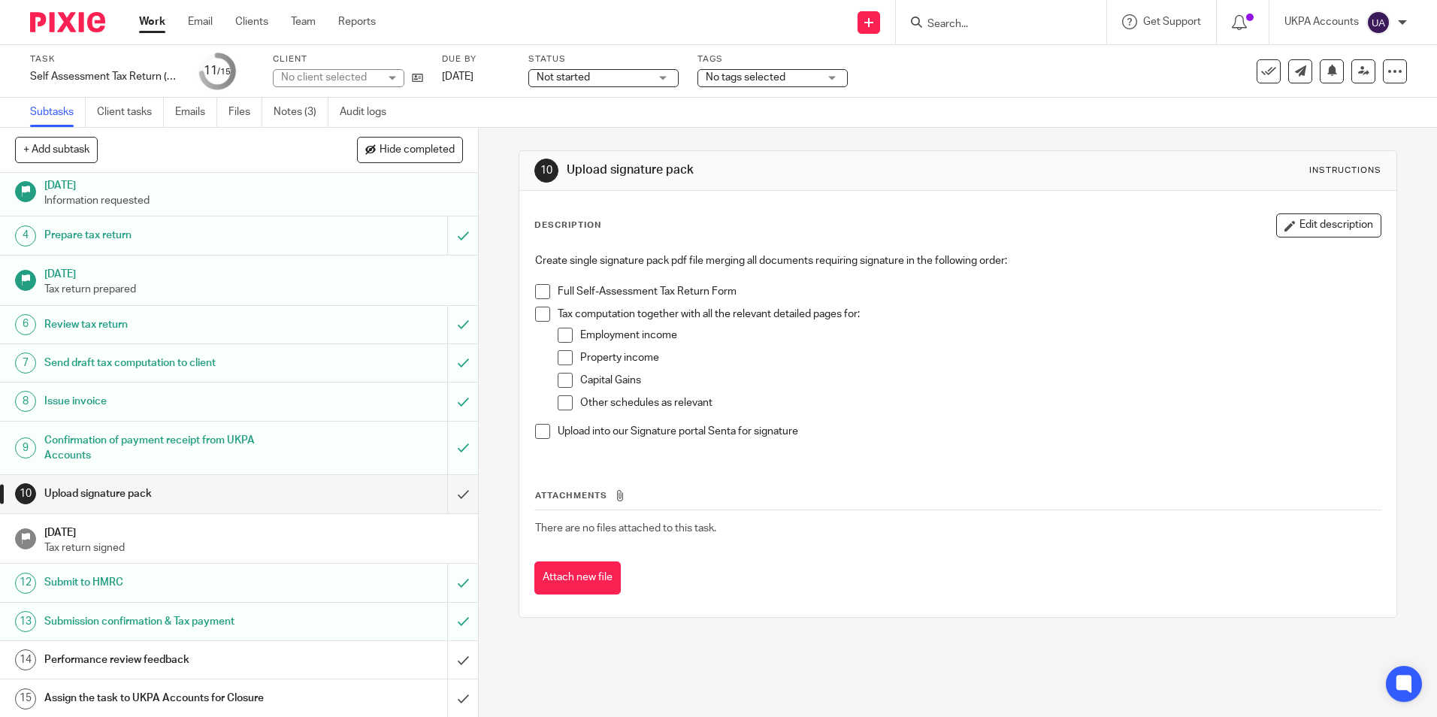
scroll to position [85, 0]
click at [443, 697] on input "submit" at bounding box center [239, 697] width 478 height 38
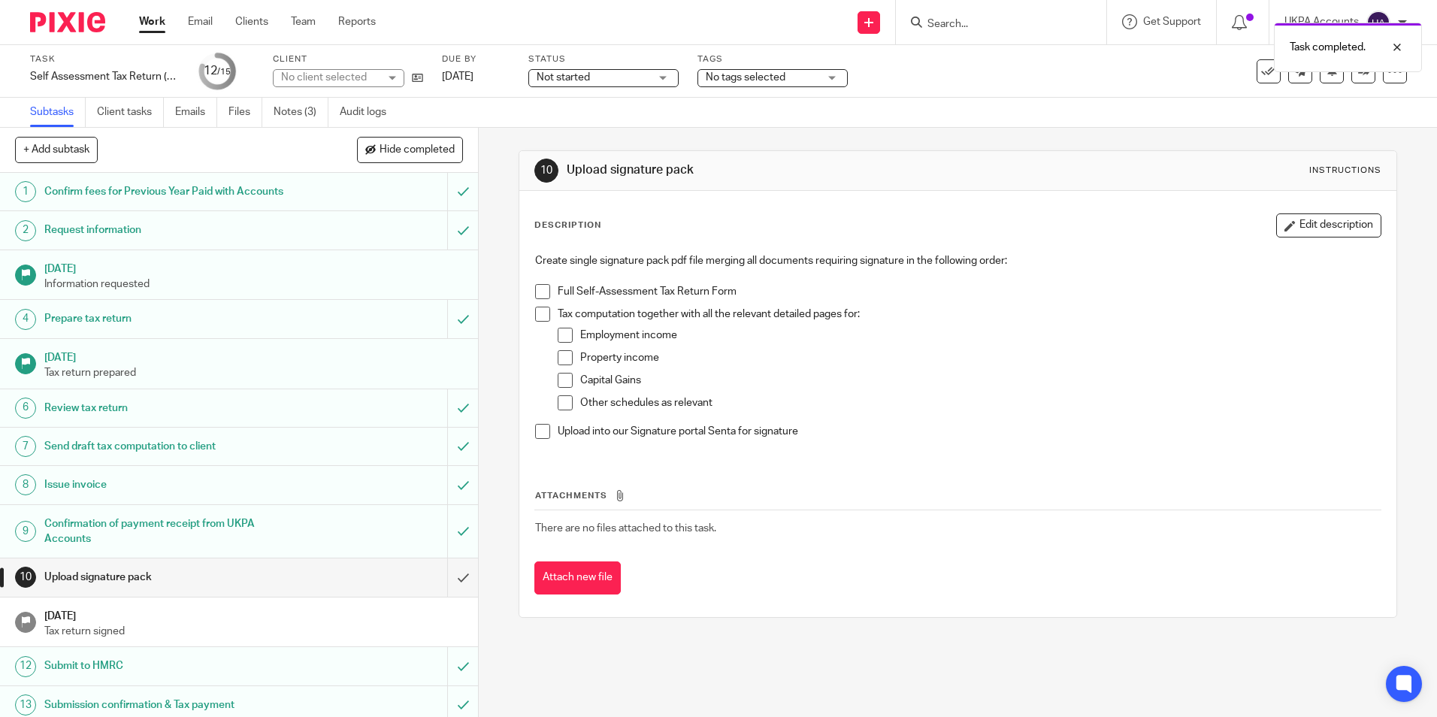
click at [156, 26] on link "Work" at bounding box center [152, 21] width 26 height 15
